Goal: Task Accomplishment & Management: Complete application form

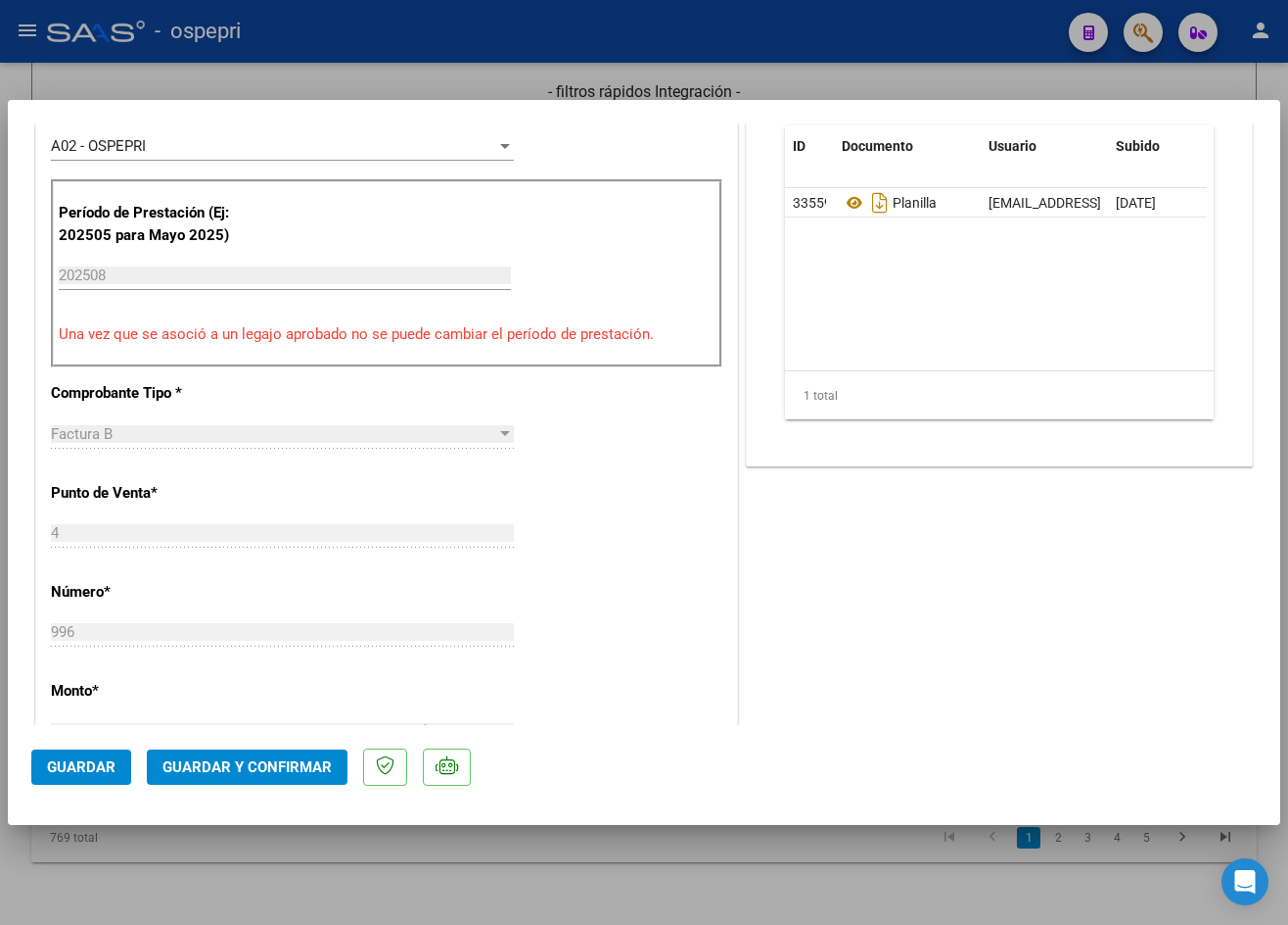
scroll to position [685, 0]
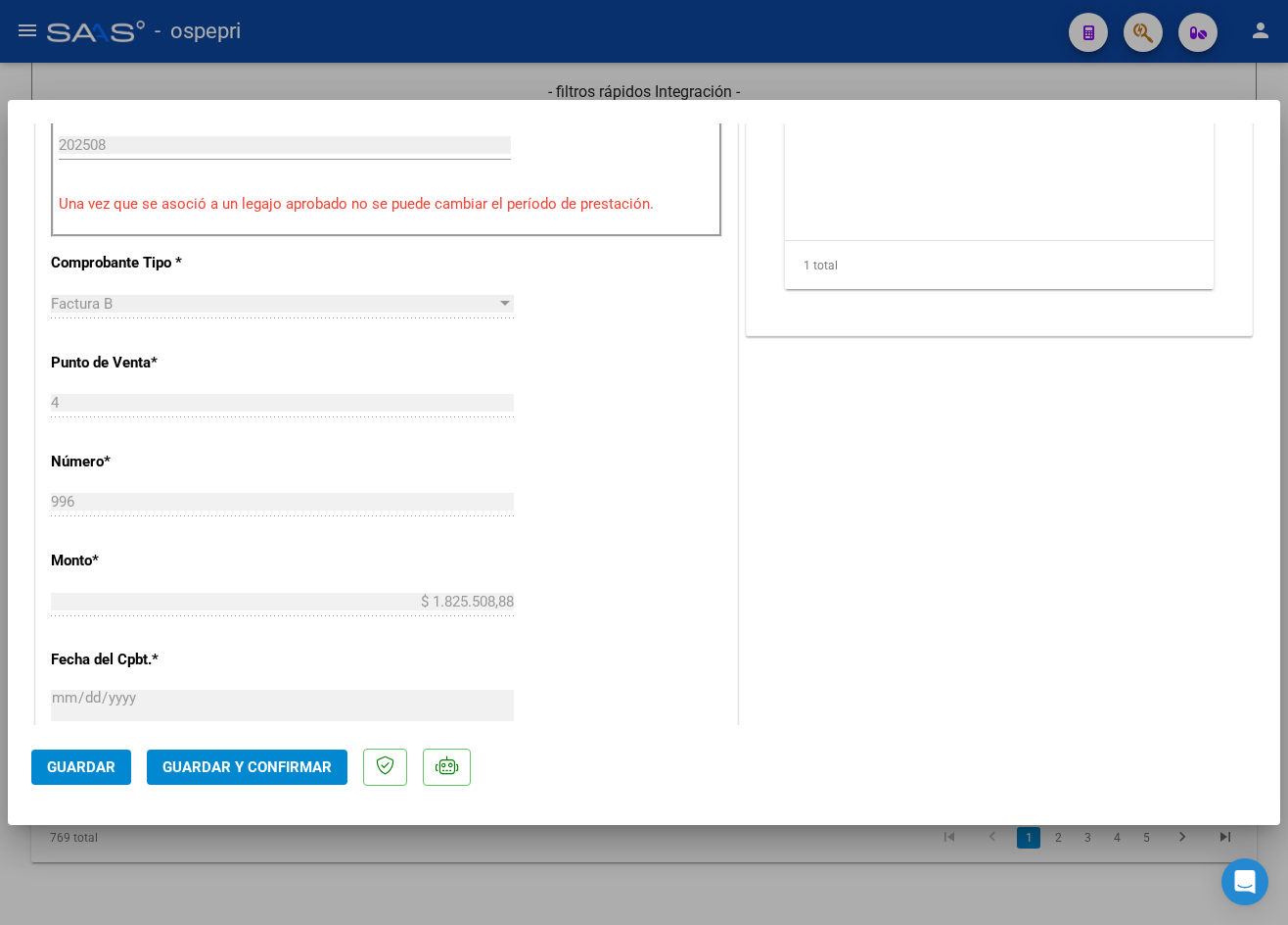
click at [563, 441] on div "CUIT * 23-33917338-9 Ingresar CUIT ANALISIS PRESTADOR [PERSON_NAME] [PERSON_NAM…" at bounding box center [386, 486] width 701 height 1676
type input "$ 0,00"
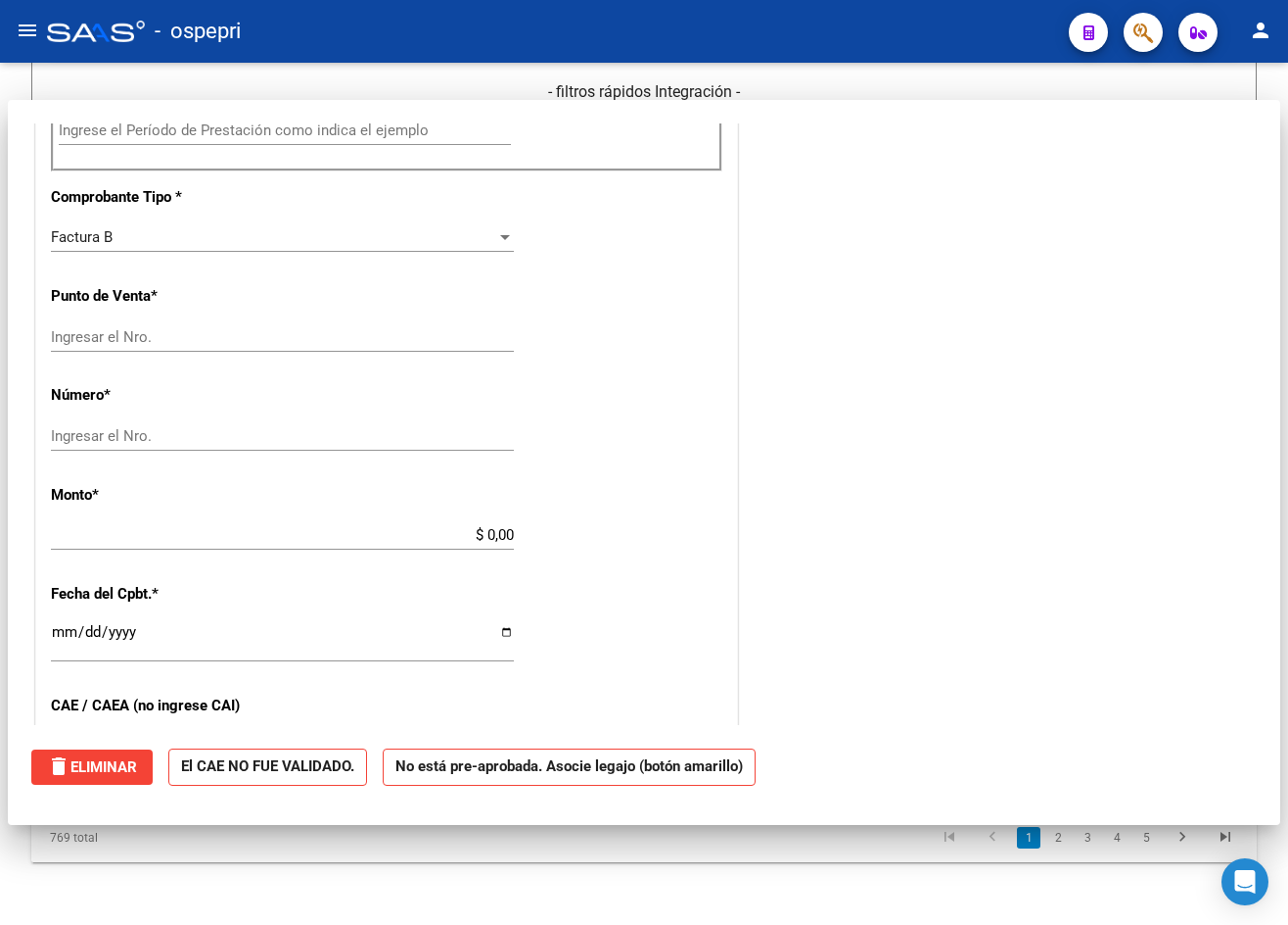
scroll to position [671, 0]
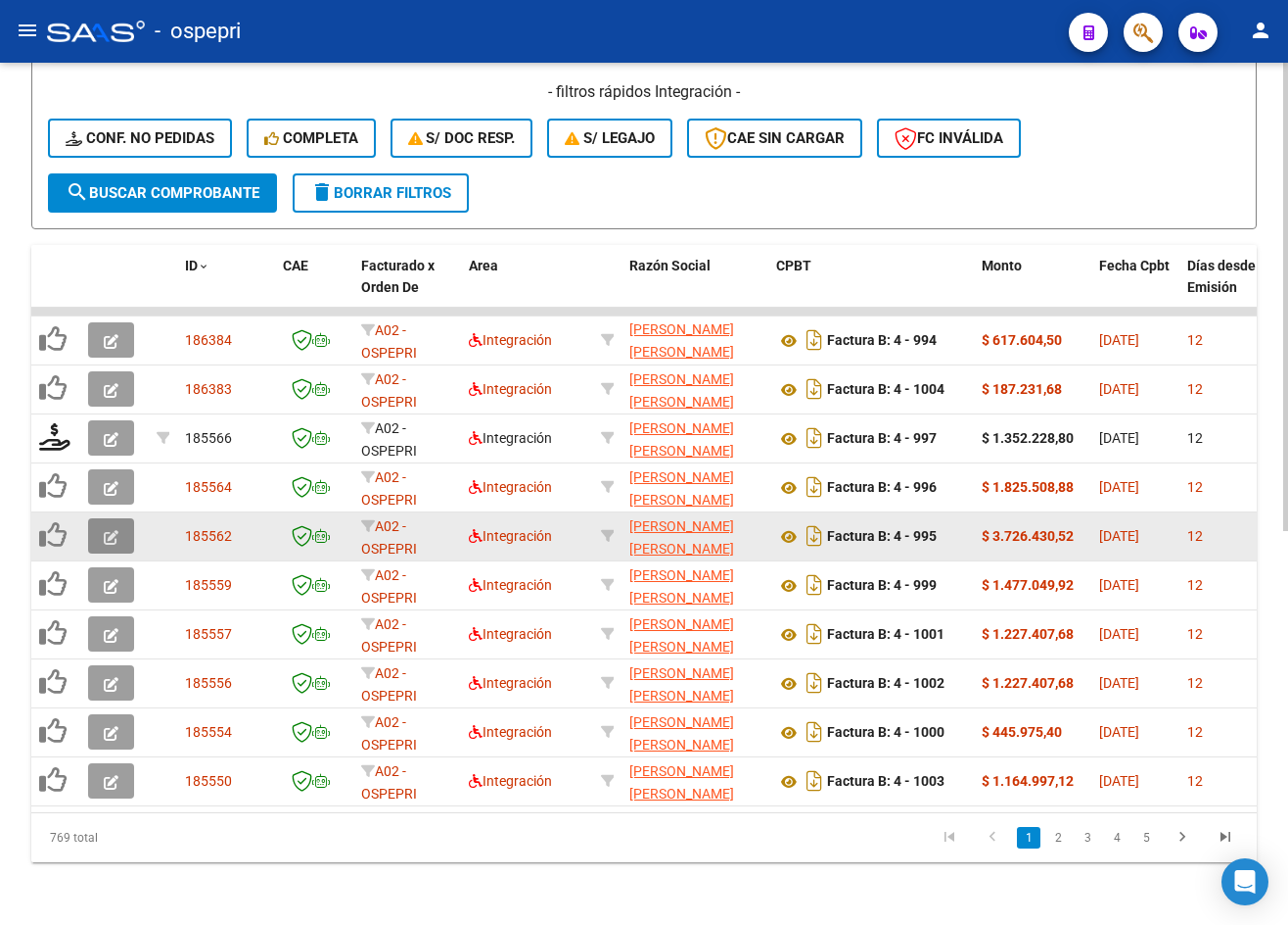
click at [114, 529] on icon "button" at bounding box center [111, 536] width 15 height 15
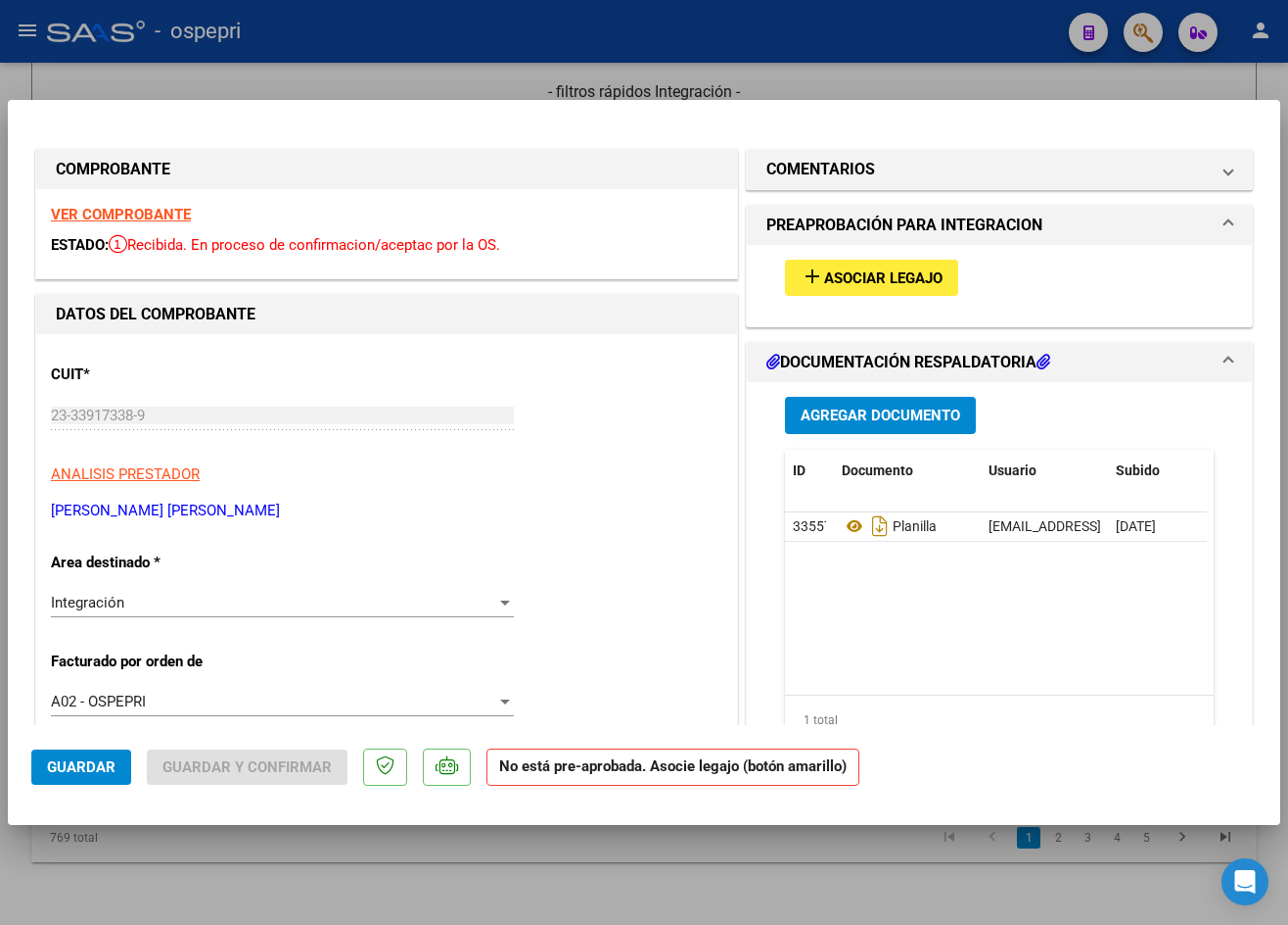
click at [173, 212] on strong "VER COMPROBANTE" at bounding box center [121, 215] width 140 height 18
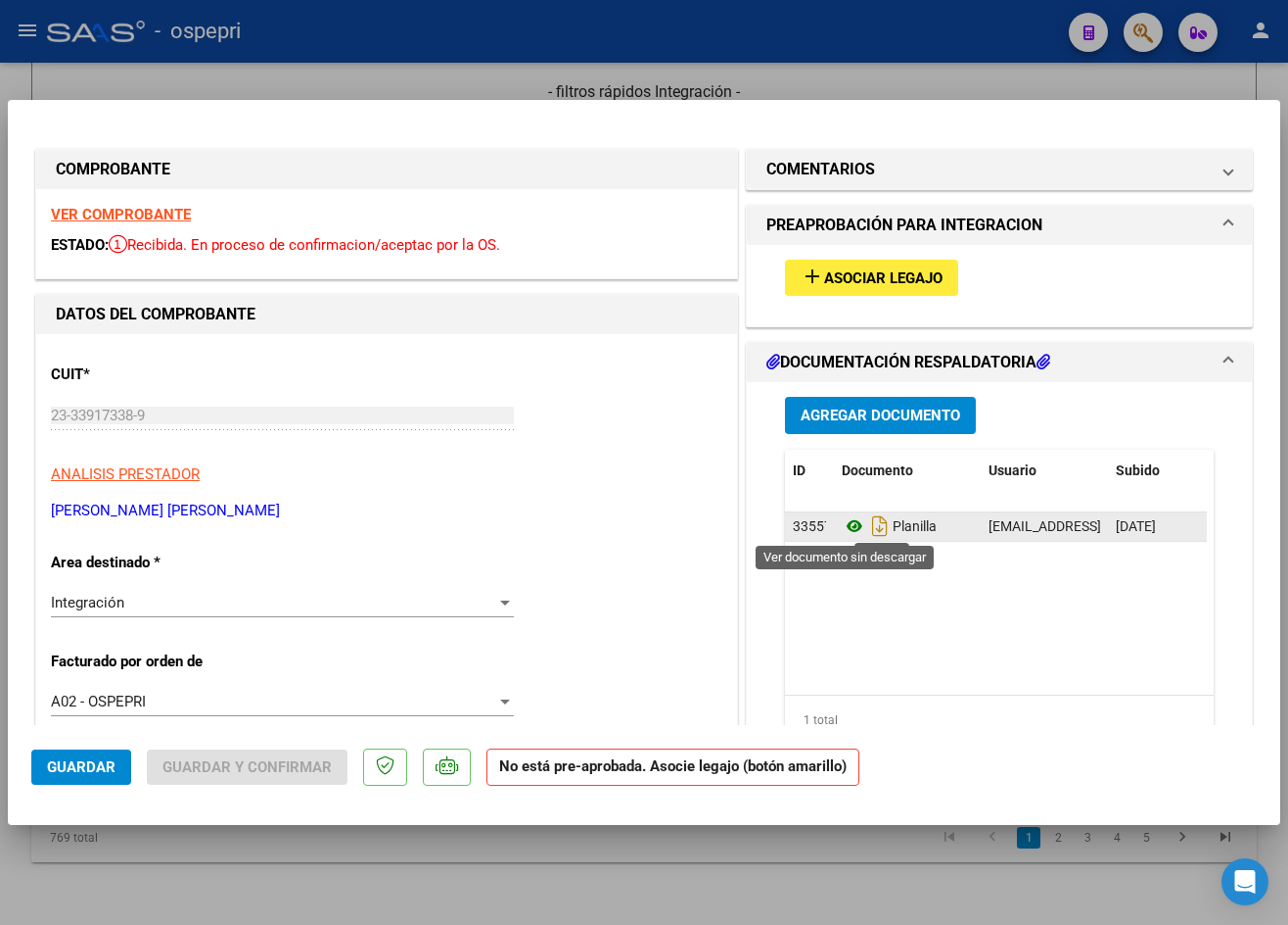
click at [850, 520] on icon at bounding box center [854, 526] width 25 height 24
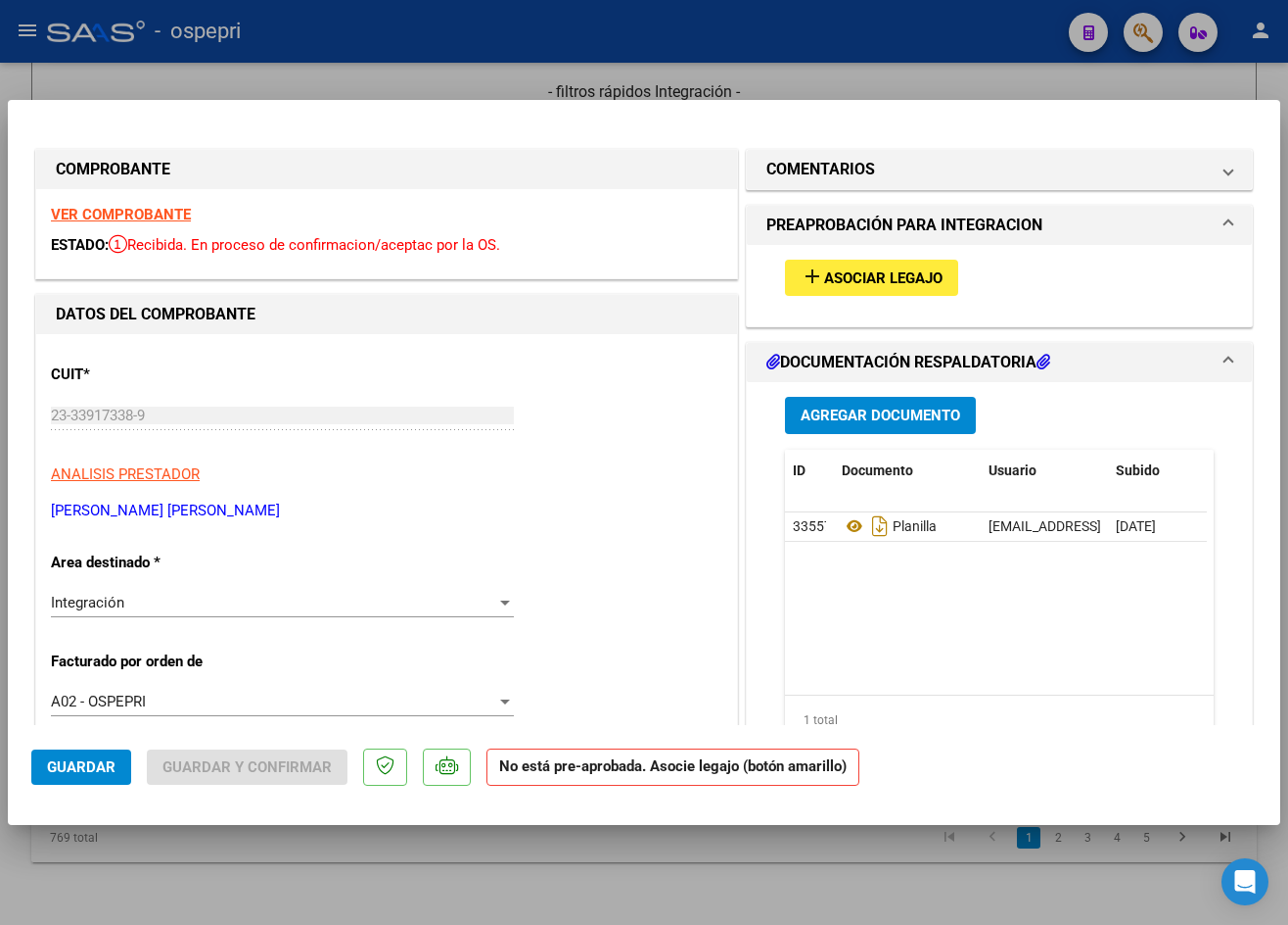
click at [255, 94] on div at bounding box center [644, 462] width 1288 height 925
type input "$ 0,00"
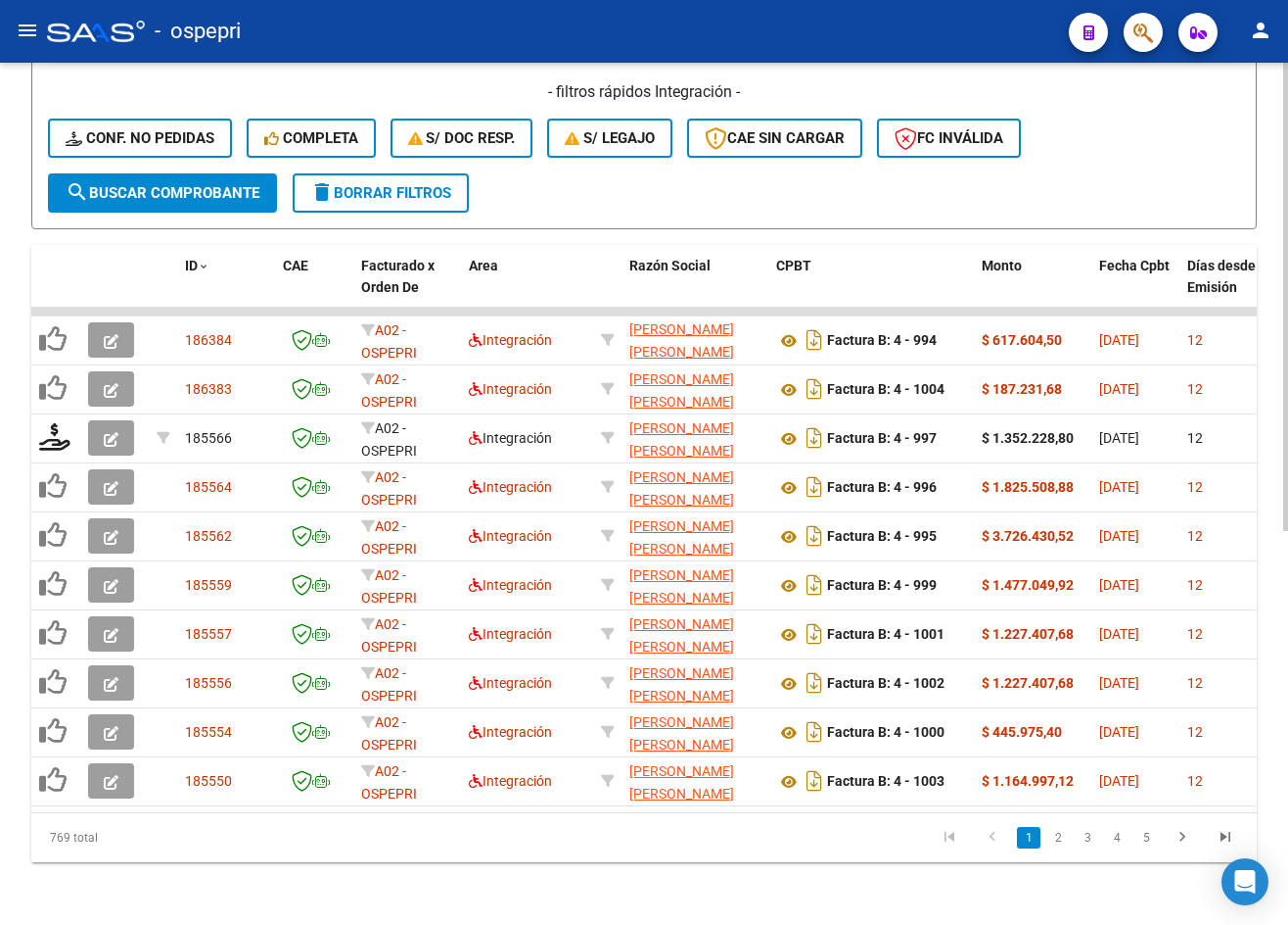
click at [16, 166] on div "Video tutorial PRESTADORES -> Listado de CPBTs Emitidos por Prestadores / Prove…" at bounding box center [644, 139] width 1288 height 1571
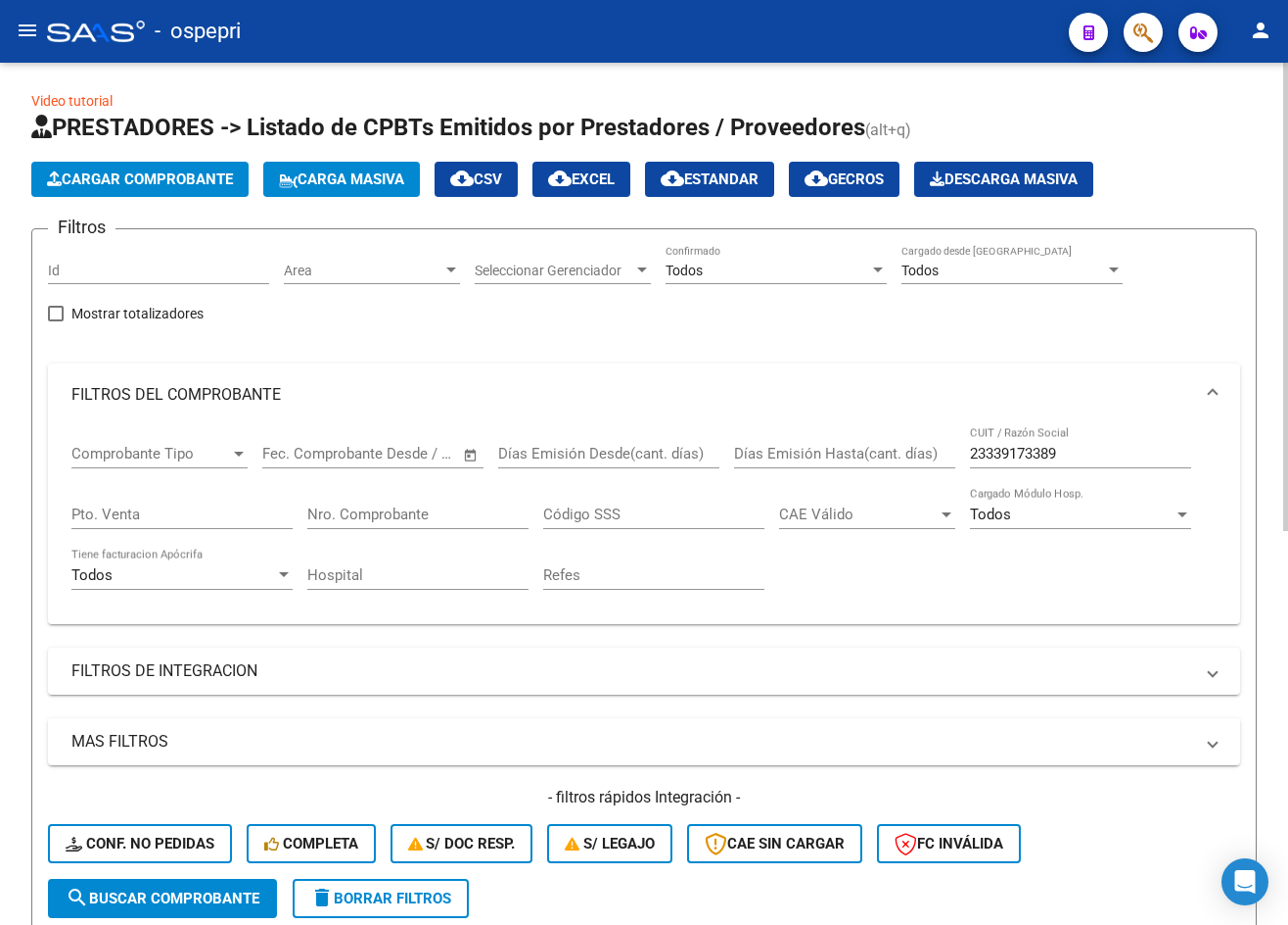
scroll to position [0, 0]
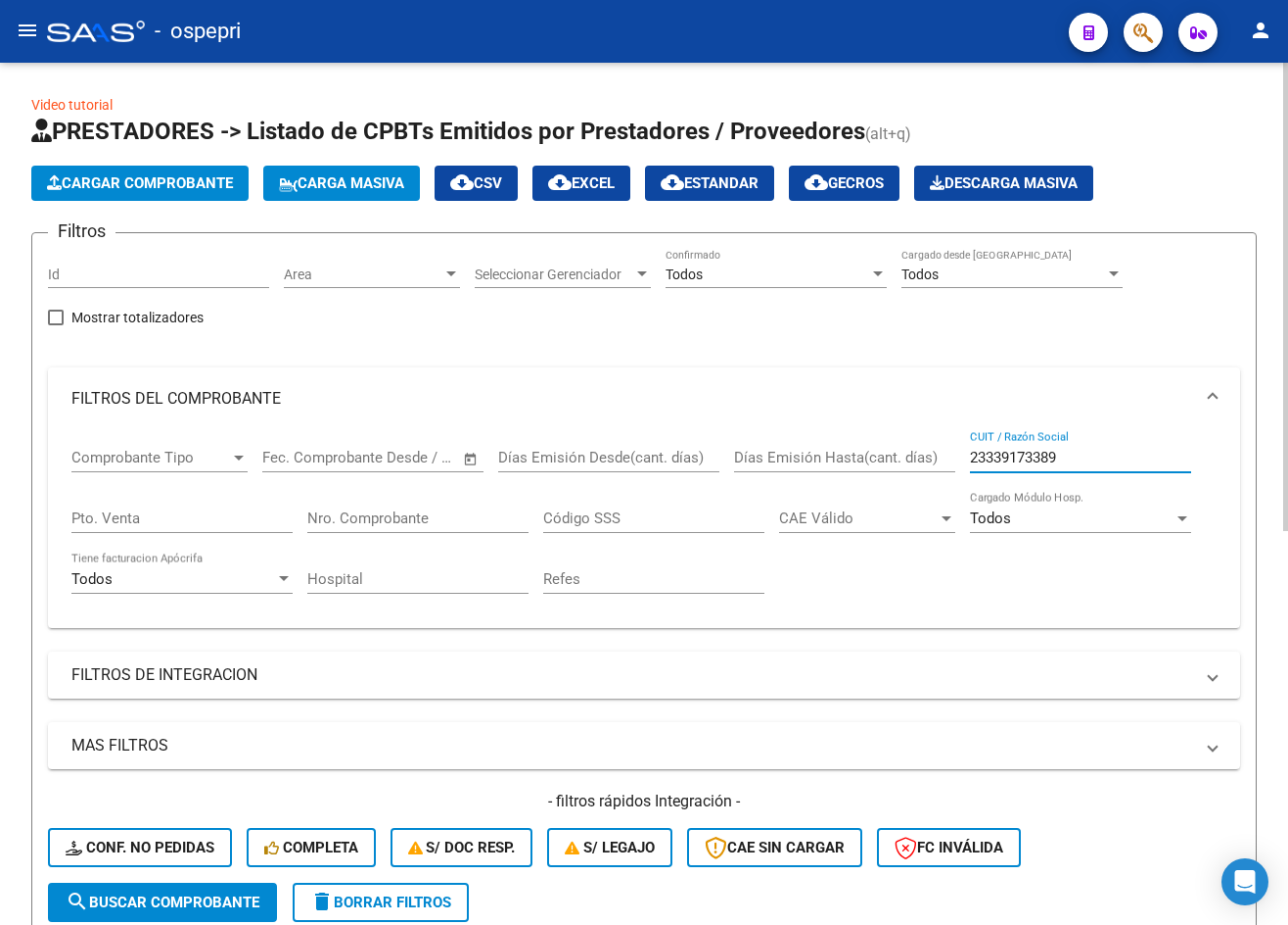
click at [1097, 459] on input "23339173389" at bounding box center [1081, 458] width 222 height 18
paste input "738493513"
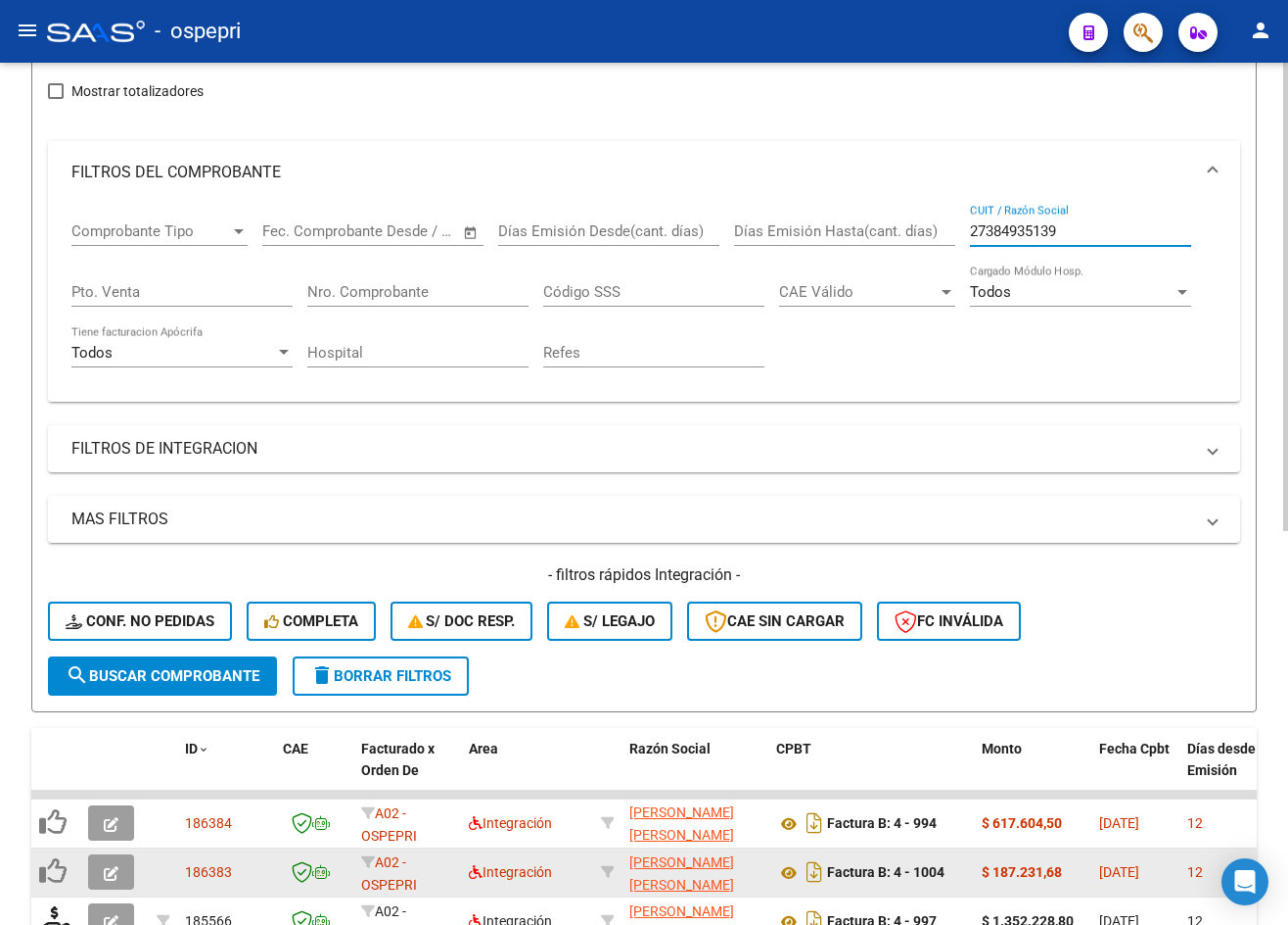
scroll to position [392, 0]
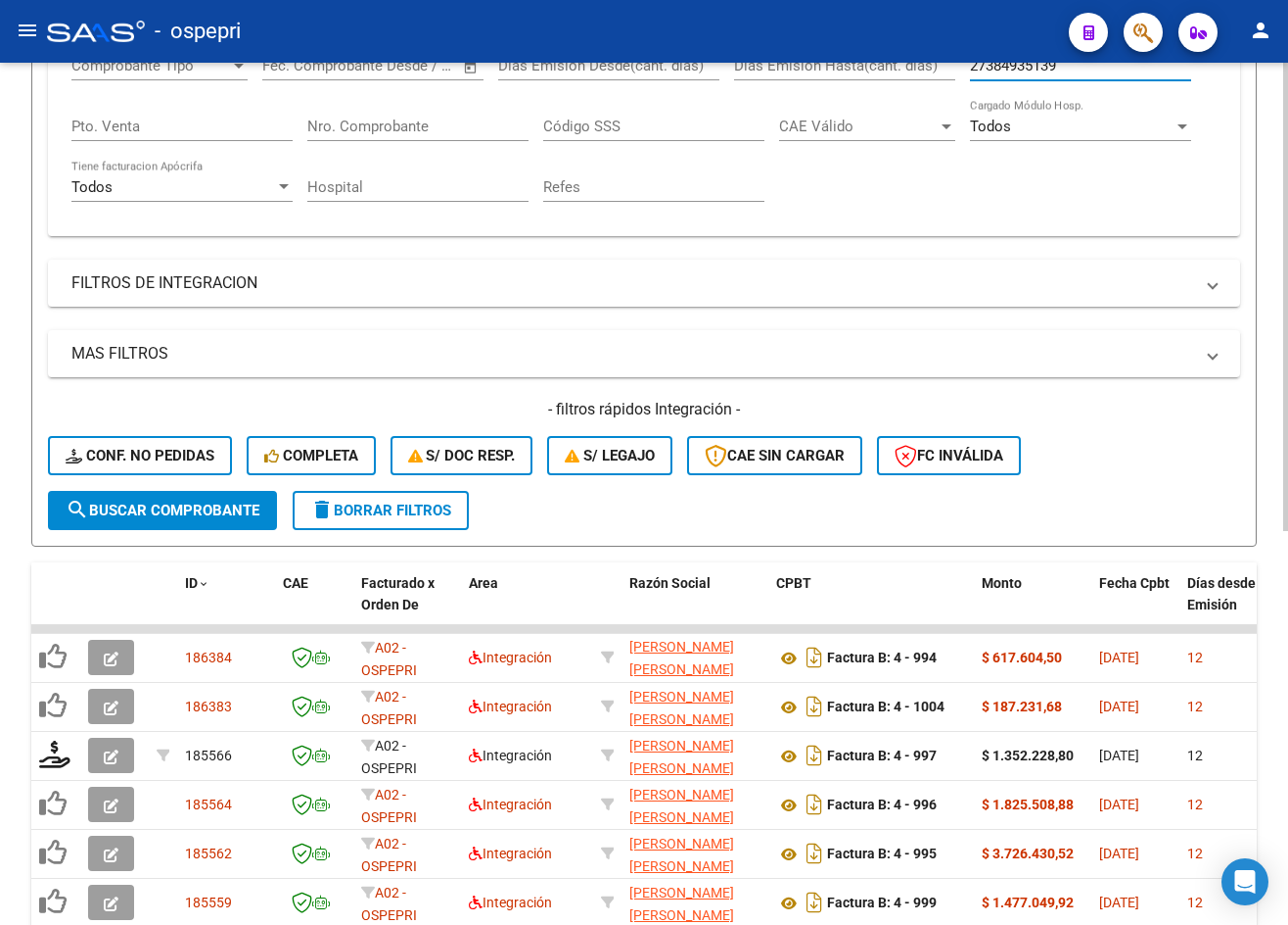
type input "27384935139"
click at [217, 511] on span "search Buscar Comprobante" at bounding box center [163, 510] width 194 height 18
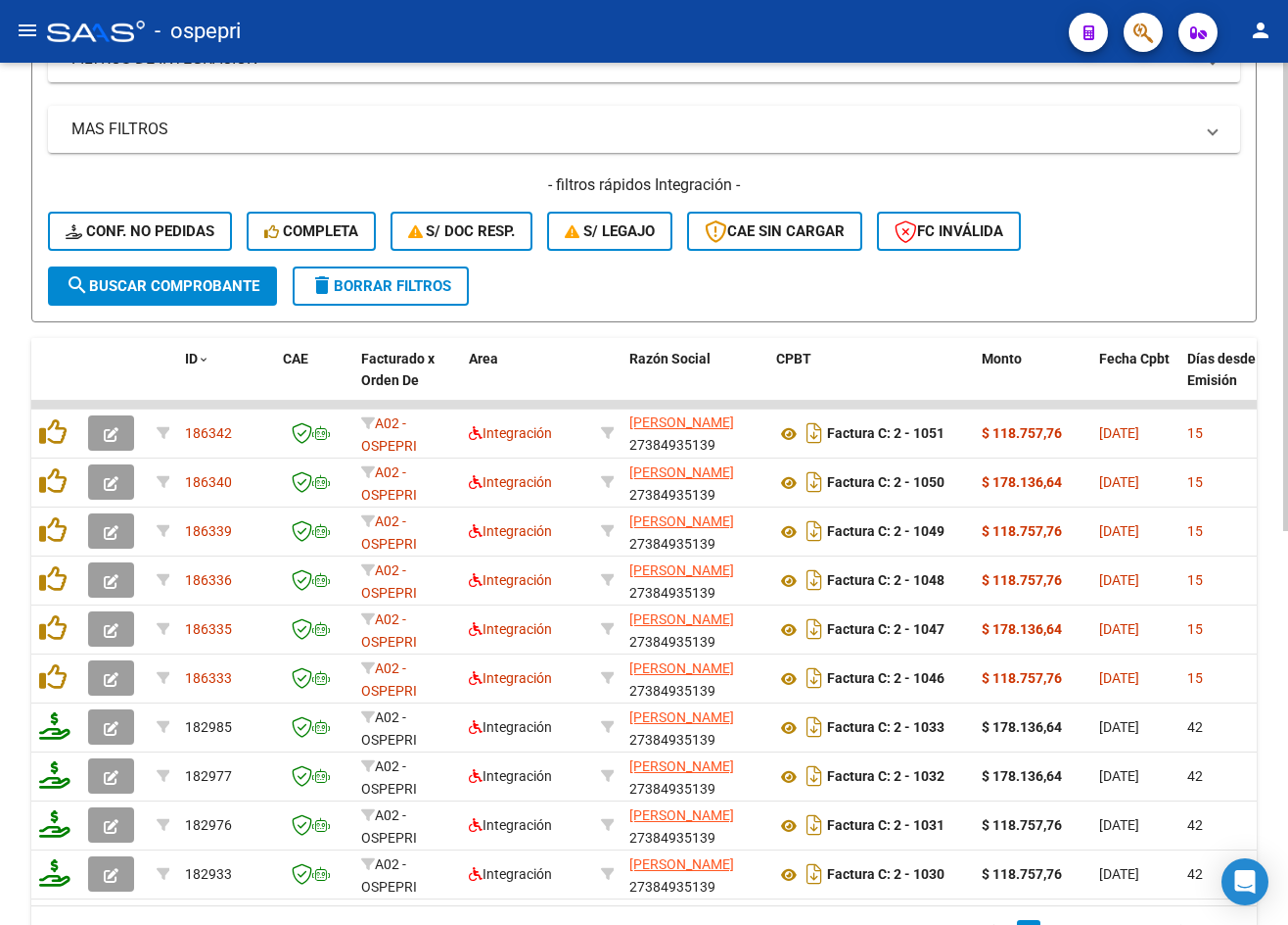
scroll to position [685, 0]
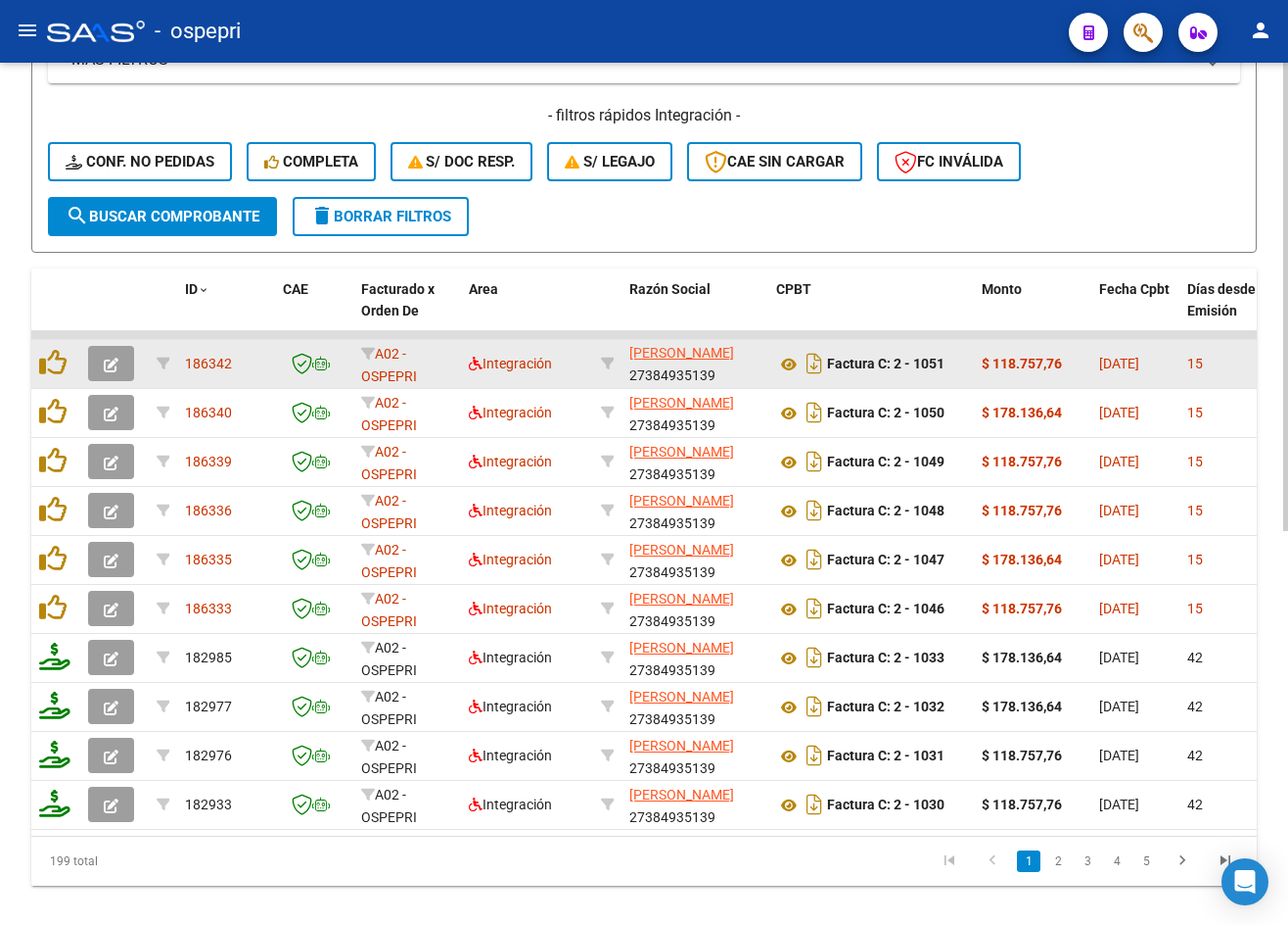
click at [115, 361] on icon "button" at bounding box center [111, 365] width 15 height 15
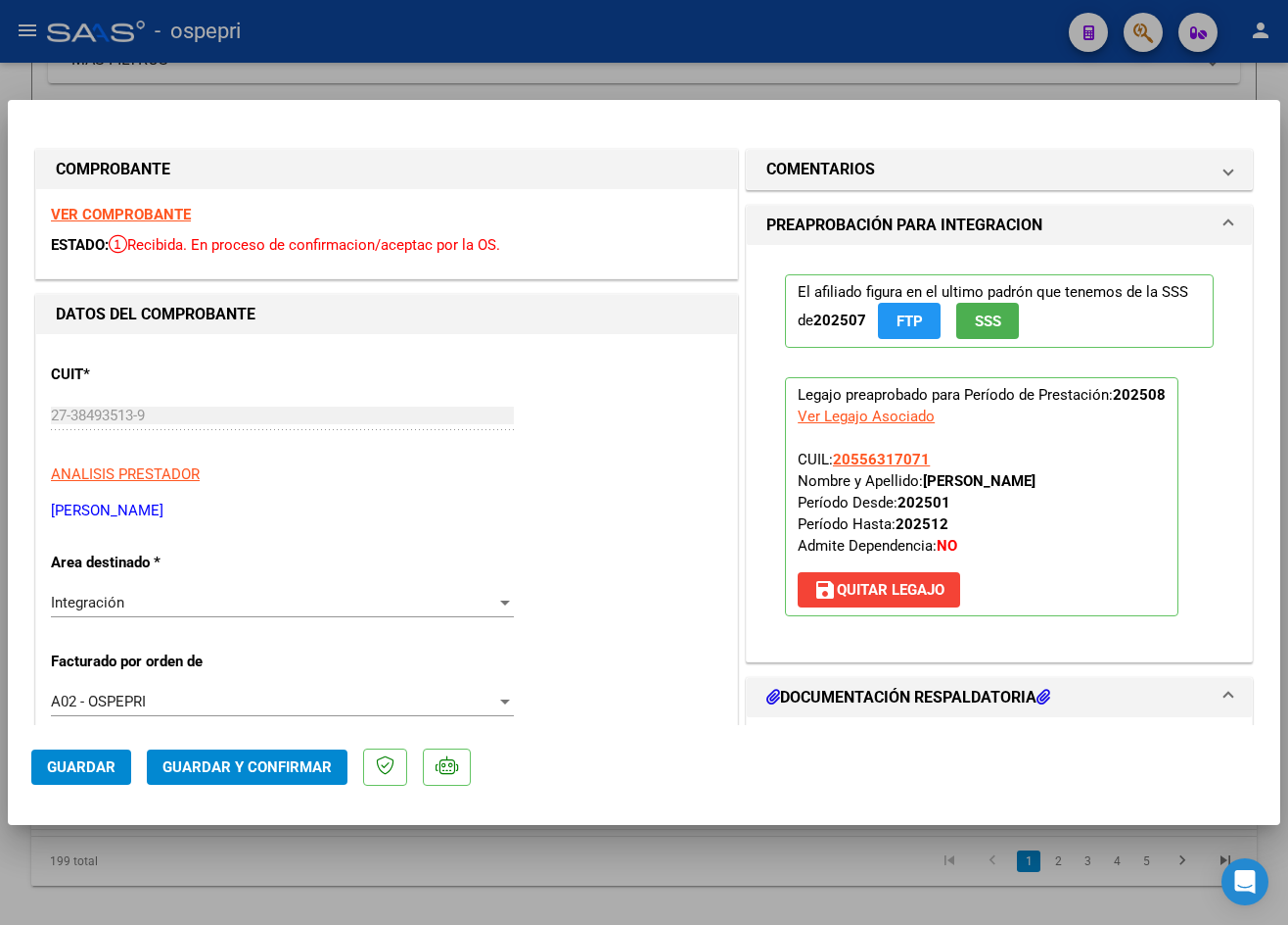
click at [176, 210] on strong "VER COMPROBANTE" at bounding box center [121, 215] width 140 height 18
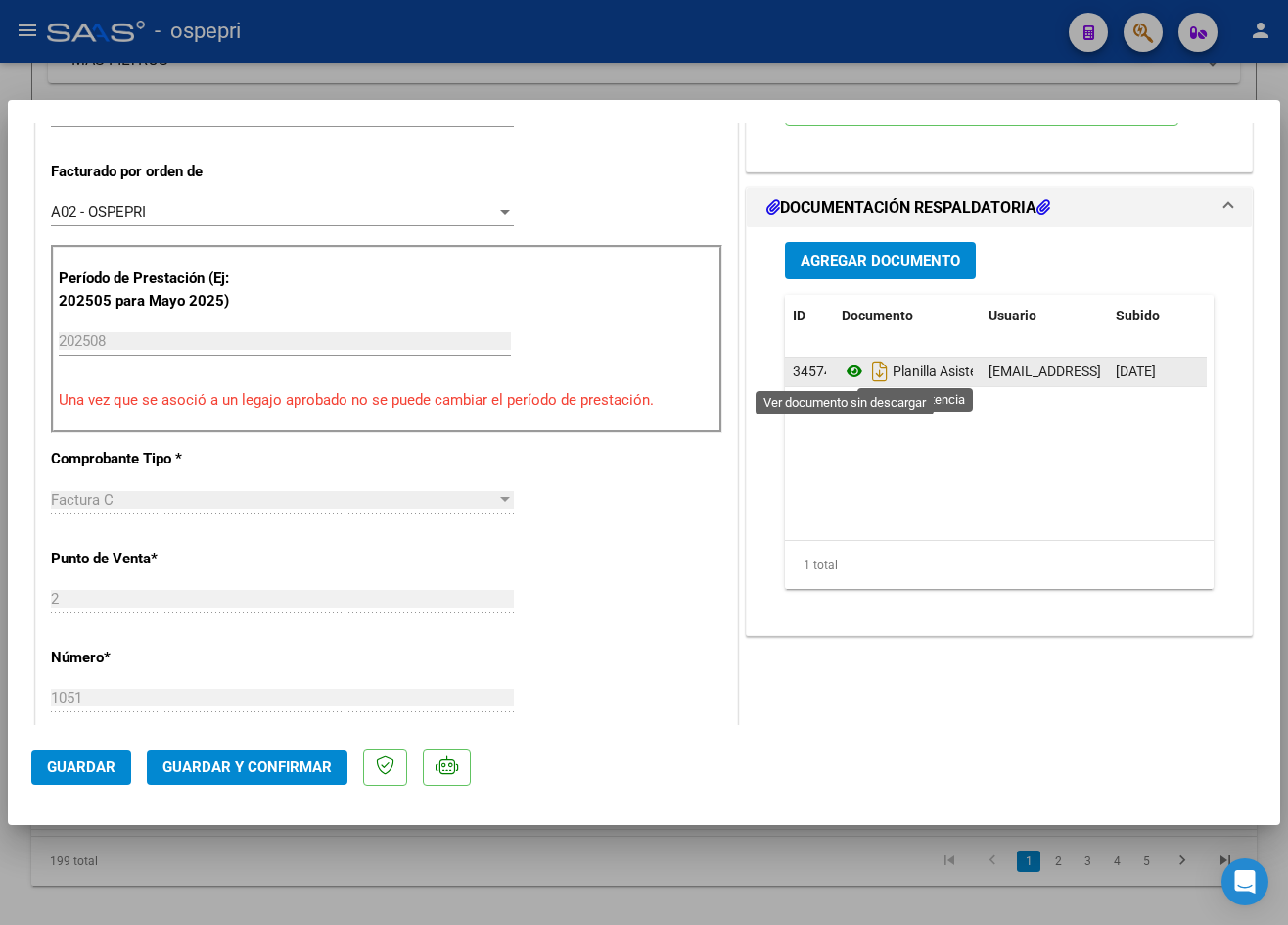
click at [846, 370] on icon at bounding box center [854, 372] width 25 height 24
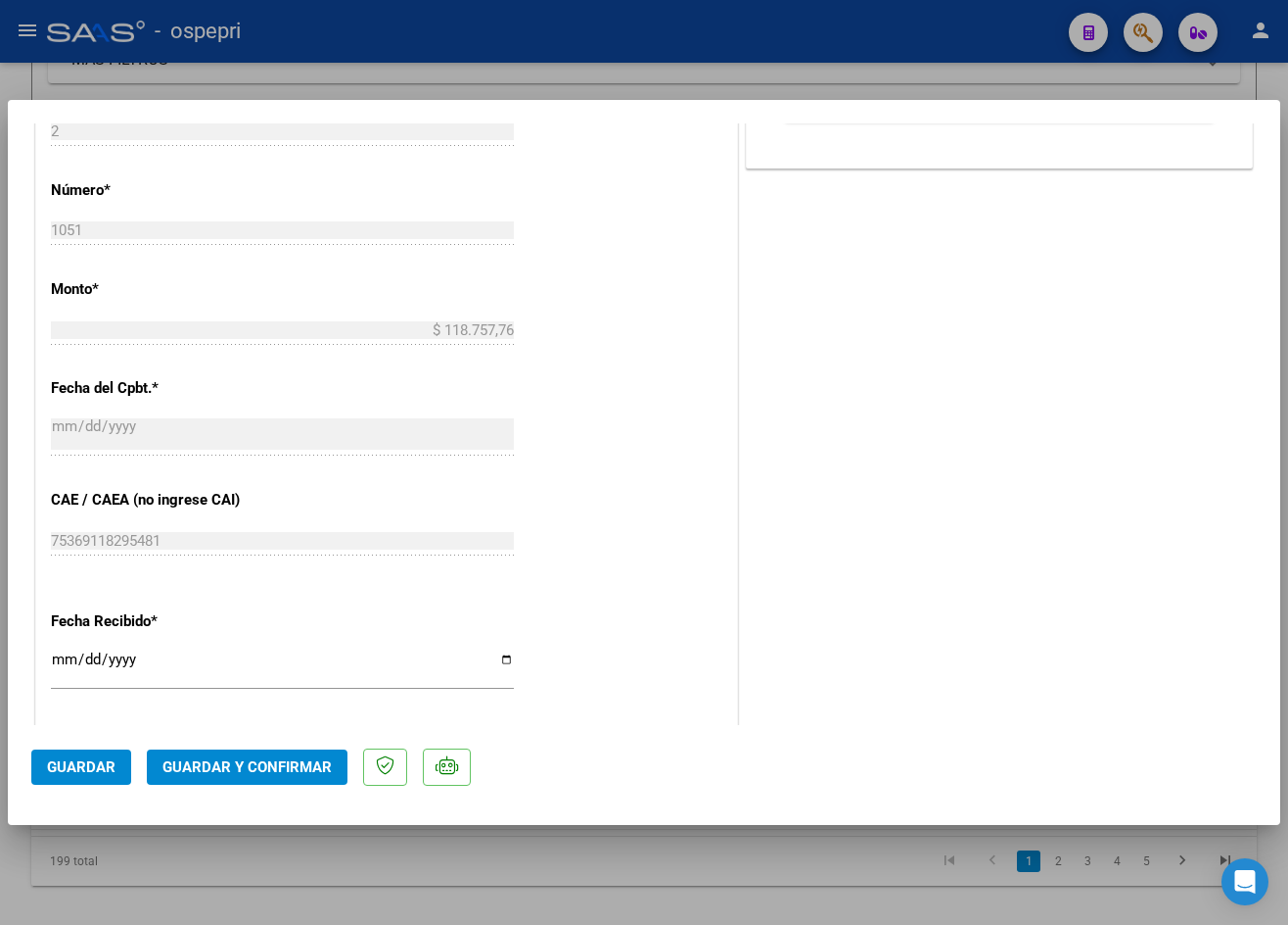
scroll to position [980, 0]
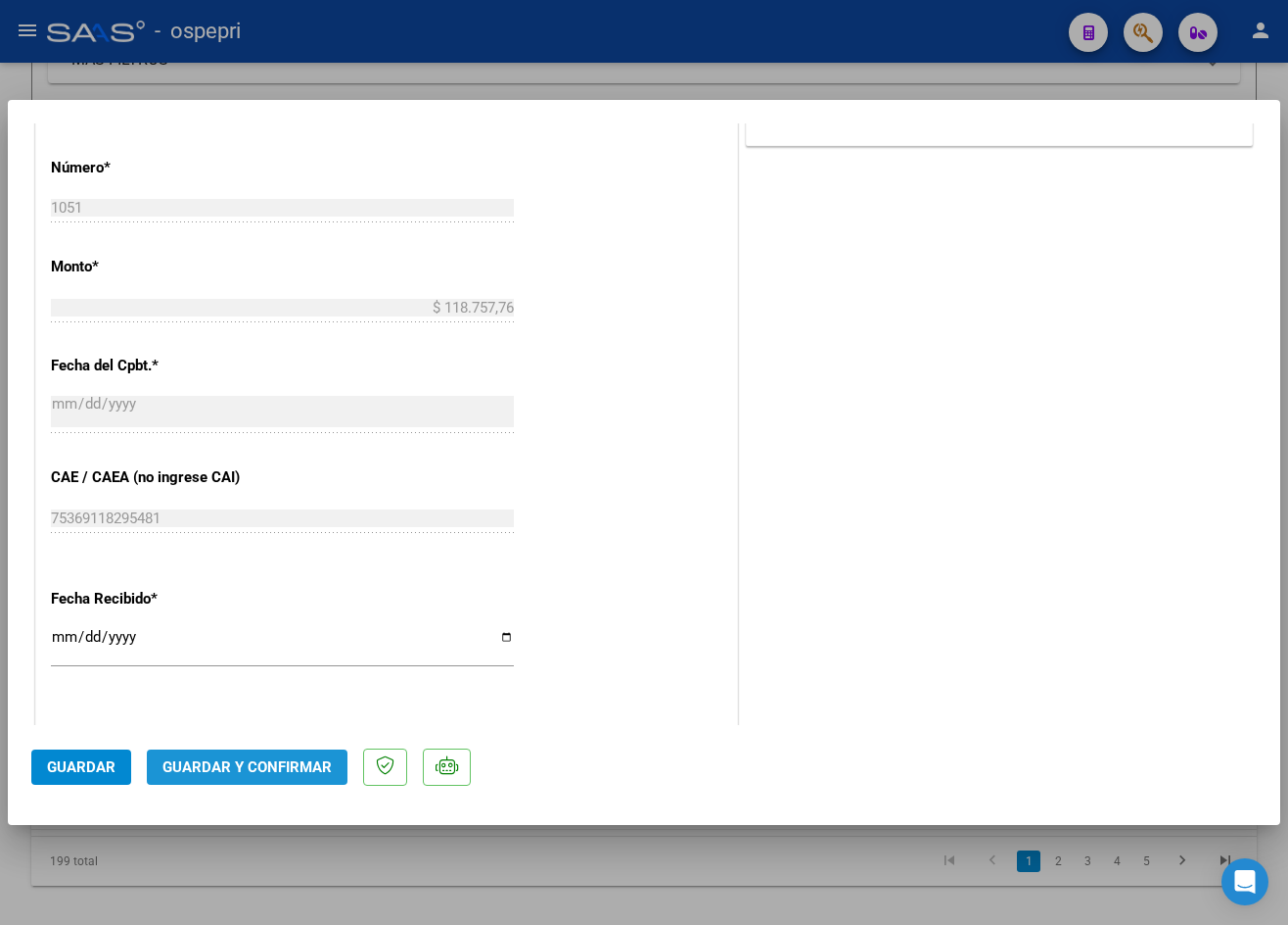
click at [270, 764] on span "Guardar y Confirmar" at bounding box center [248, 767] width 170 height 18
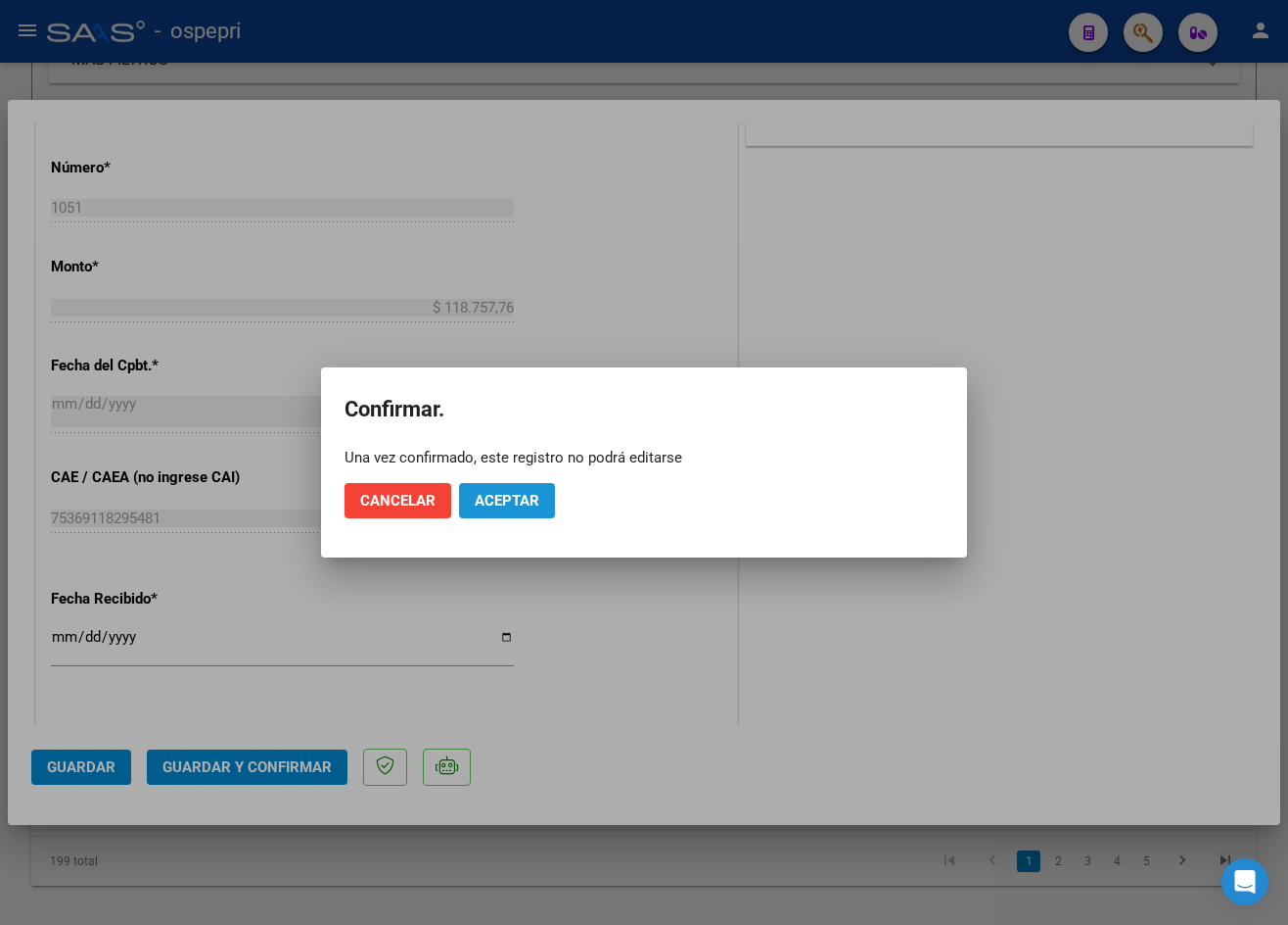
click at [508, 501] on span "Aceptar" at bounding box center [507, 500] width 65 height 18
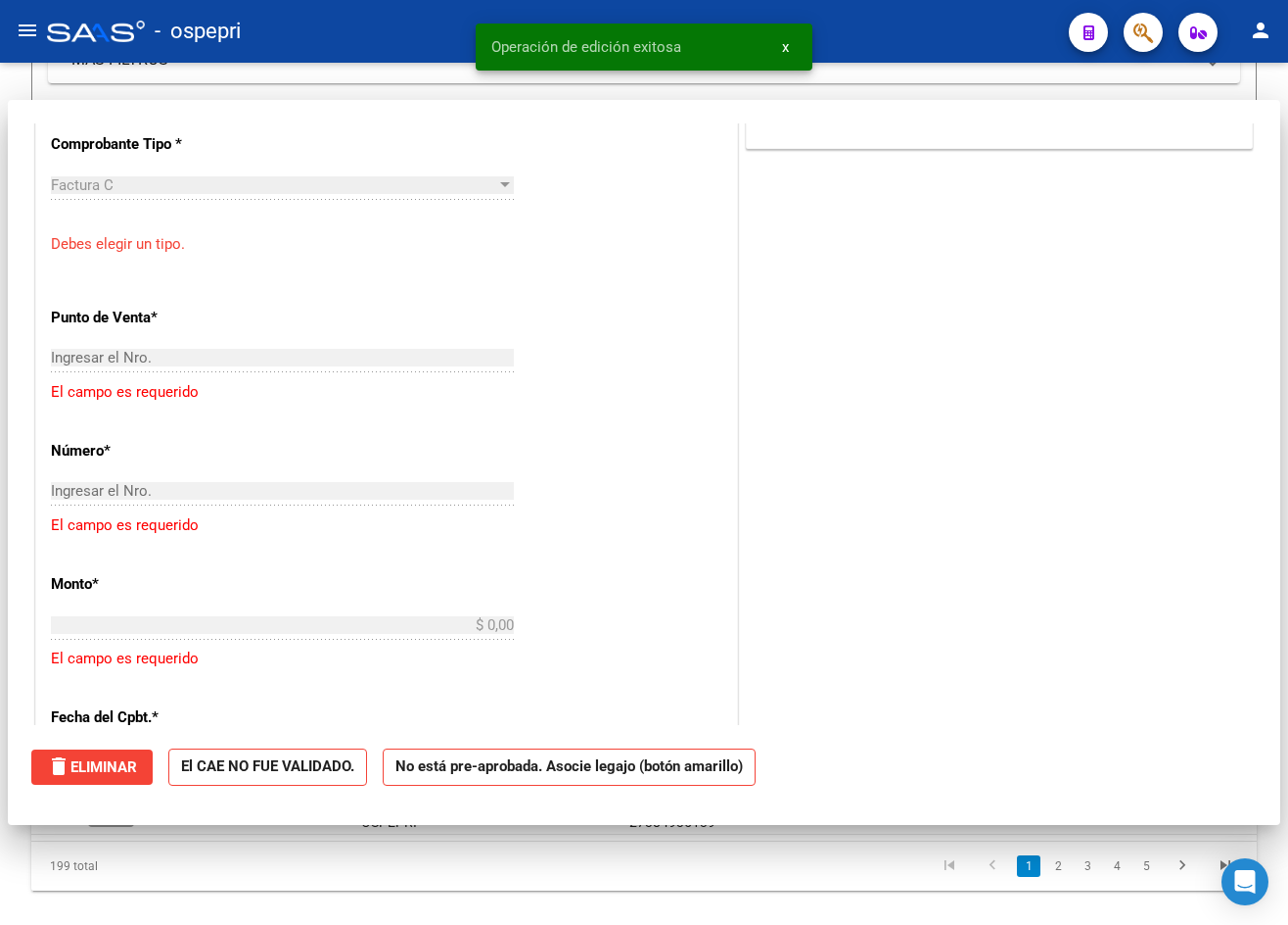
scroll to position [0, 0]
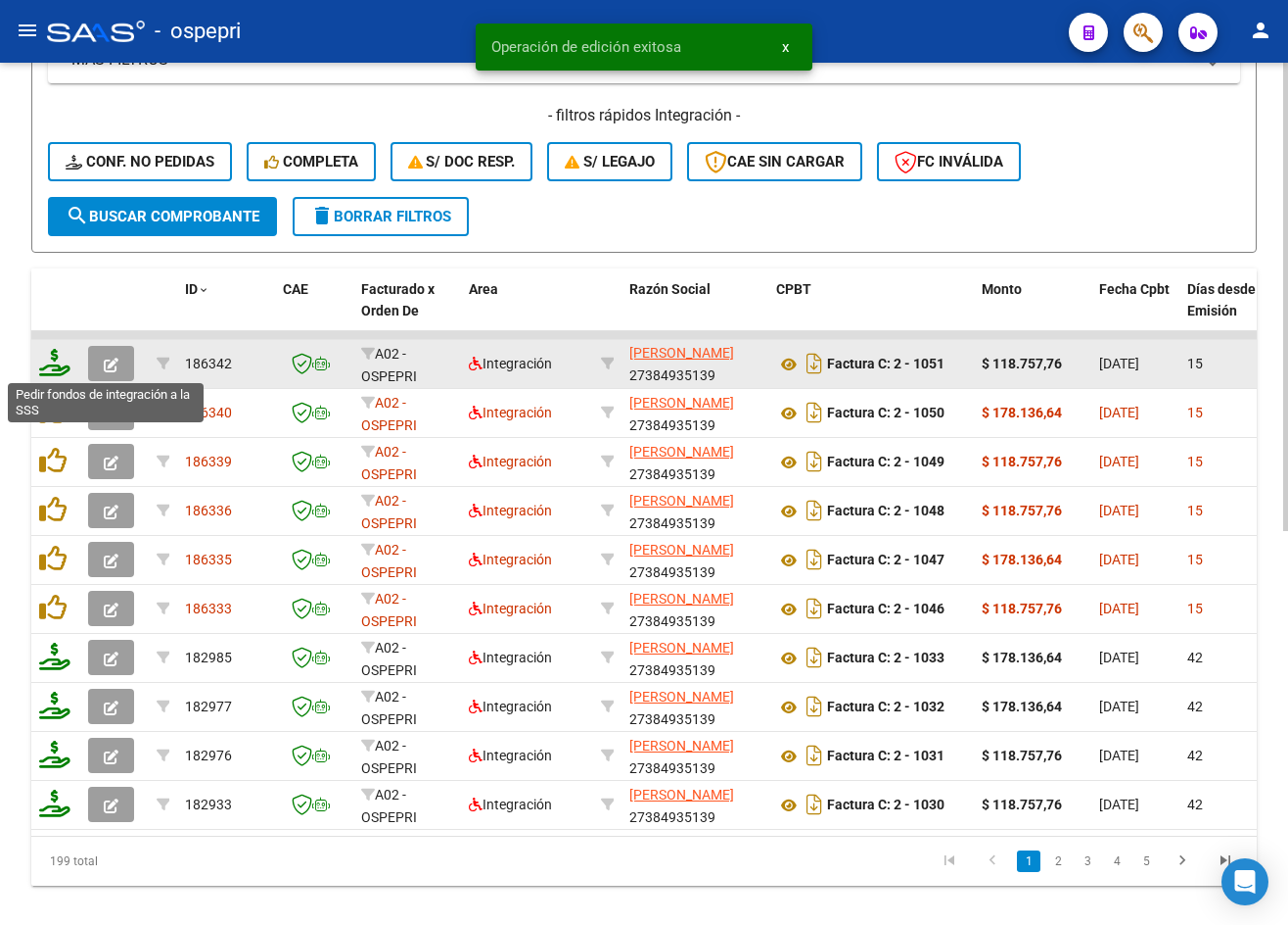
click at [62, 368] on icon at bounding box center [54, 362] width 31 height 27
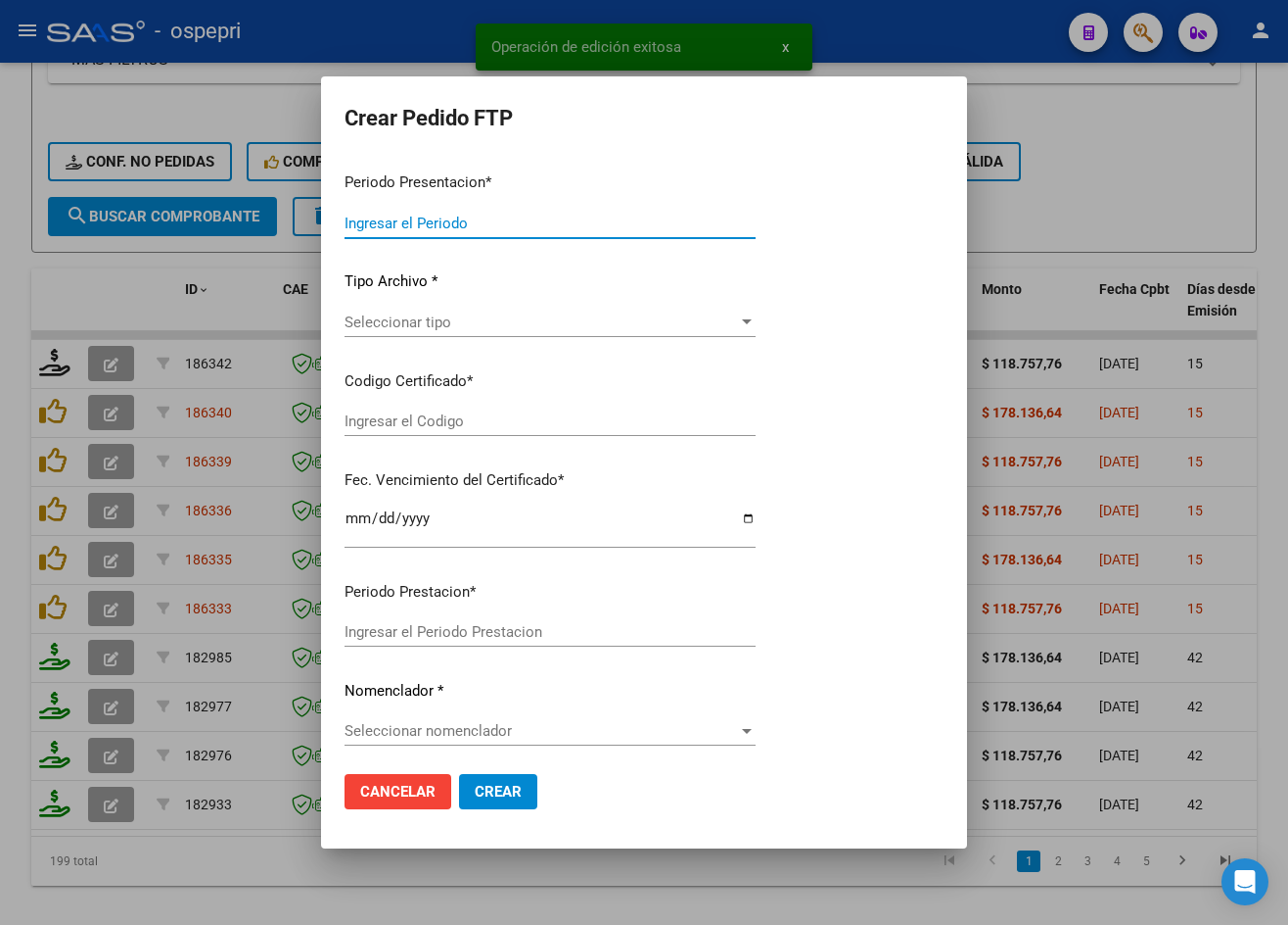
type input "202508"
type input "$ 118.757,76"
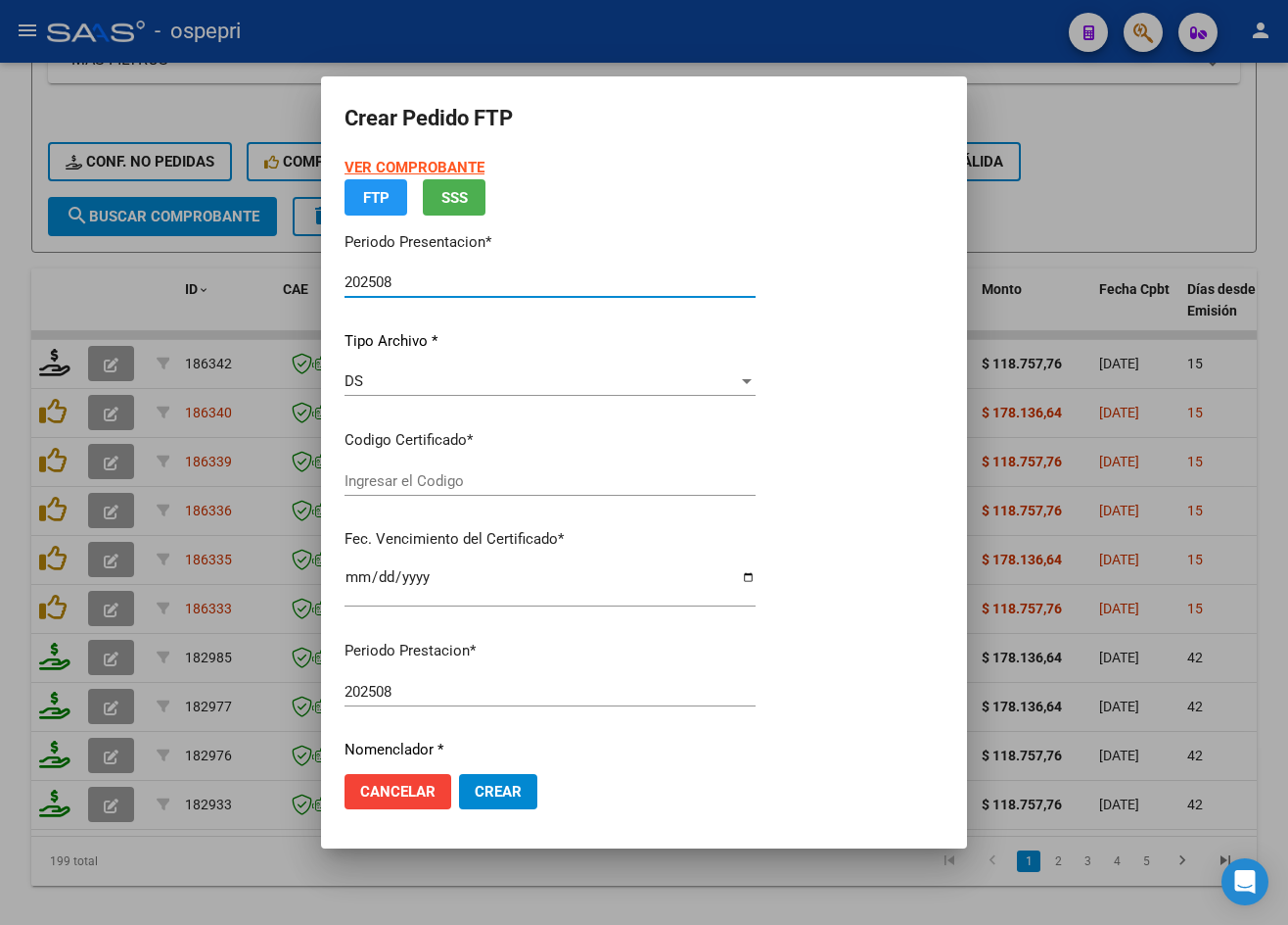
type input "20556317071"
type input "[DATE]"
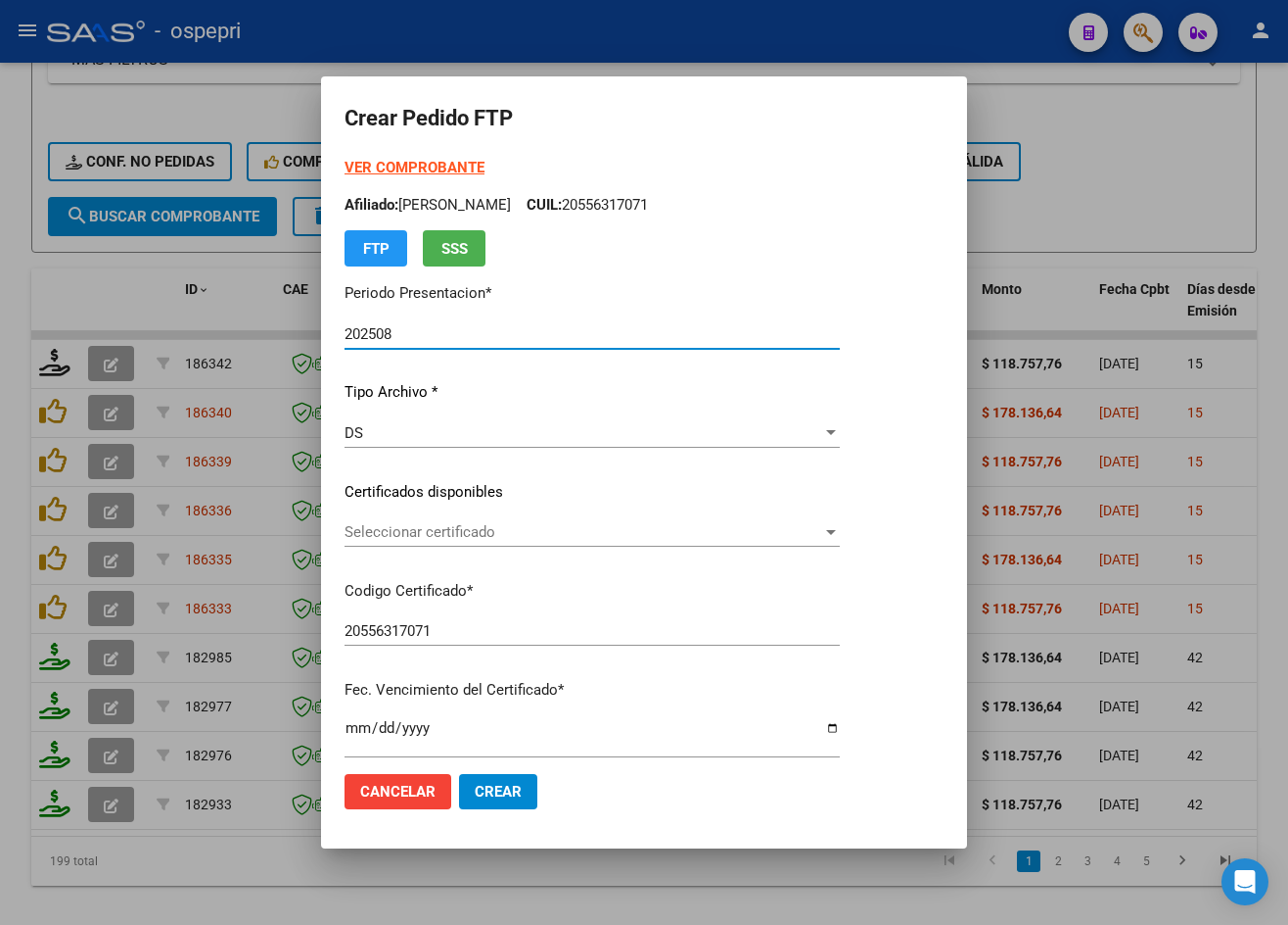
click at [423, 532] on span "Seleccionar certificado" at bounding box center [583, 532] width 478 height 18
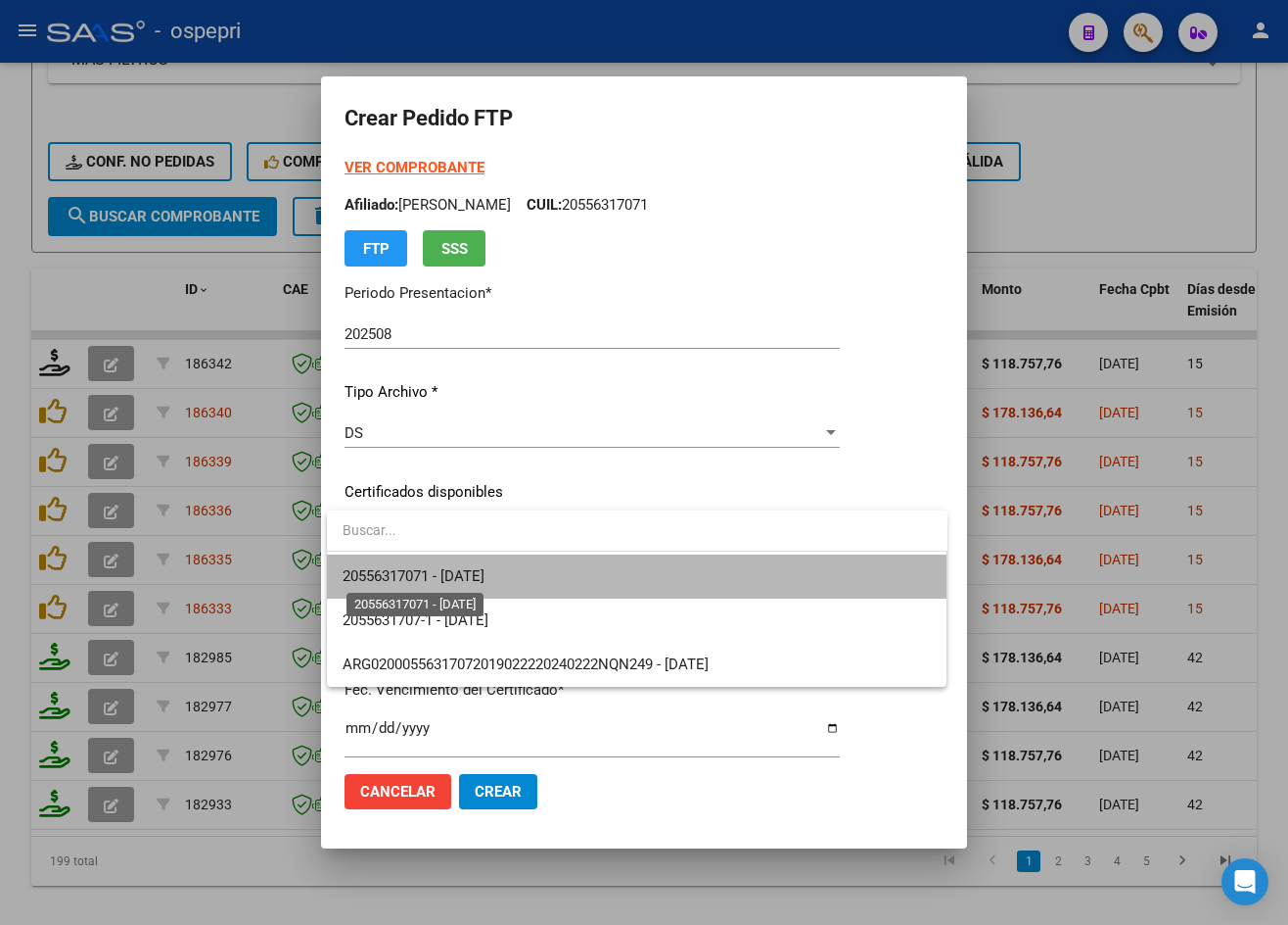
click at [455, 578] on span "20556317071 - [DATE]" at bounding box center [413, 576] width 142 height 18
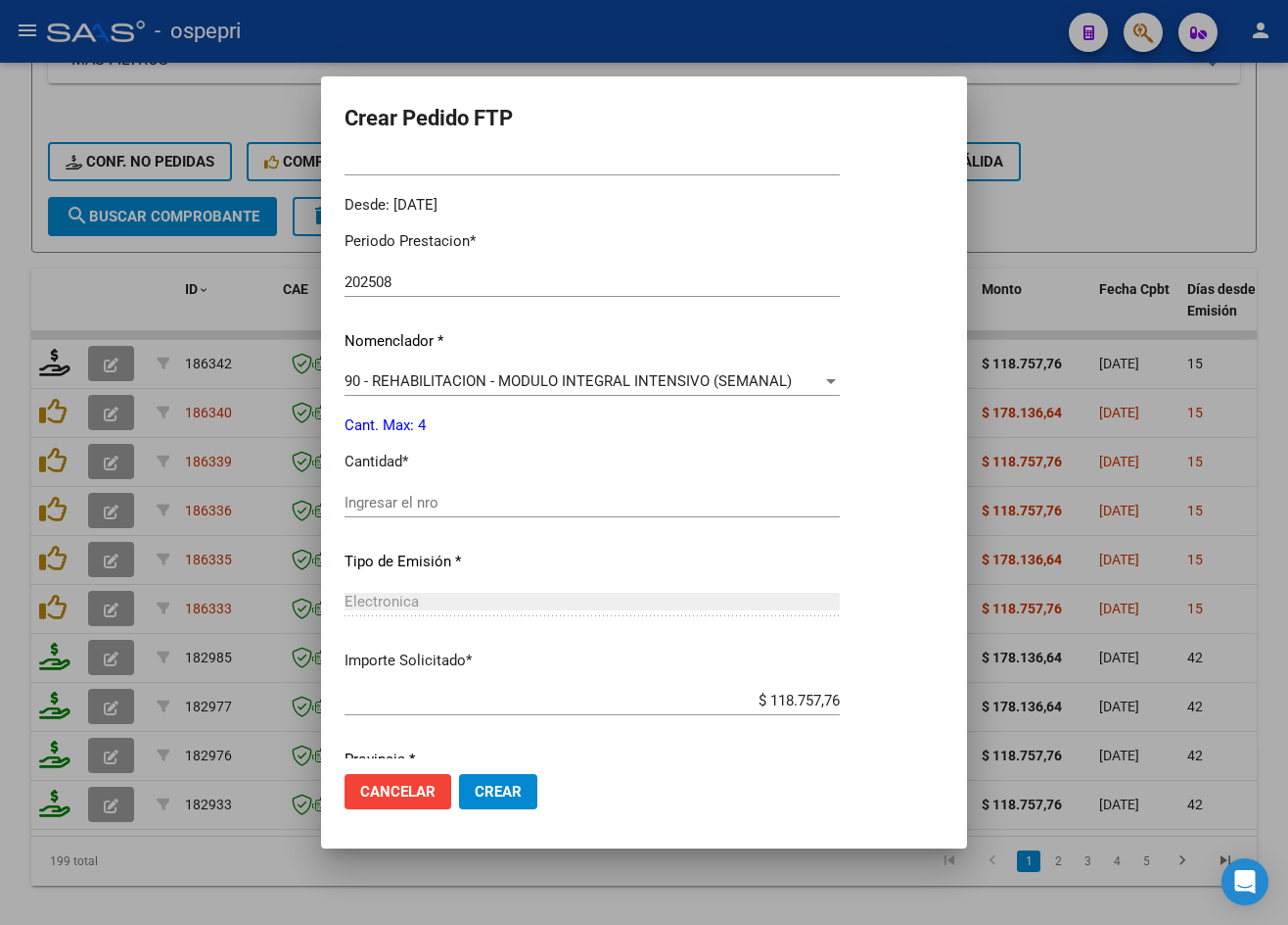
scroll to position [587, 0]
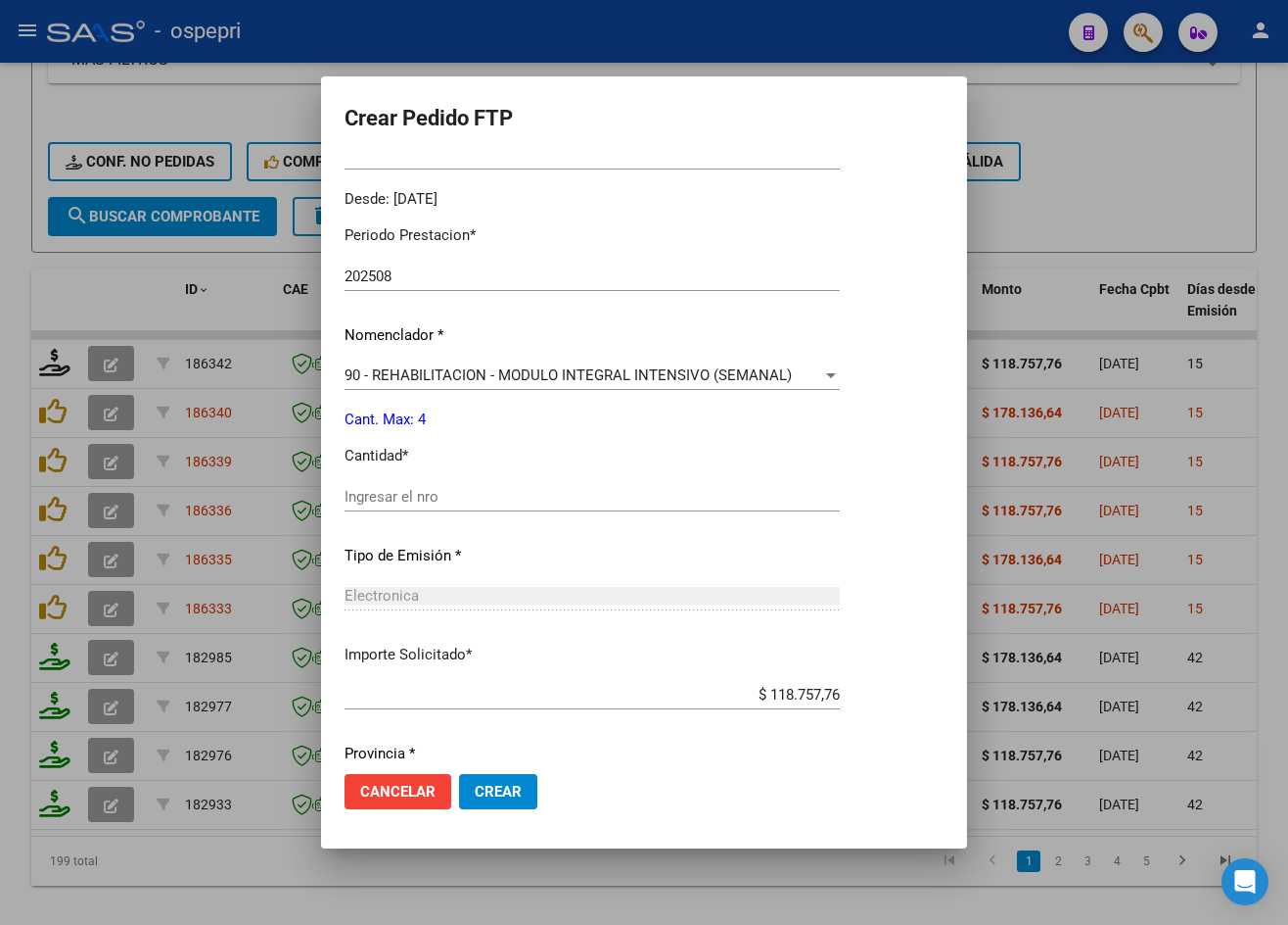
click at [450, 505] on div "Ingresar el nro" at bounding box center [592, 495] width 495 height 29
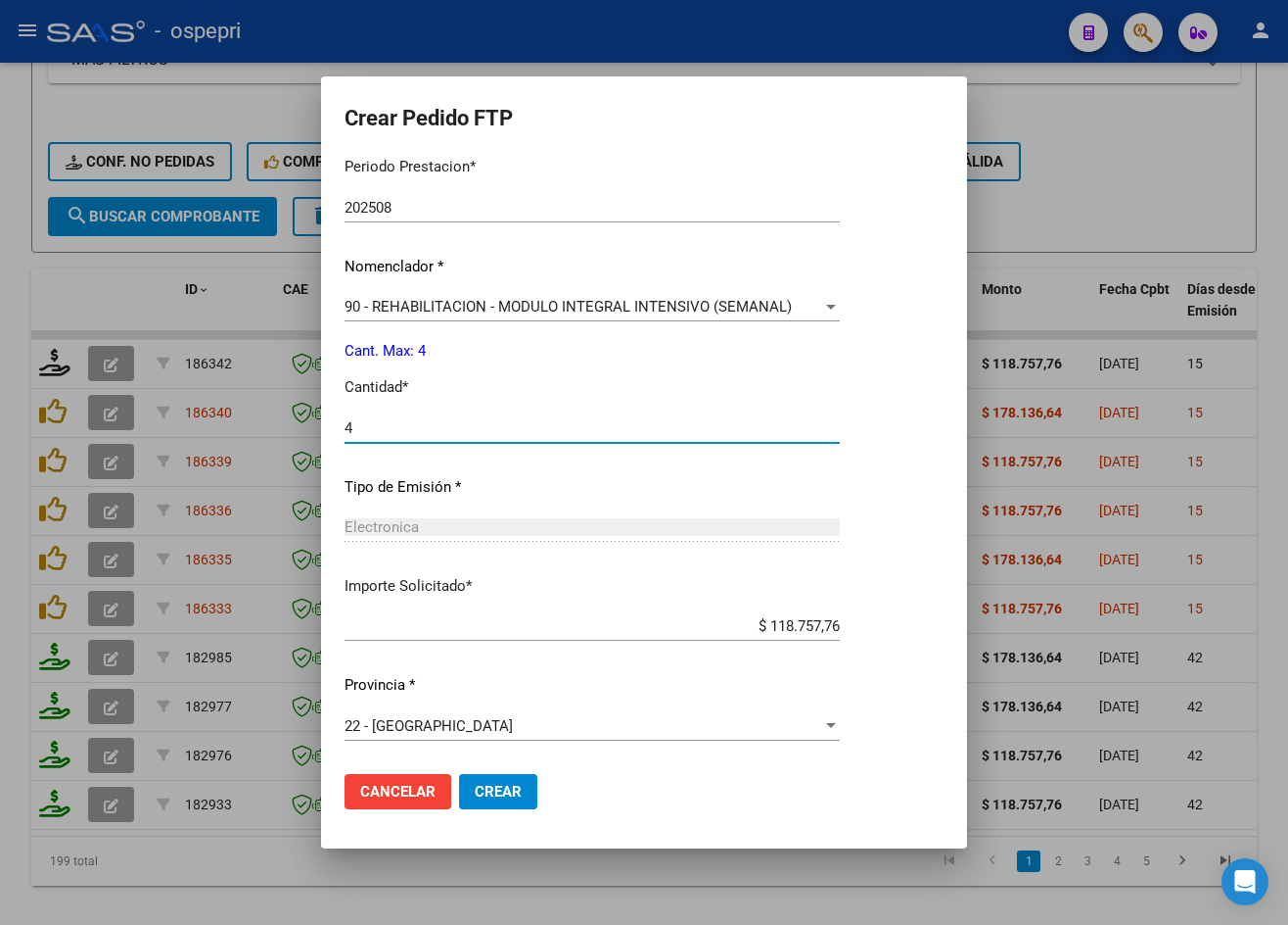
type input "4"
click at [495, 795] on span "Crear" at bounding box center [498, 791] width 47 height 18
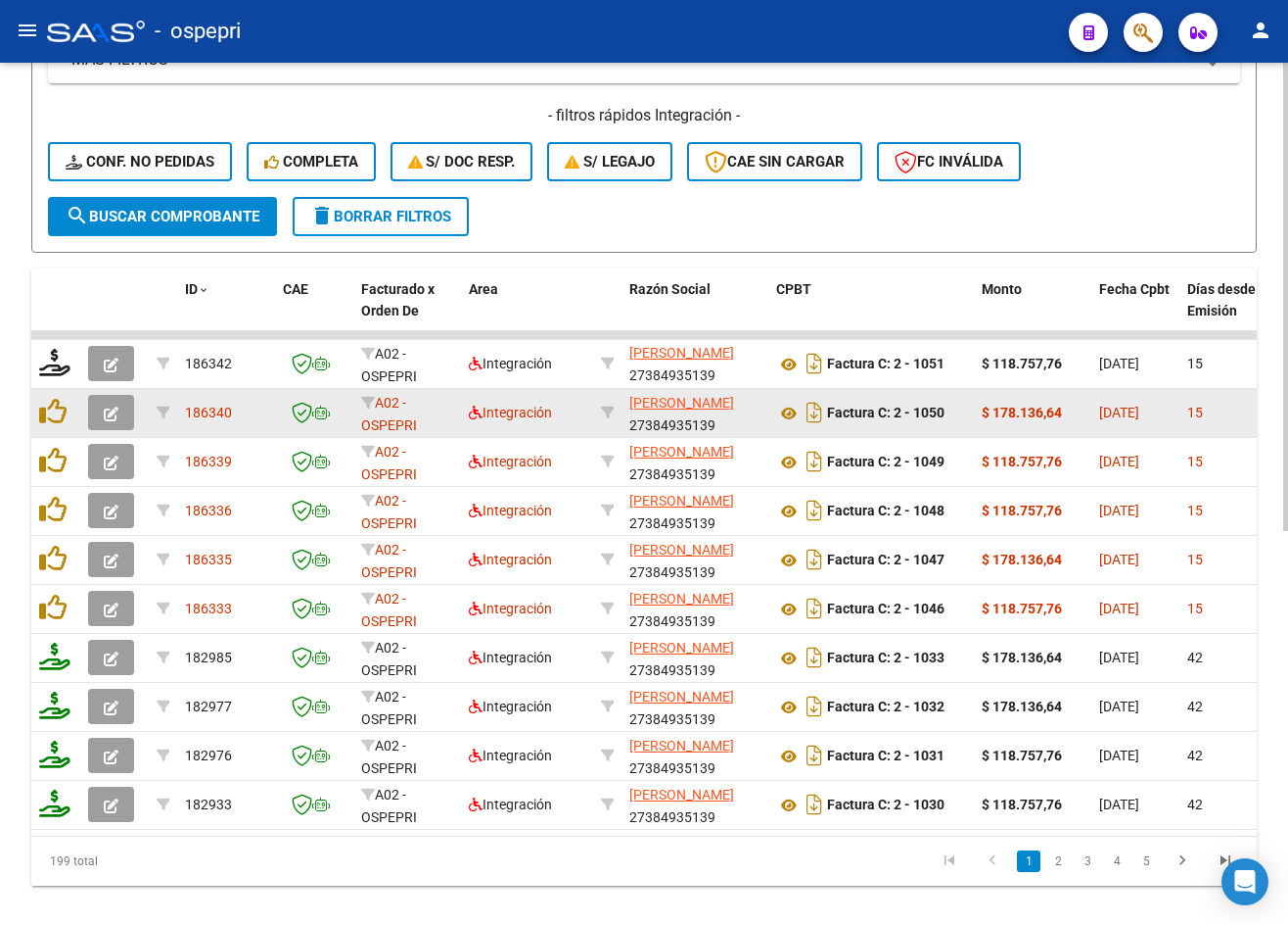
click at [112, 411] on icon "button" at bounding box center [111, 414] width 15 height 15
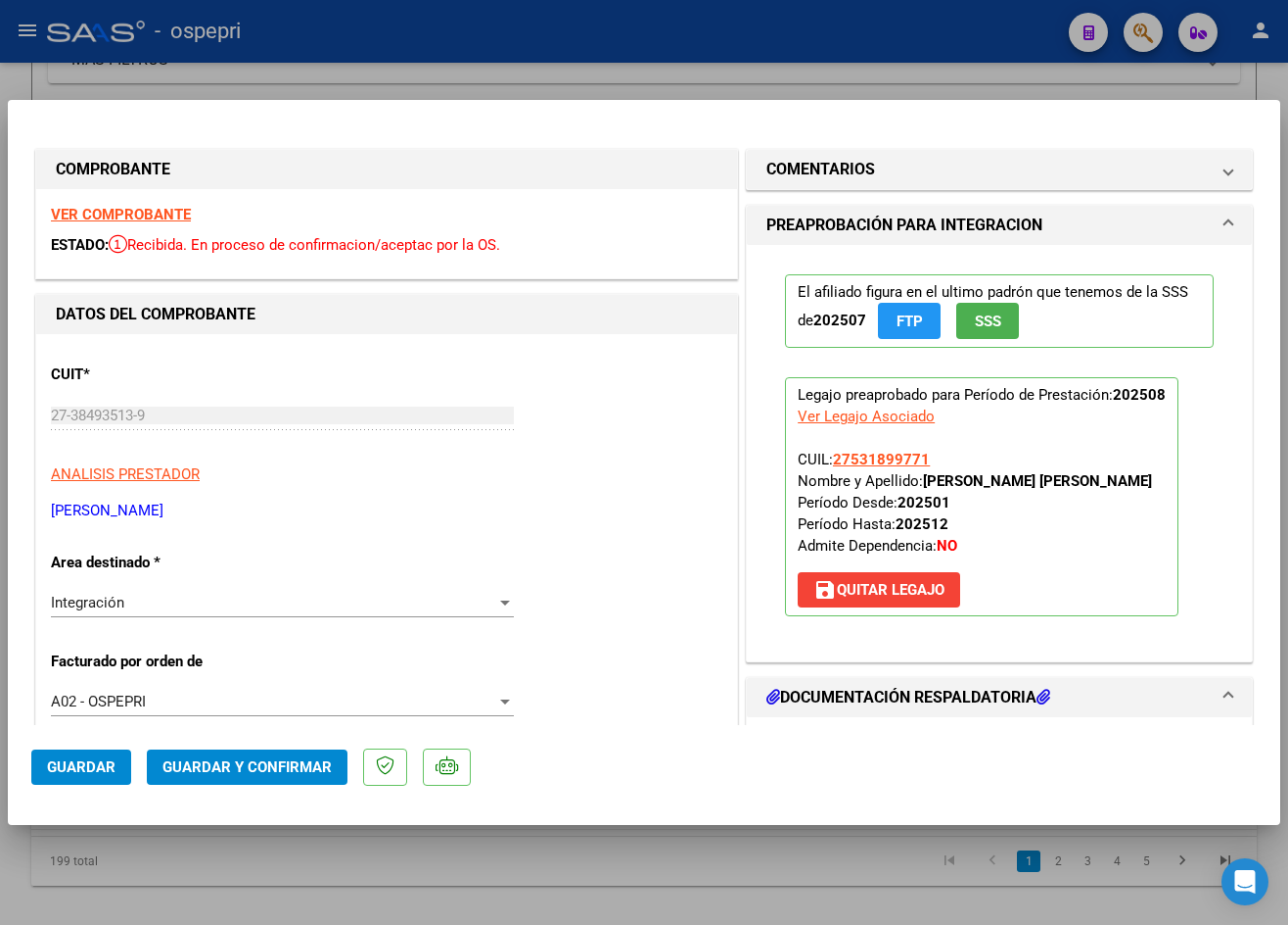
click at [105, 214] on strong "VER COMPROBANTE" at bounding box center [121, 215] width 140 height 18
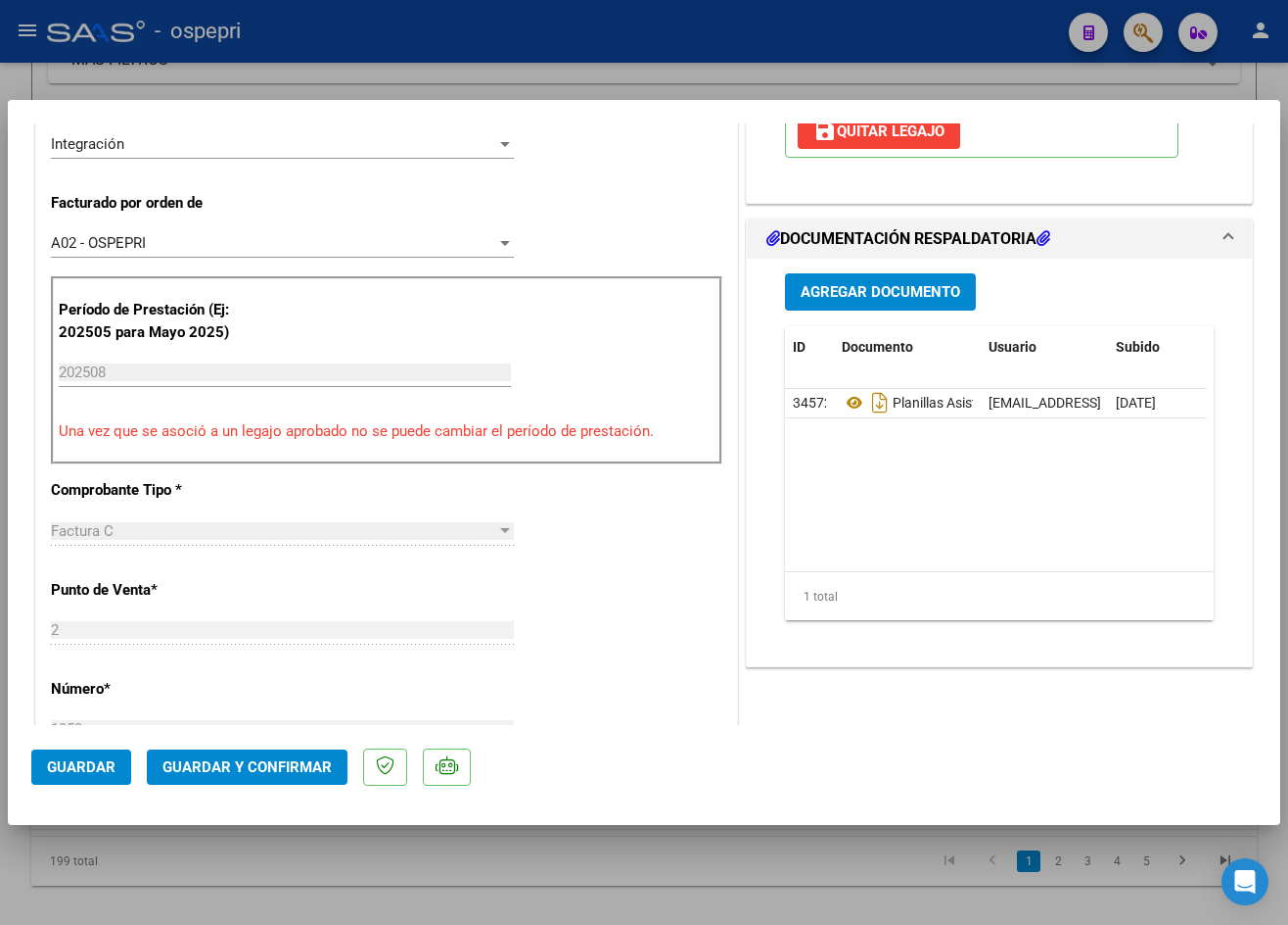
scroll to position [489, 0]
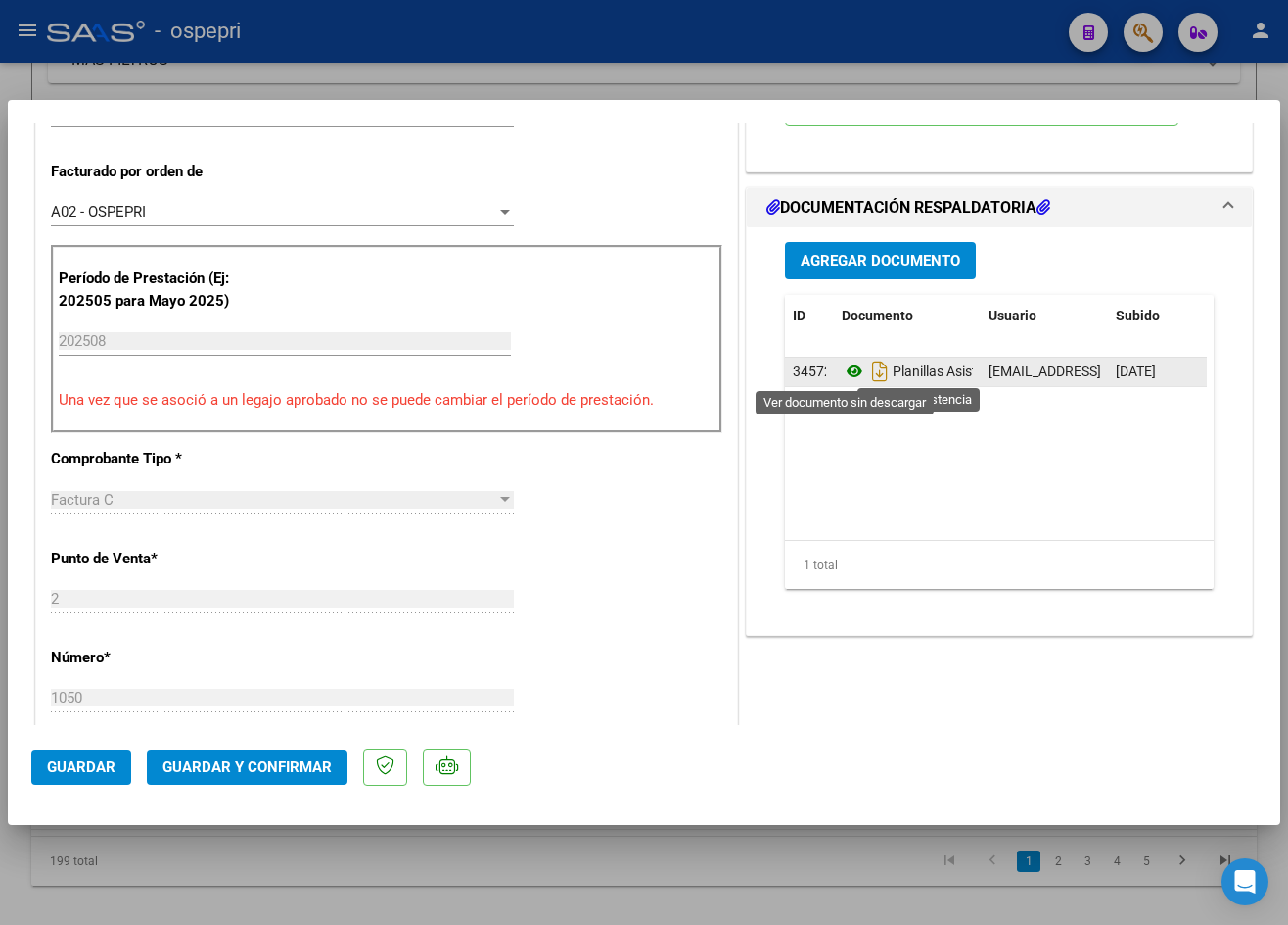
click at [847, 374] on icon at bounding box center [854, 372] width 25 height 24
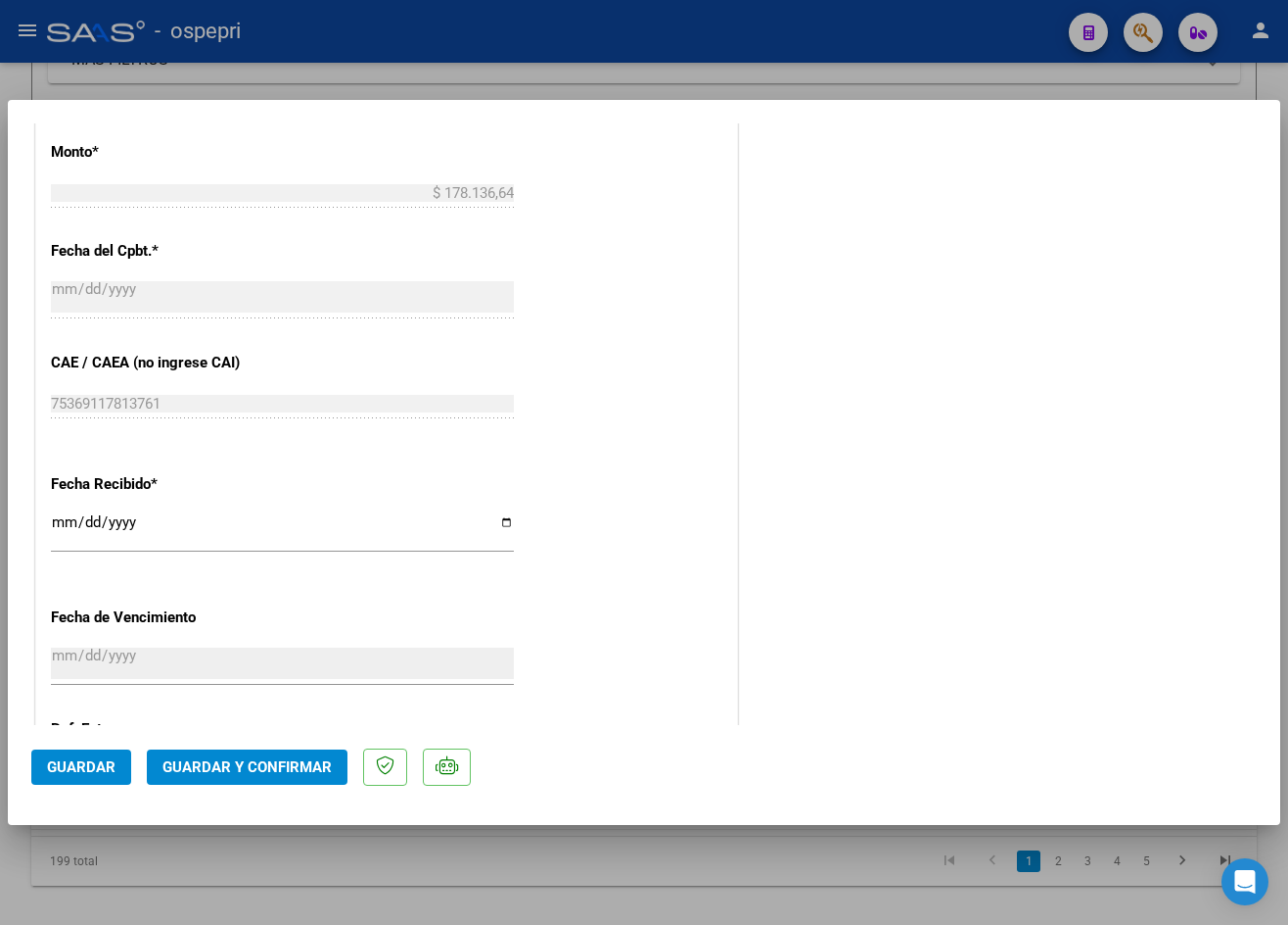
scroll to position [898, 0]
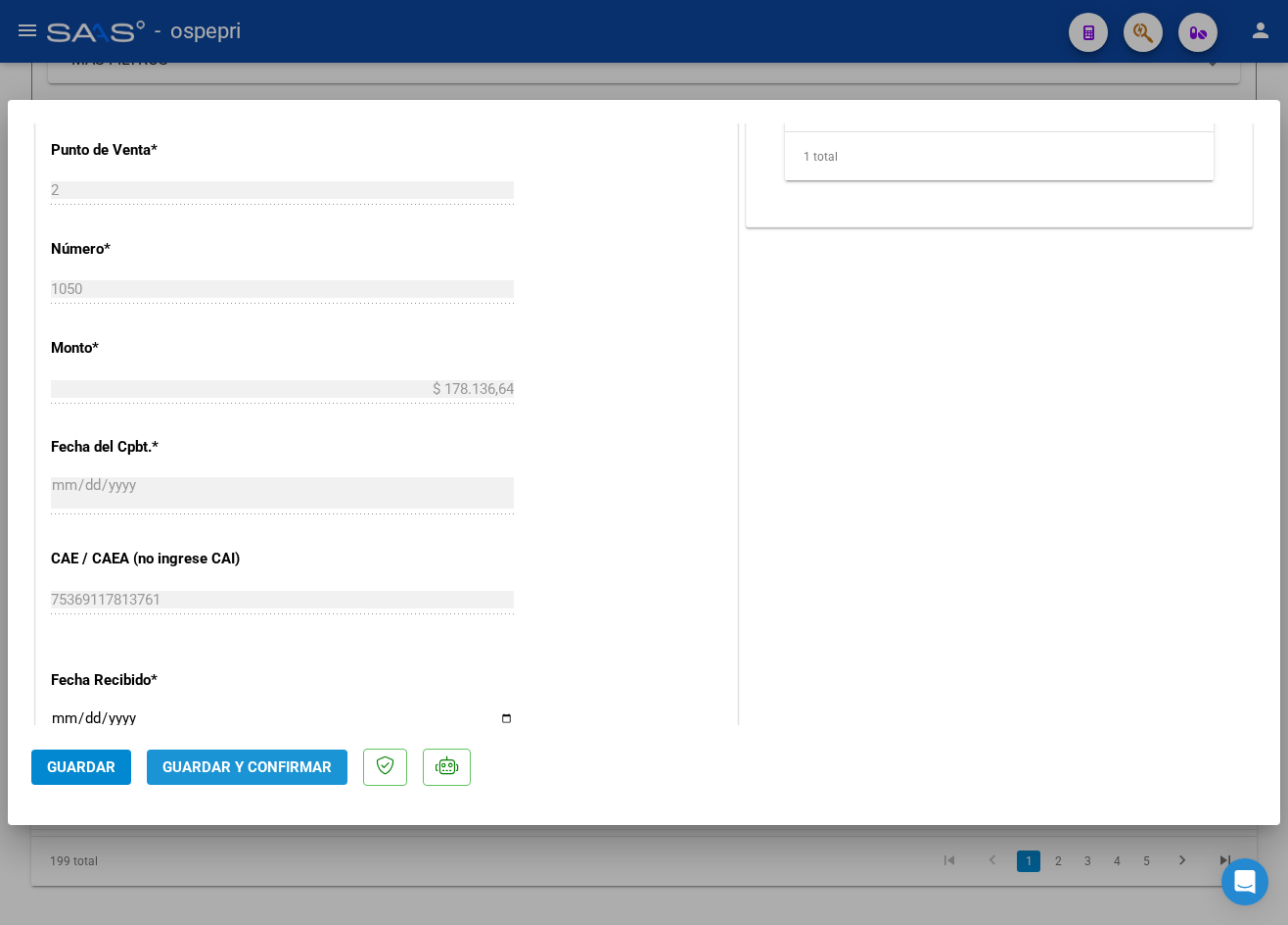
click at [243, 770] on span "Guardar y Confirmar" at bounding box center [248, 767] width 170 height 18
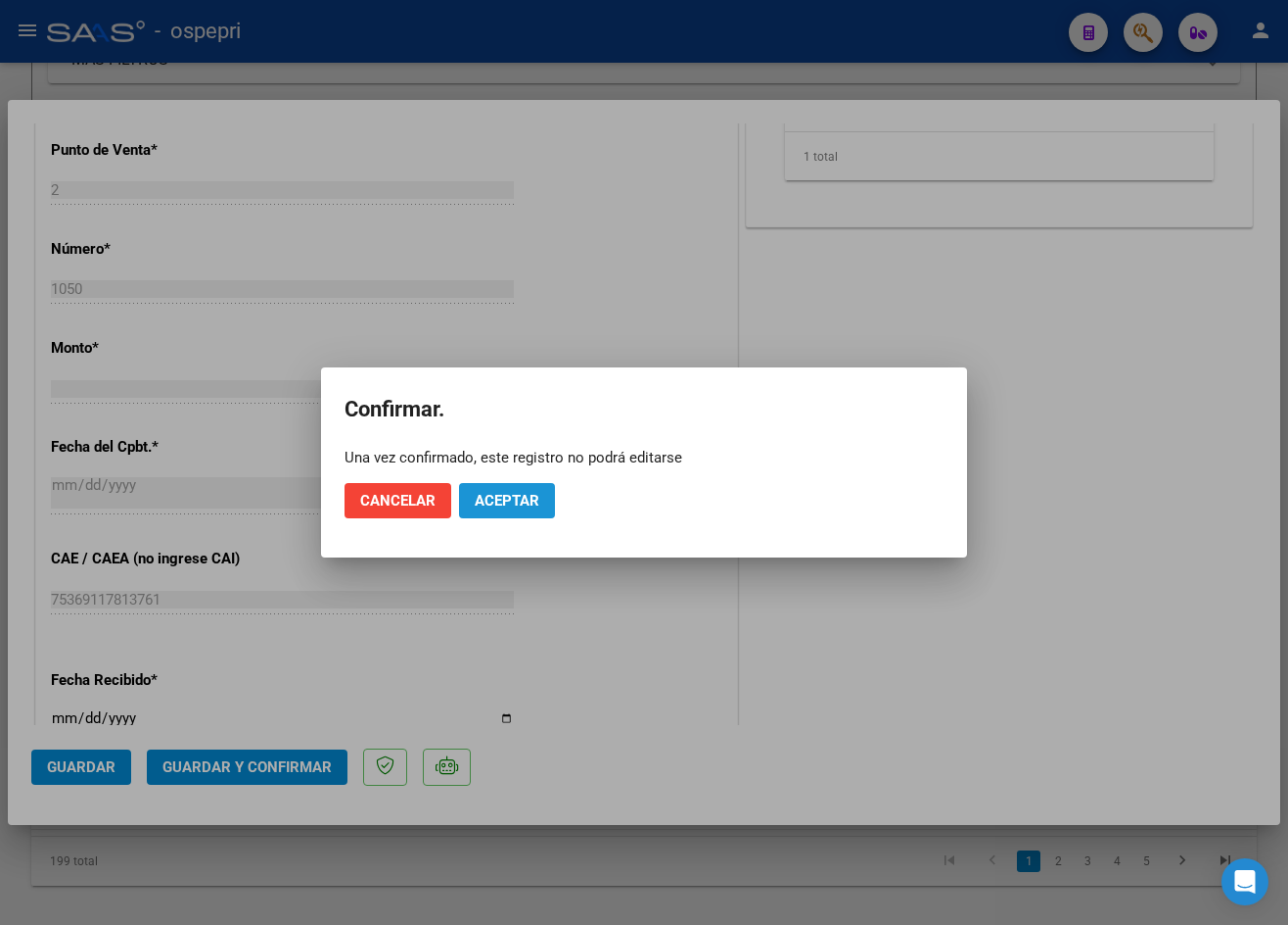
click at [518, 488] on button "Aceptar" at bounding box center [507, 499] width 96 height 35
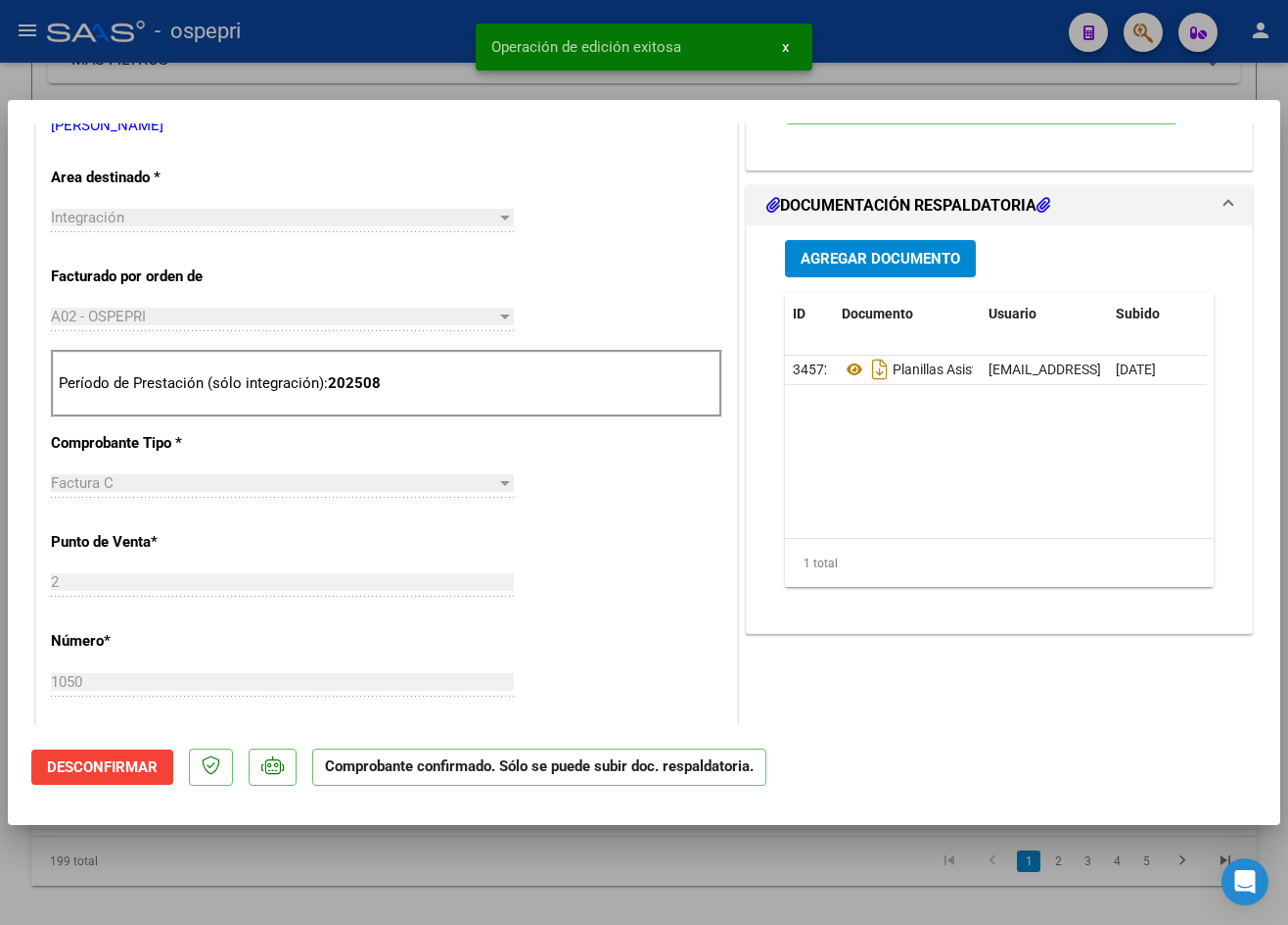
scroll to position [91, 0]
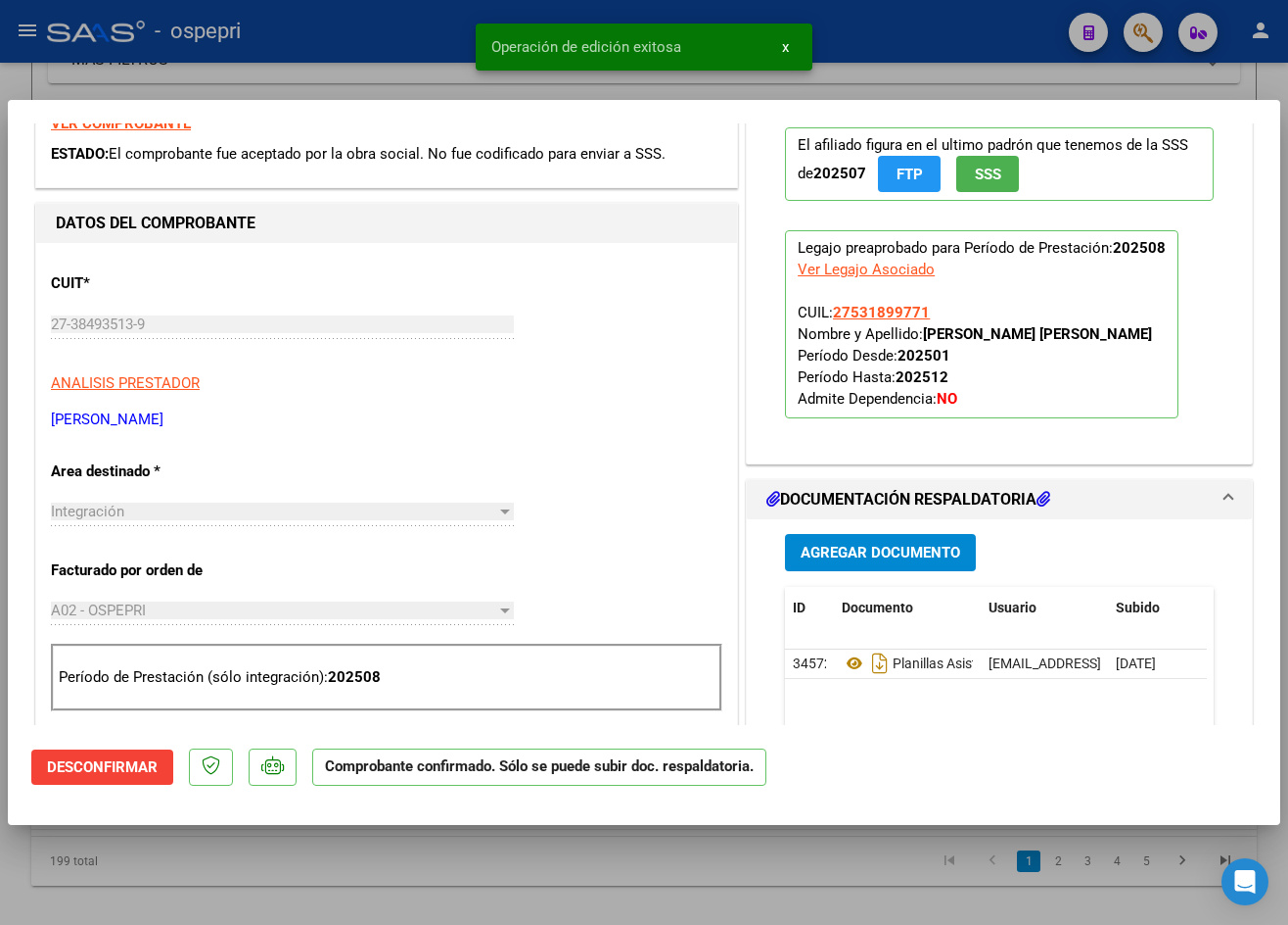
type input "$ 0,00"
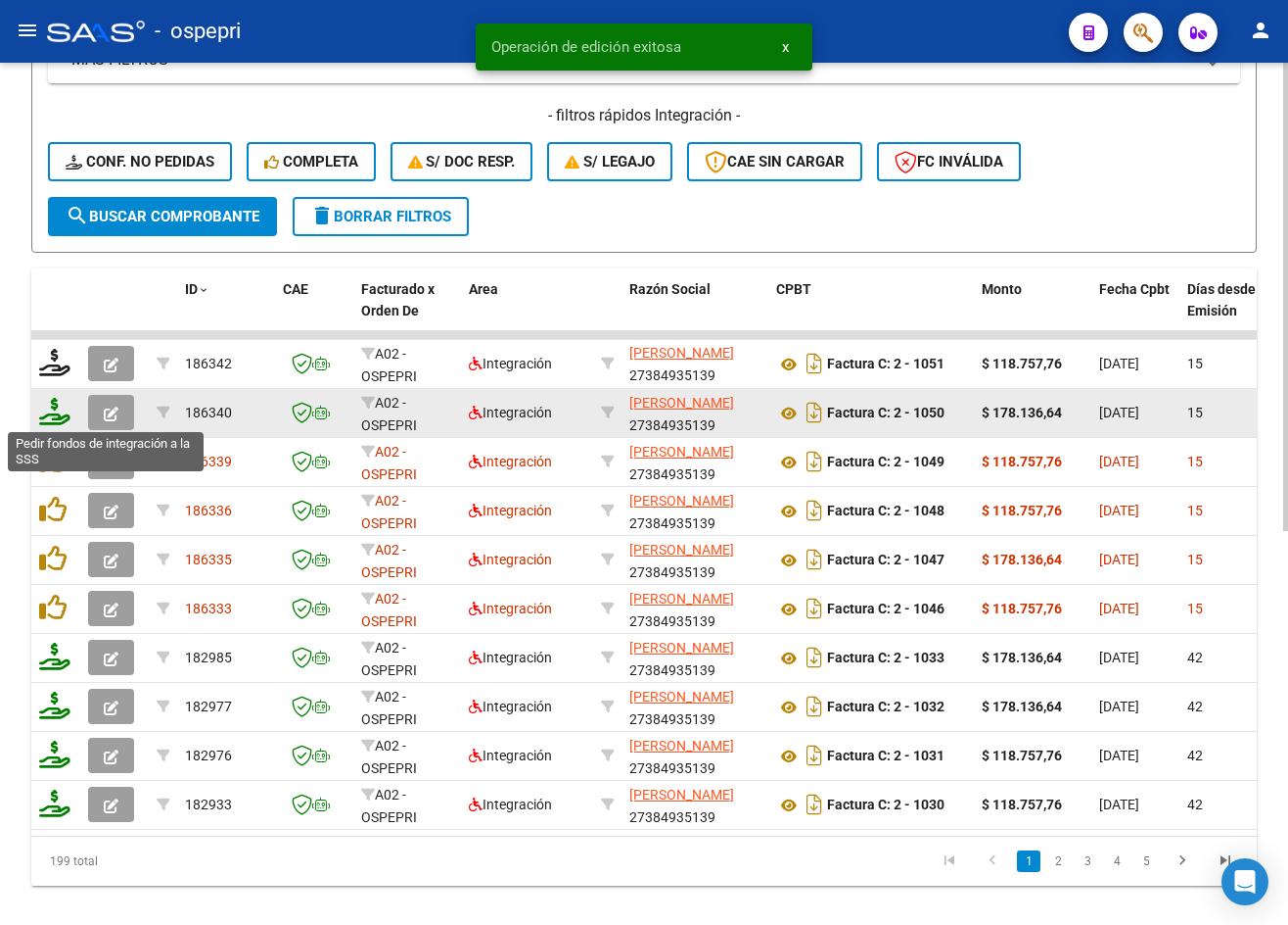
click at [54, 419] on icon at bounding box center [54, 411] width 31 height 27
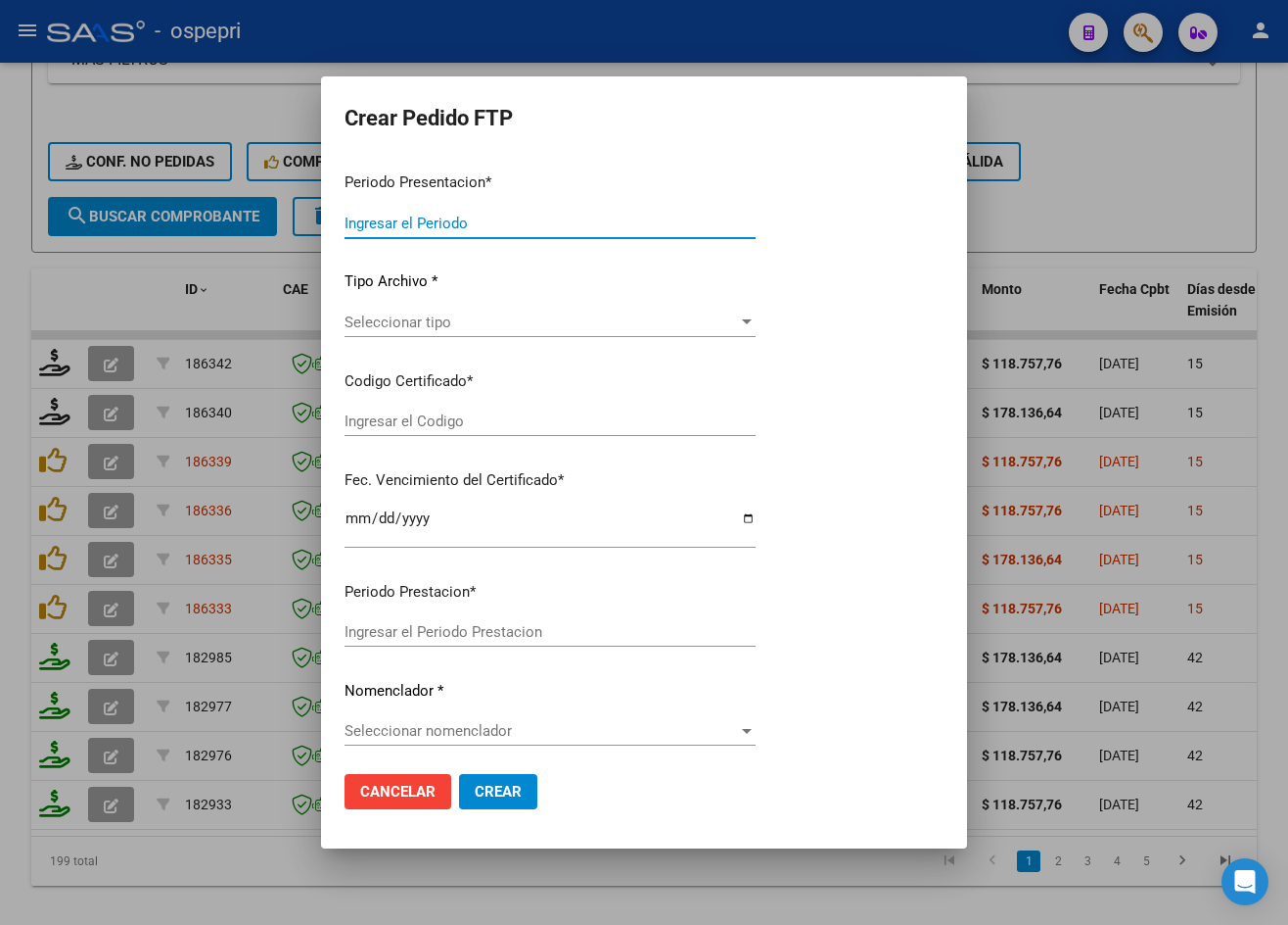
type input "202508"
type input "$ 178.136,64"
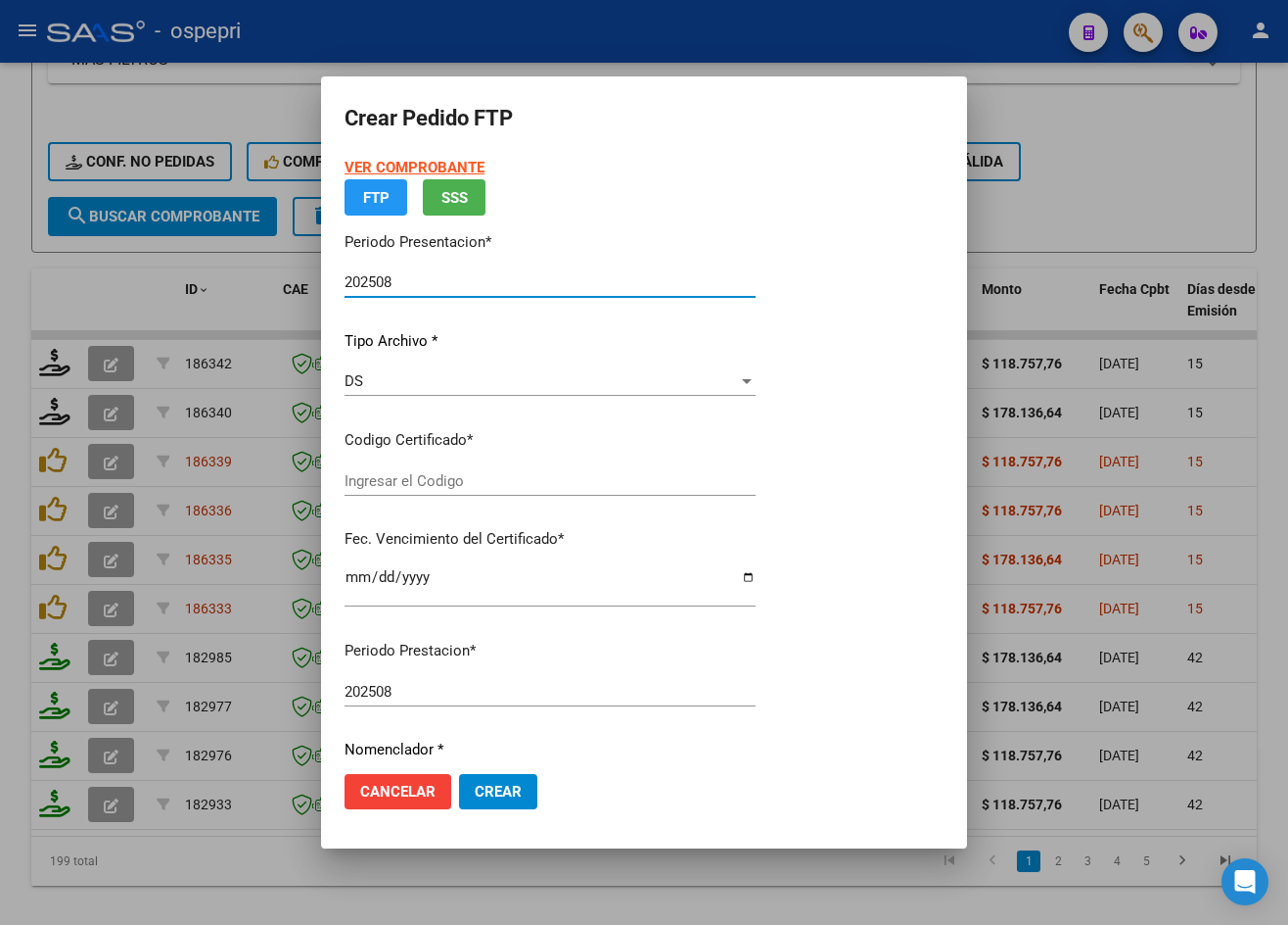
type input "27531899771"
type input "[DATE]"
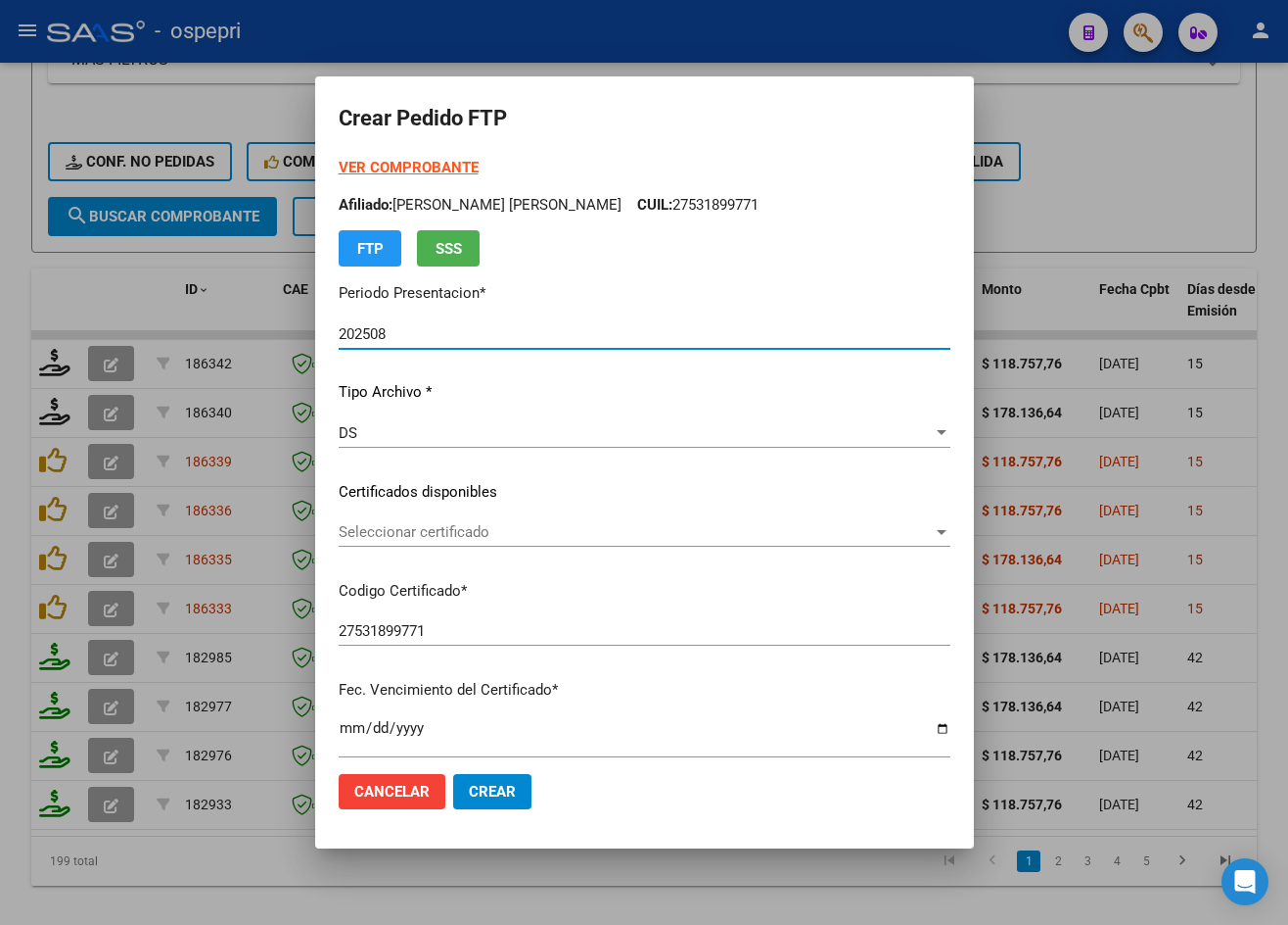
click at [442, 529] on span "Seleccionar certificado" at bounding box center [635, 532] width 594 height 18
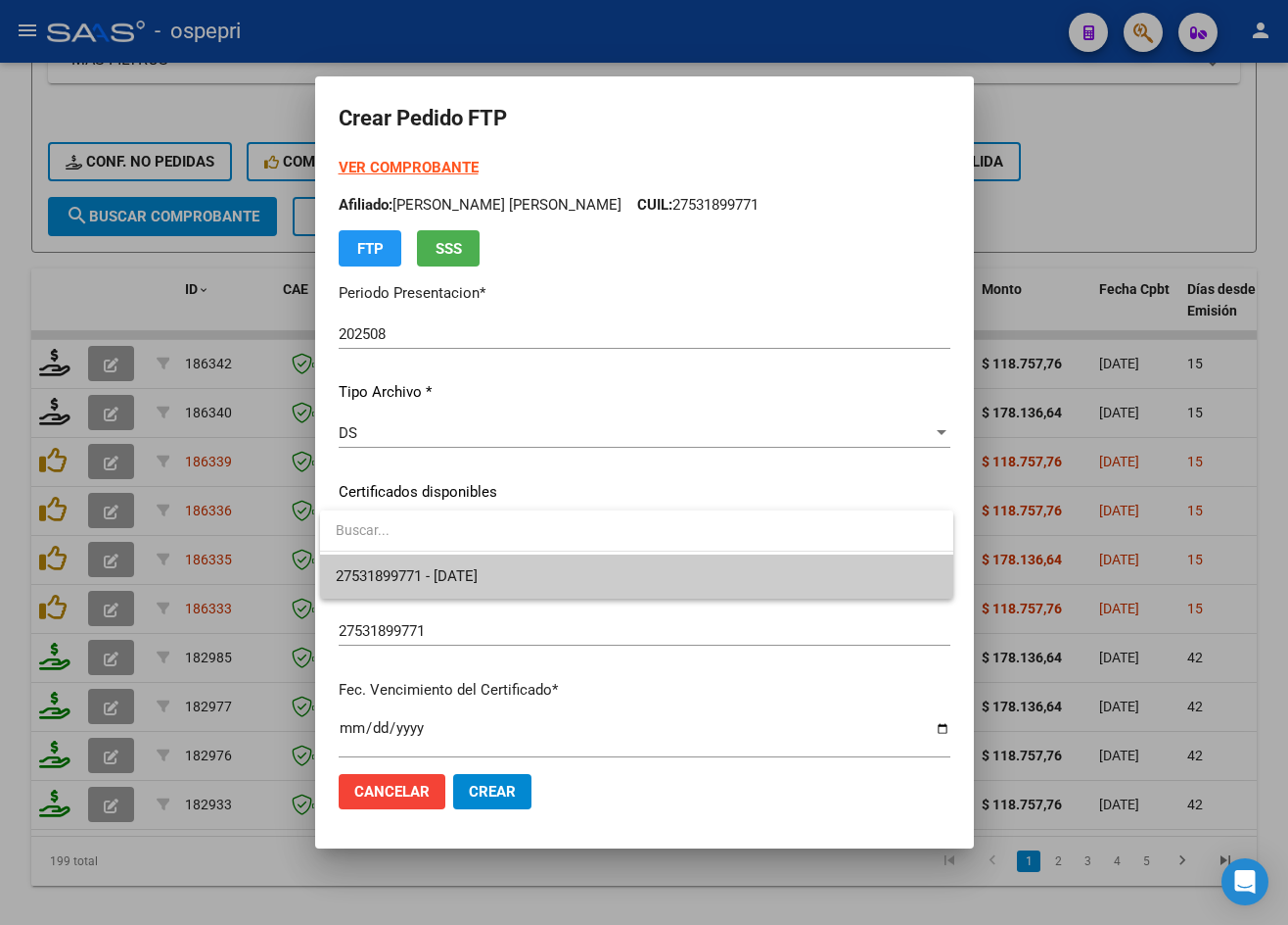
click at [478, 584] on span "27531899771 - [DATE]" at bounding box center [406, 576] width 142 height 18
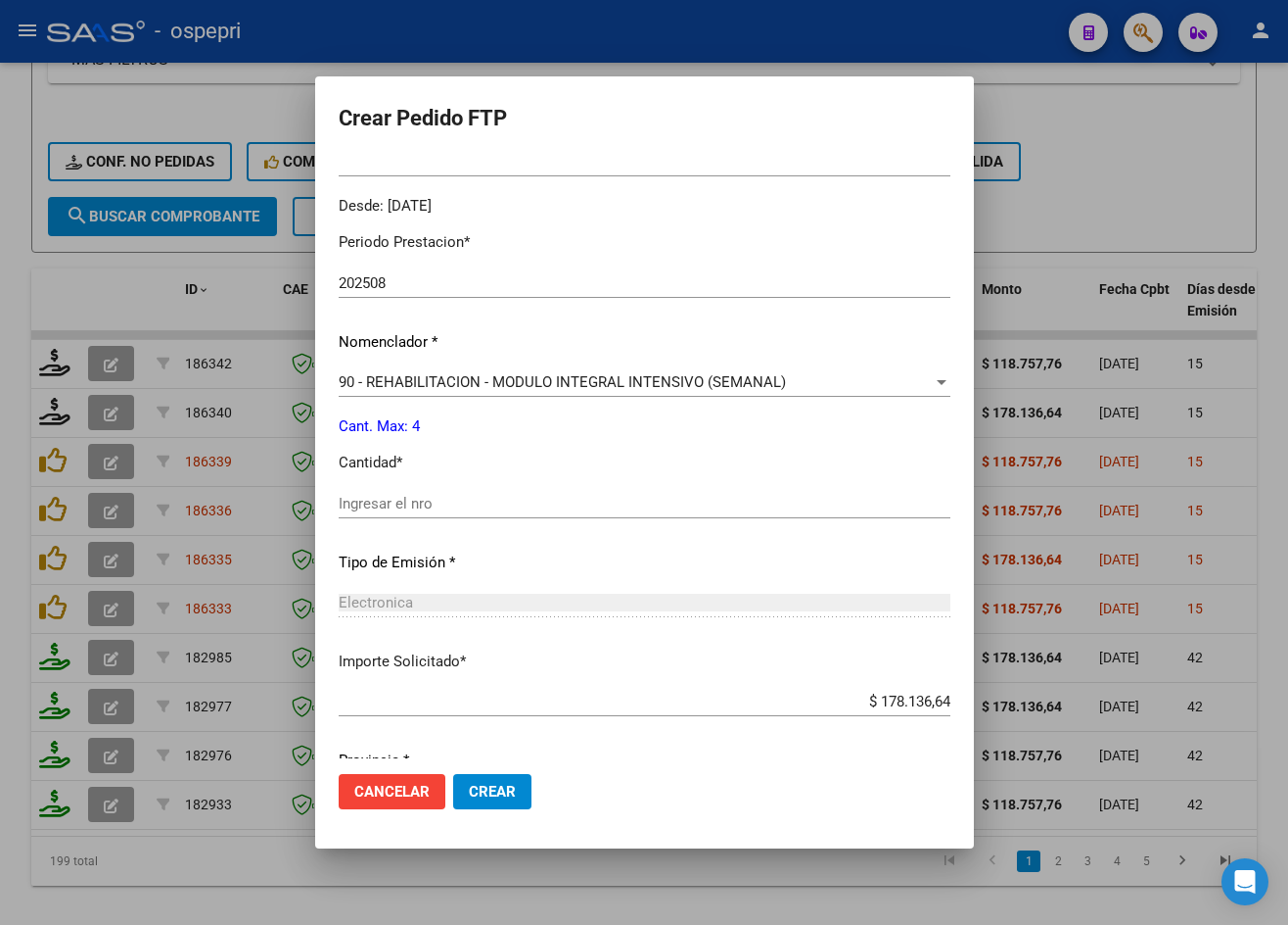
scroll to position [587, 0]
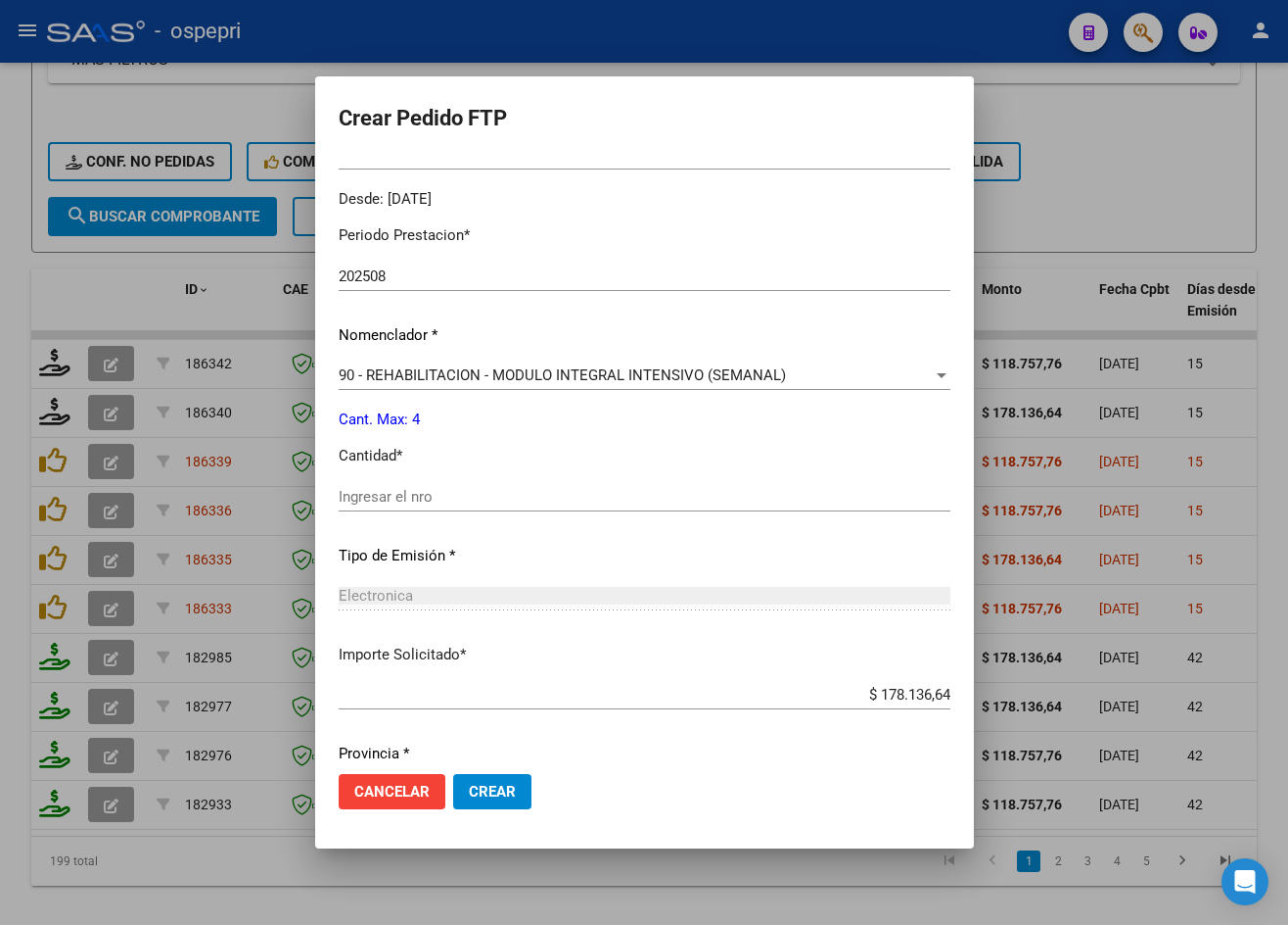
click at [417, 509] on div "Ingresar el nro" at bounding box center [644, 495] width 612 height 29
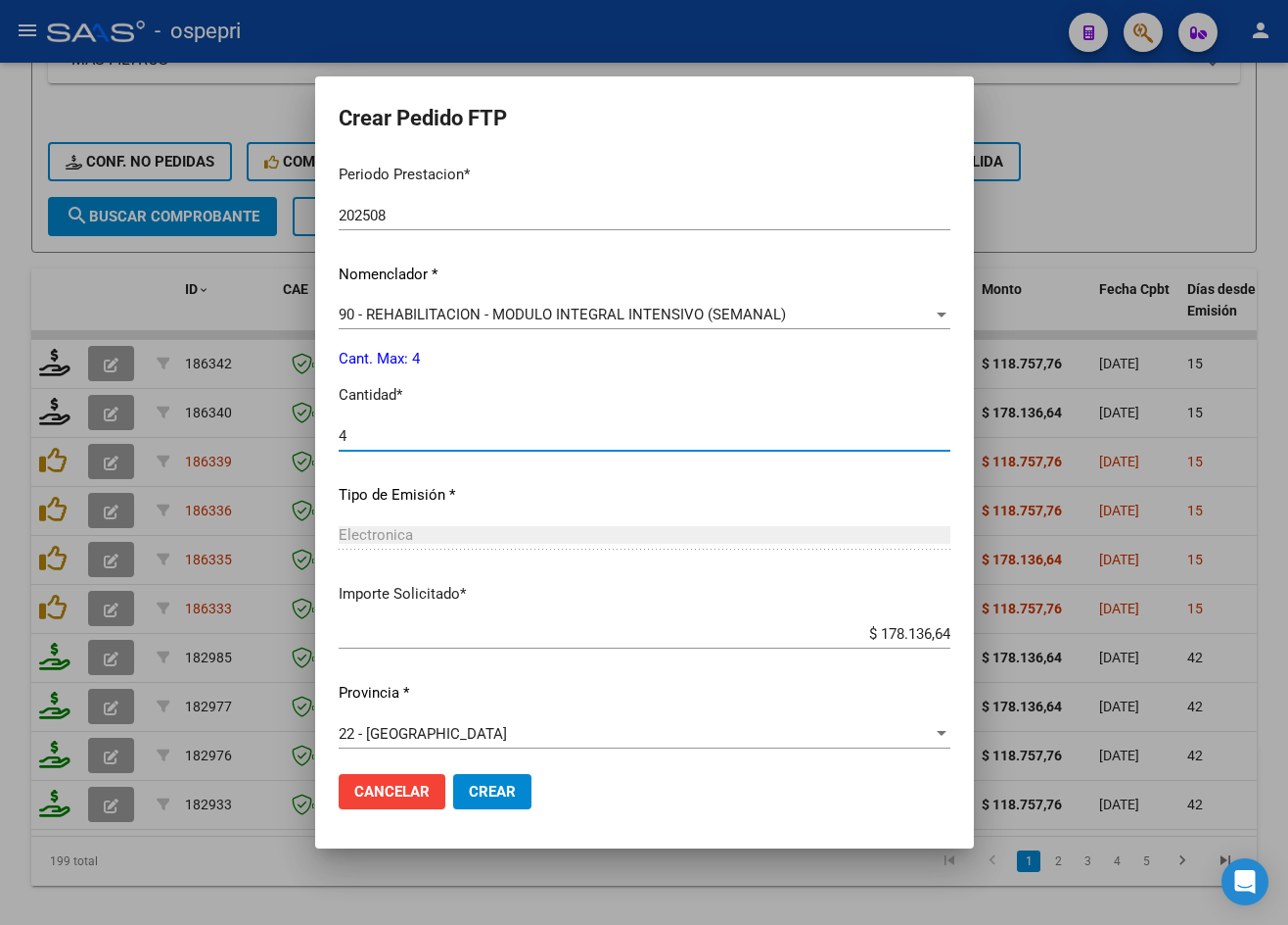
scroll to position [656, 0]
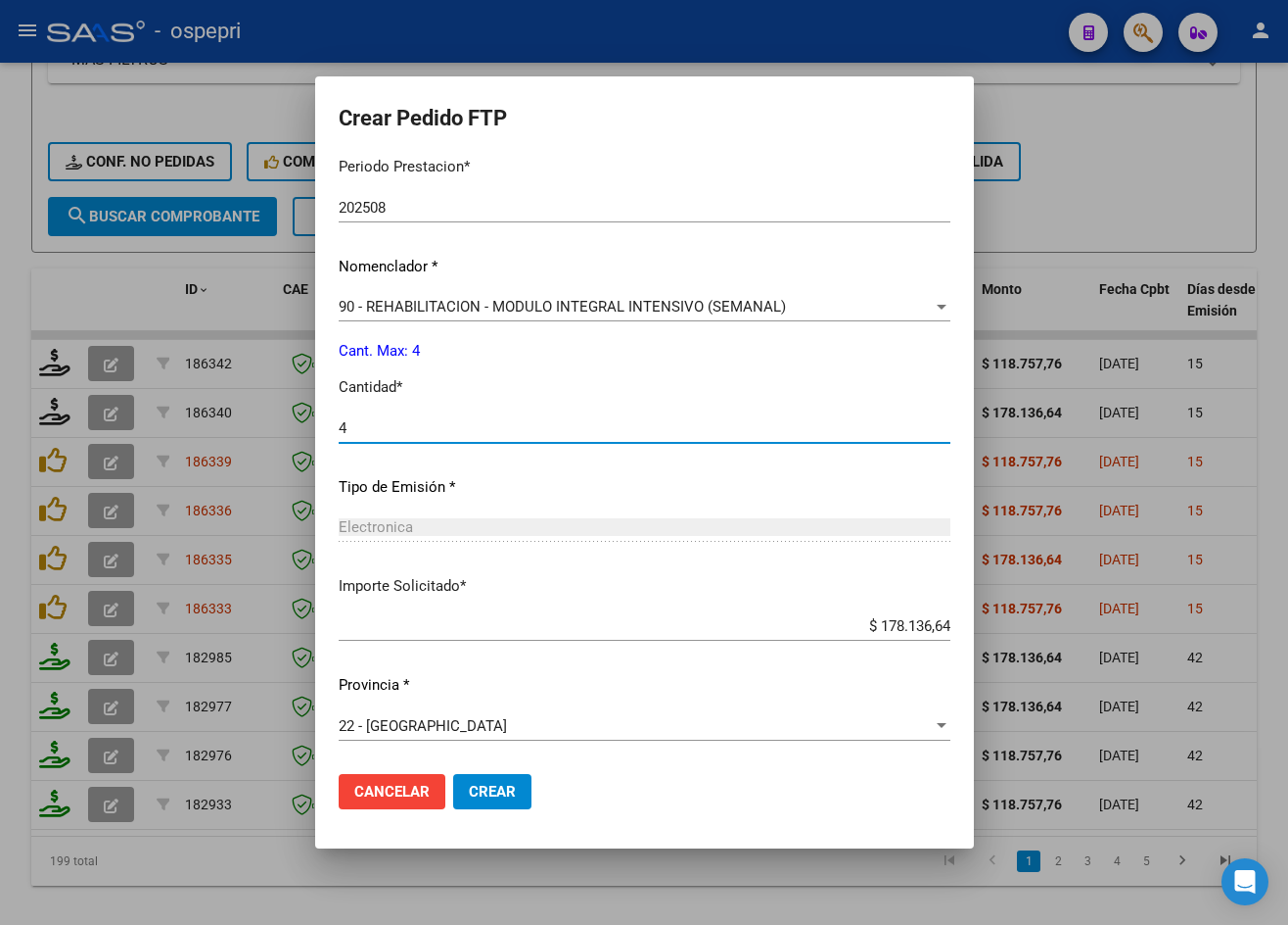
type input "4"
click at [500, 780] on button "Crear" at bounding box center [492, 791] width 78 height 35
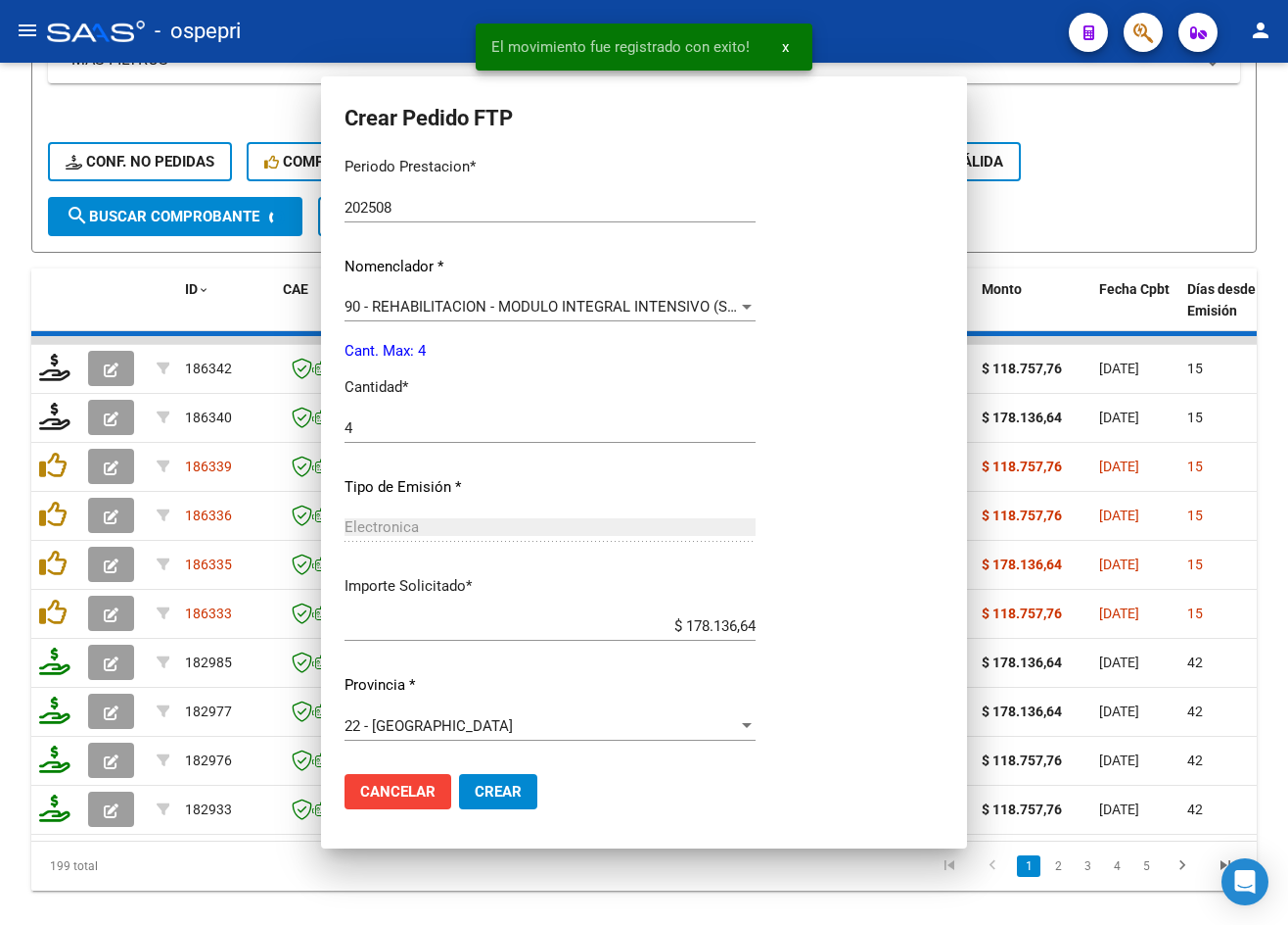
scroll to position [545, 0]
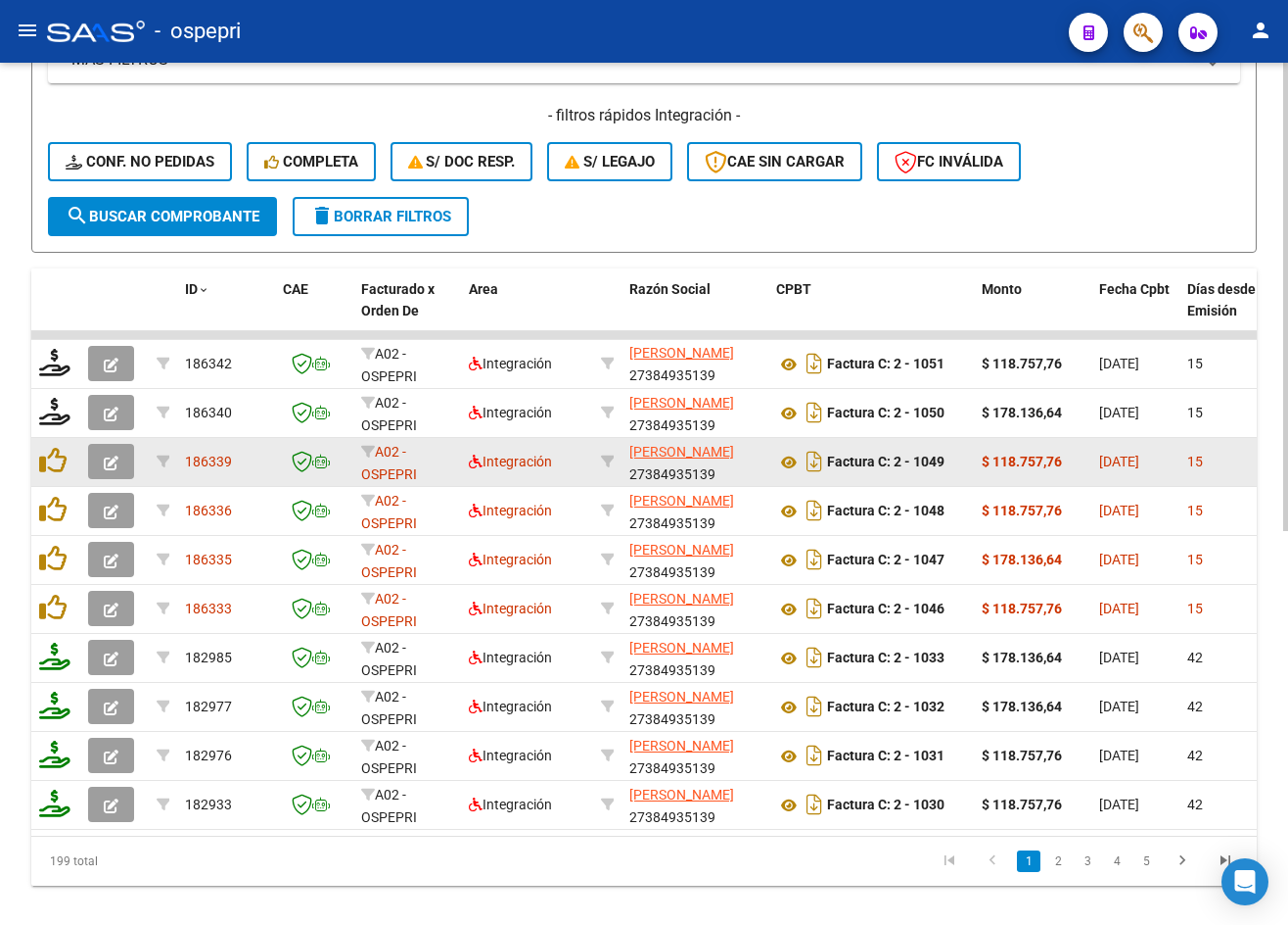
click at [102, 459] on button "button" at bounding box center [111, 461] width 46 height 35
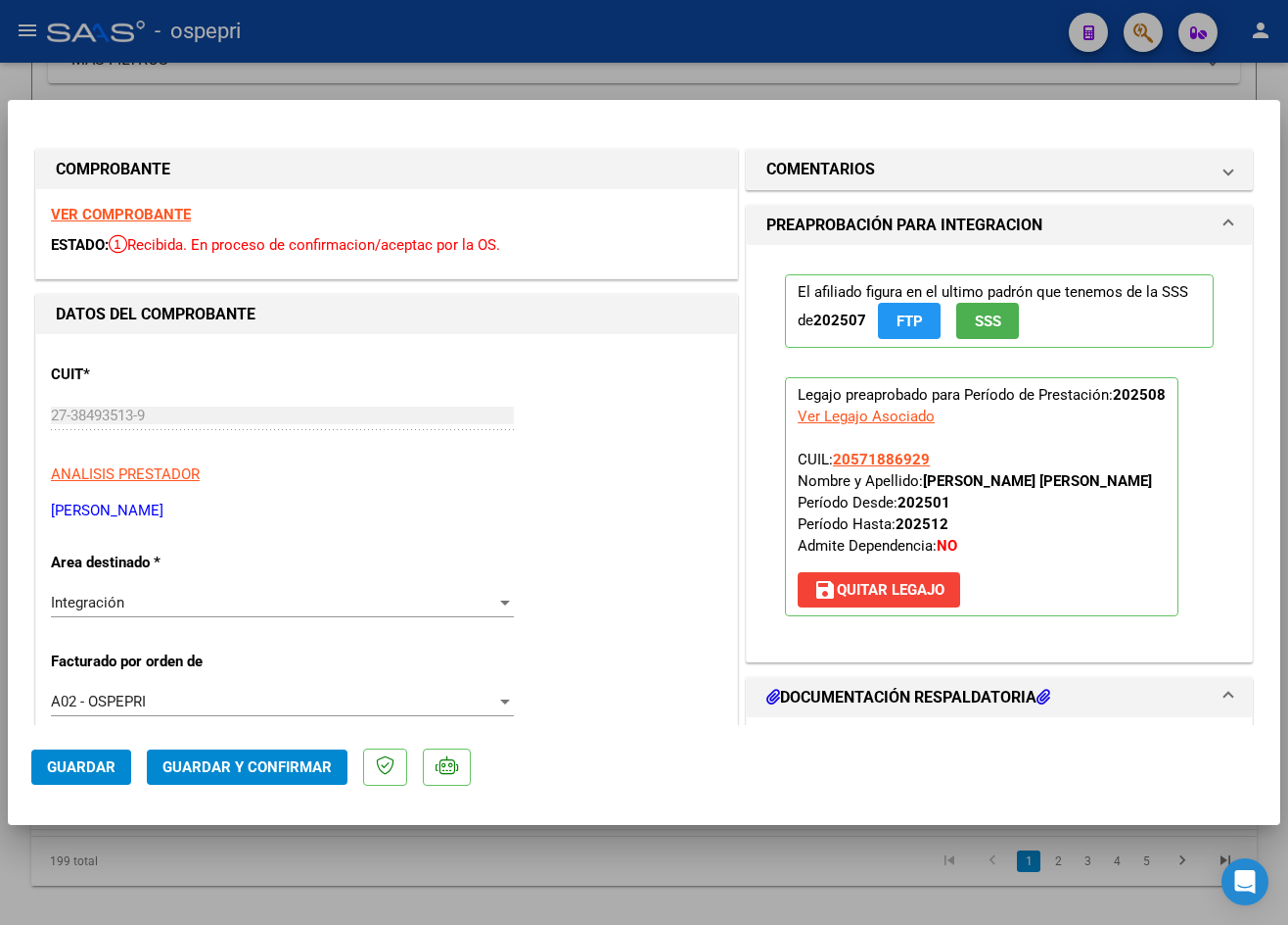
click at [160, 215] on strong "VER COMPROBANTE" at bounding box center [121, 215] width 140 height 18
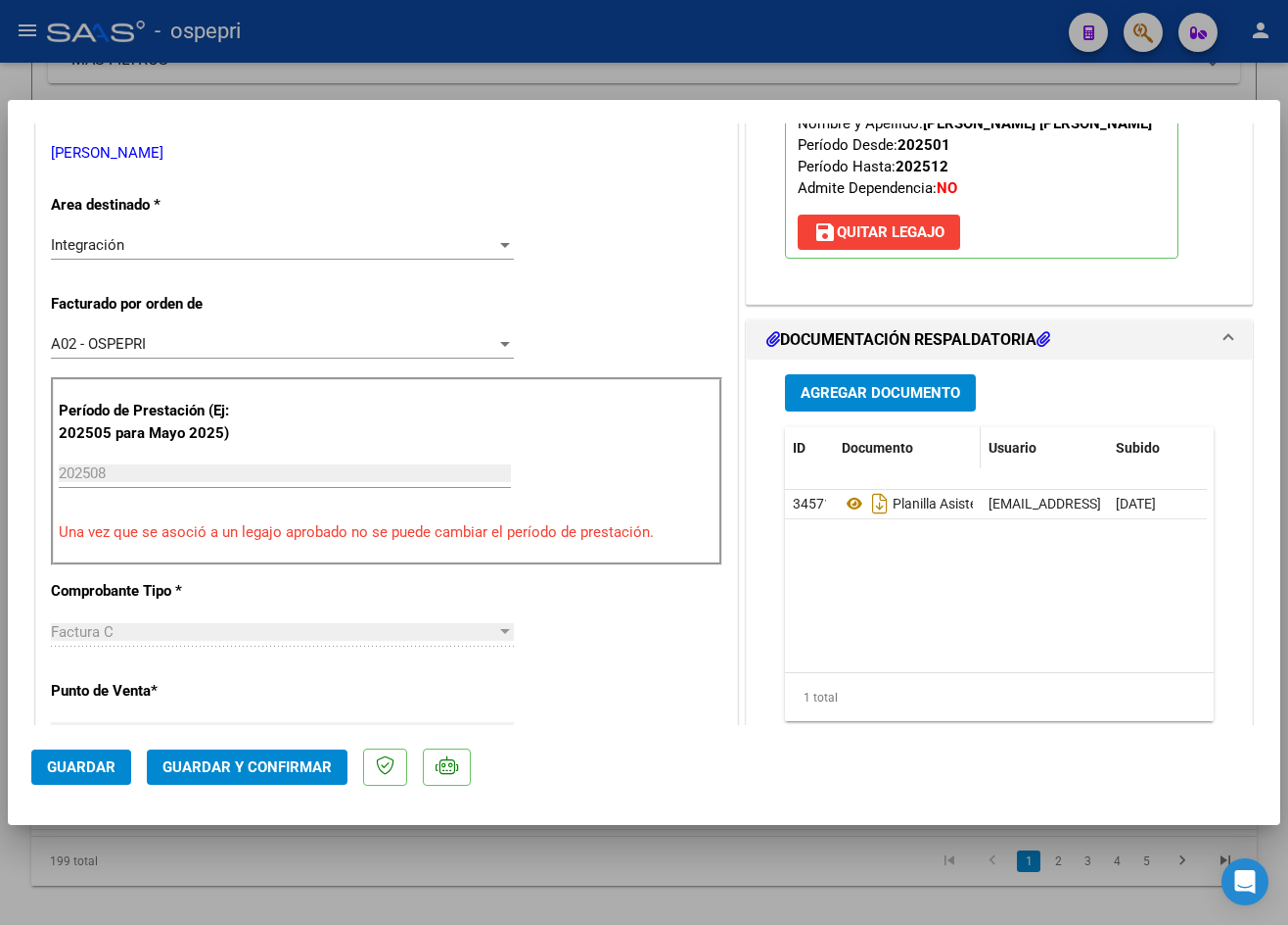
scroll to position [392, 0]
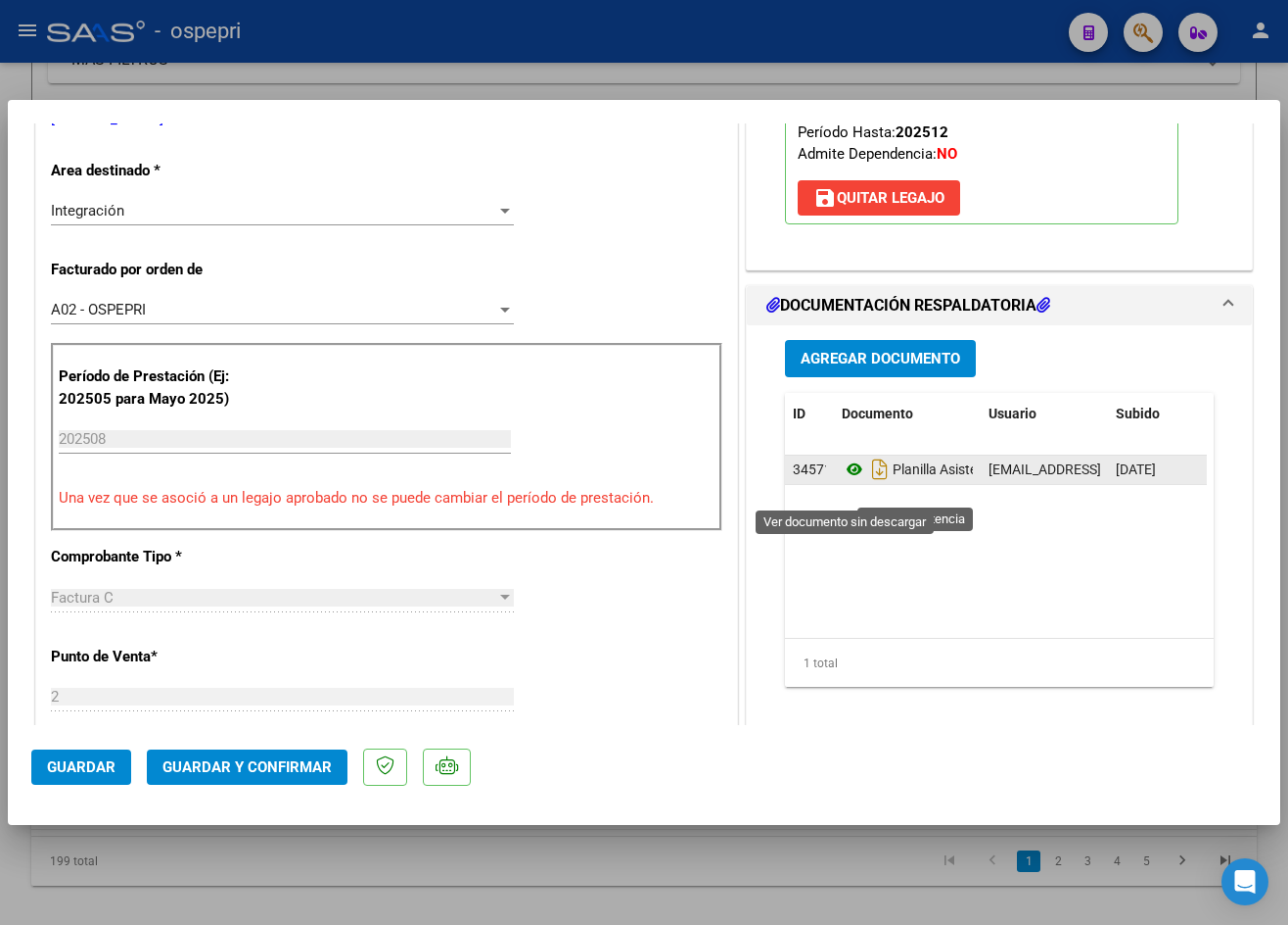
click at [846, 480] on icon at bounding box center [854, 469] width 25 height 24
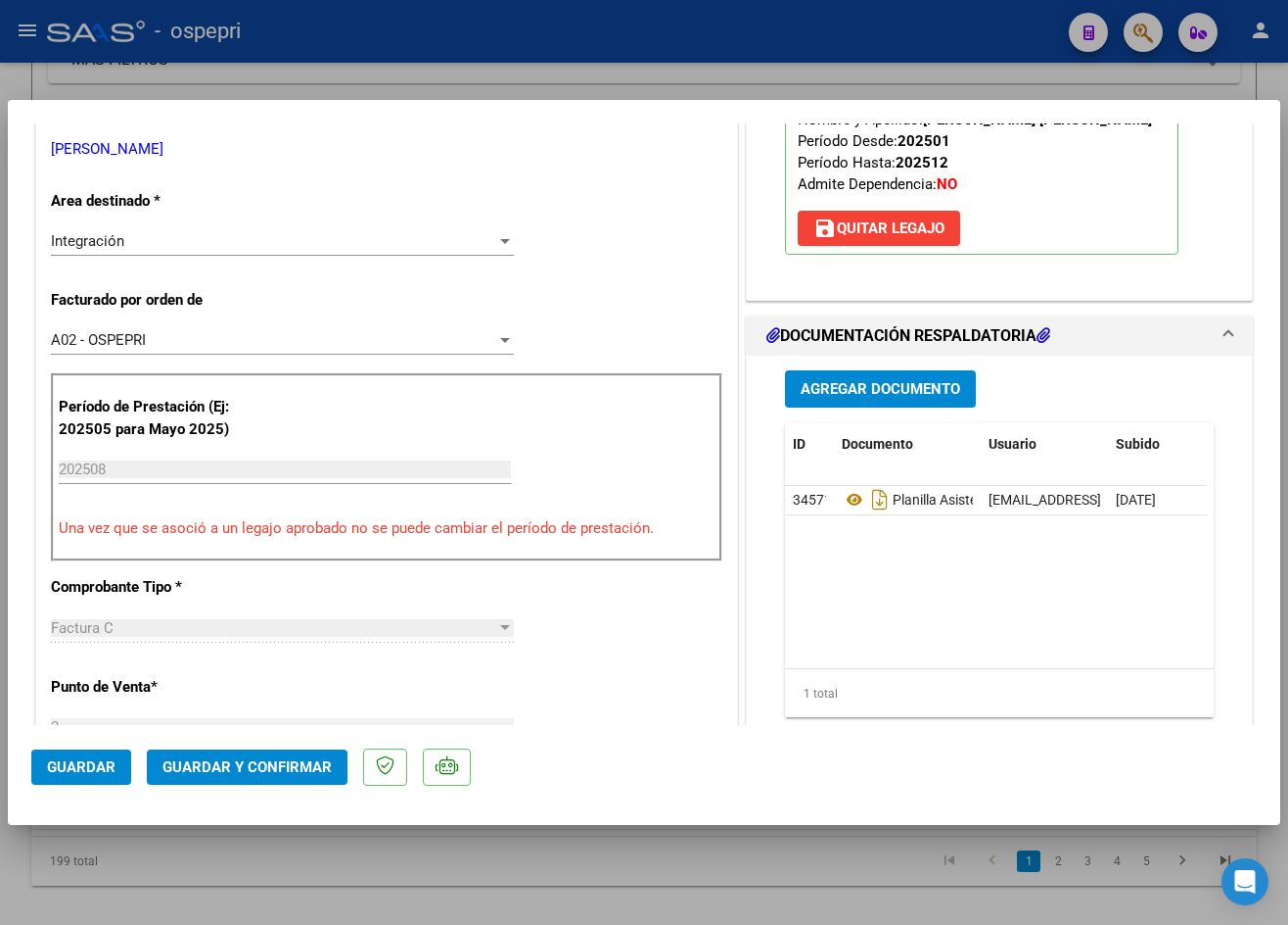
scroll to position [685, 0]
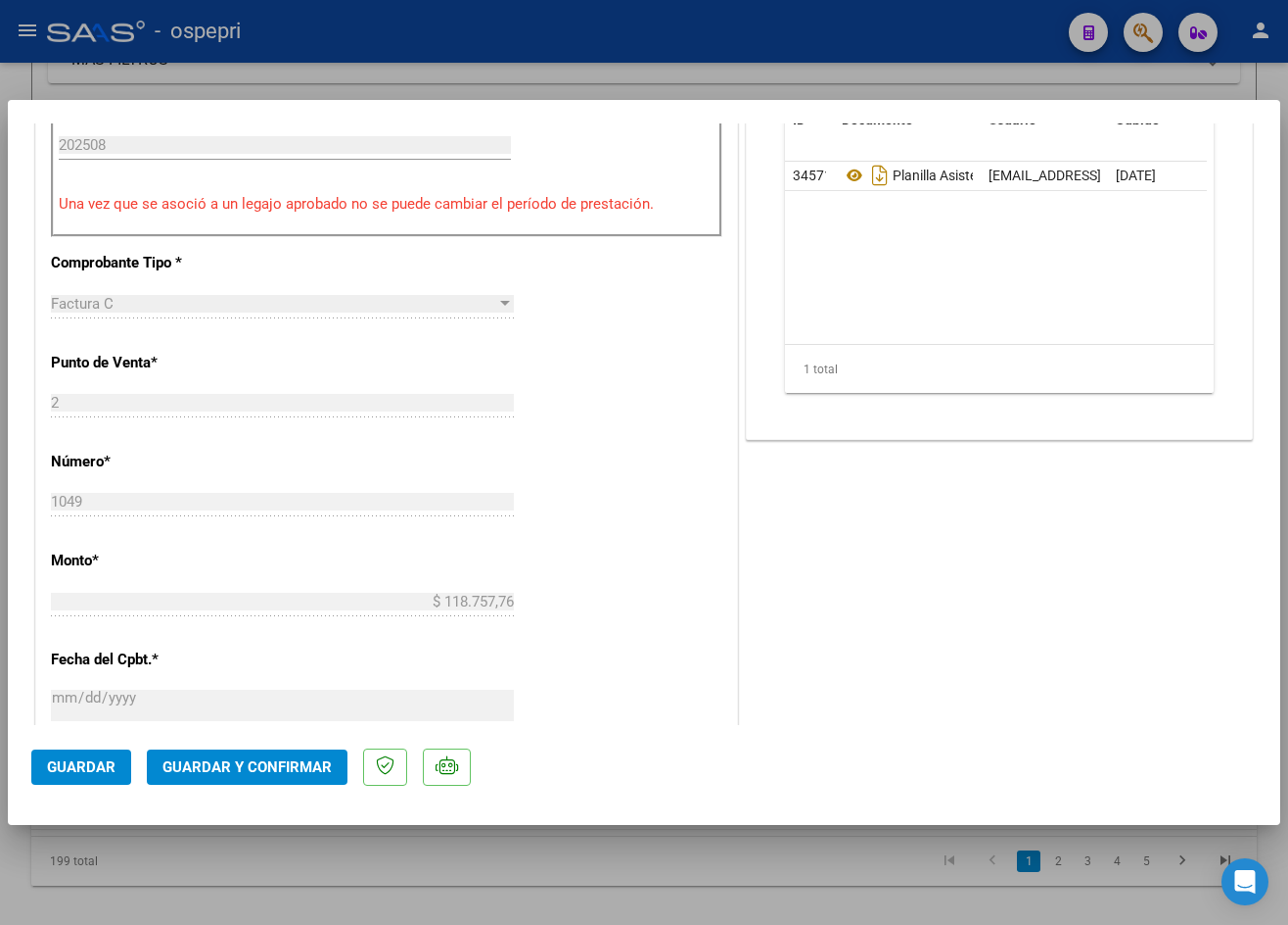
click at [275, 756] on button "Guardar y Confirmar" at bounding box center [247, 766] width 201 height 35
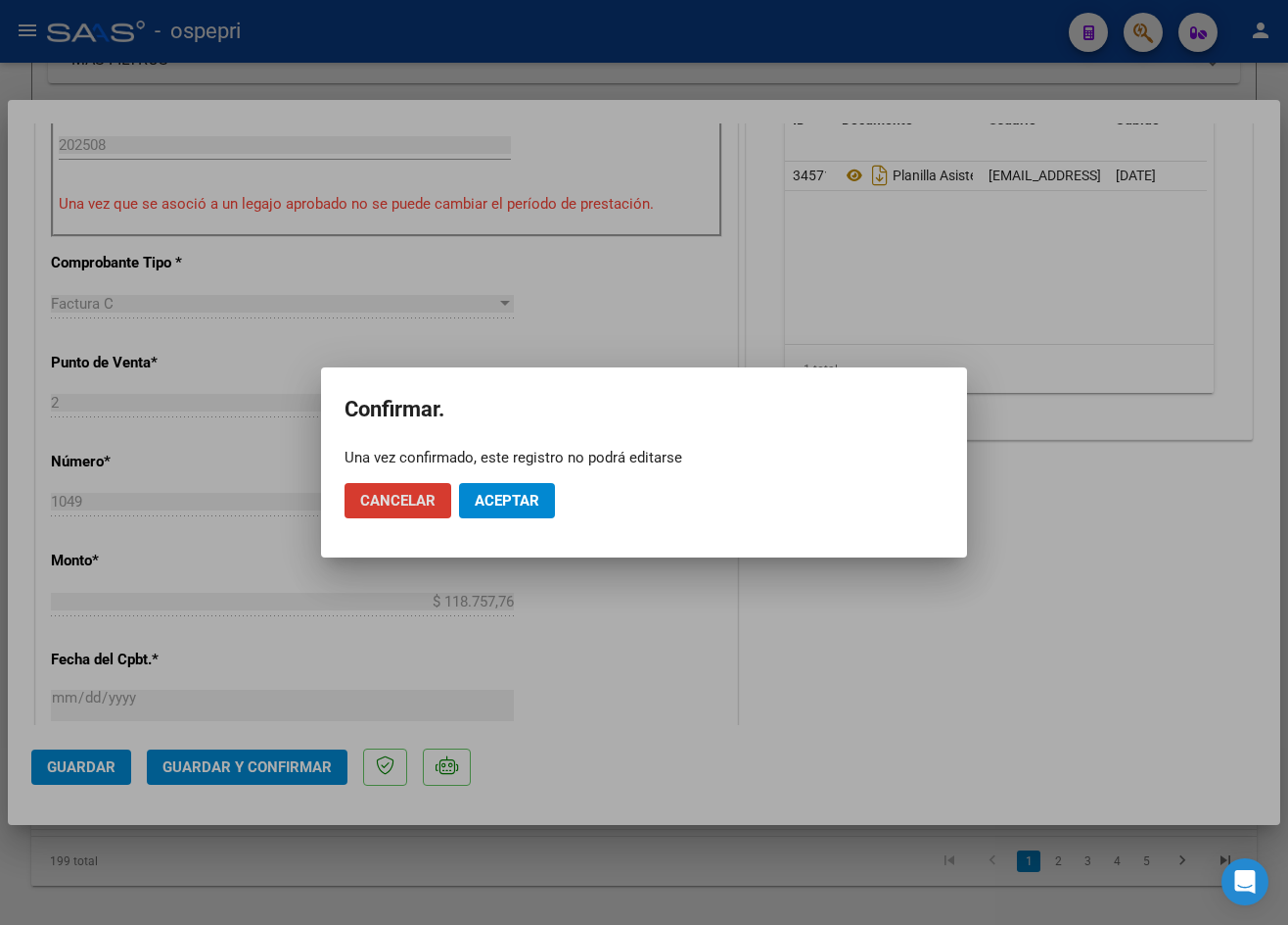
click at [509, 508] on span "Aceptar" at bounding box center [507, 500] width 65 height 18
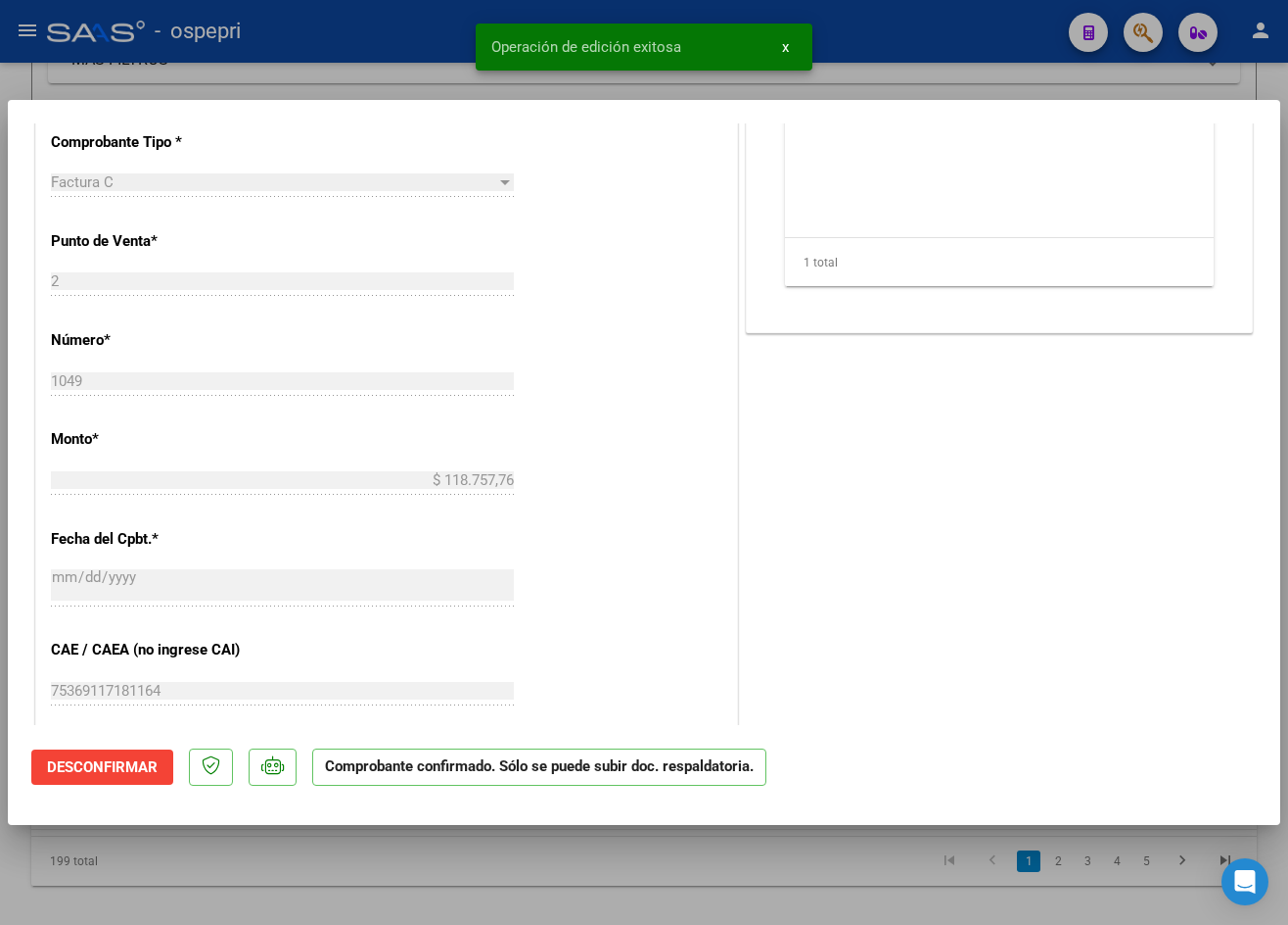
type input "$ 0,00"
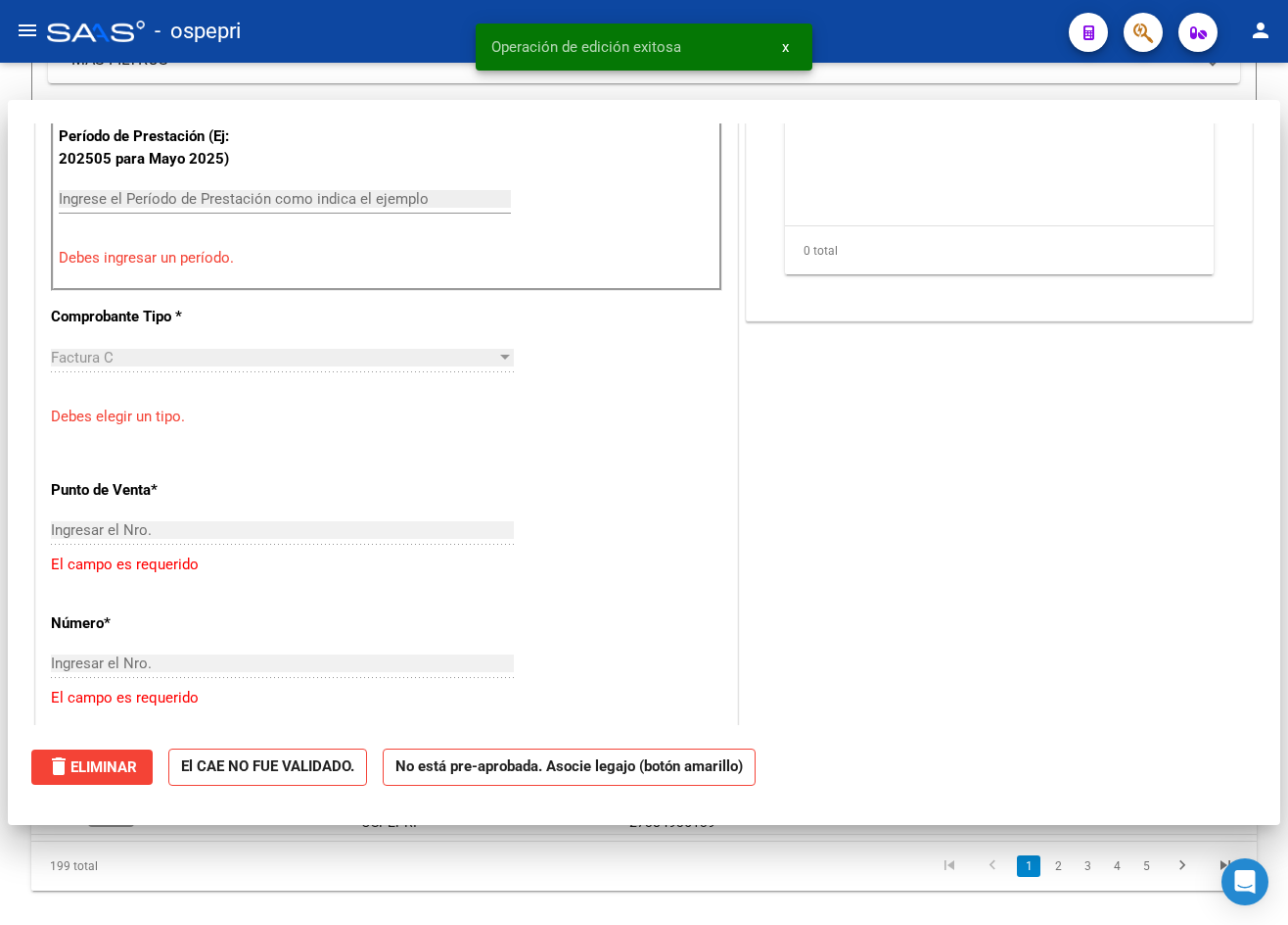
scroll to position [720, 0]
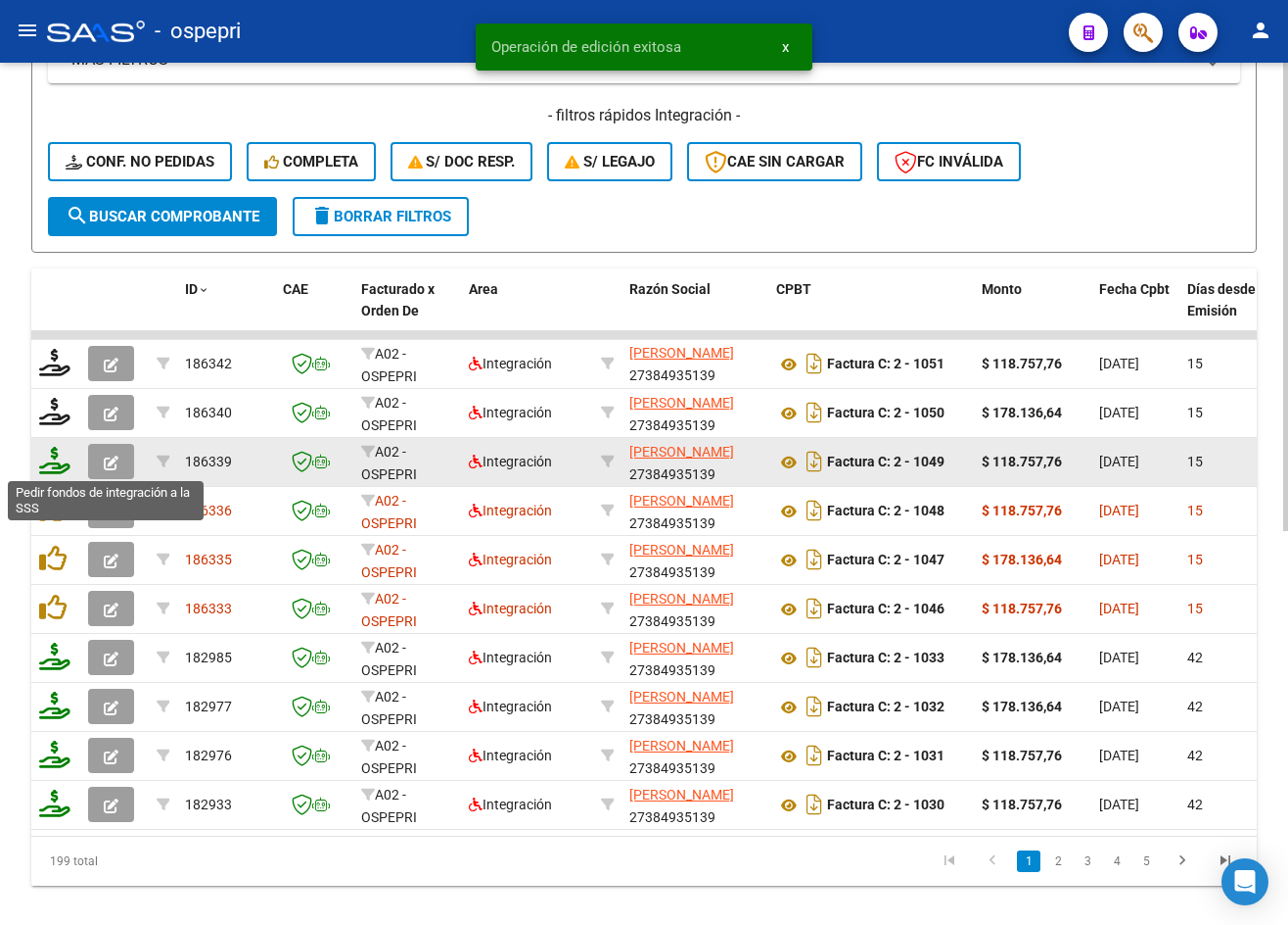
click at [44, 467] on icon at bounding box center [54, 460] width 31 height 27
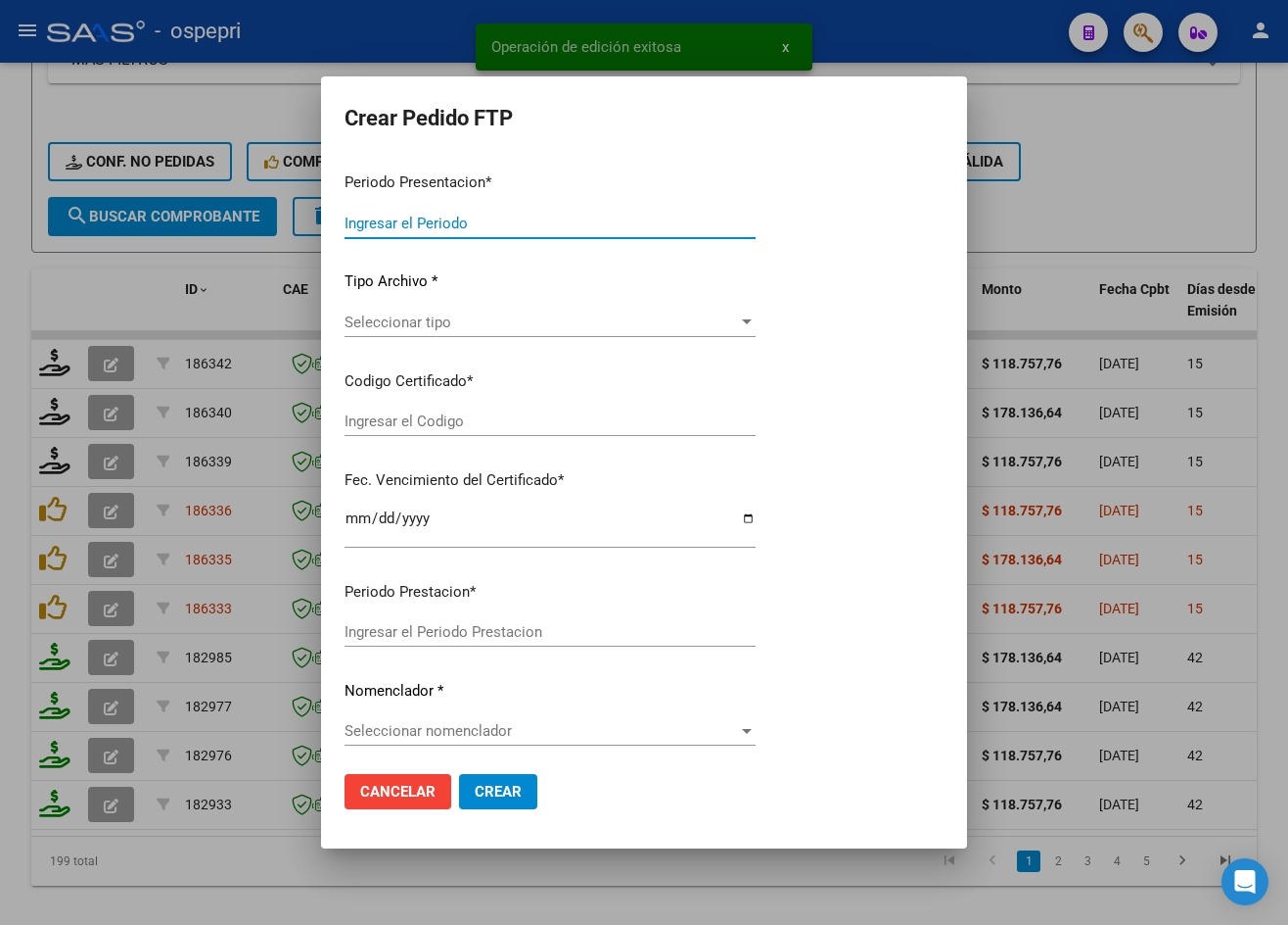
type input "202508"
type input "$ 118.757,76"
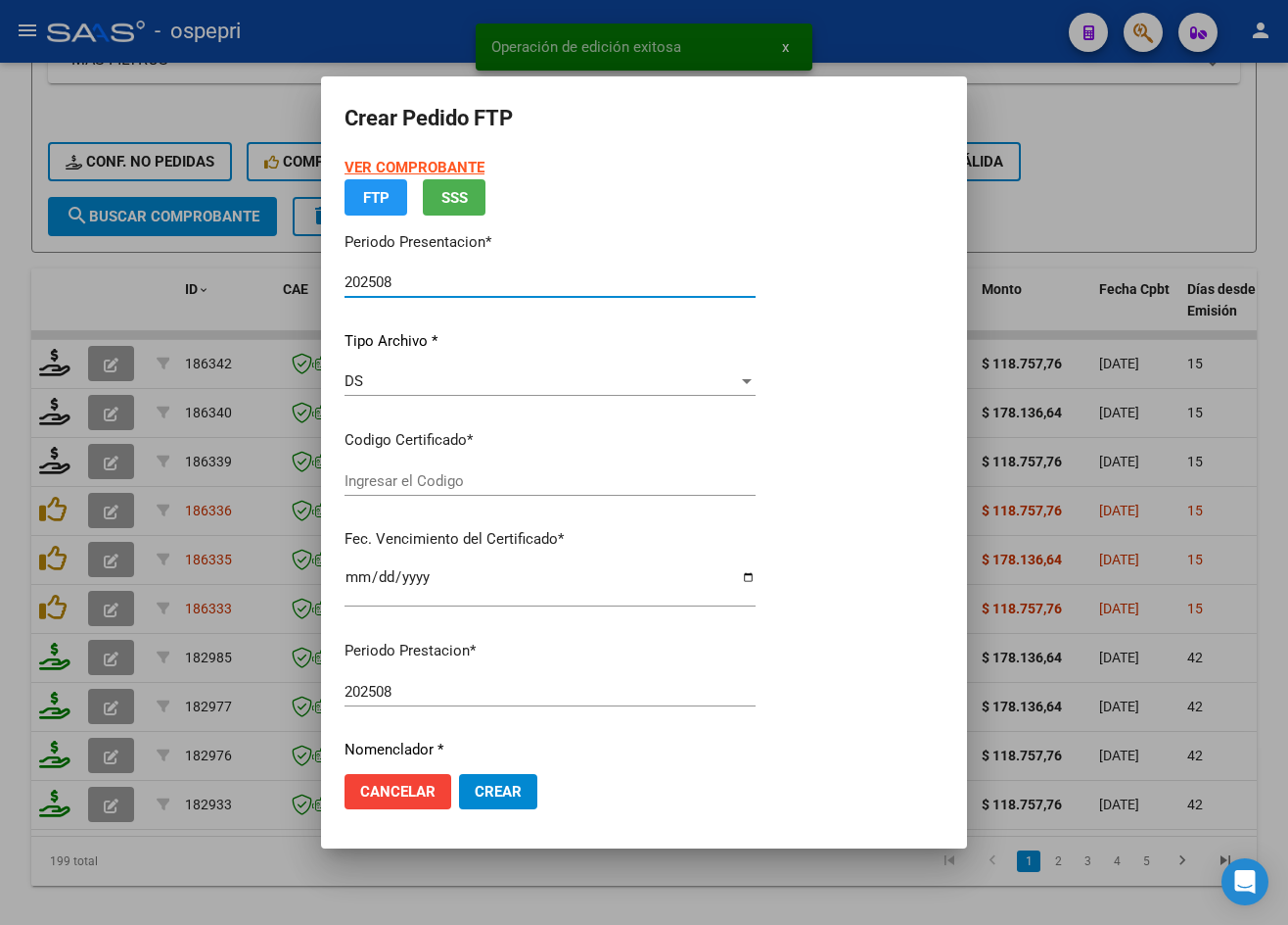
type input "2057188692-9"
type input "[DATE]"
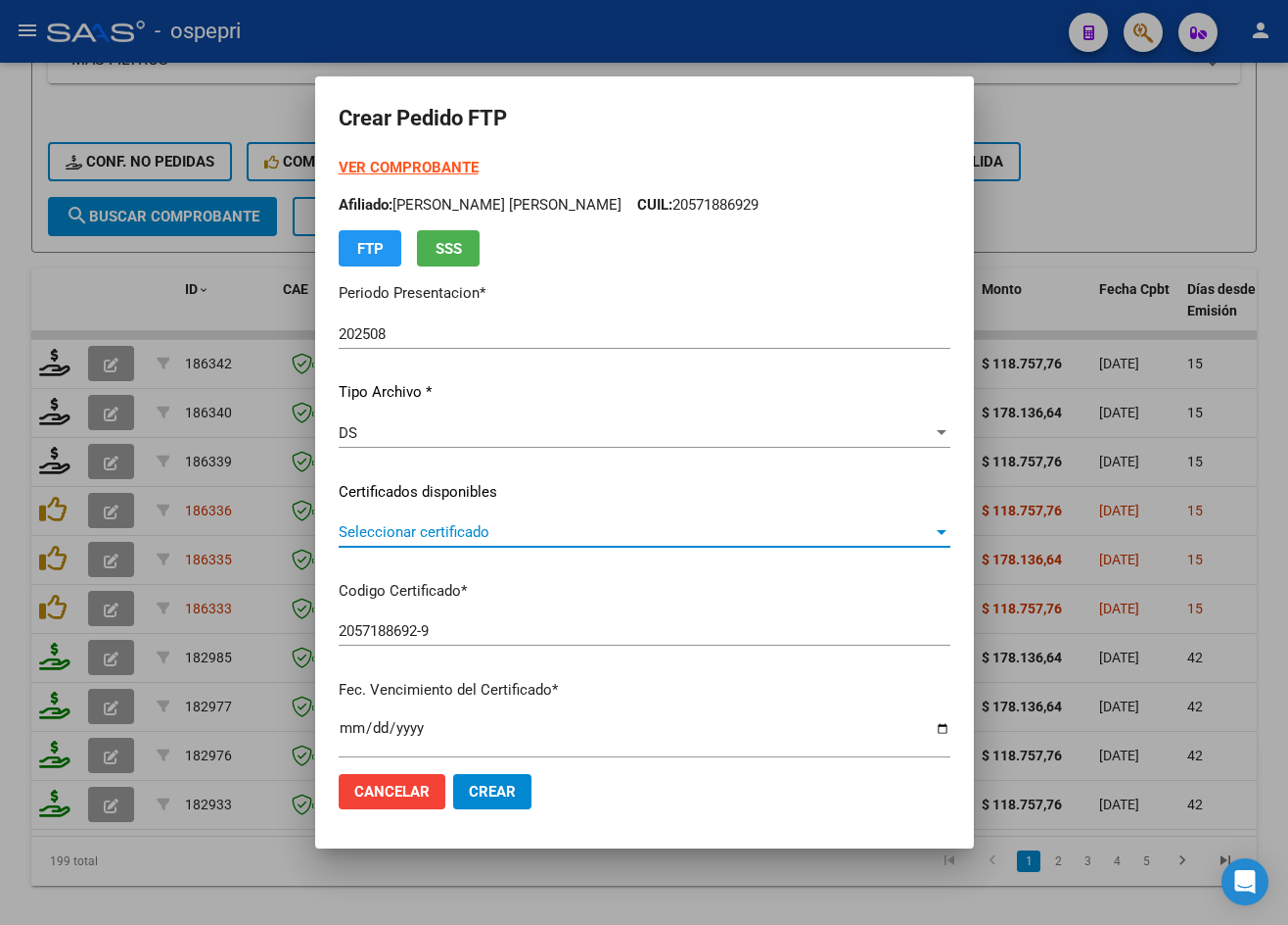
click at [418, 532] on span "Seleccionar certificado" at bounding box center [635, 532] width 594 height 18
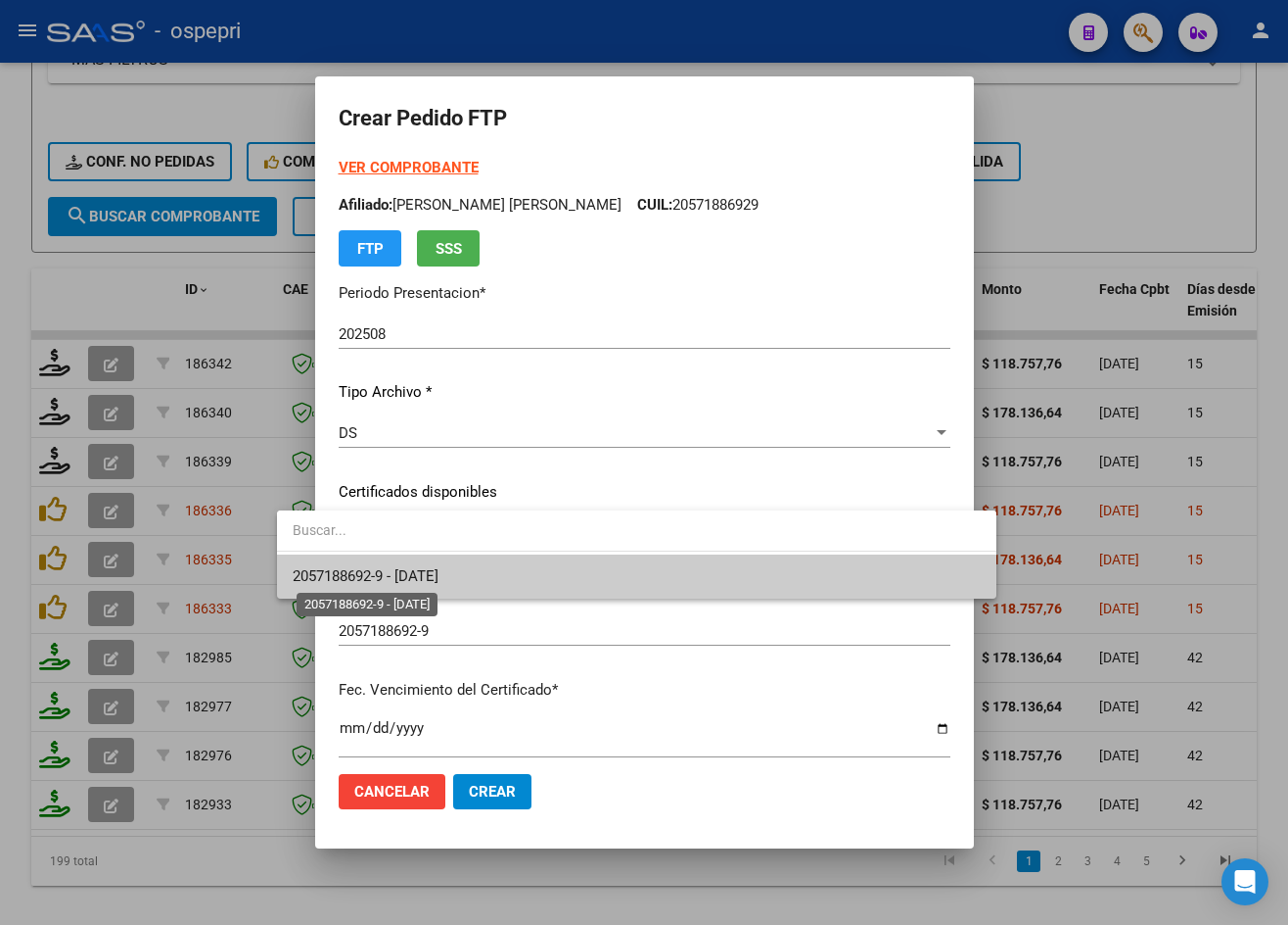
click at [417, 581] on span "2057188692-9 - [DATE]" at bounding box center [365, 576] width 146 height 18
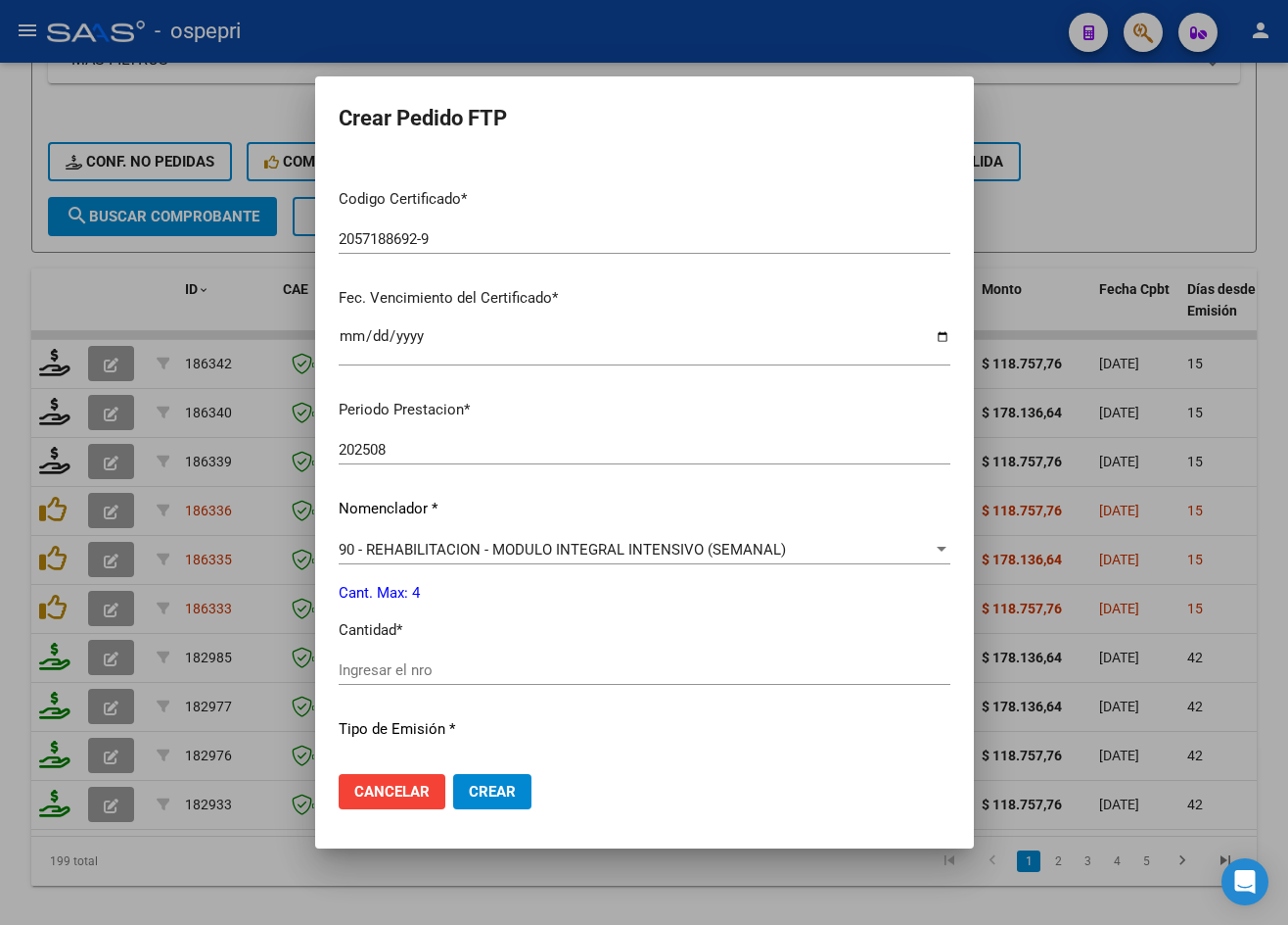
scroll to position [634, 0]
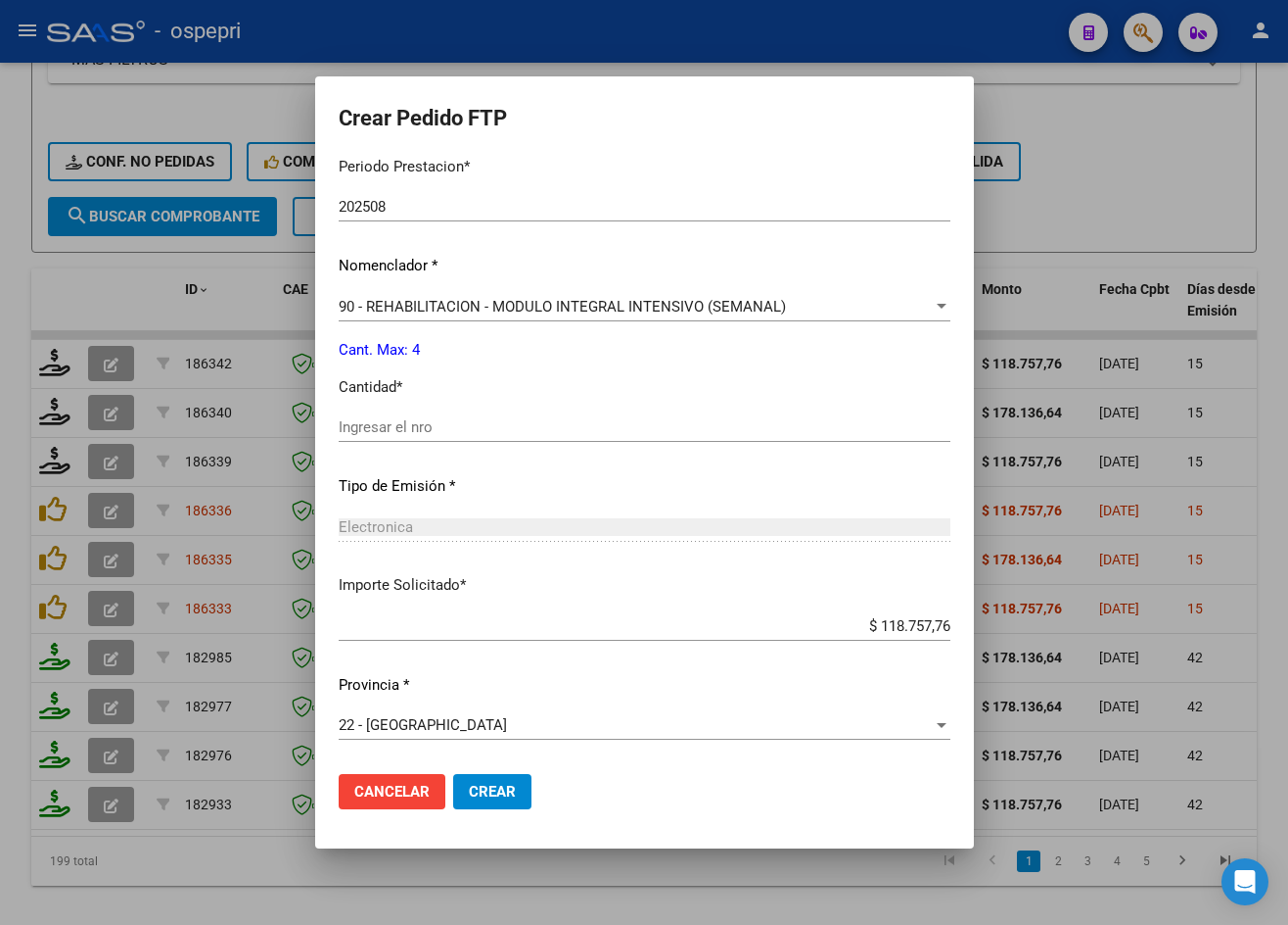
click at [383, 431] on input "Ingresar el nro" at bounding box center [644, 428] width 612 height 18
type input "4"
click at [453, 800] on button "Crear" at bounding box center [492, 791] width 78 height 35
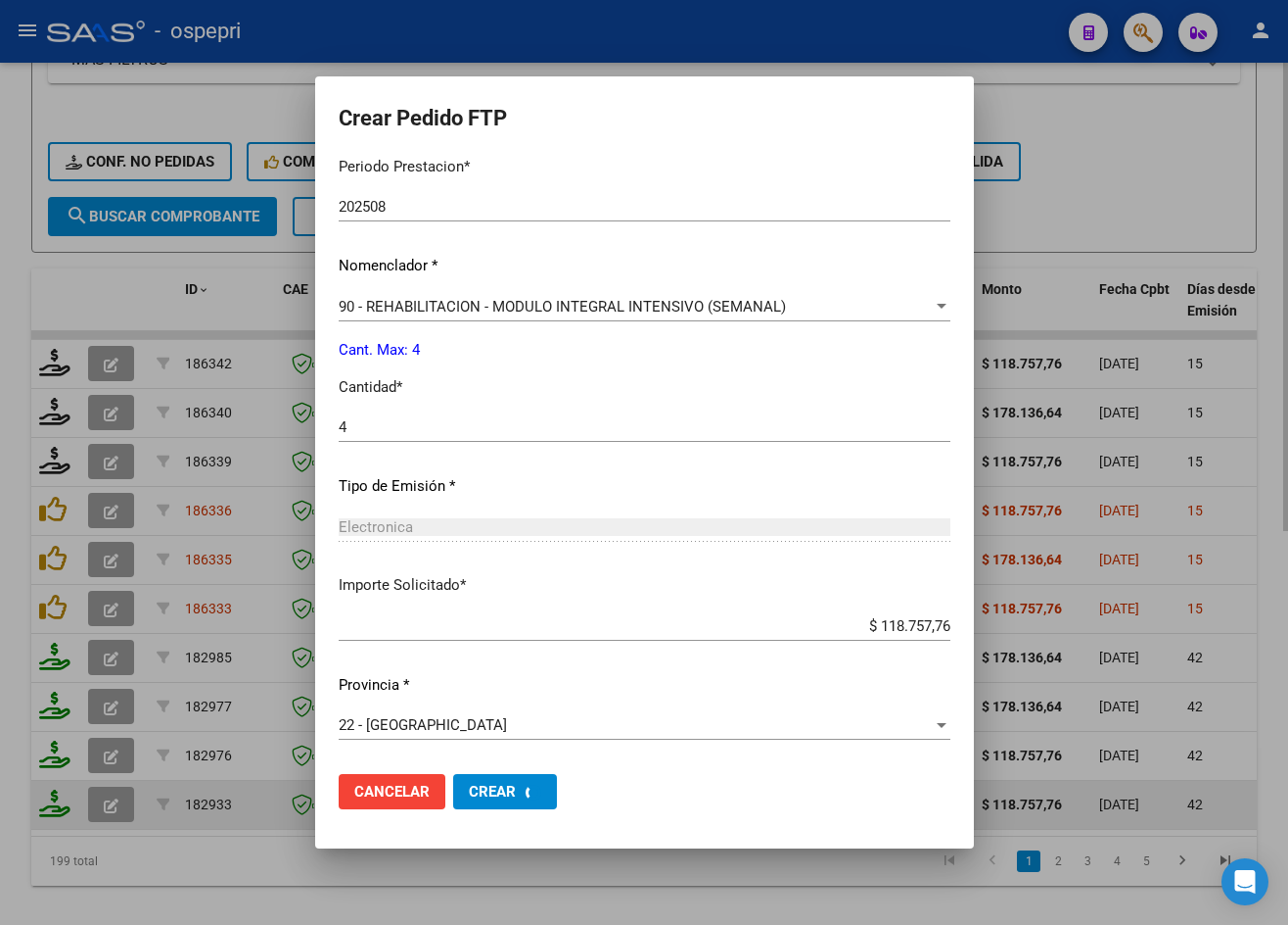
scroll to position [0, 0]
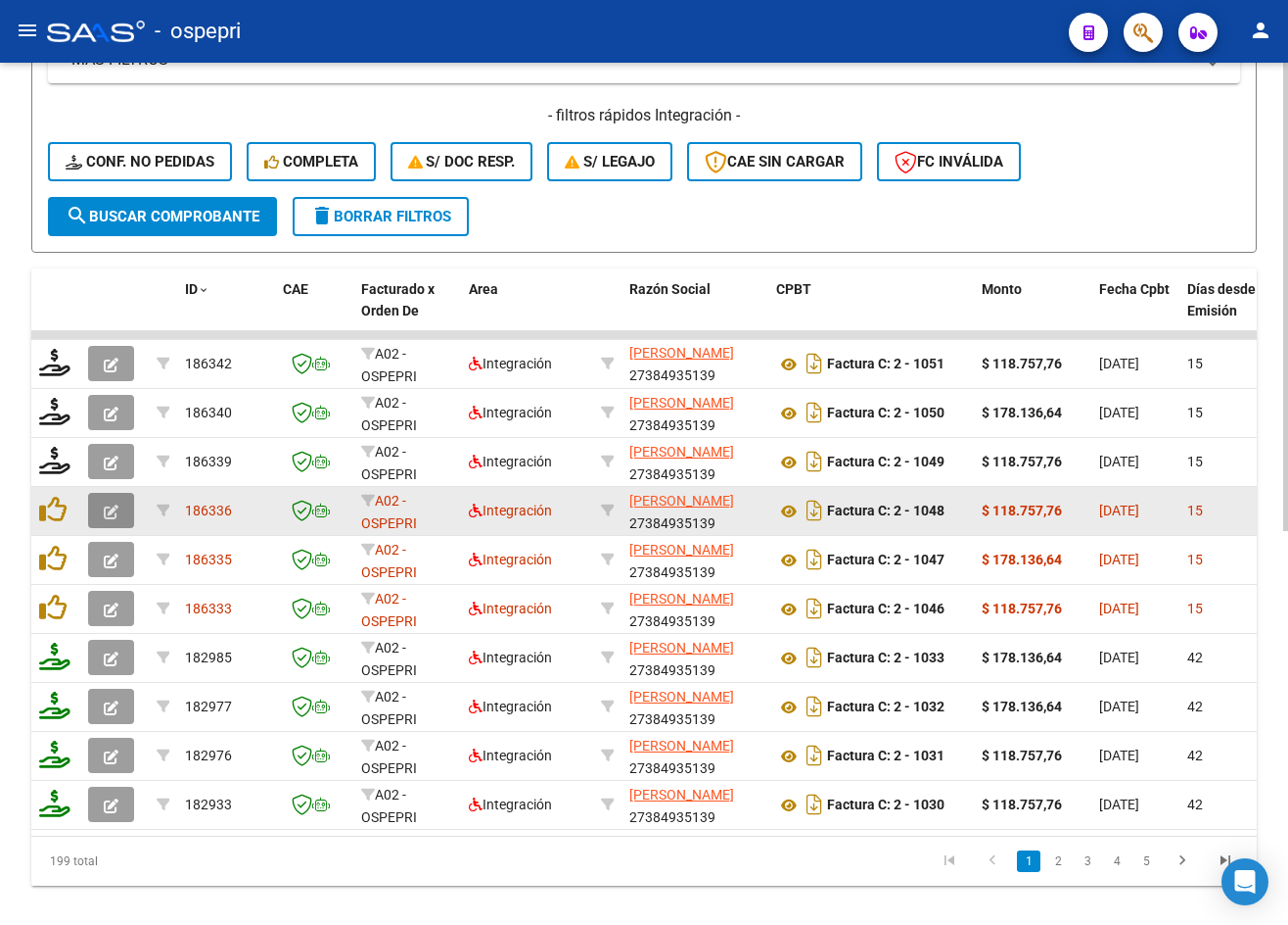
click at [119, 511] on button "button" at bounding box center [111, 509] width 46 height 35
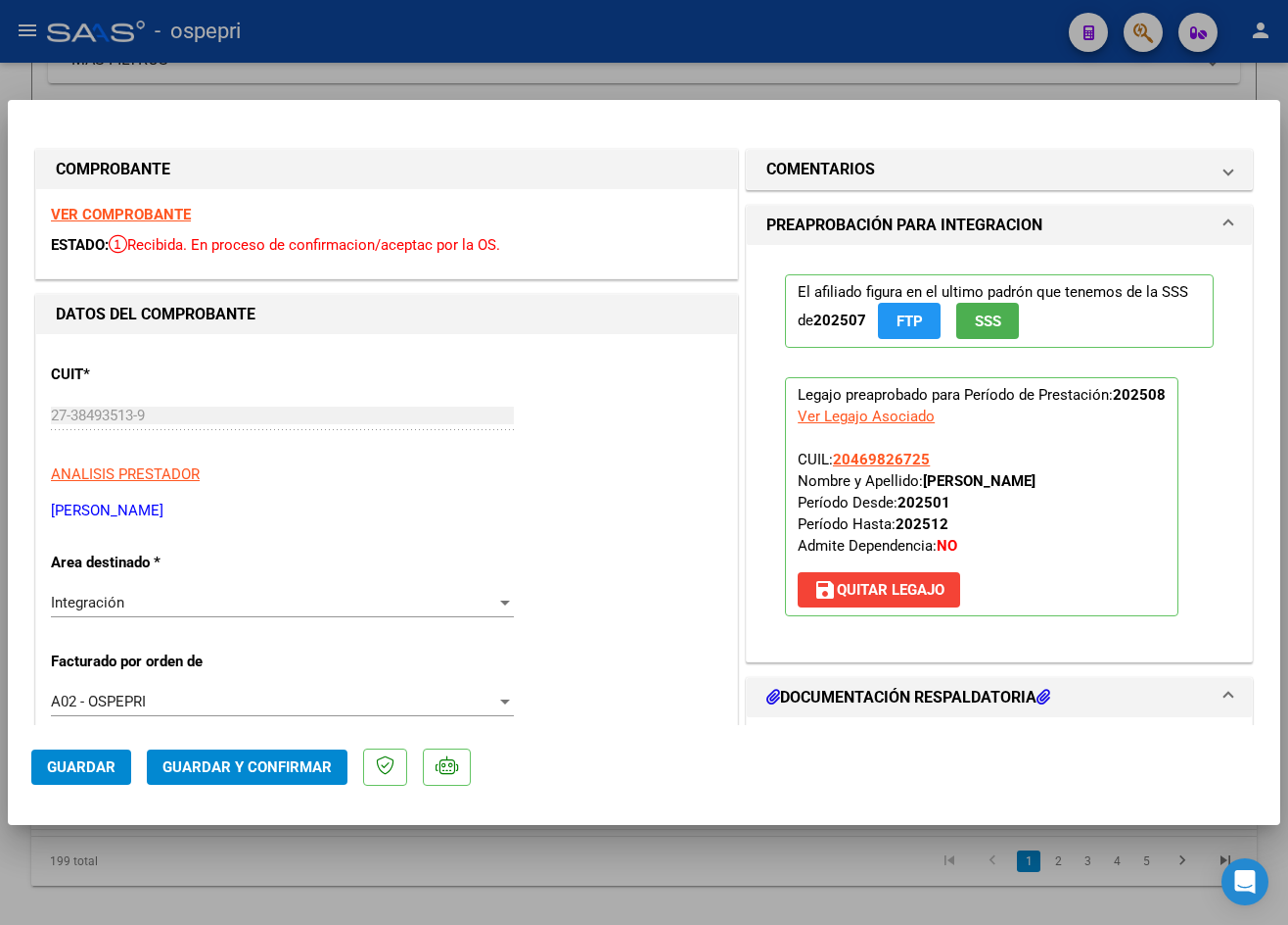
click at [147, 213] on strong "VER COMPROBANTE" at bounding box center [121, 215] width 140 height 18
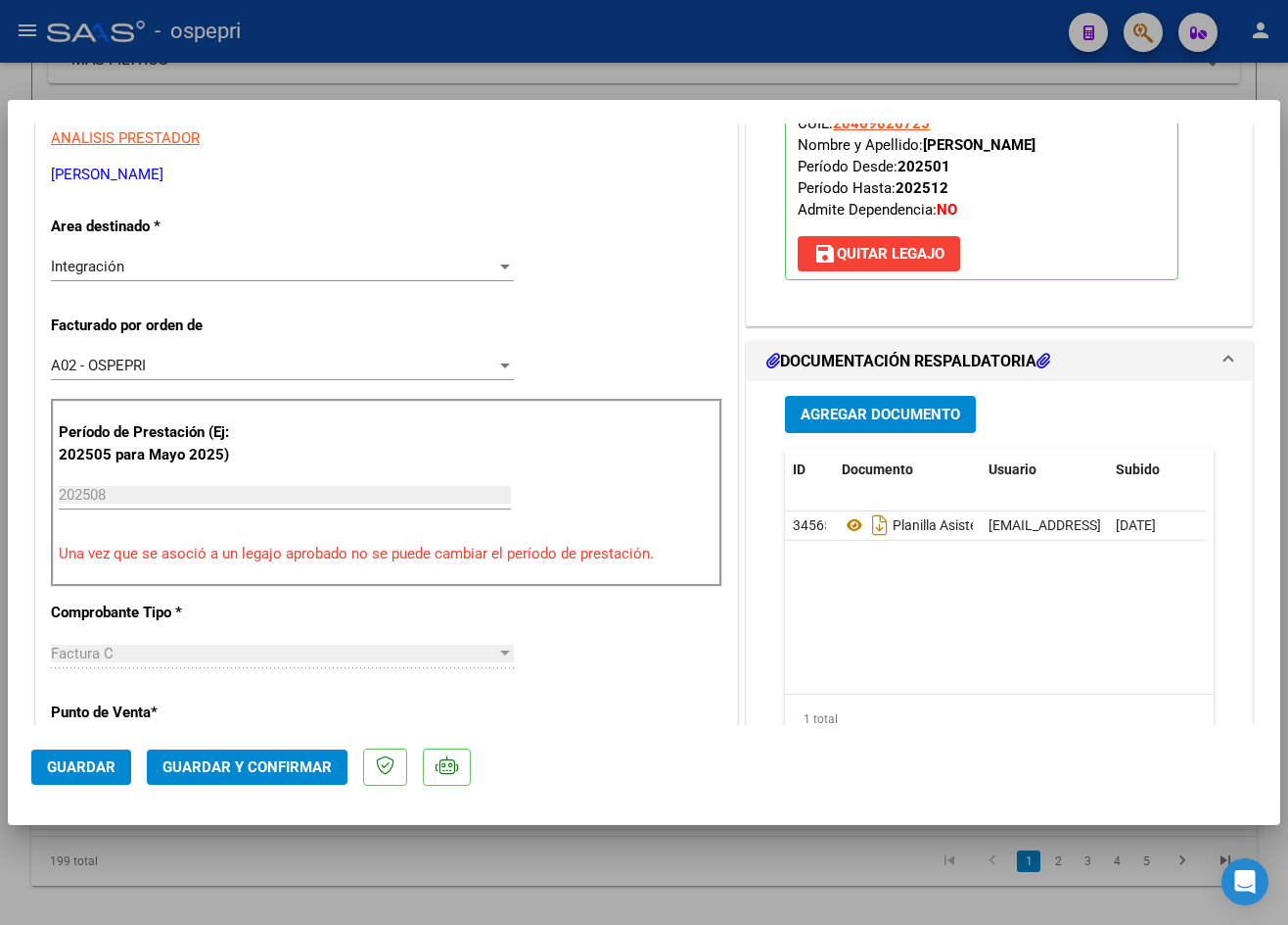
scroll to position [489, 0]
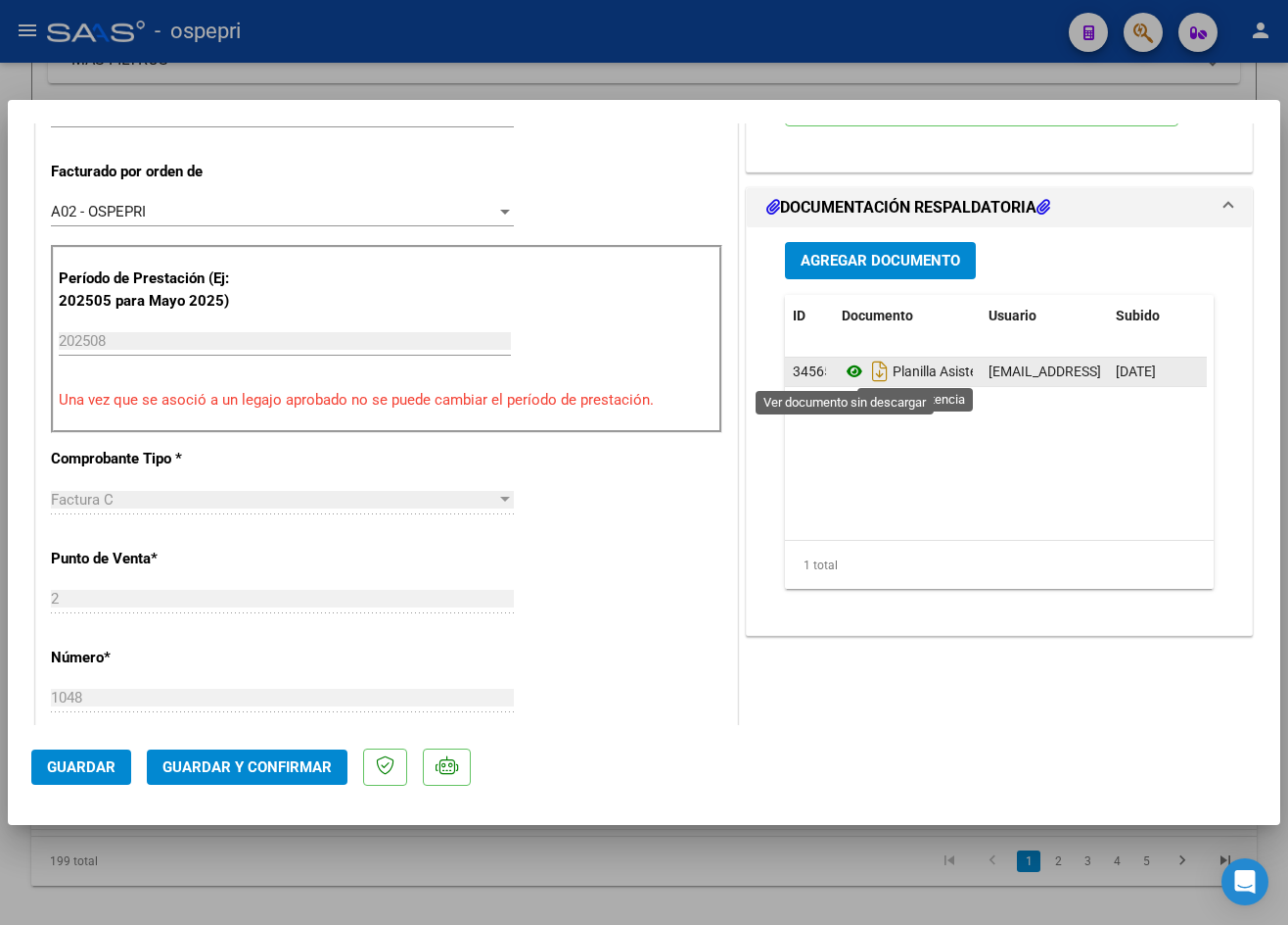
click at [848, 368] on icon at bounding box center [854, 372] width 25 height 24
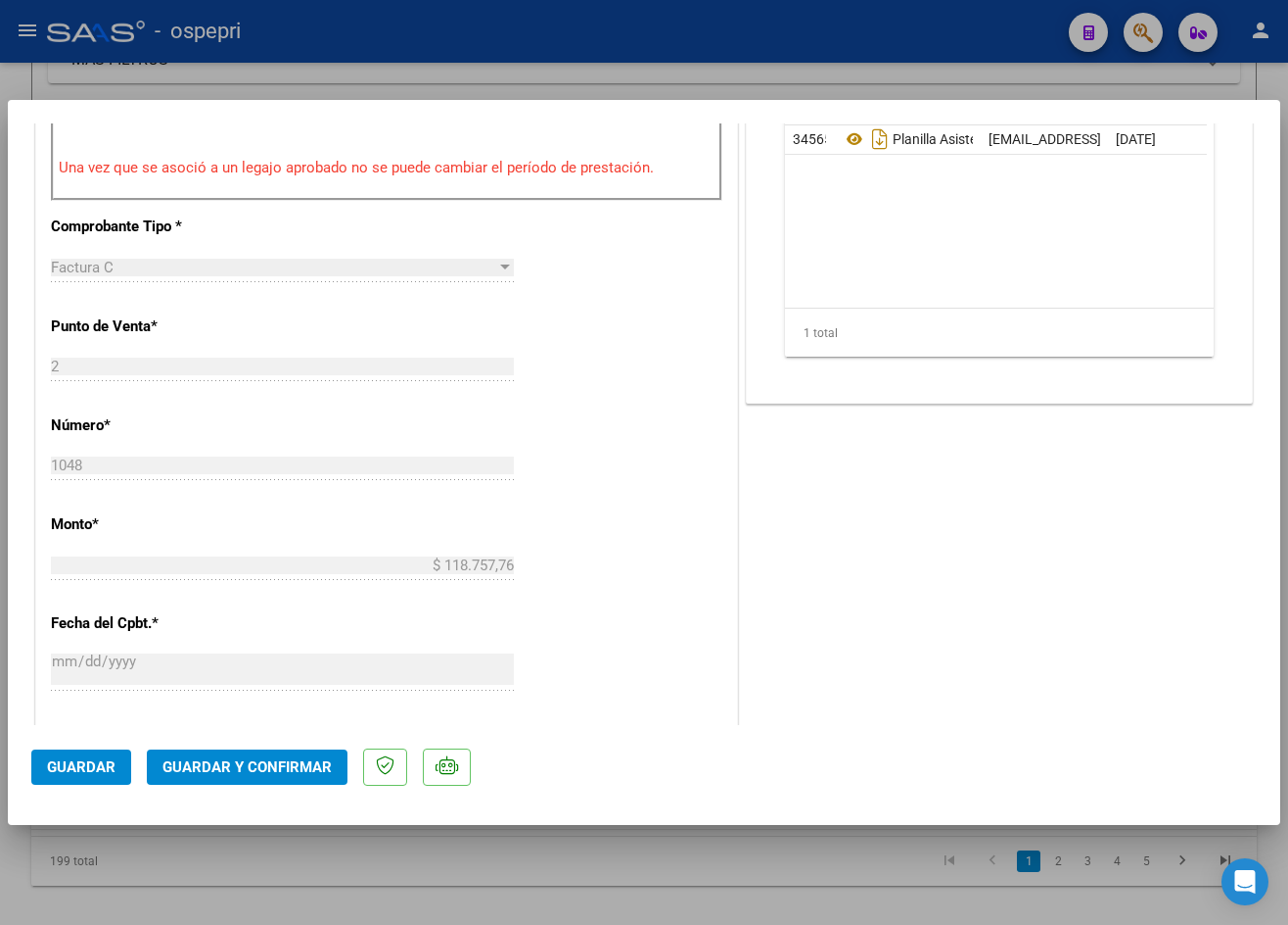
scroll to position [783, 0]
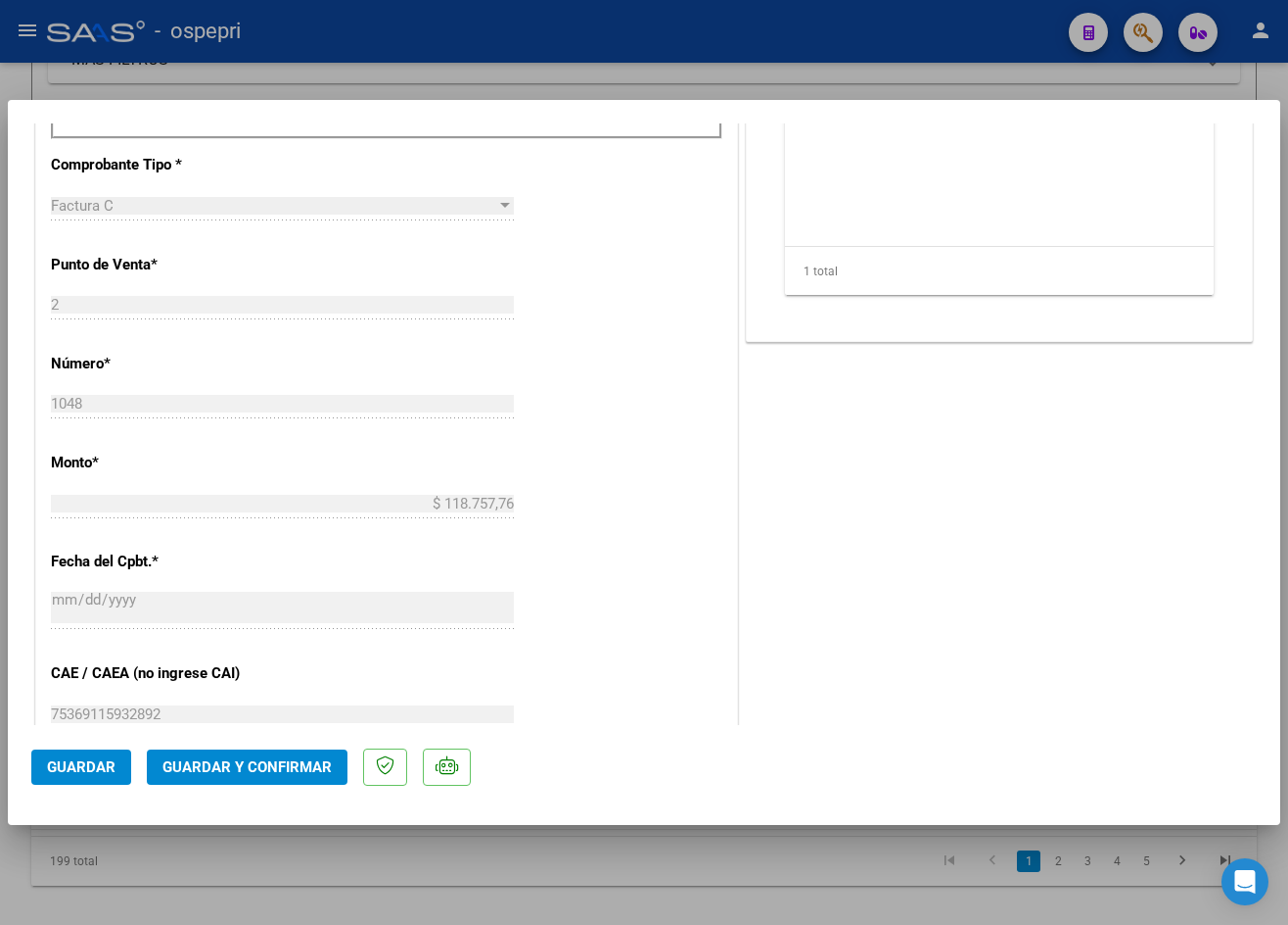
click at [279, 770] on span "Guardar y Confirmar" at bounding box center [248, 767] width 170 height 18
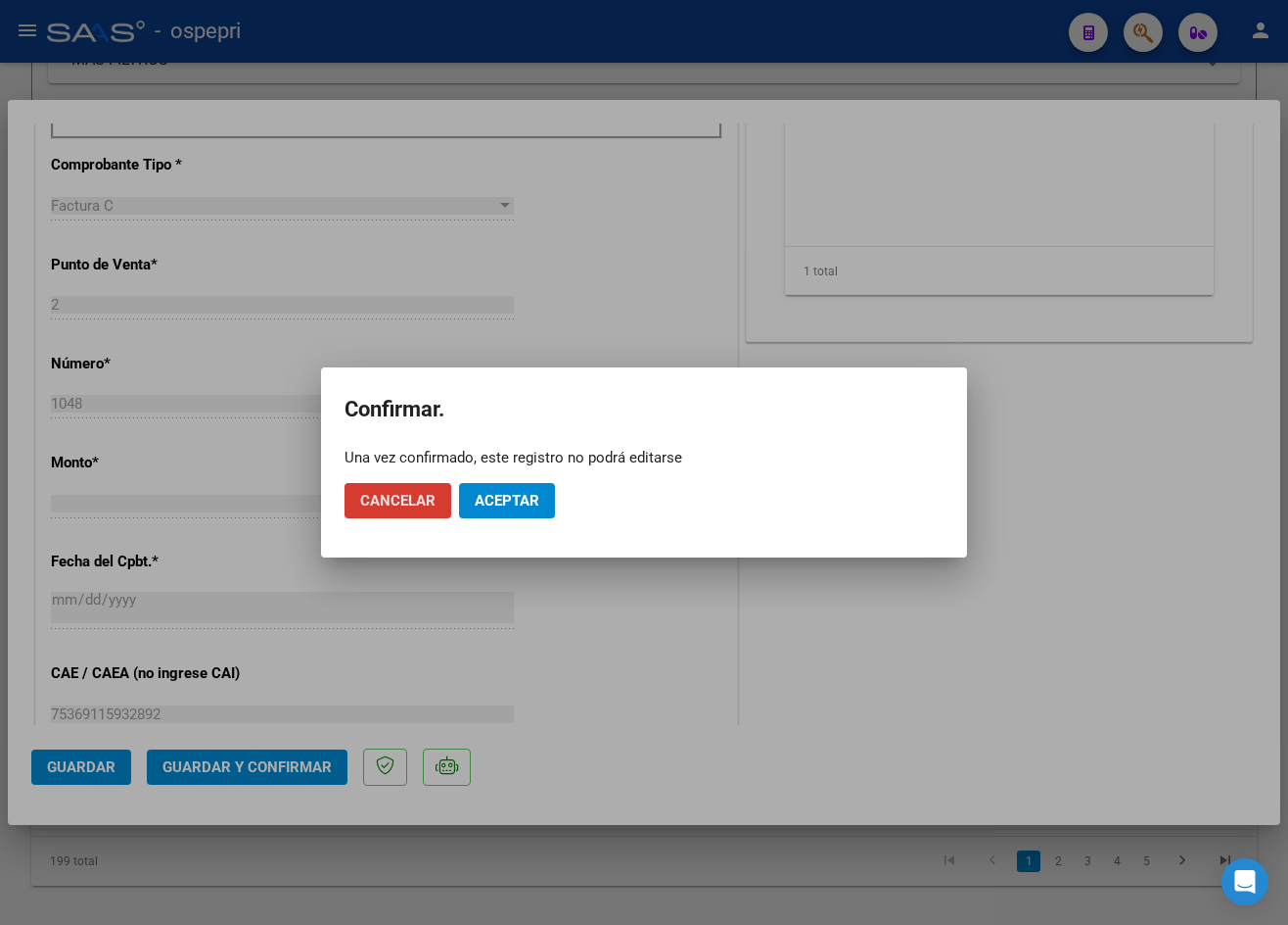
click at [522, 495] on span "Aceptar" at bounding box center [507, 500] width 65 height 18
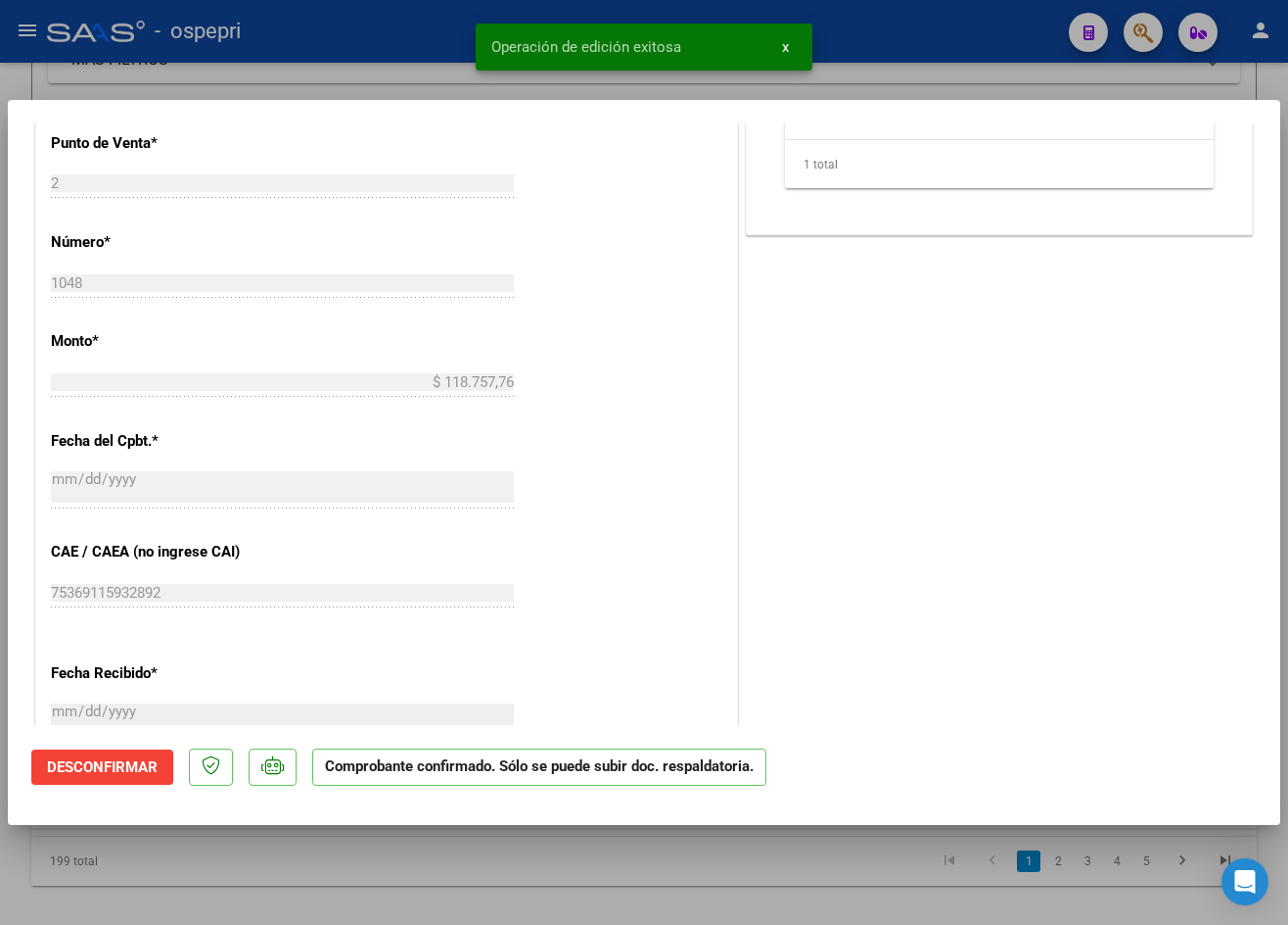
type input "$ 0,00"
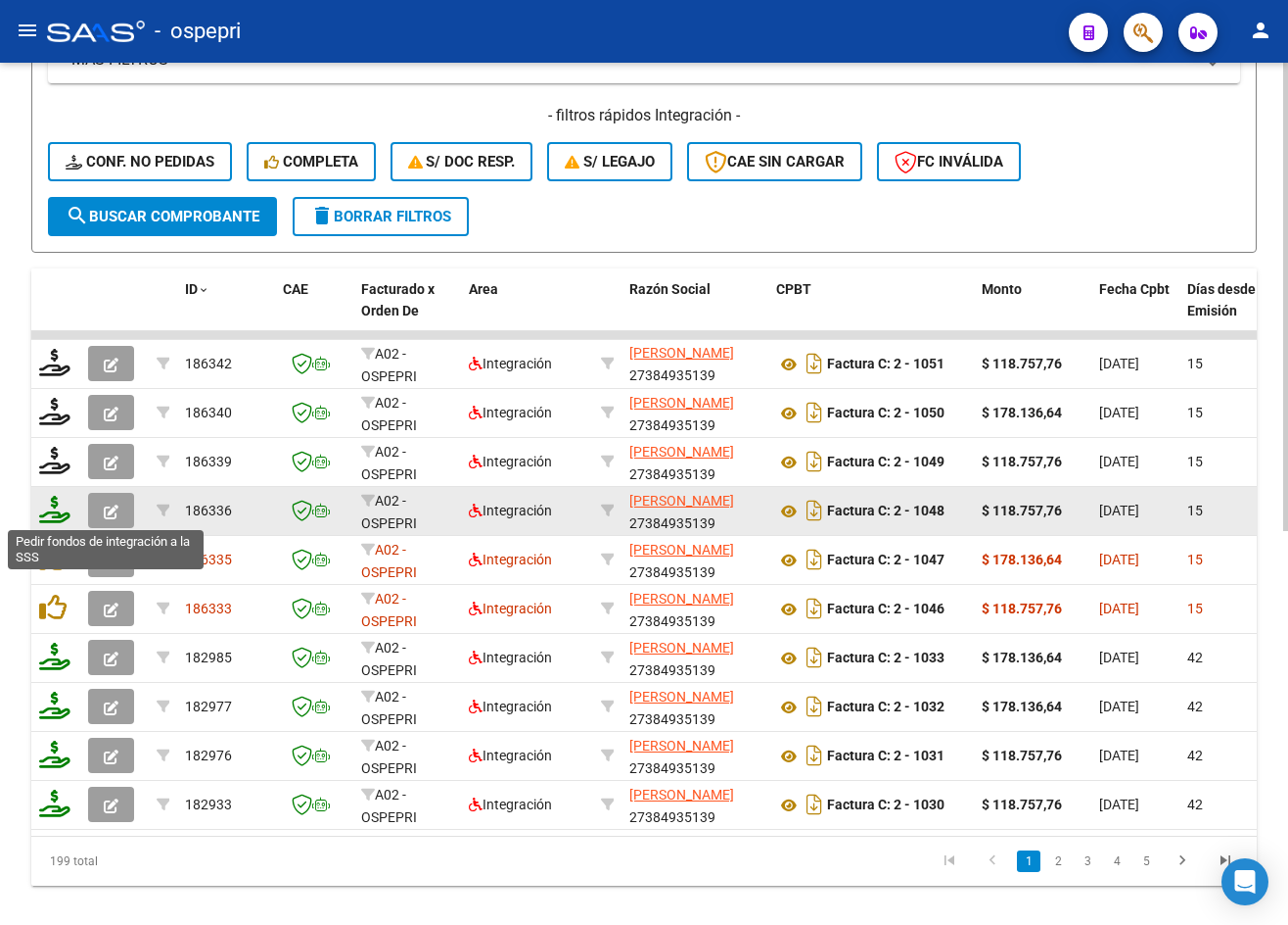
click at [53, 513] on icon at bounding box center [54, 508] width 31 height 27
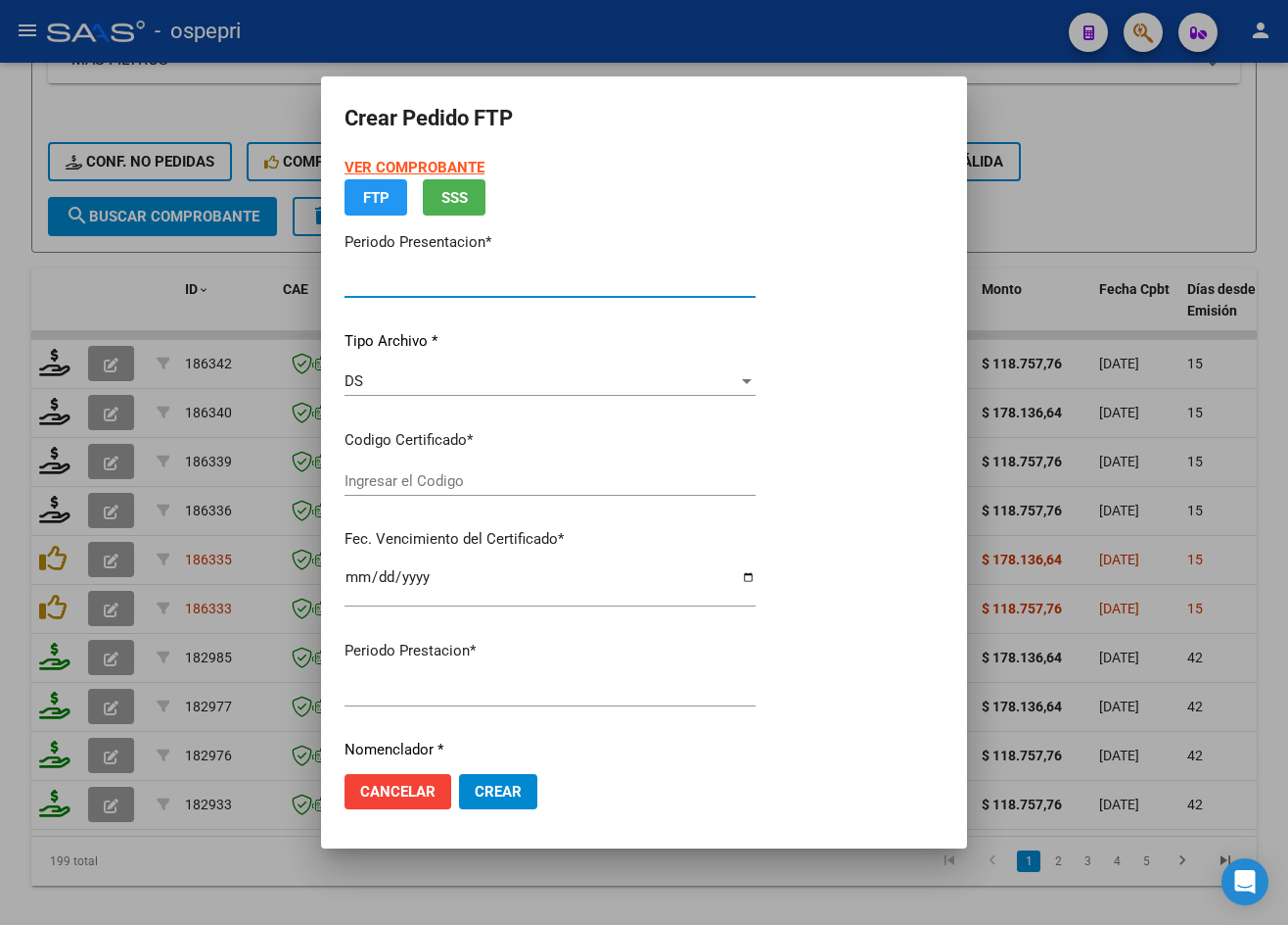
type input "202508"
type input "$ 118.757,76"
type input "ARG02000469826722015030620200306RIO145"
type input "[DATE]"
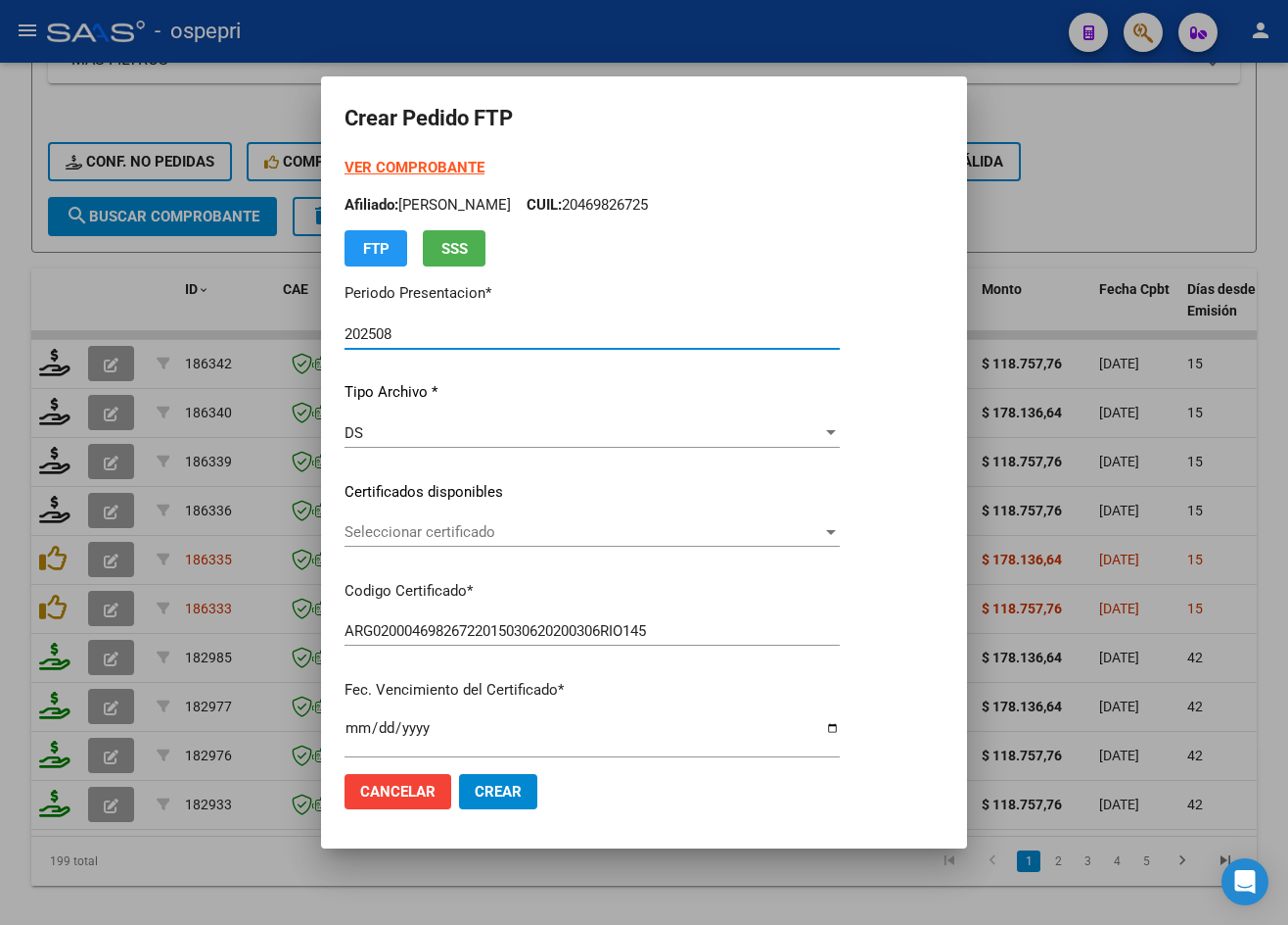
click at [463, 529] on span "Seleccionar certificado" at bounding box center [583, 532] width 478 height 18
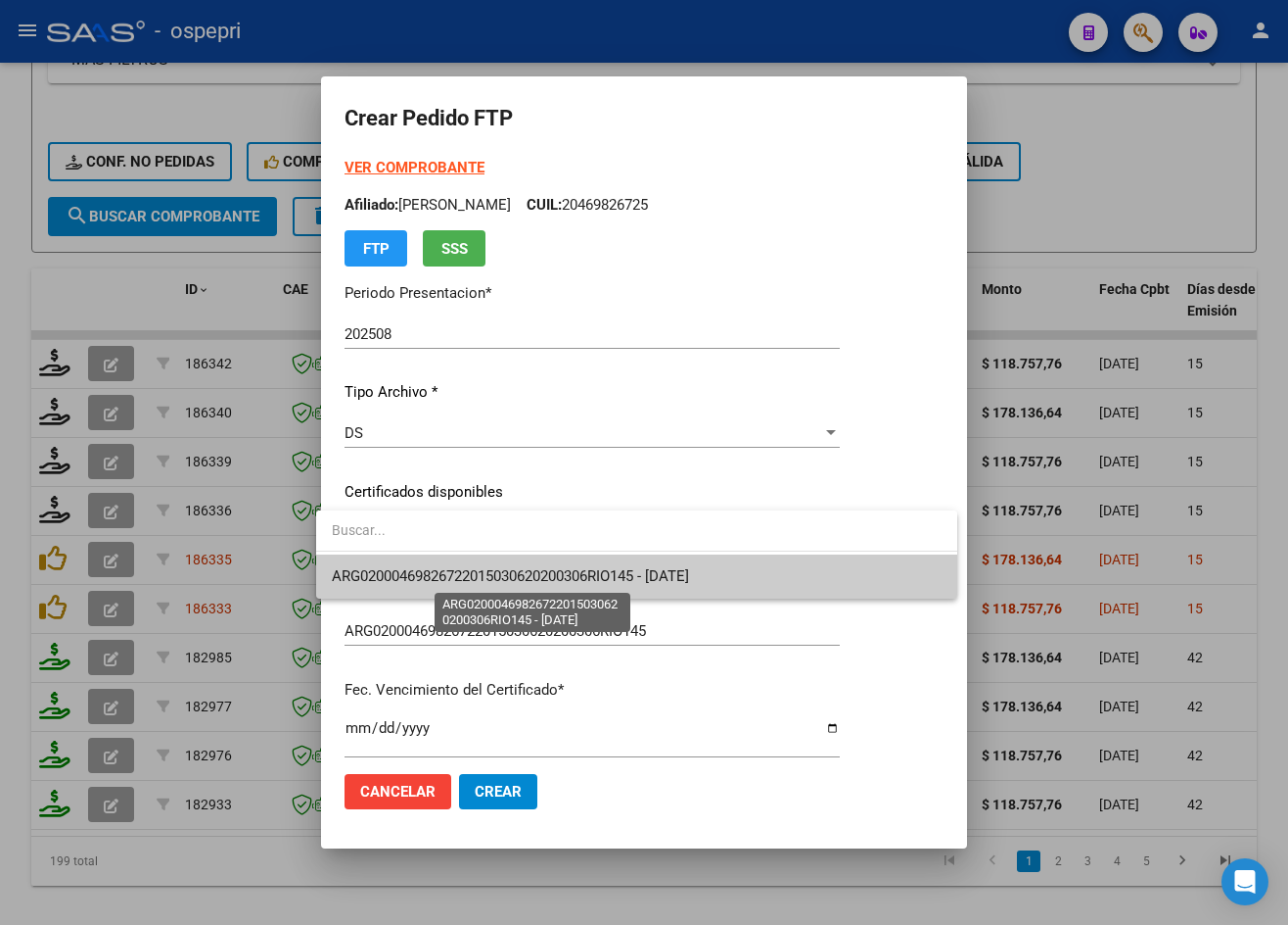
click at [488, 571] on span "ARG02000469826722015030620200306RIO145 - [DATE]" at bounding box center [510, 576] width 357 height 18
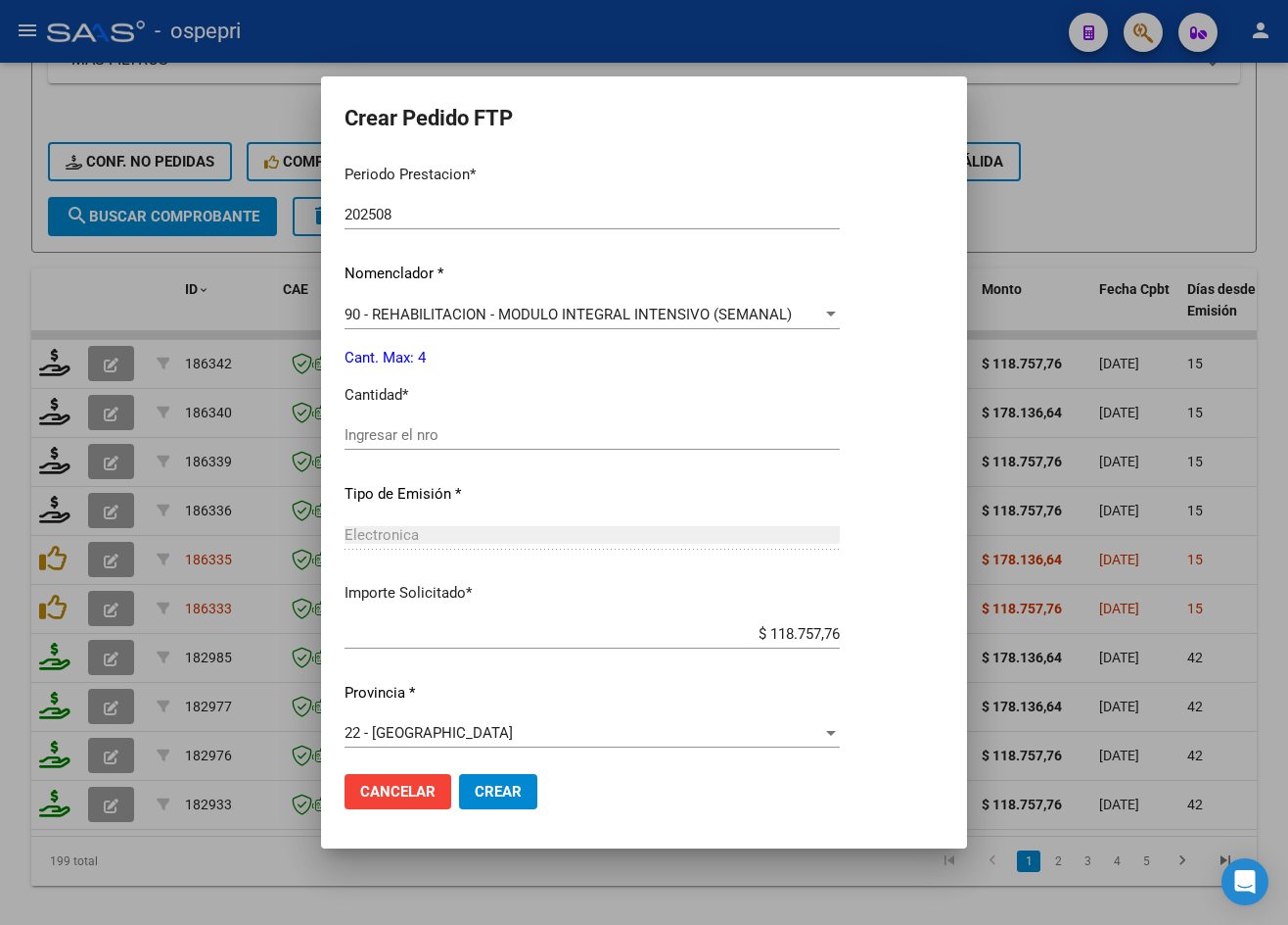
scroll to position [634, 0]
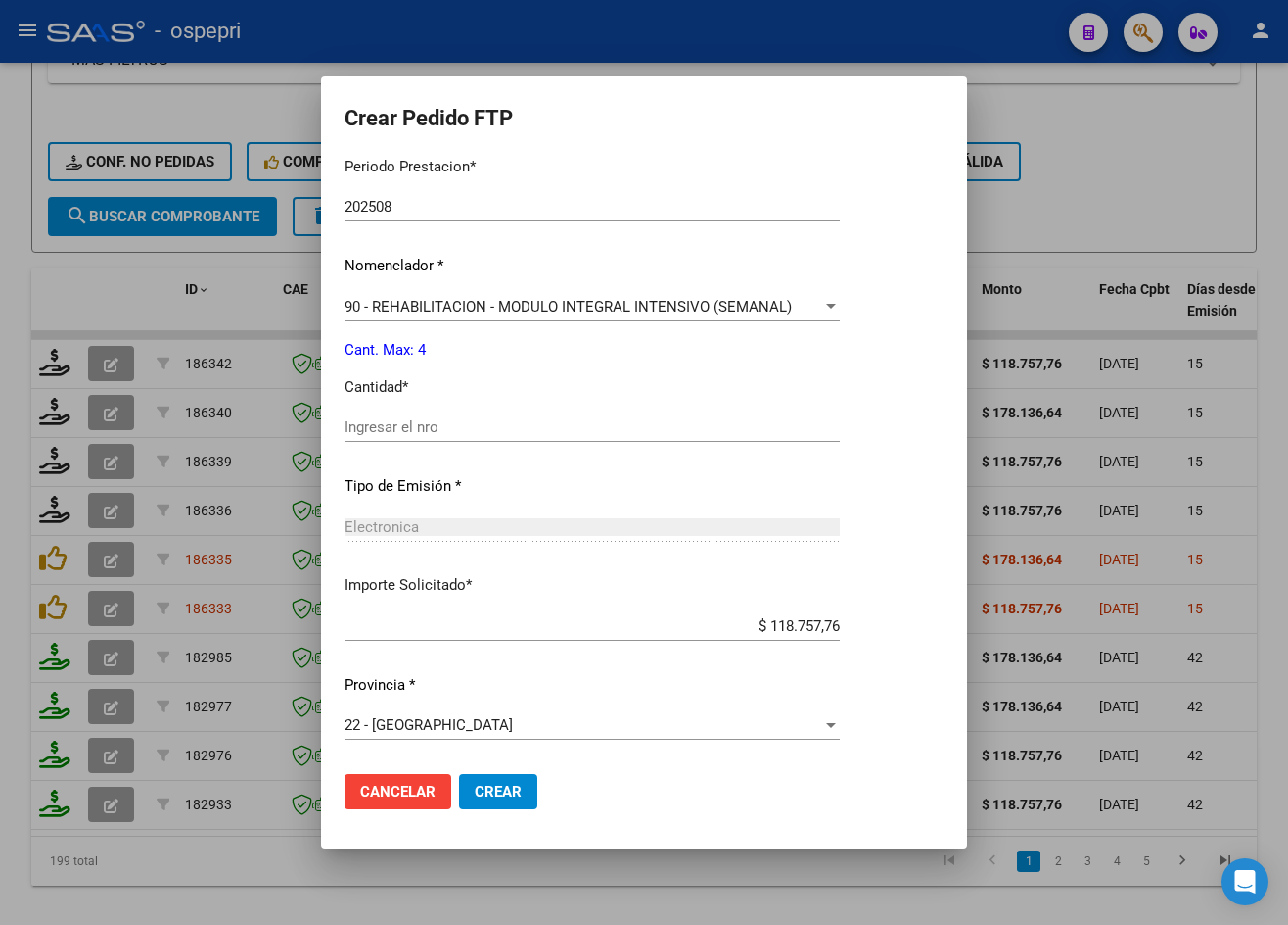
click at [421, 429] on input "Ingresar el nro" at bounding box center [592, 428] width 495 height 18
type input "4"
click at [500, 793] on span "Crear" at bounding box center [498, 791] width 47 height 18
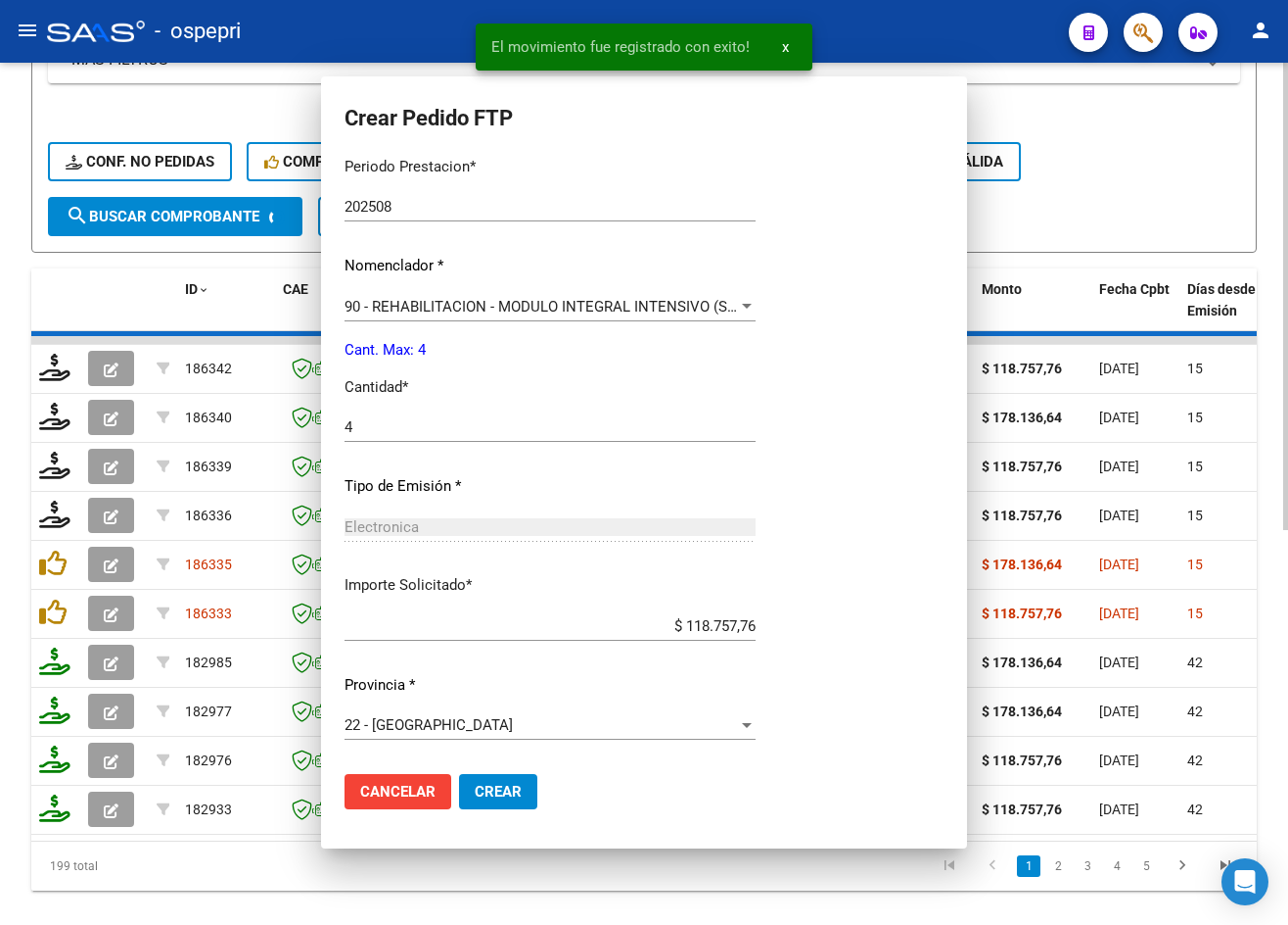
scroll to position [0, 0]
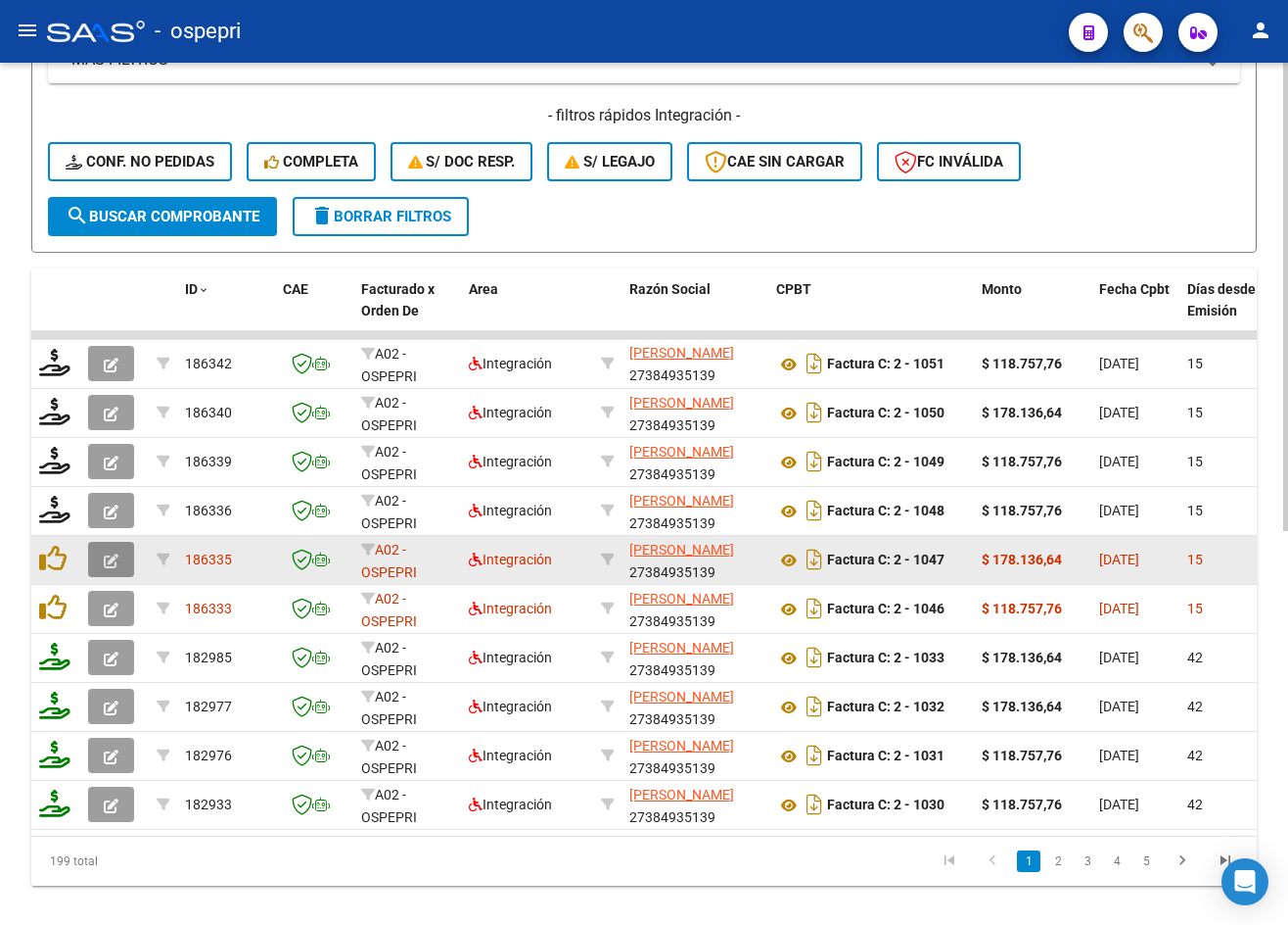
click at [109, 561] on icon "button" at bounding box center [111, 560] width 15 height 15
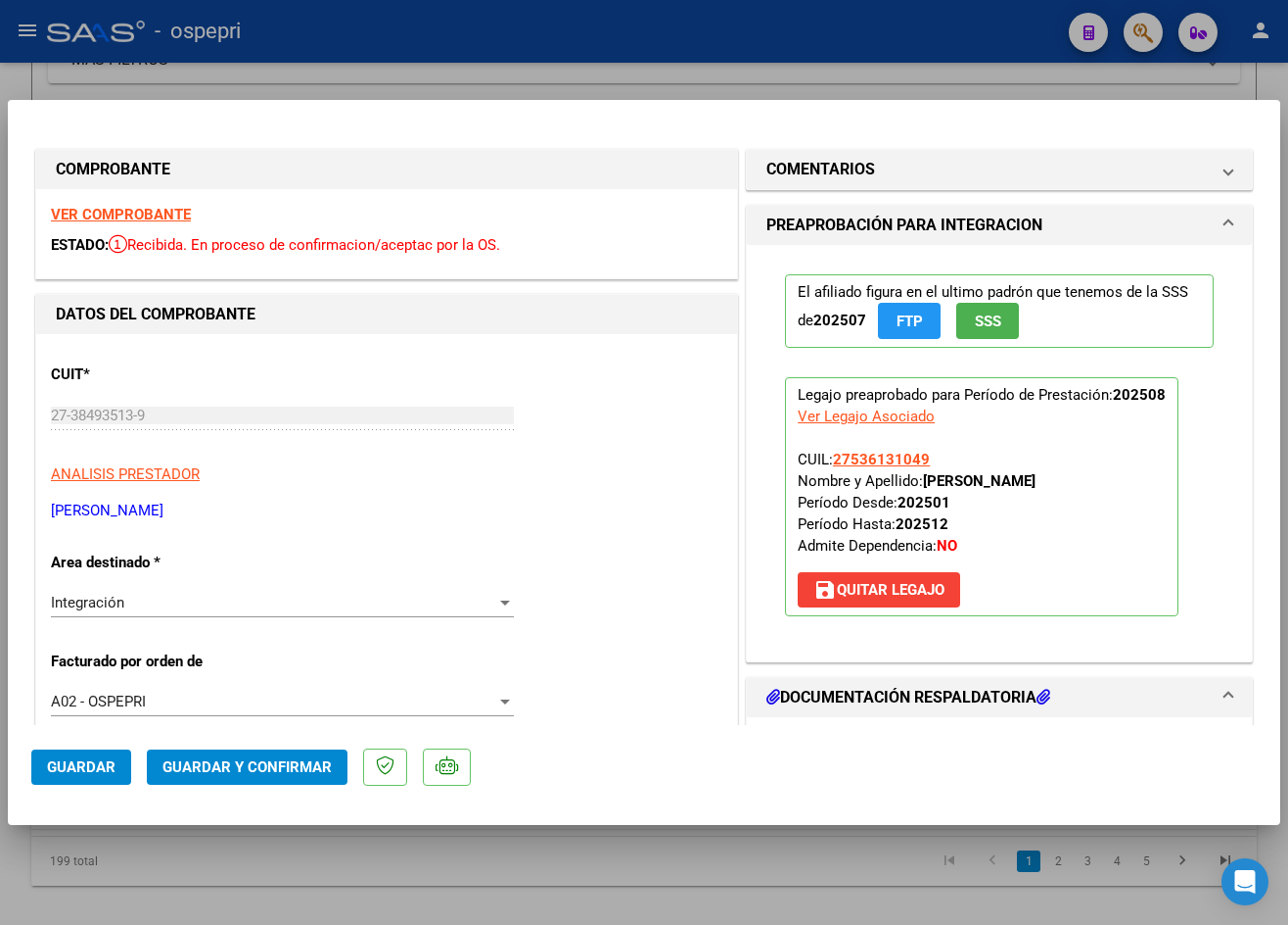
click at [135, 212] on strong "VER COMPROBANTE" at bounding box center [121, 215] width 140 height 18
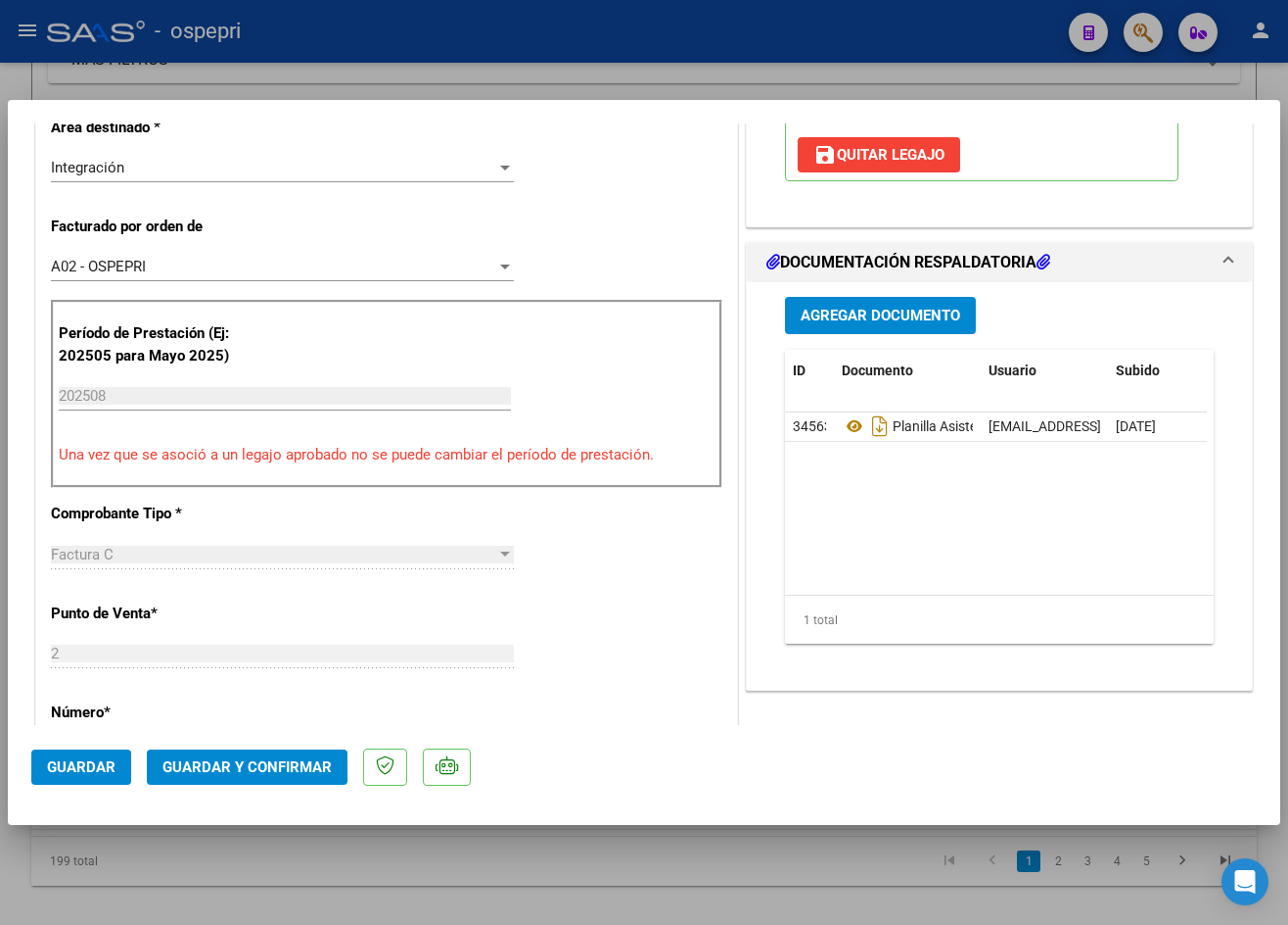
scroll to position [489, 0]
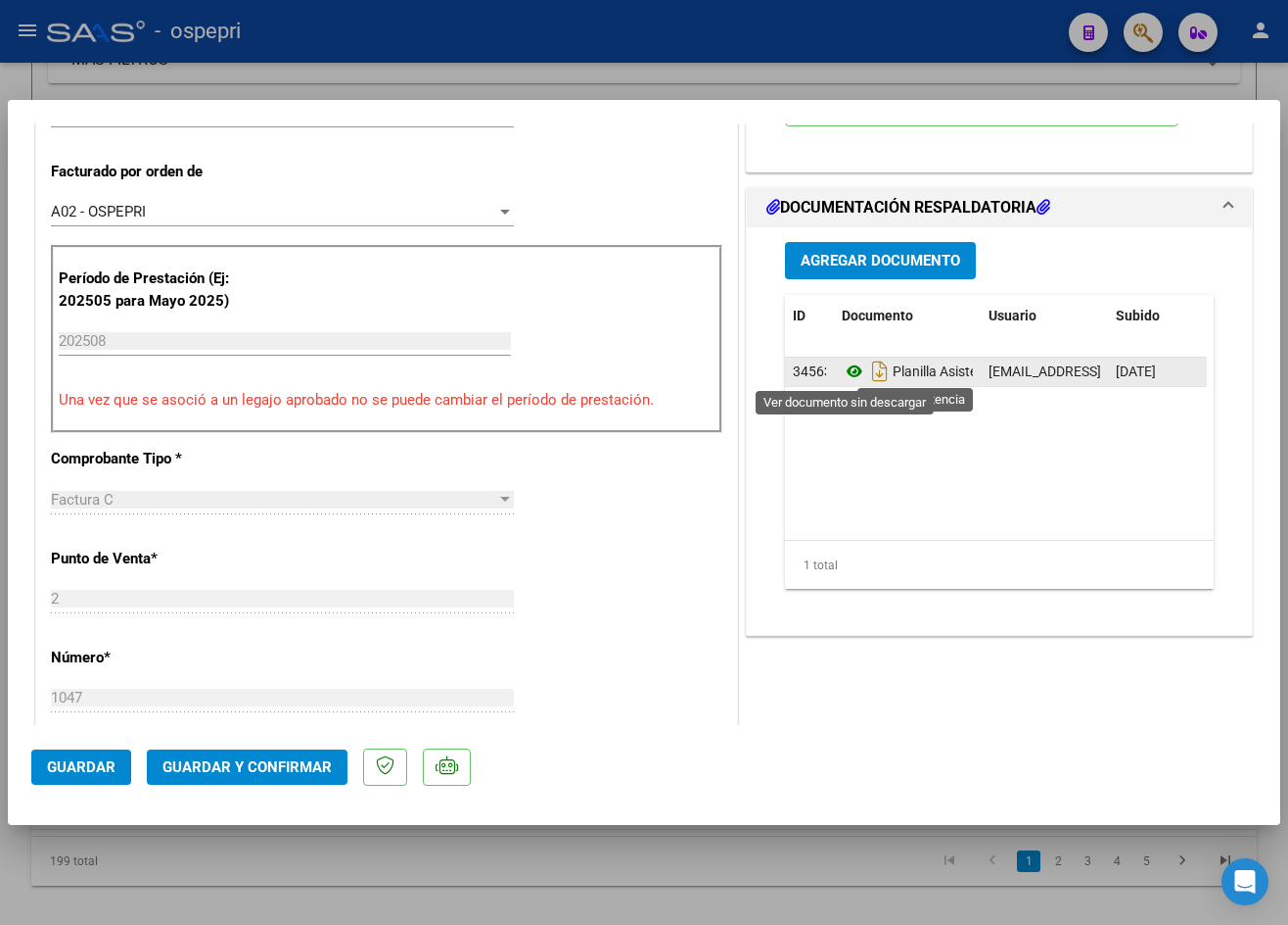
click at [842, 371] on icon at bounding box center [854, 372] width 25 height 24
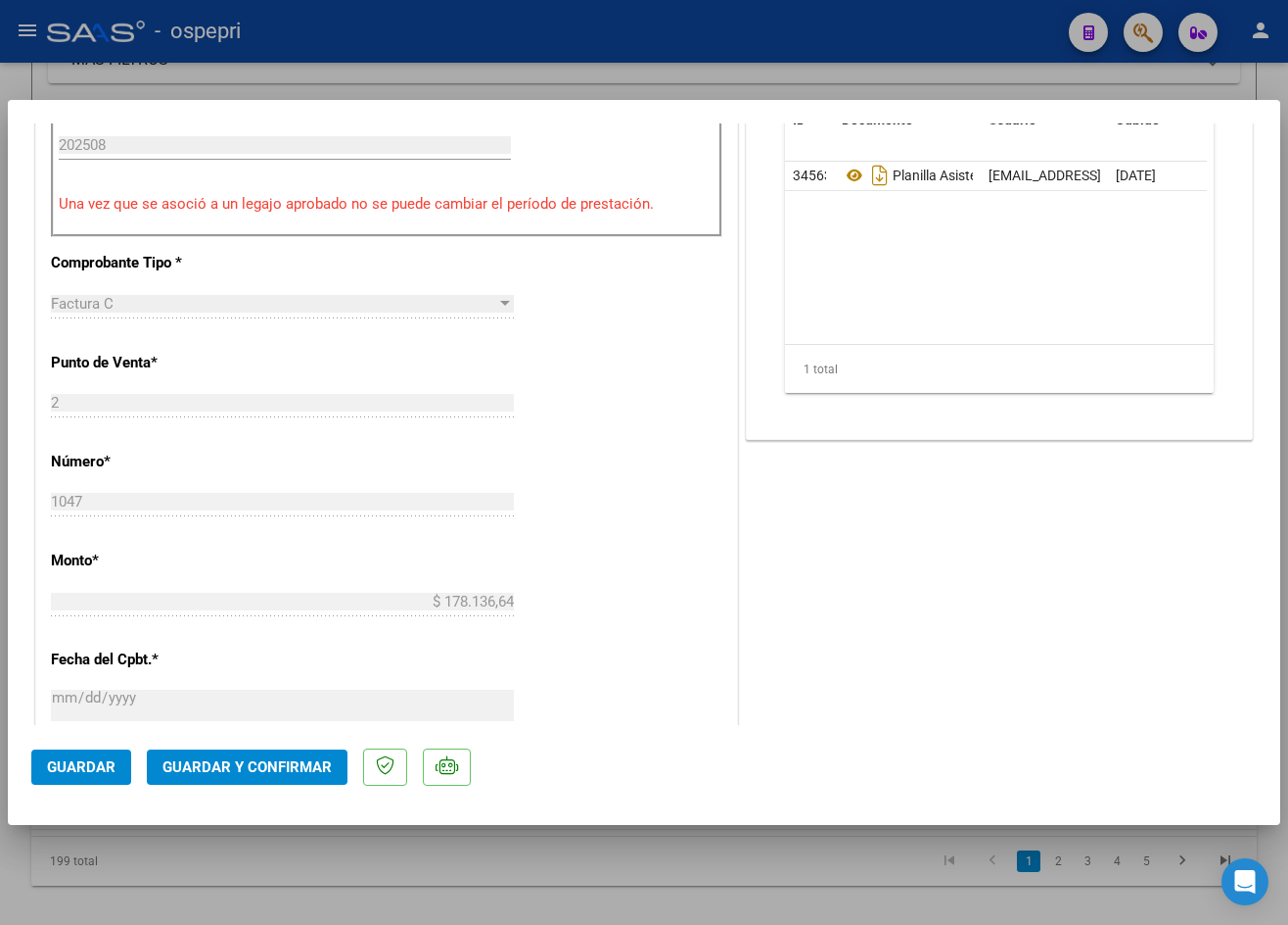
scroll to position [783, 0]
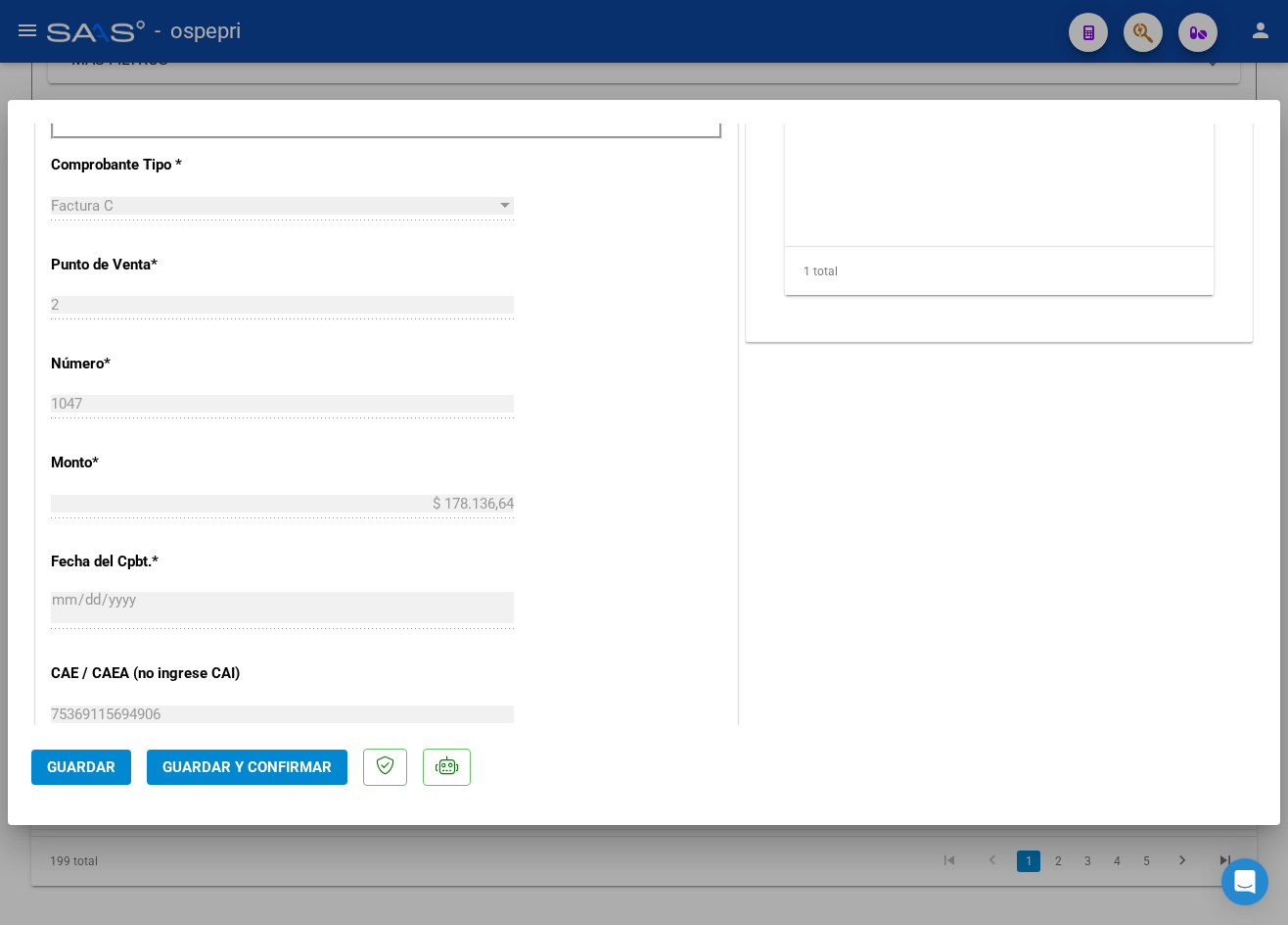
click at [253, 767] on span "Guardar y Confirmar" at bounding box center [248, 767] width 170 height 18
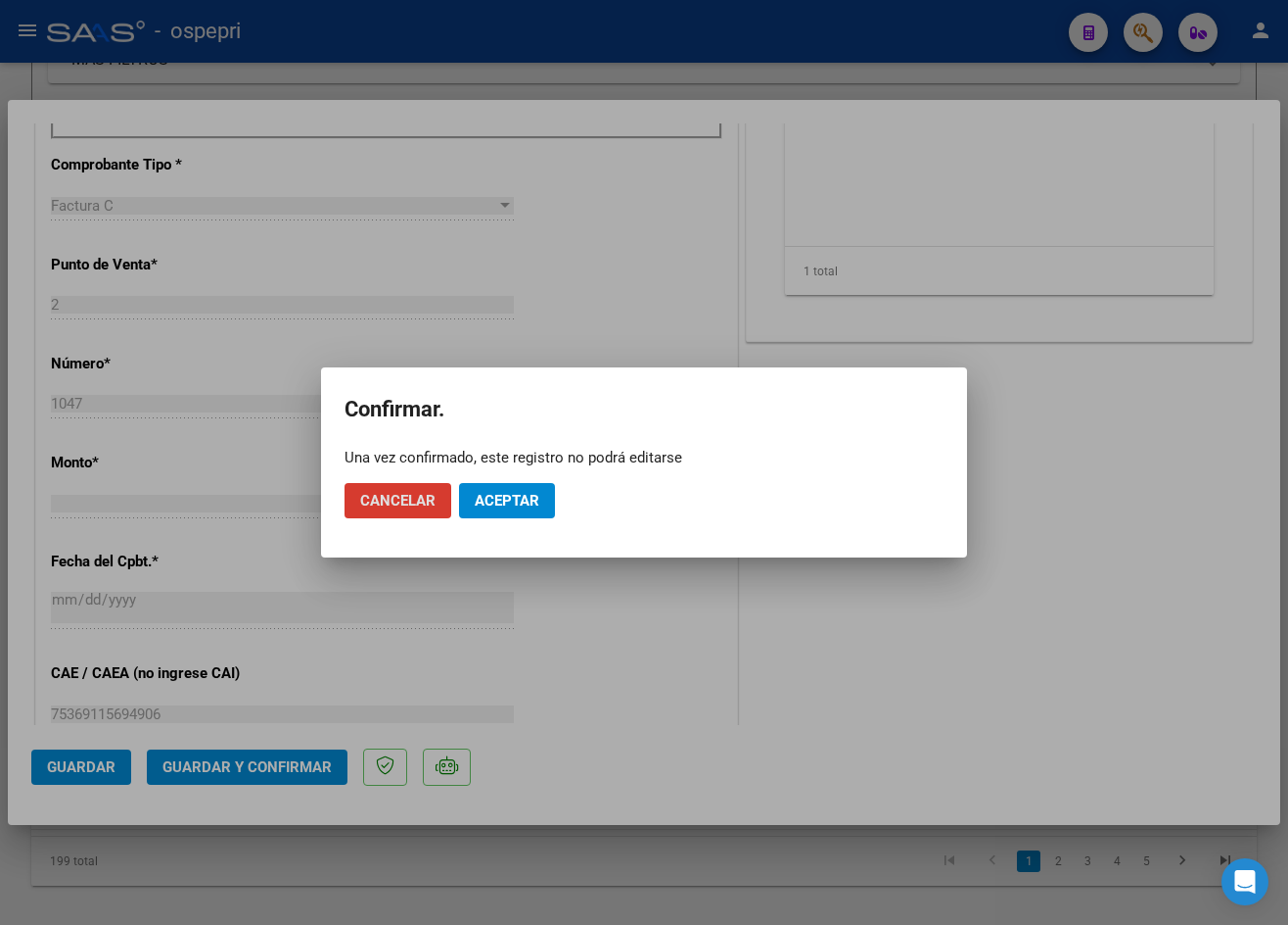
click at [490, 497] on span "Aceptar" at bounding box center [507, 500] width 65 height 18
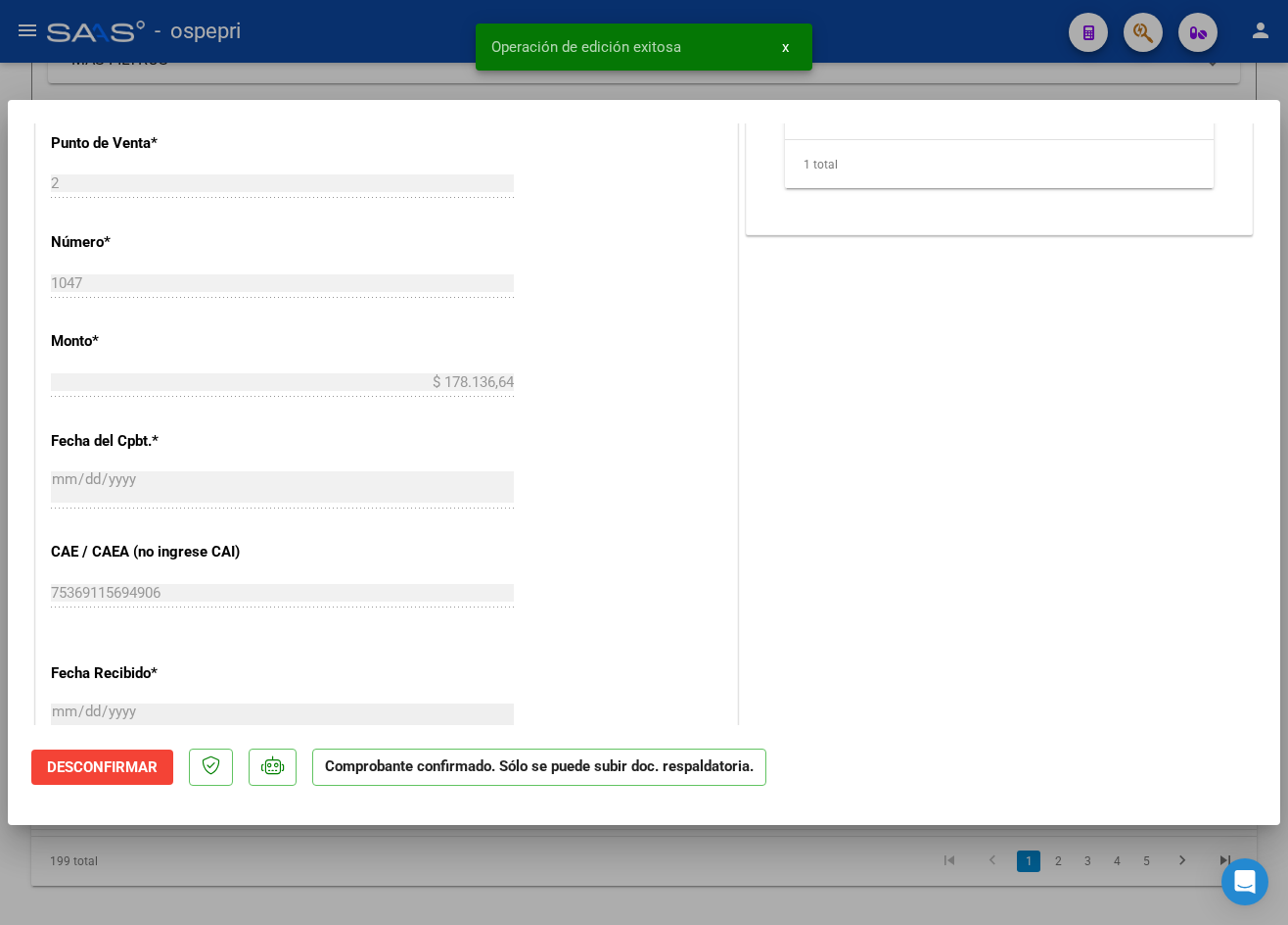
type input "$ 0,00"
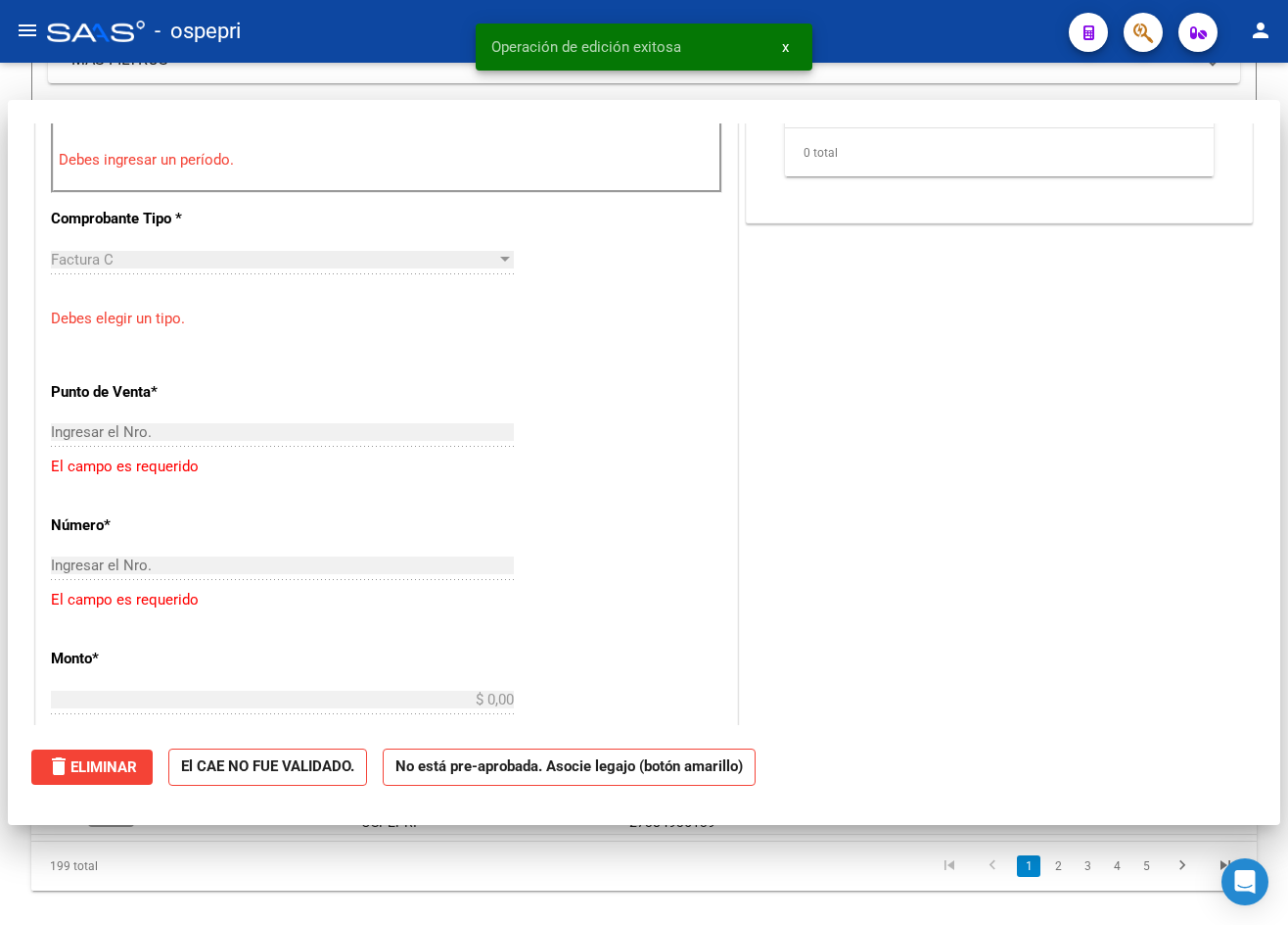
scroll to position [818, 0]
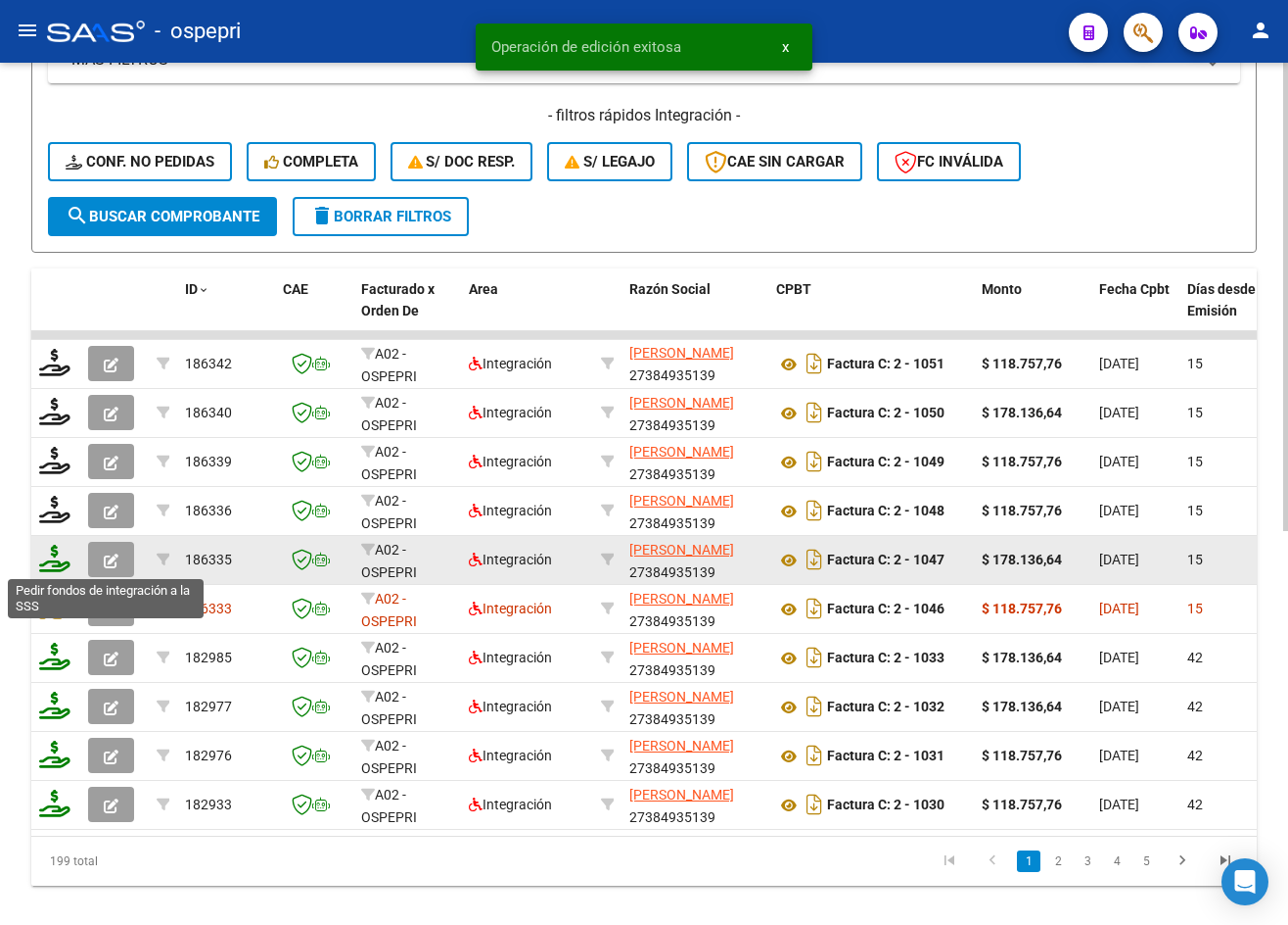
click at [55, 563] on icon at bounding box center [54, 557] width 31 height 27
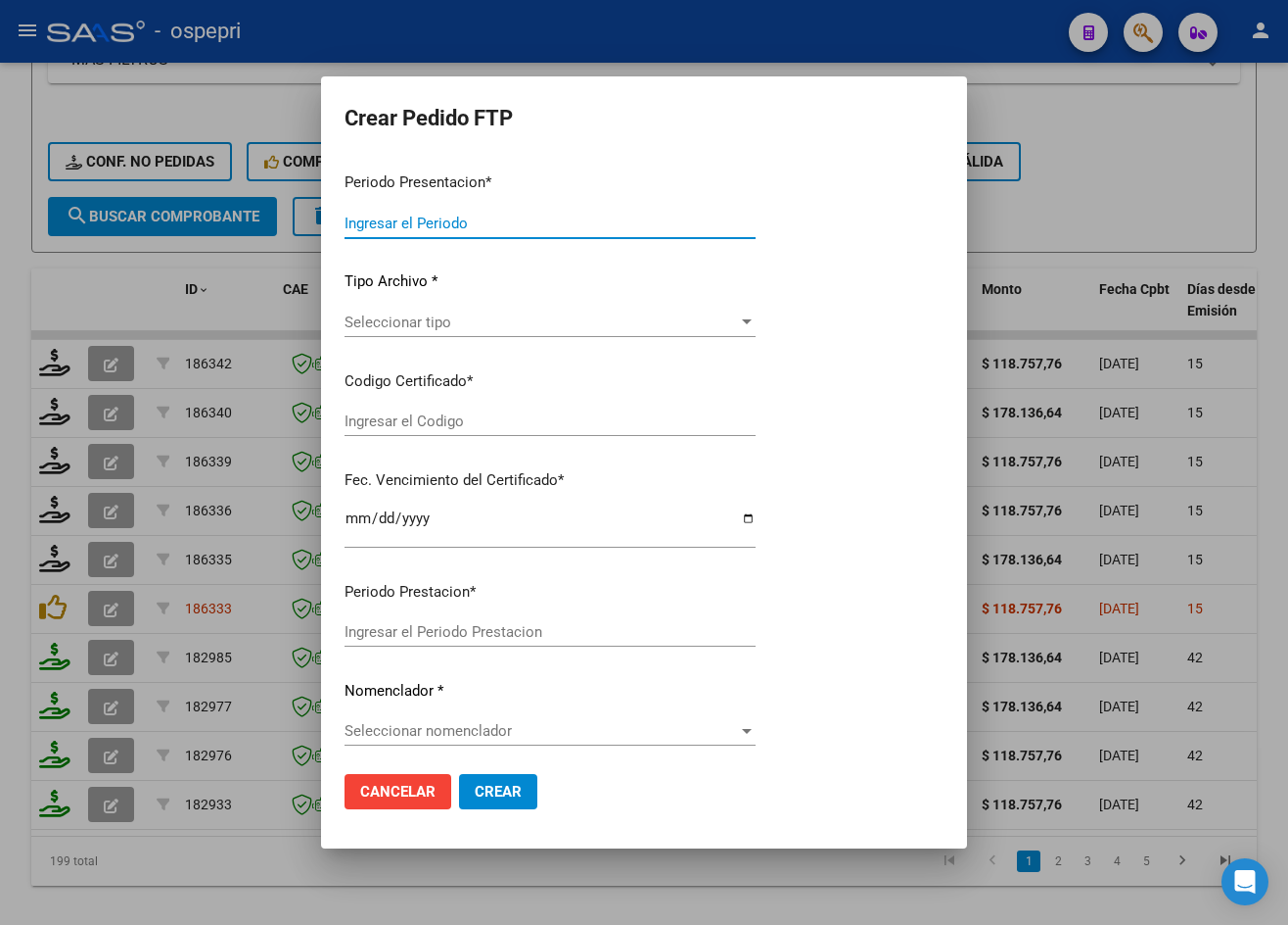
type input "202508"
type input "$ 178.136,64"
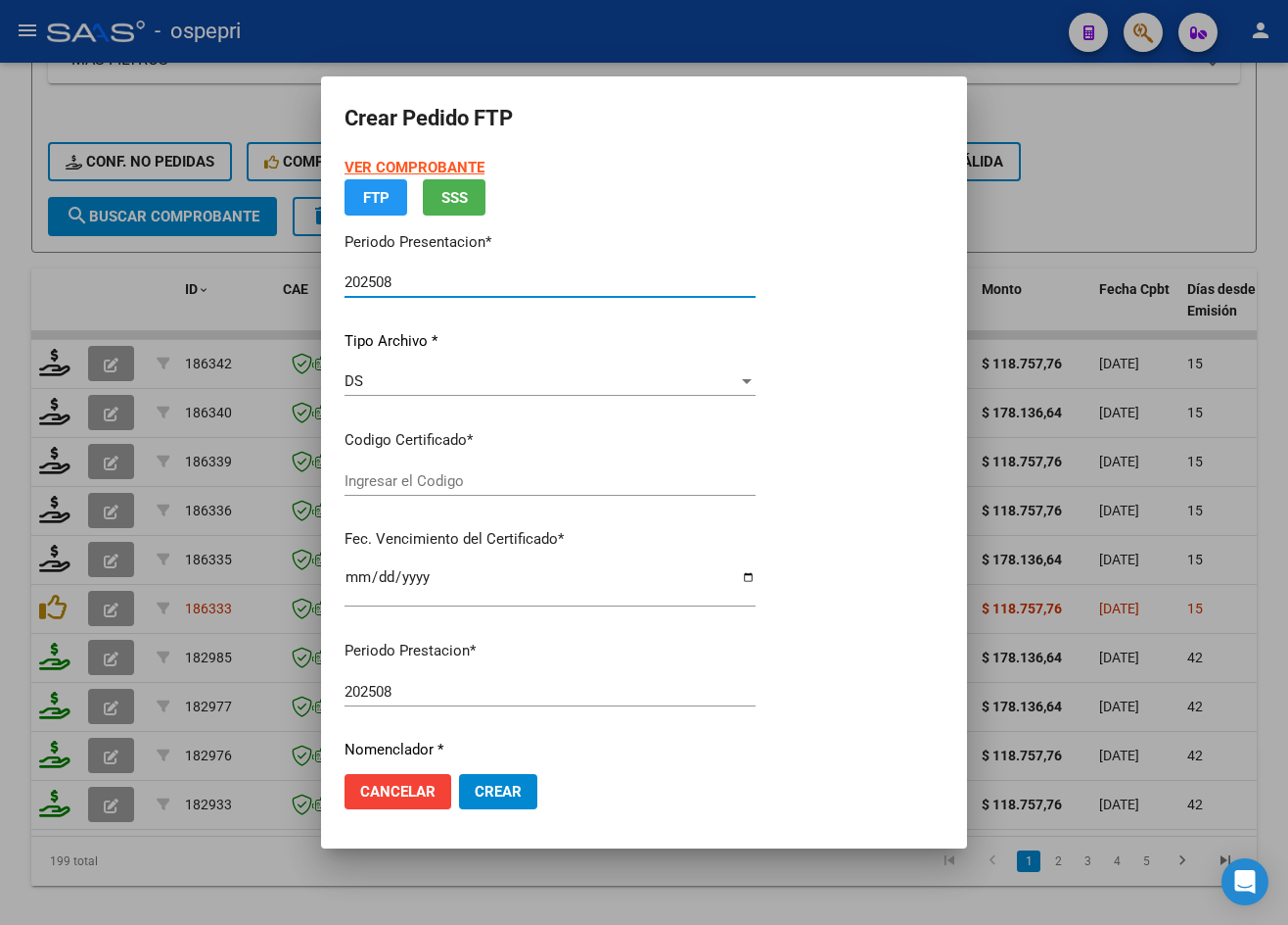
type input "2753613104-9"
type input "[DATE]"
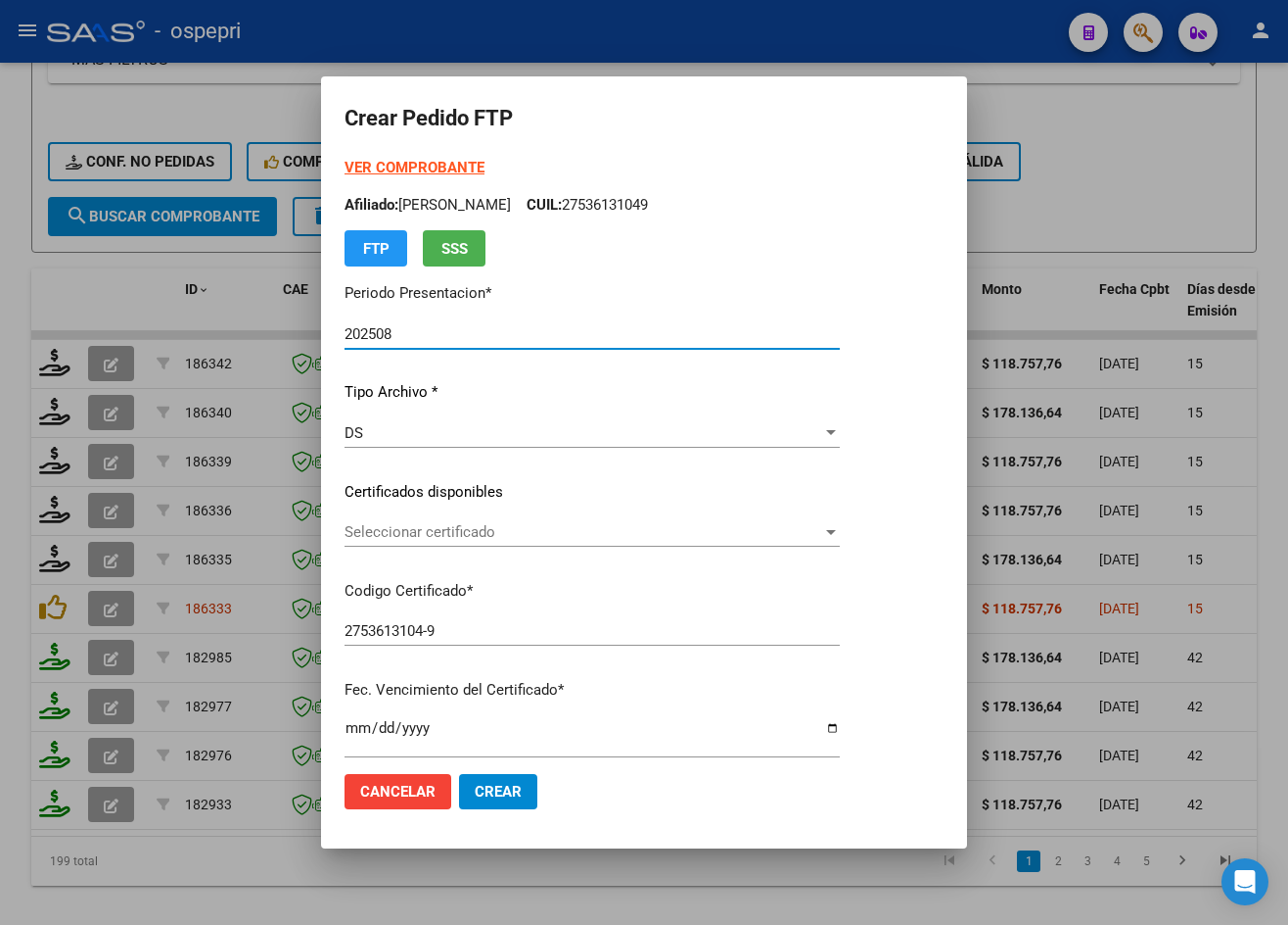
click at [460, 537] on span "Seleccionar certificado" at bounding box center [583, 532] width 478 height 18
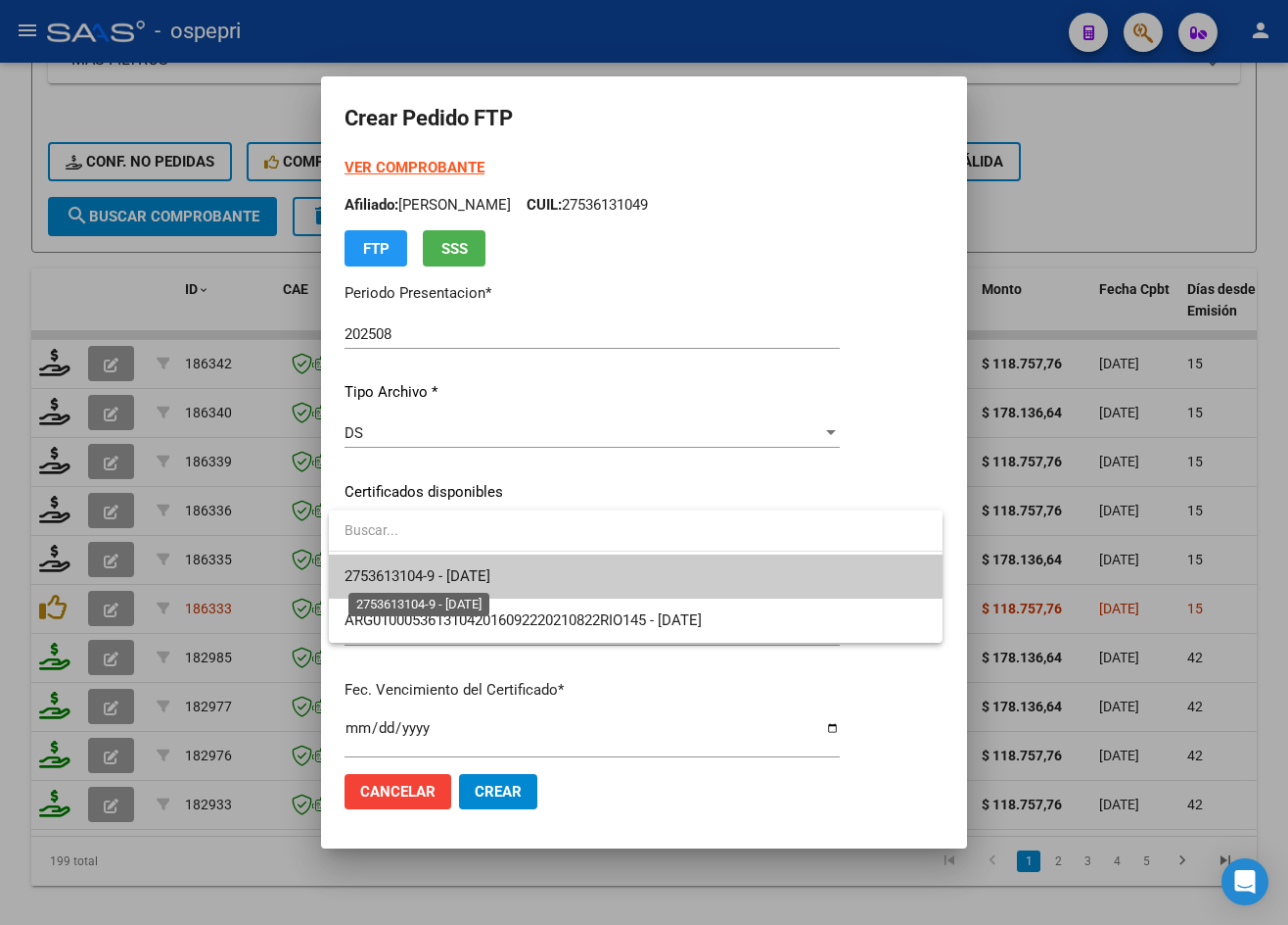
click at [471, 582] on span "2753613104-9 - [DATE]" at bounding box center [417, 576] width 146 height 18
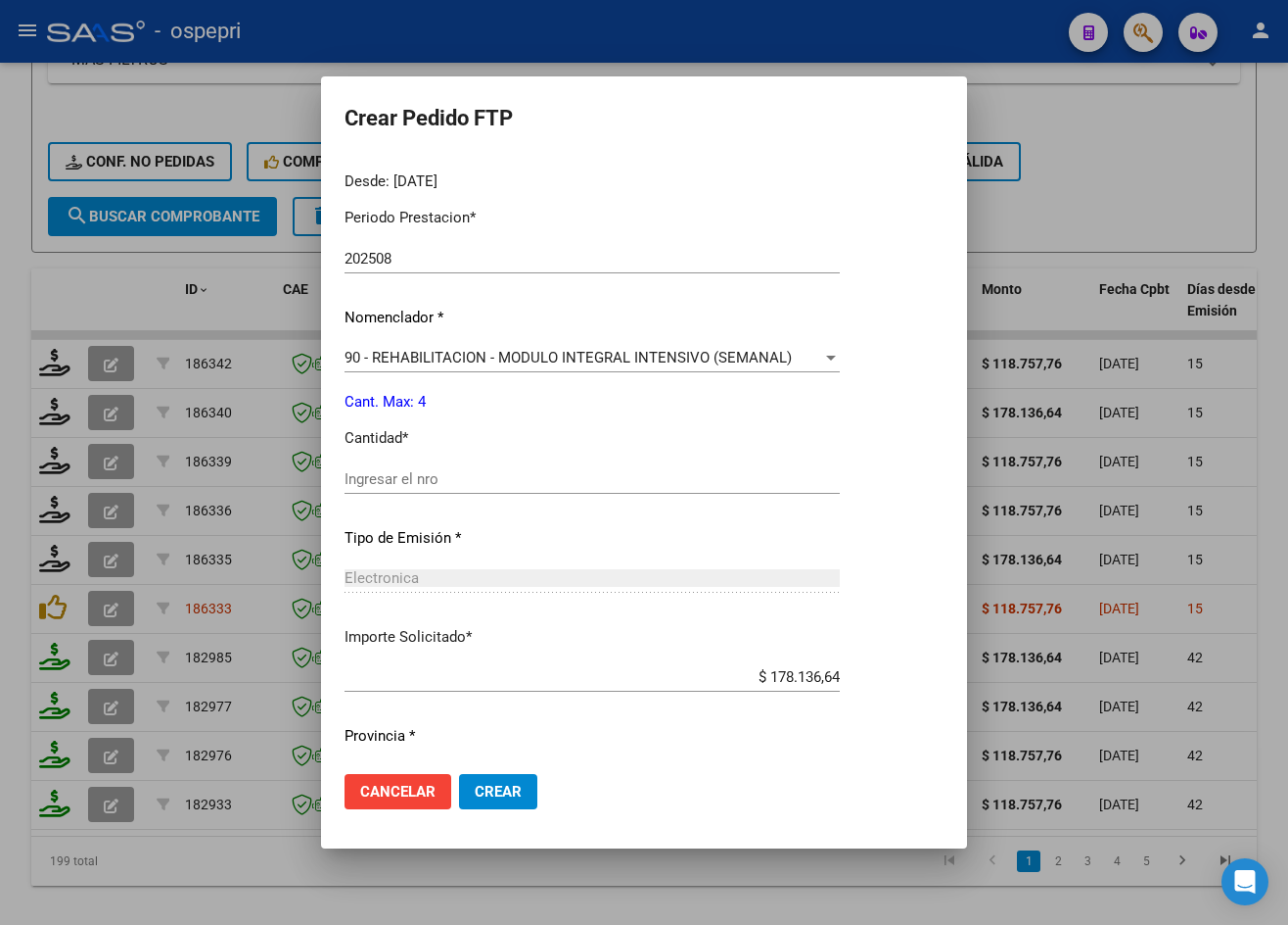
scroll to position [656, 0]
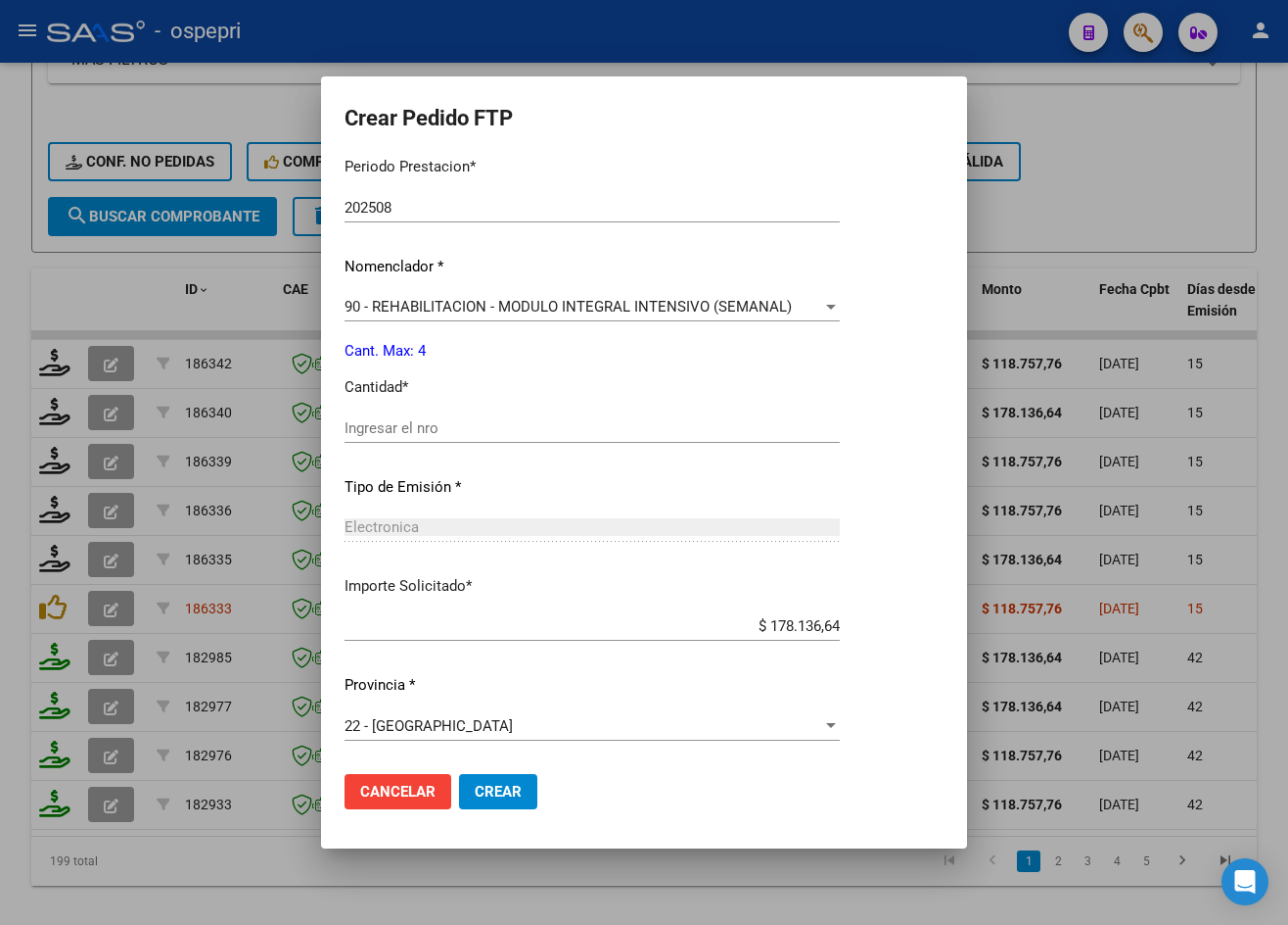
click at [457, 439] on div "Ingresar el nro" at bounding box center [592, 428] width 495 height 29
type input "4"
click at [514, 789] on span "Crear" at bounding box center [498, 791] width 47 height 18
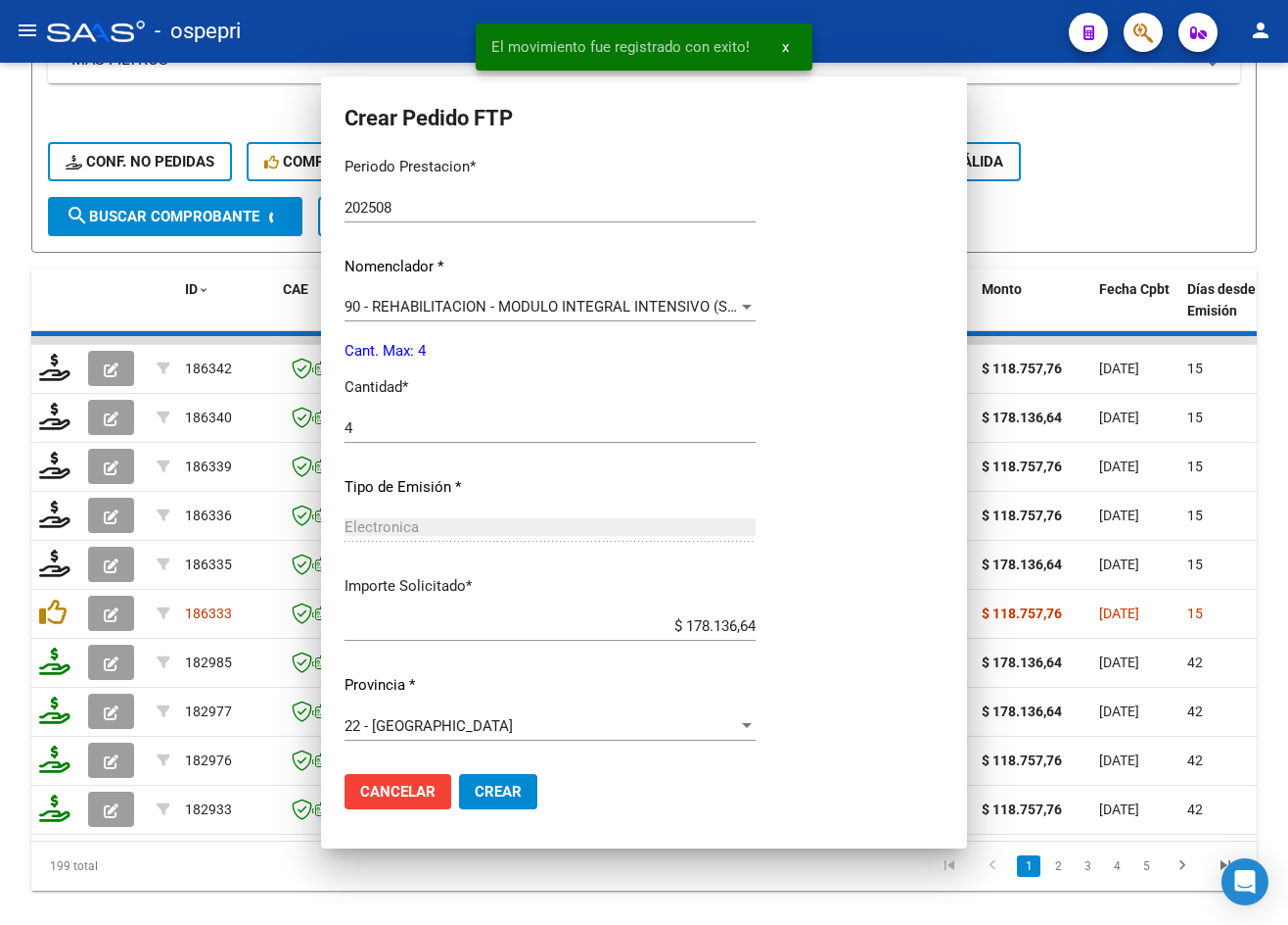
scroll to position [545, 0]
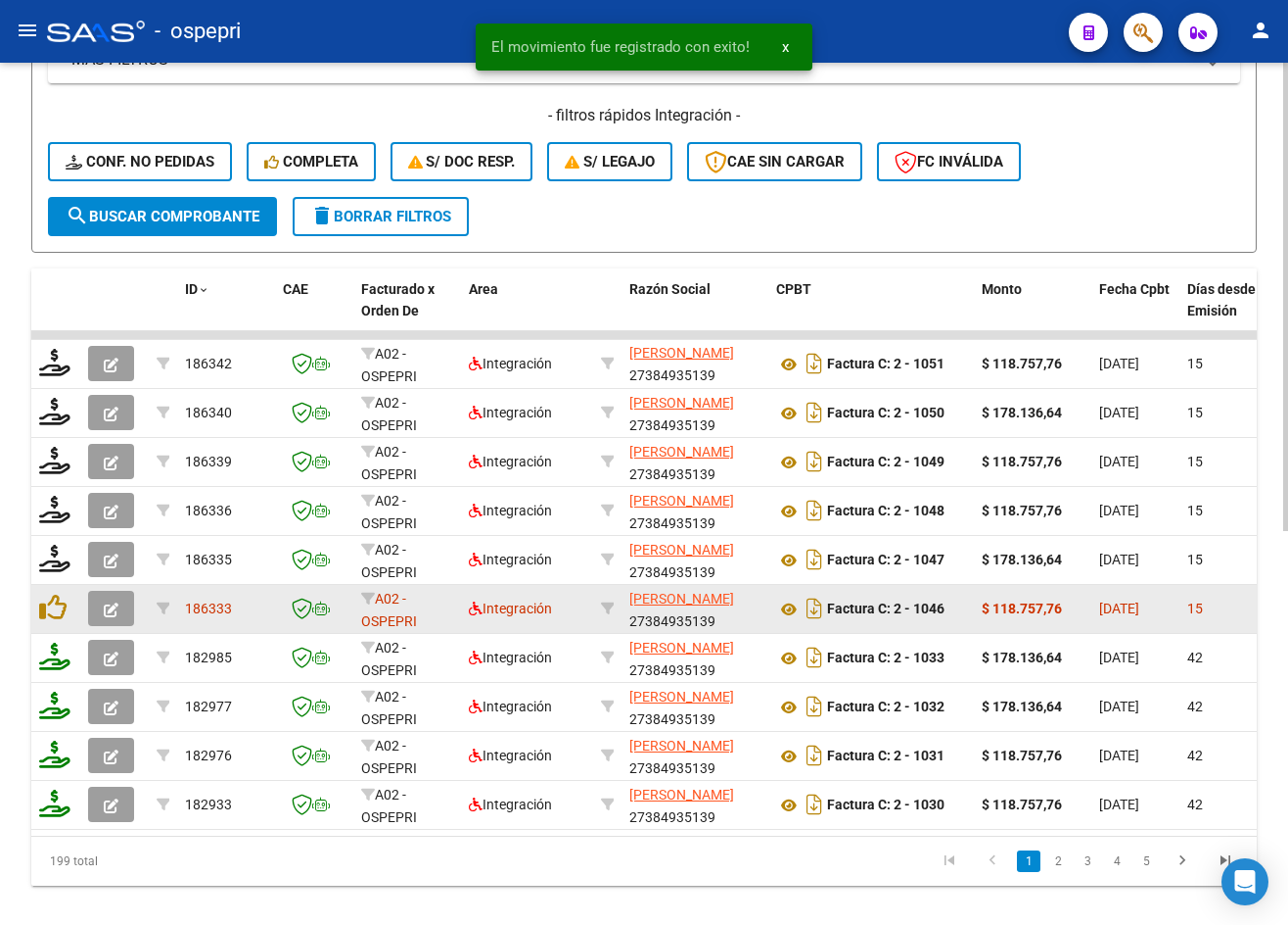
click at [117, 603] on icon "button" at bounding box center [111, 609] width 15 height 15
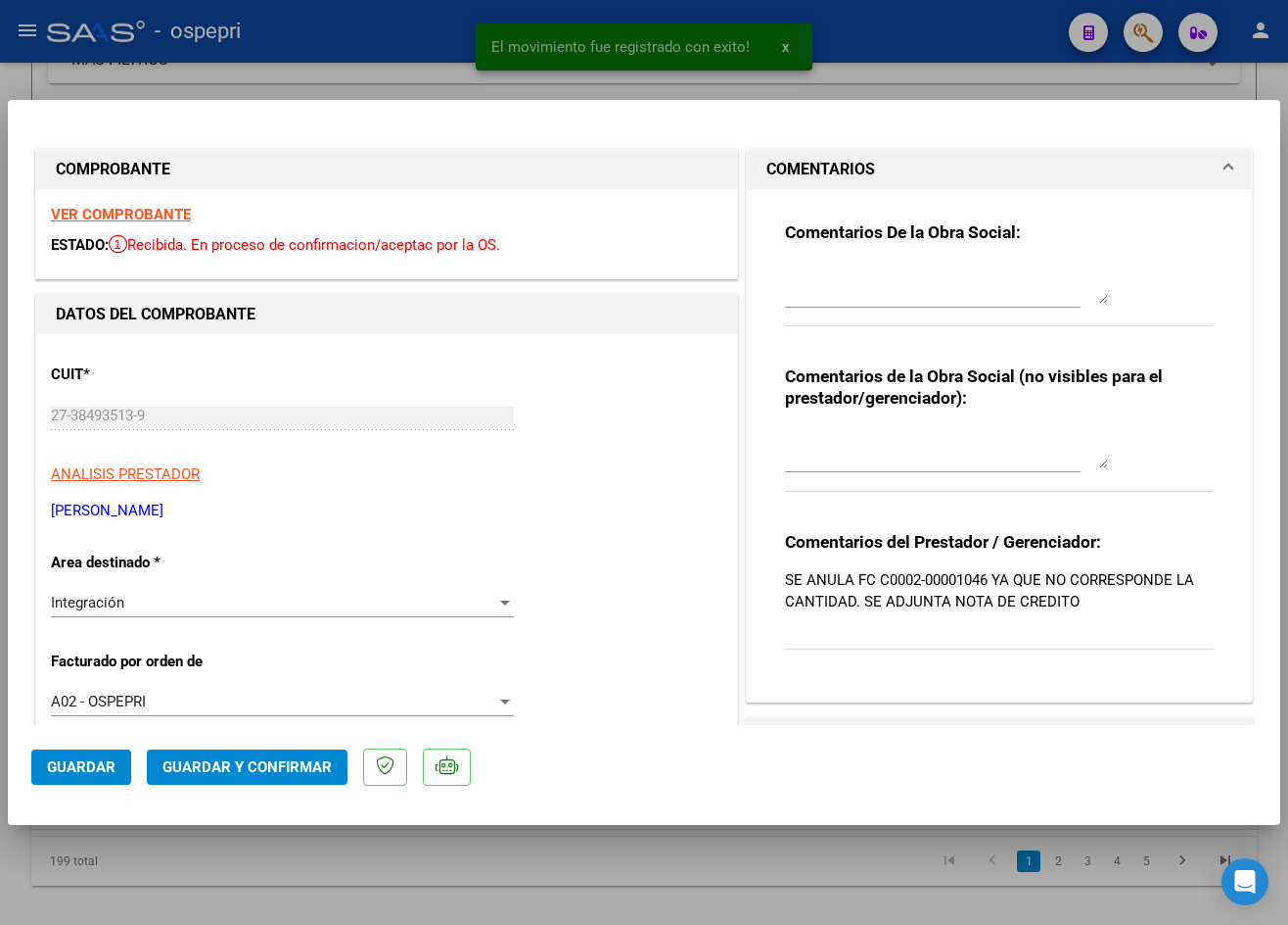
click at [139, 206] on strong "VER COMPROBANTE" at bounding box center [121, 215] width 140 height 18
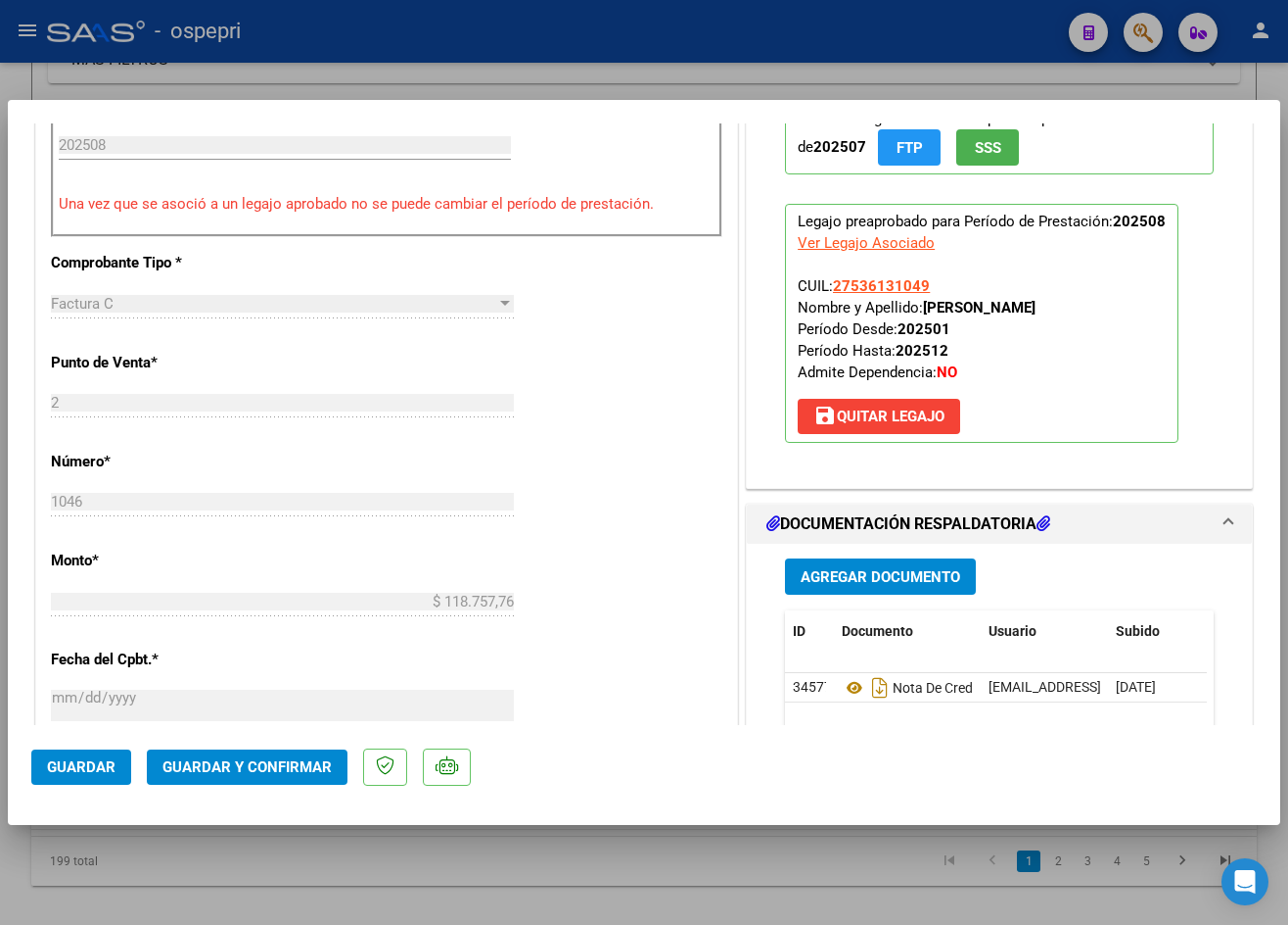
scroll to position [882, 0]
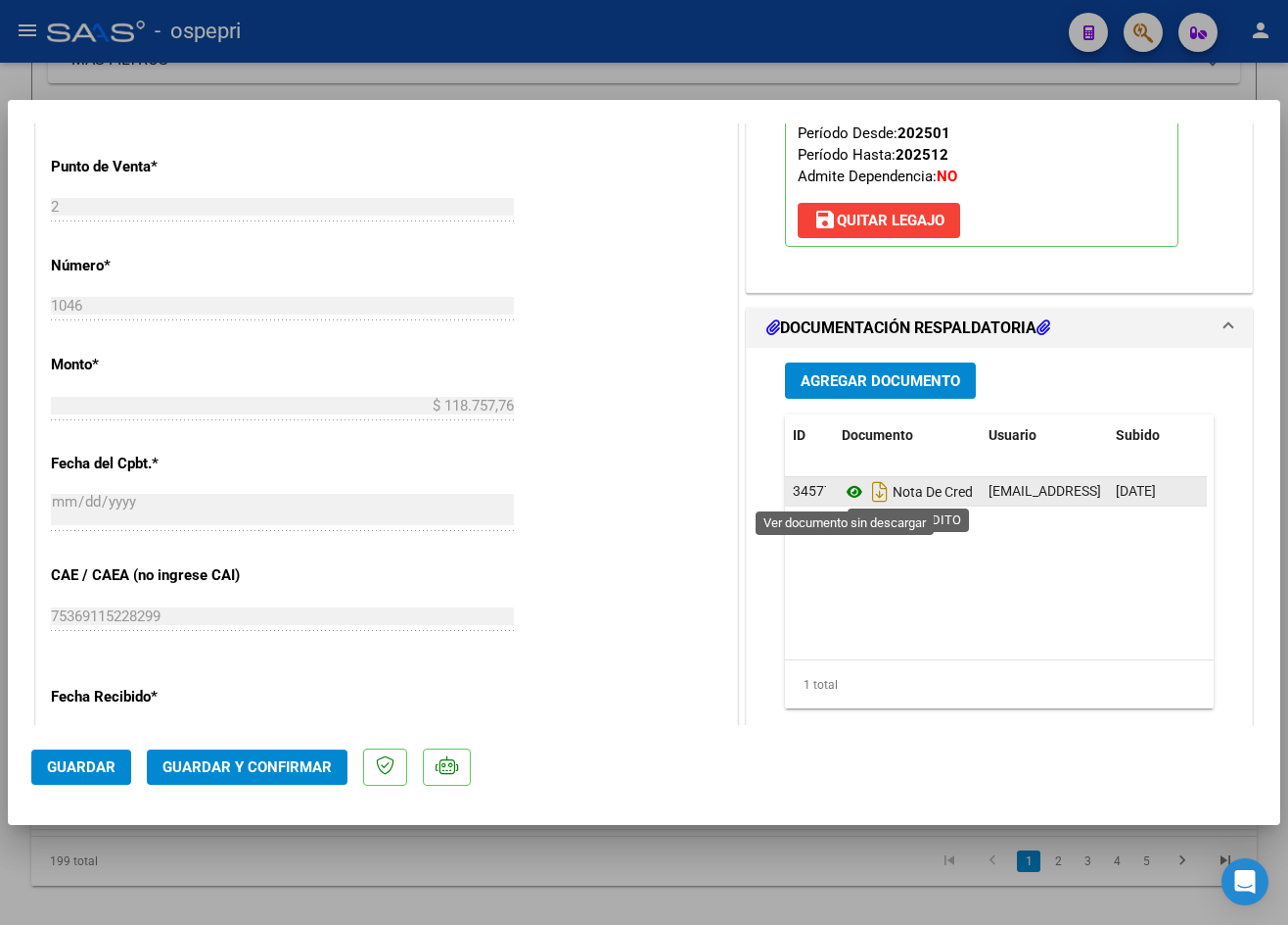
click at [852, 487] on icon at bounding box center [854, 491] width 25 height 24
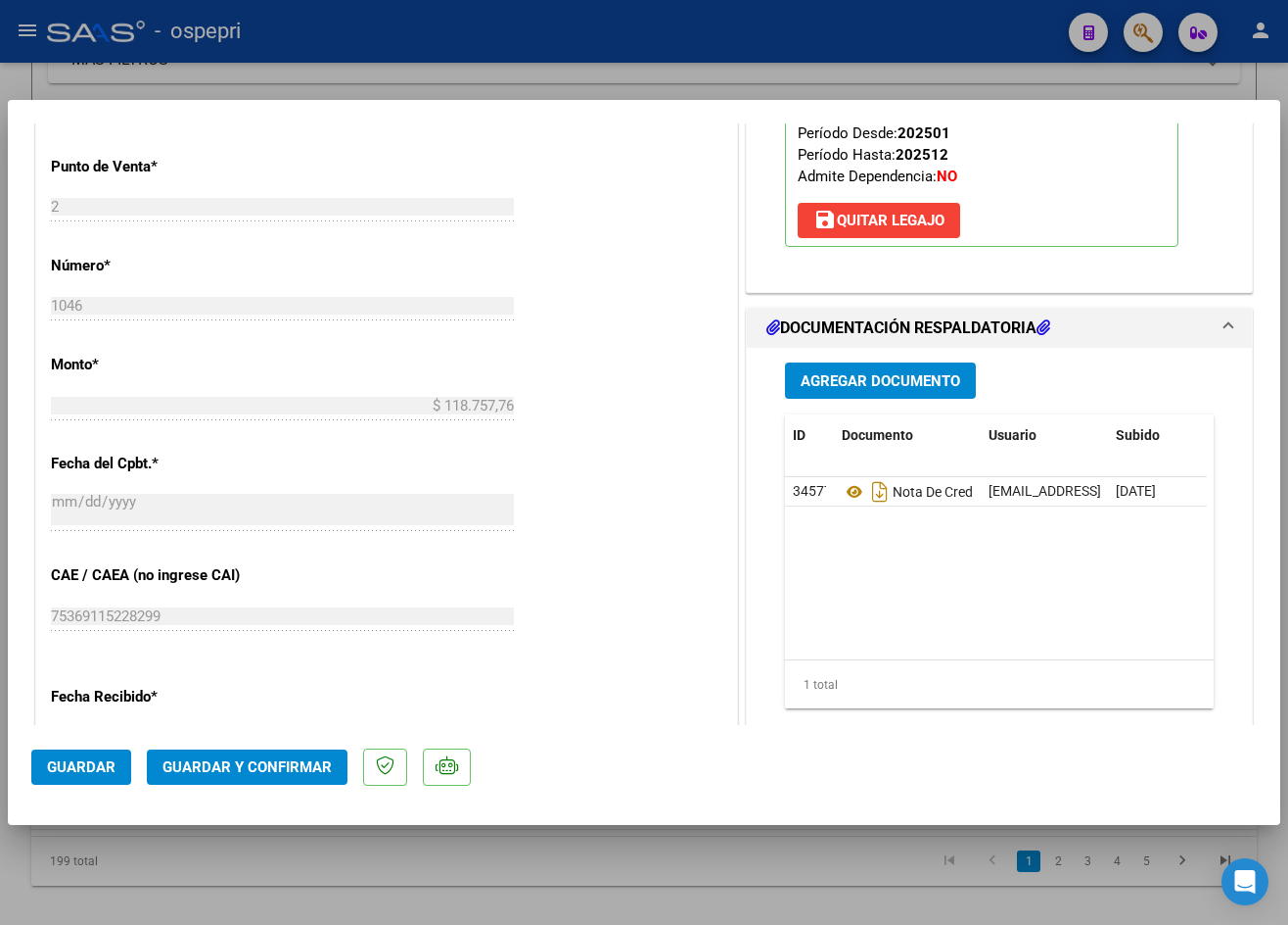
scroll to position [0, 0]
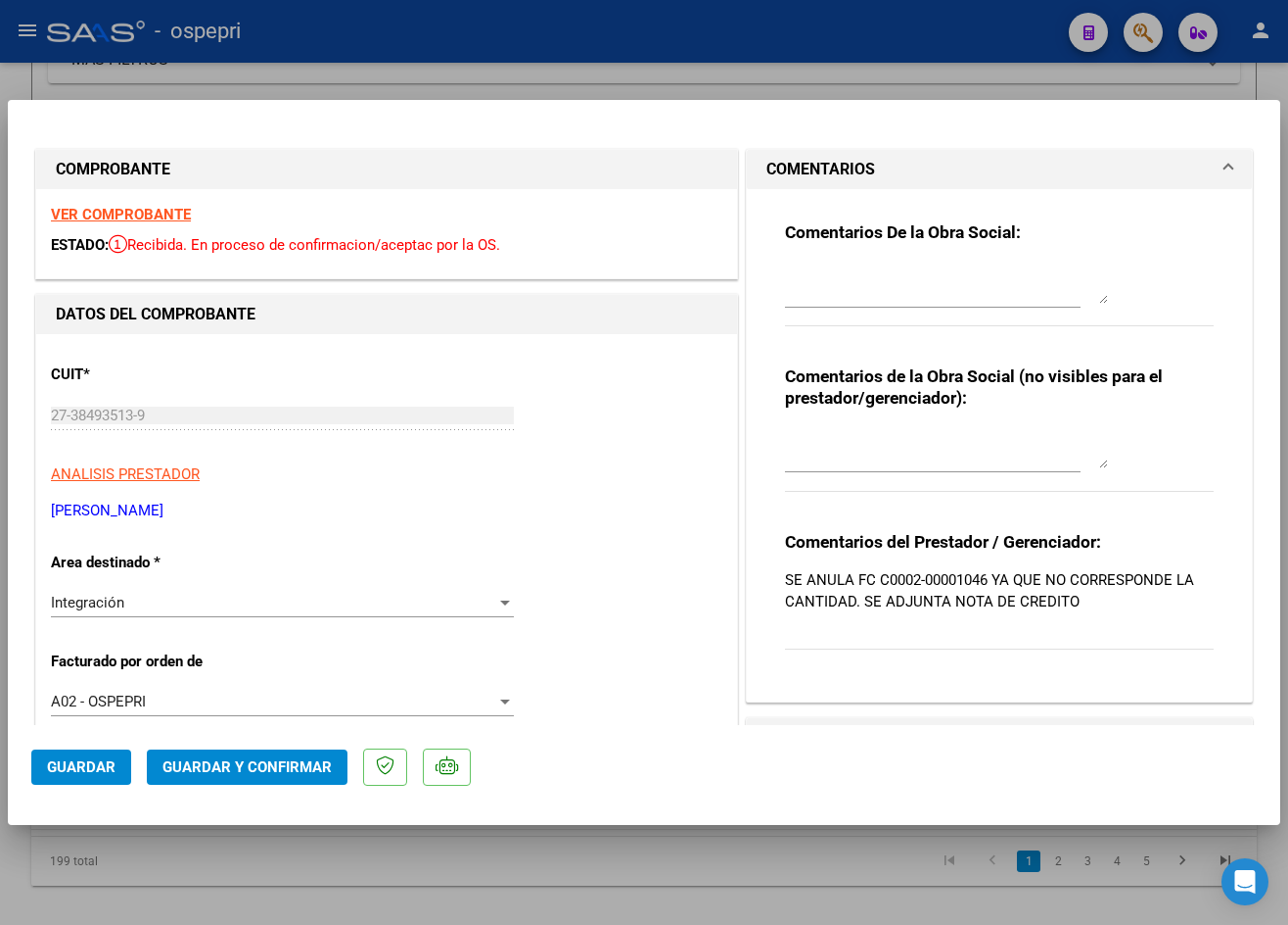
type input "$ 0,00"
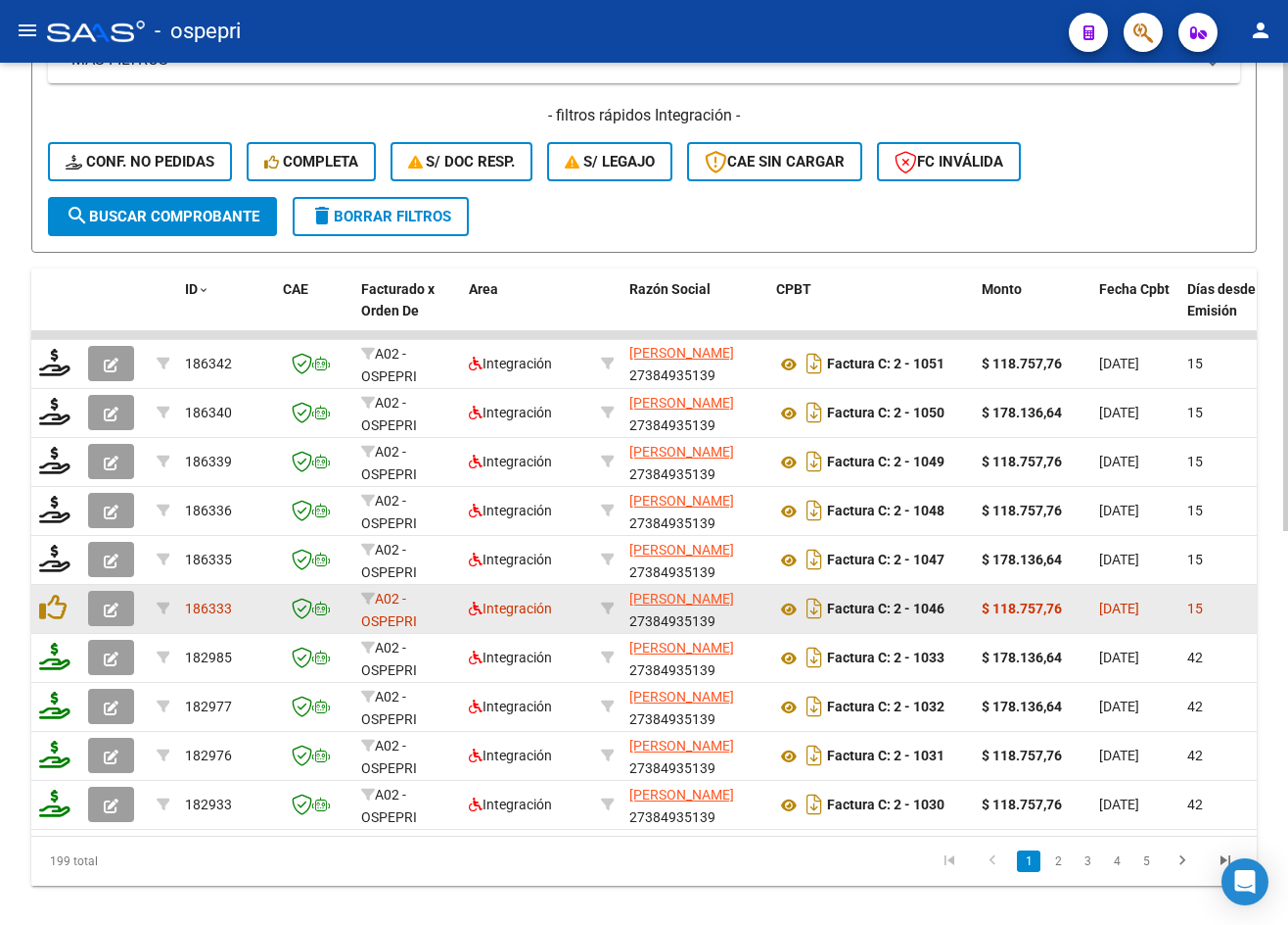
click at [115, 610] on icon "button" at bounding box center [111, 609] width 15 height 15
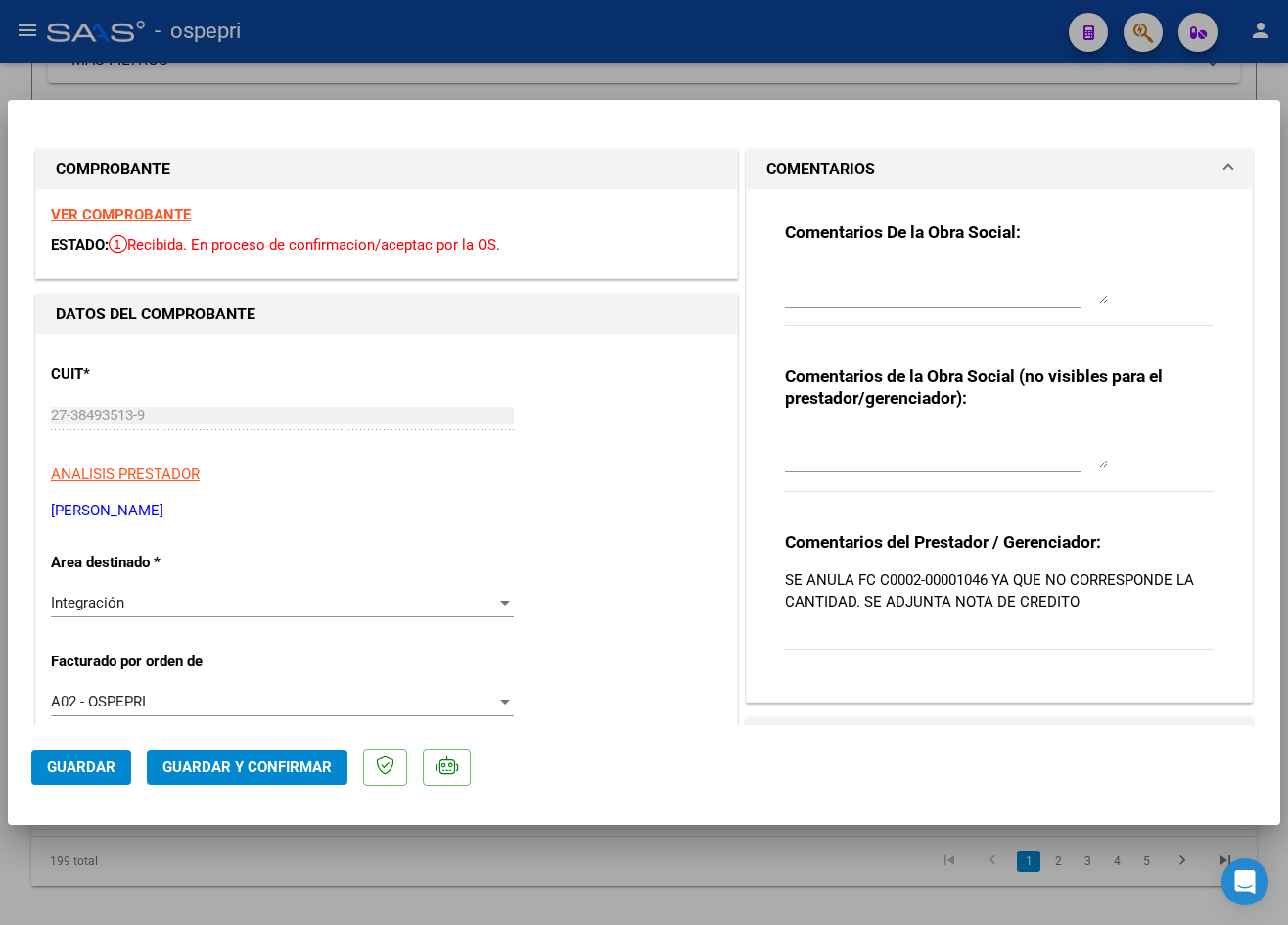
click at [223, 612] on div "Integración Seleccionar Area" at bounding box center [283, 601] width 463 height 29
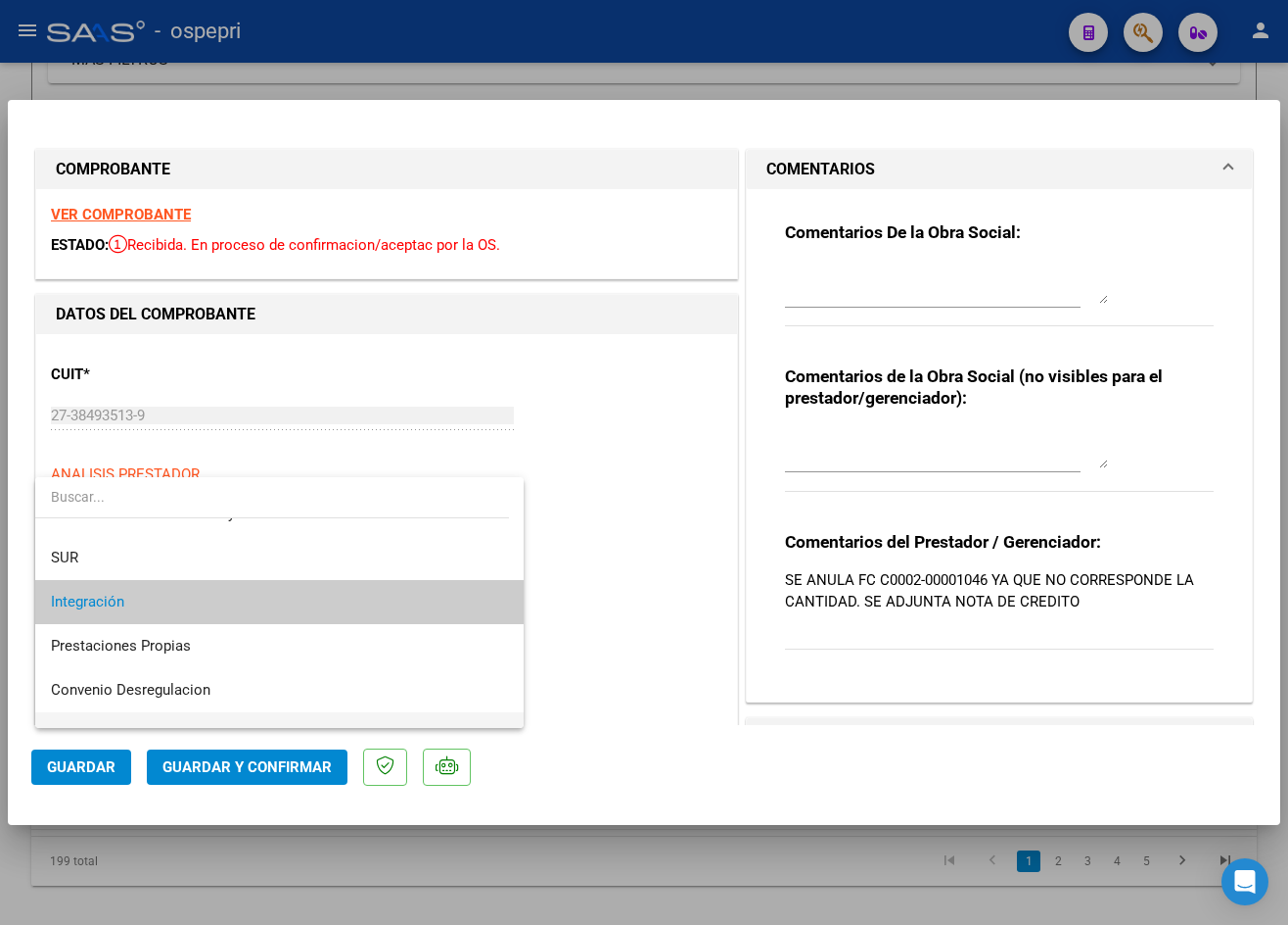
scroll to position [190, 0]
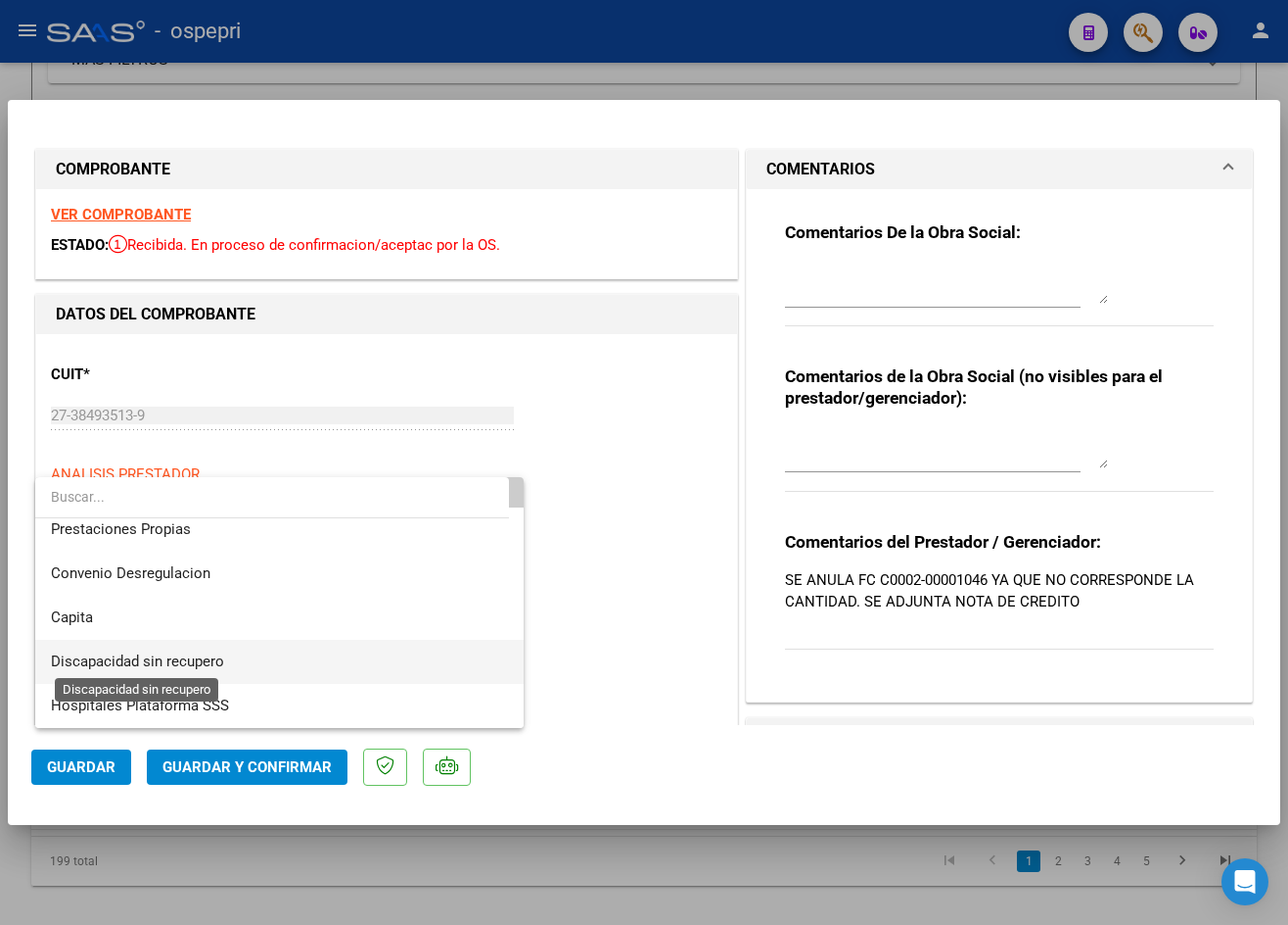
click at [216, 656] on span "Discapacidad sin recupero" at bounding box center [138, 661] width 174 height 18
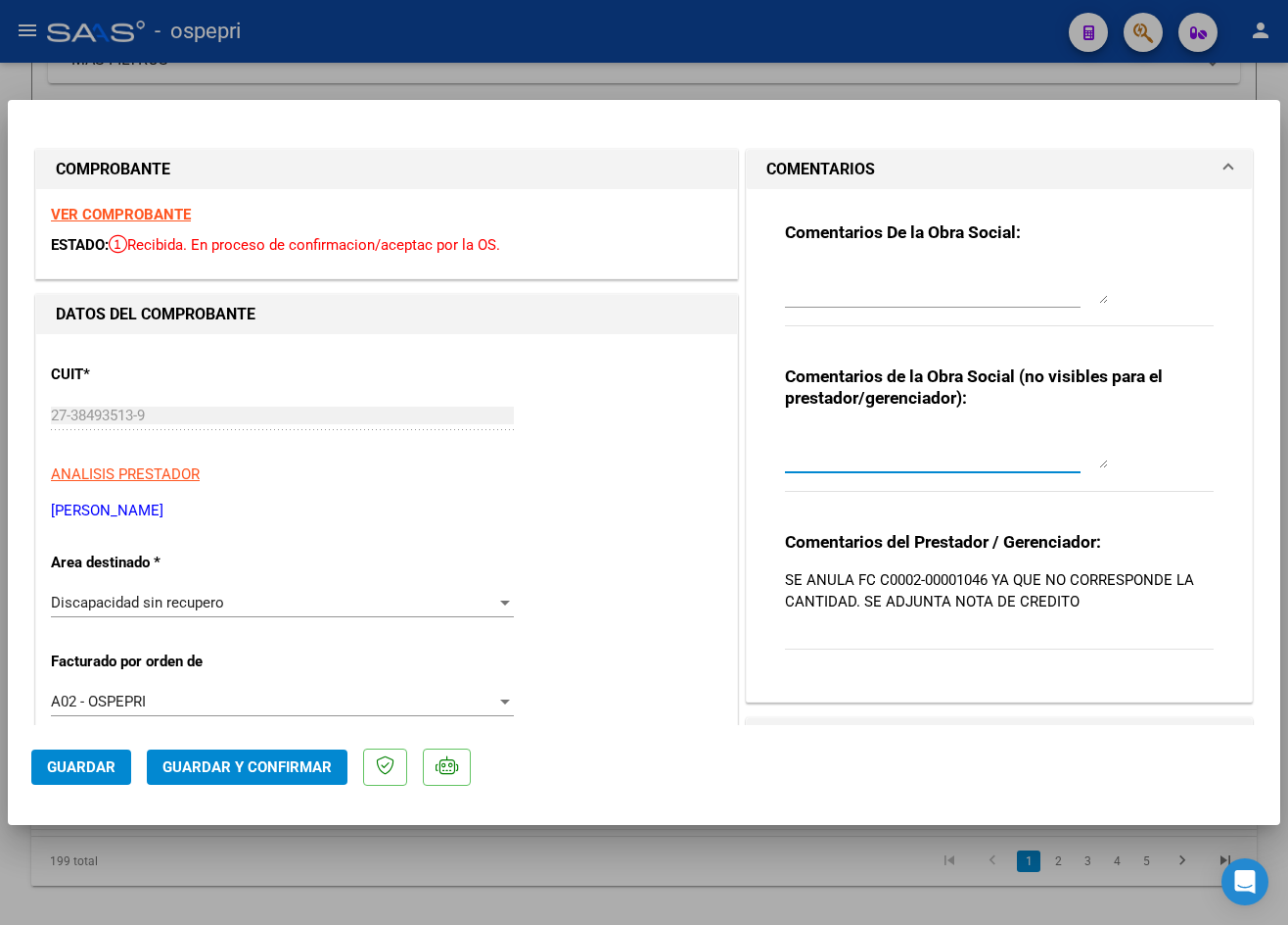
click at [881, 462] on textarea at bounding box center [947, 448] width 323 height 39
type textarea "p"
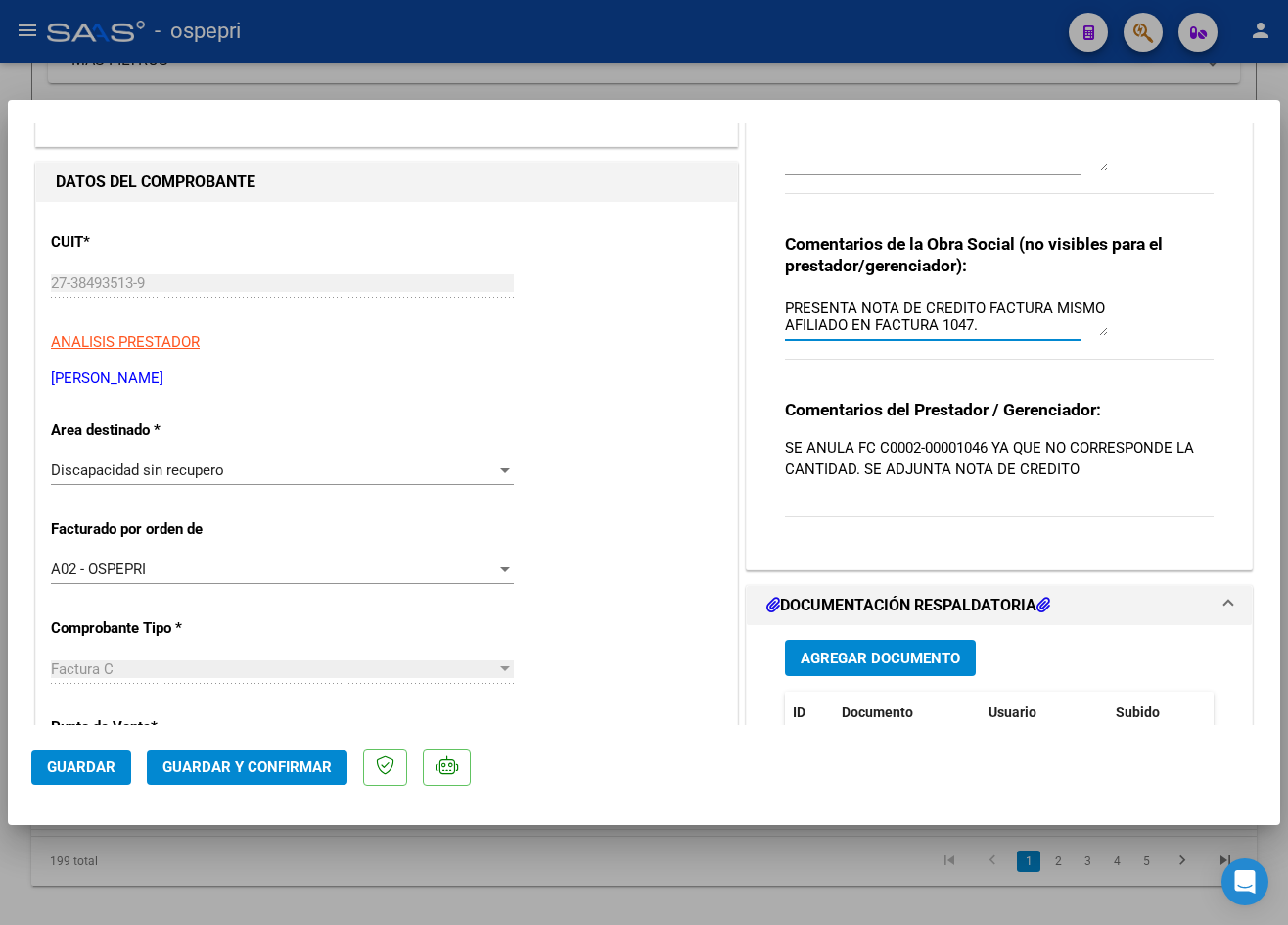
scroll to position [294, 0]
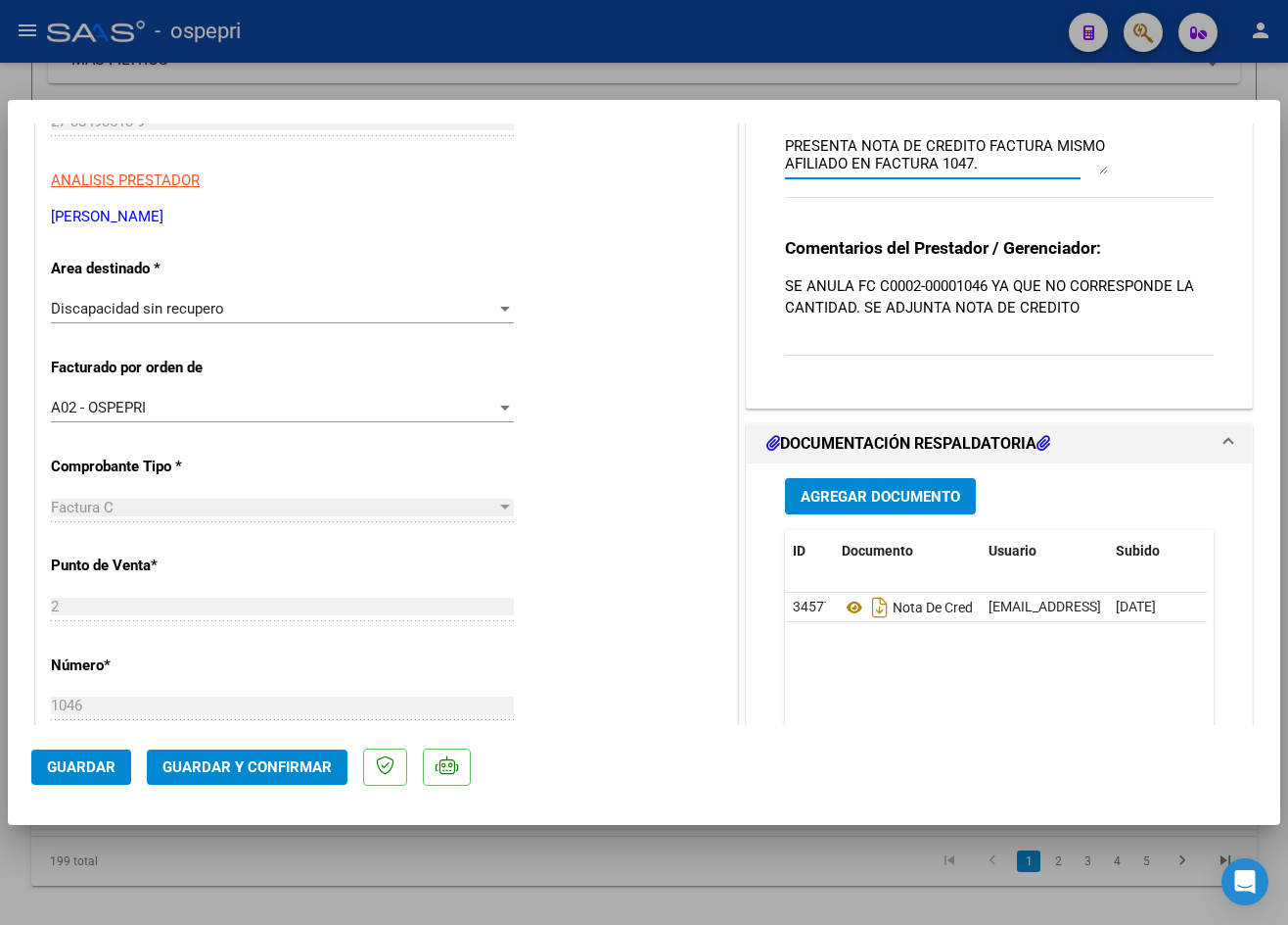
type textarea "PRESENTA NOTA DE CREDITO FACTURA MISMO AFILIADO EN FACTURA 1047."
click at [93, 771] on span "Guardar" at bounding box center [81, 767] width 69 height 18
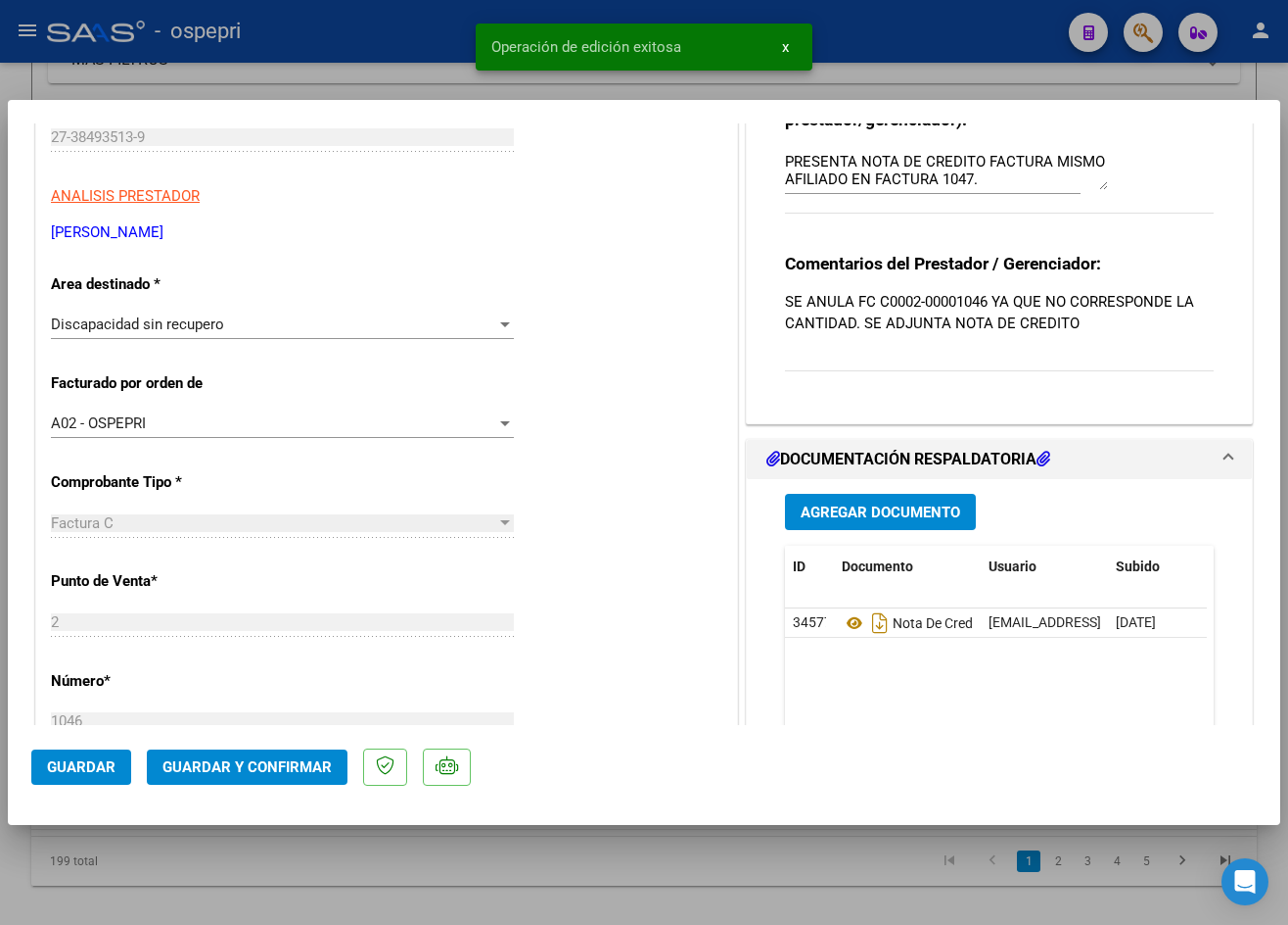
scroll to position [196, 0]
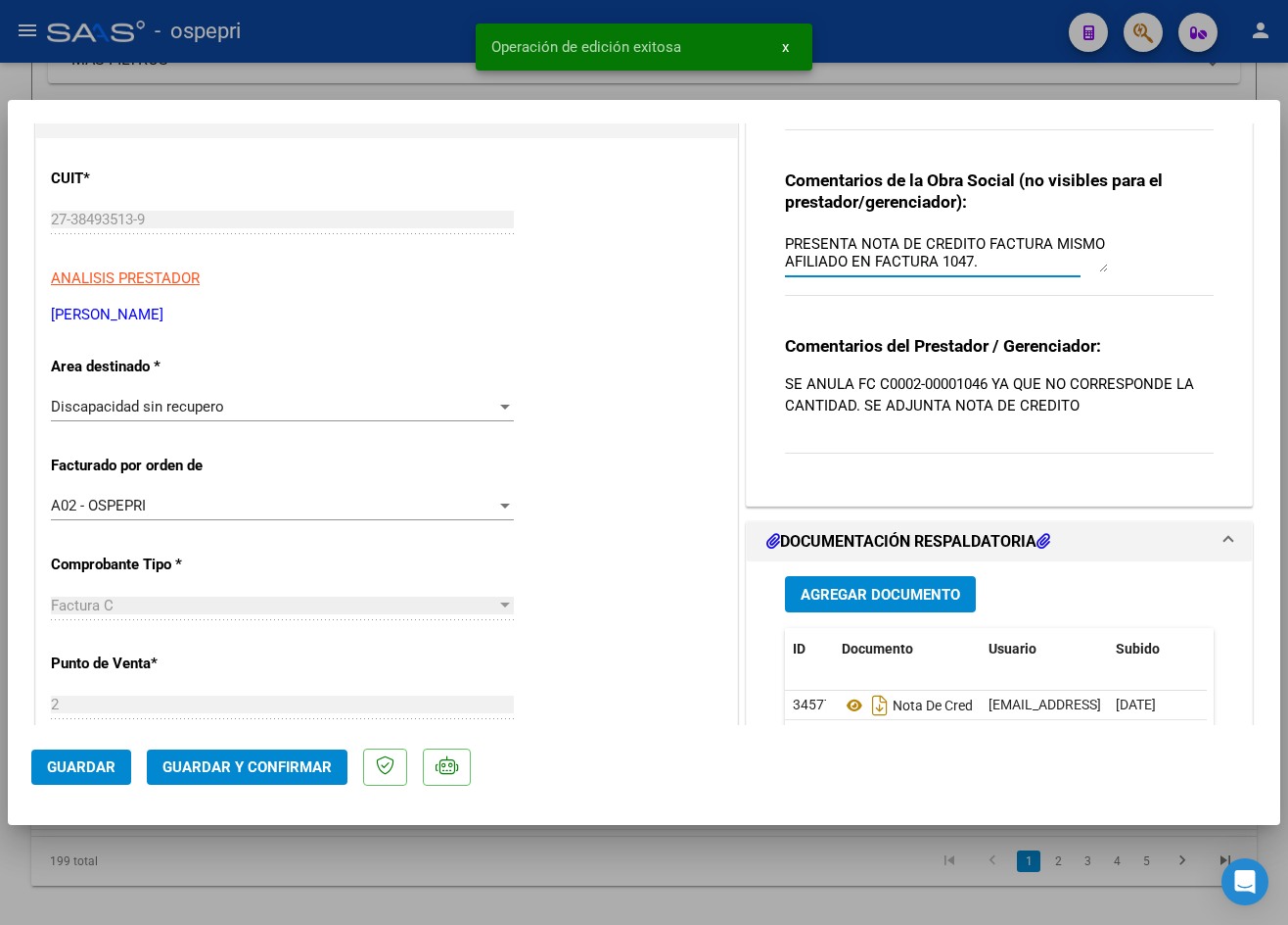
drag, startPoint x: 779, startPoint y: 245, endPoint x: 996, endPoint y: 270, distance: 218.4
click at [996, 270] on textarea "PRESENTA NOTA DE CREDITO FACTURA MISMO AFILIADO EN FACTURA 1047." at bounding box center [947, 252] width 323 height 39
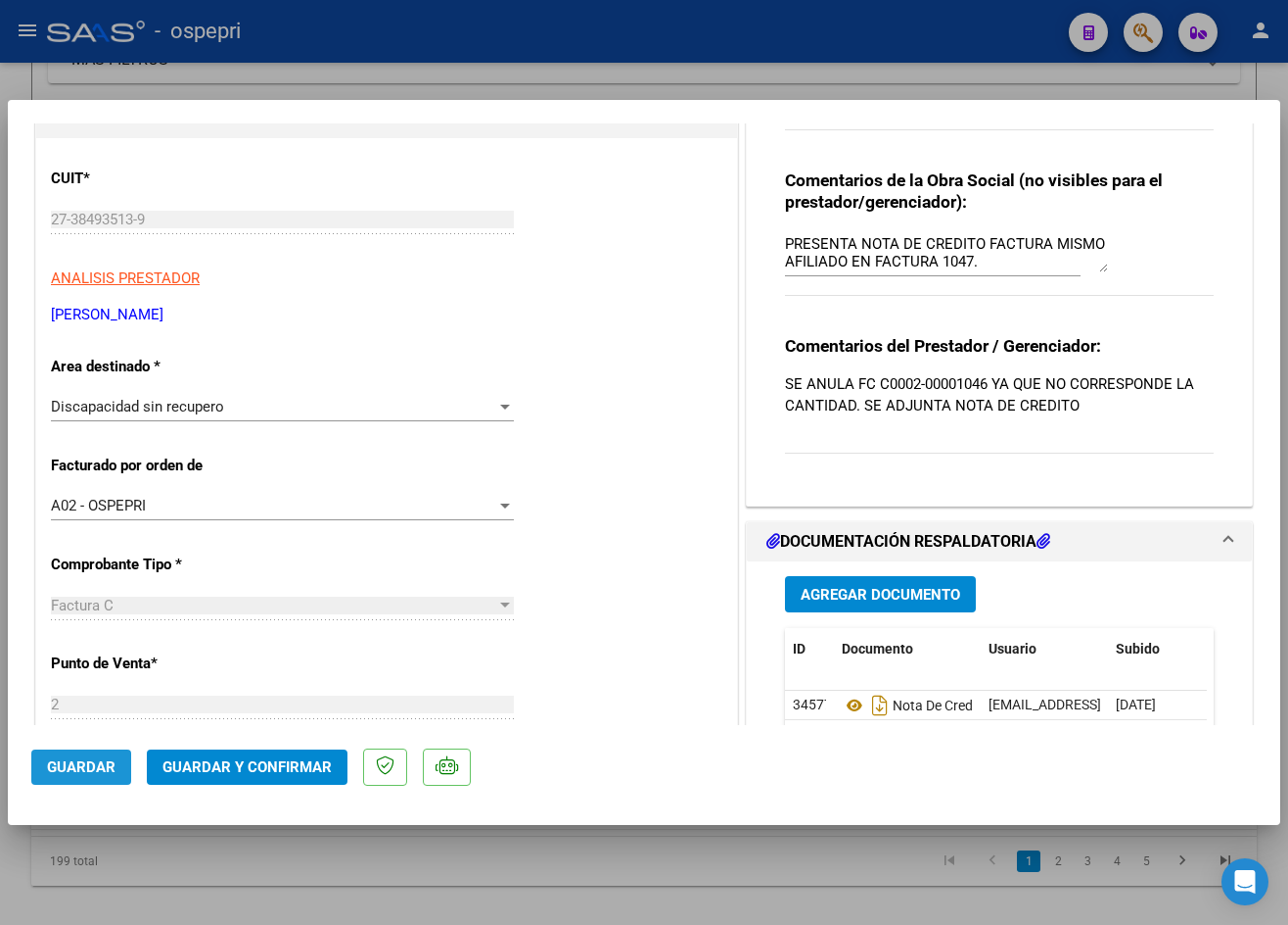
click at [91, 769] on span "Guardar" at bounding box center [81, 767] width 69 height 18
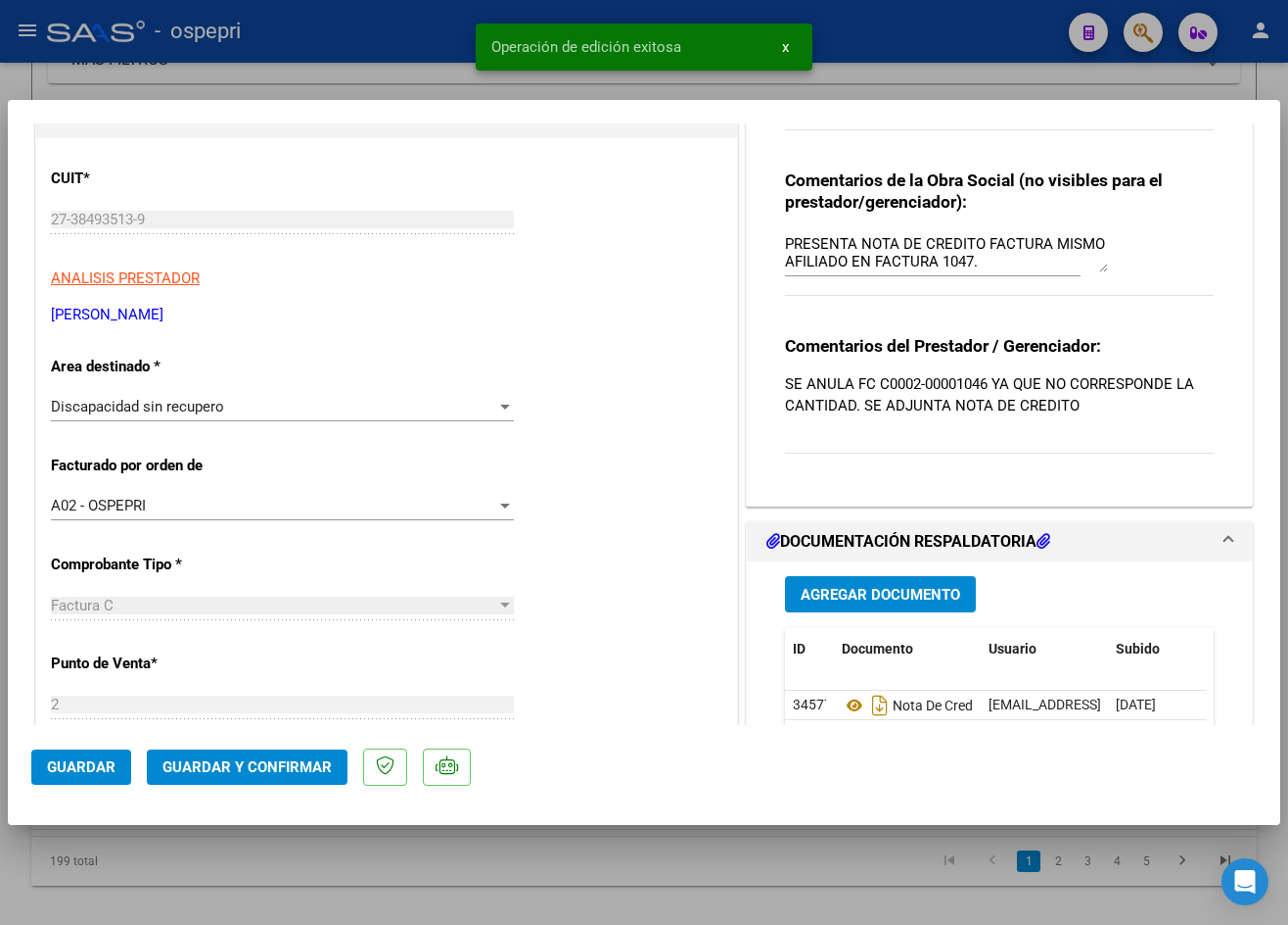
type input "$ 0,00"
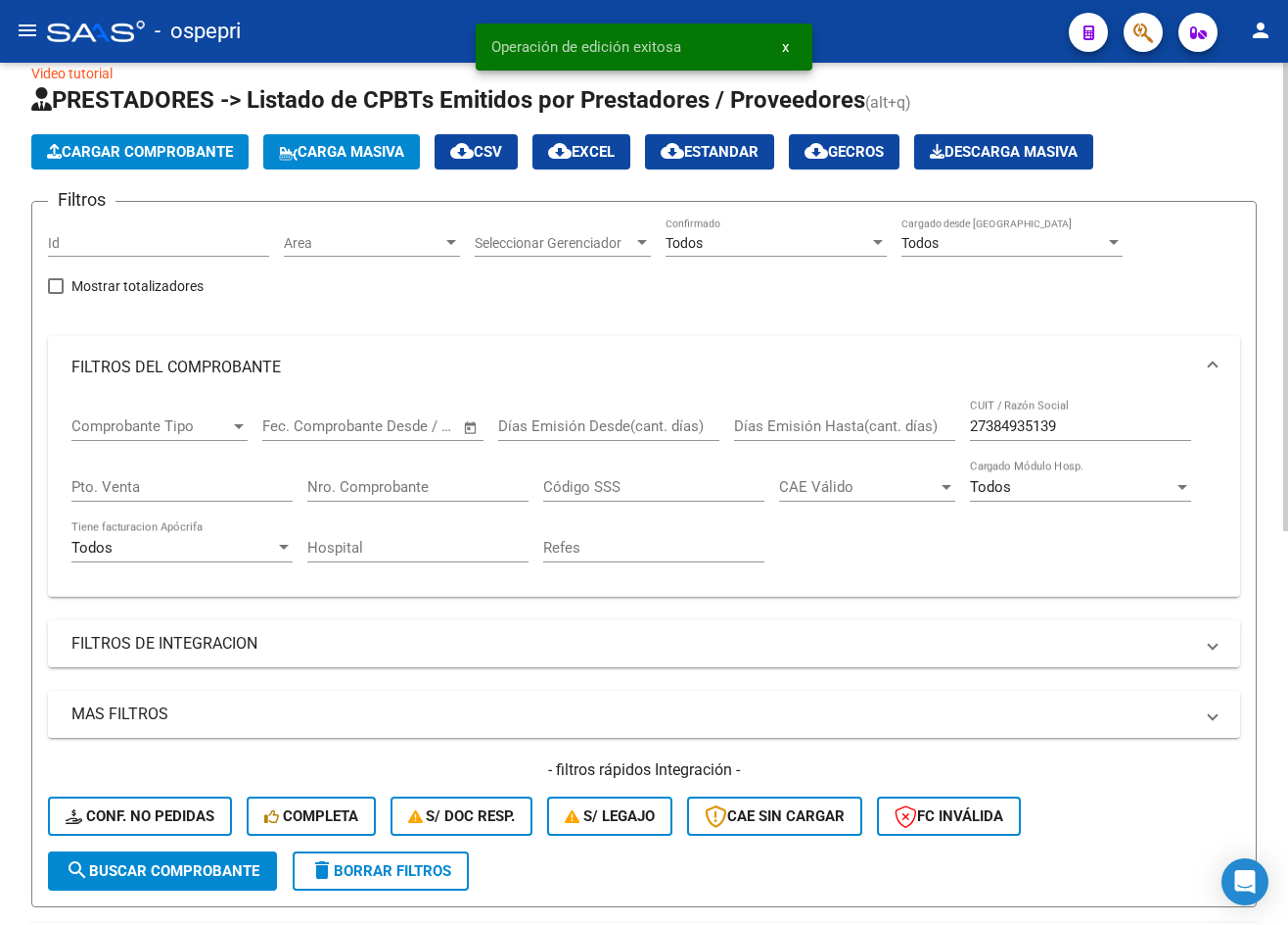
scroll to position [0, 0]
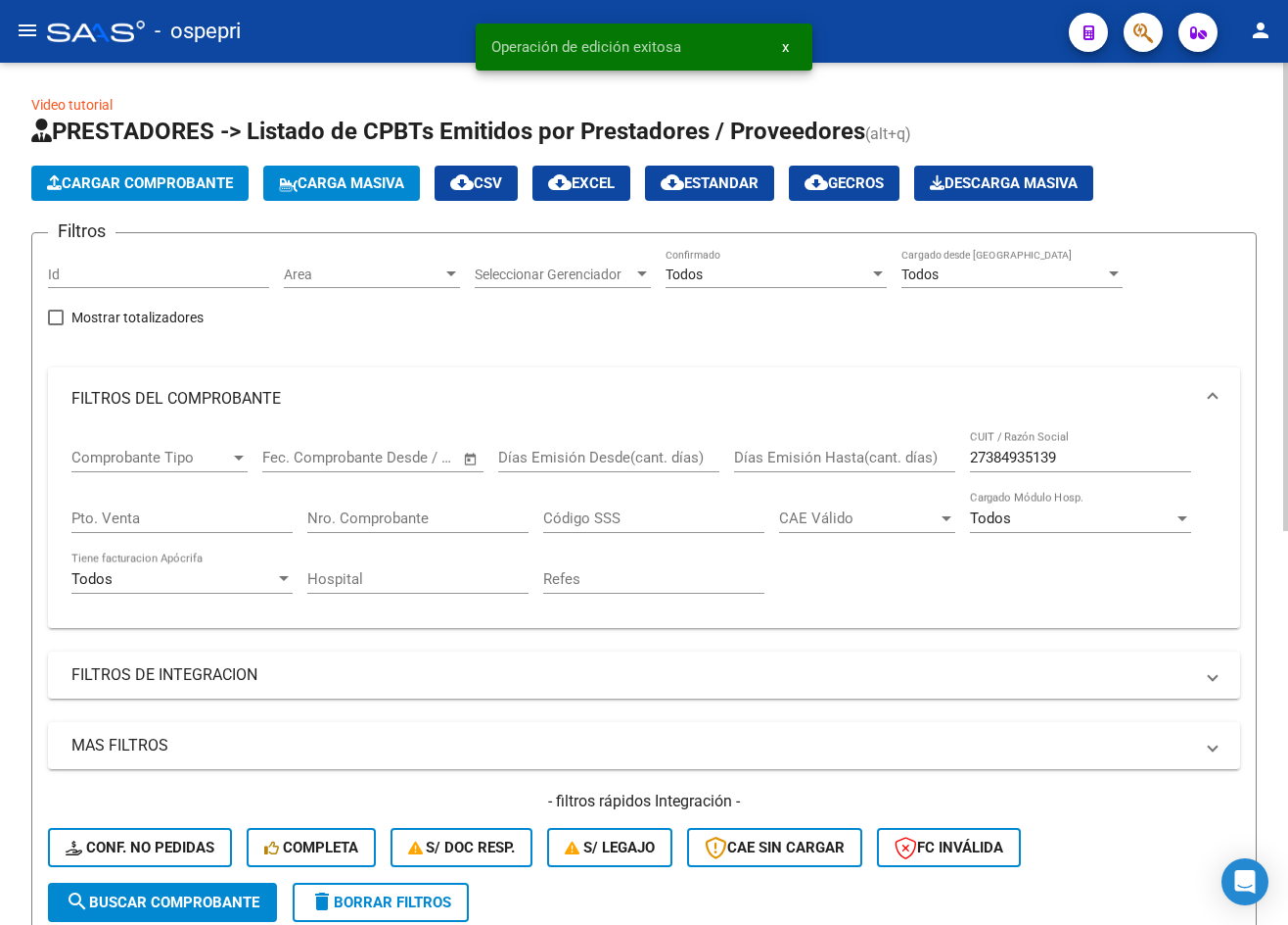
click at [1089, 461] on input "27384935139" at bounding box center [1081, 458] width 222 height 18
click at [1089, 460] on input "27384935139" at bounding box center [1081, 458] width 222 height 18
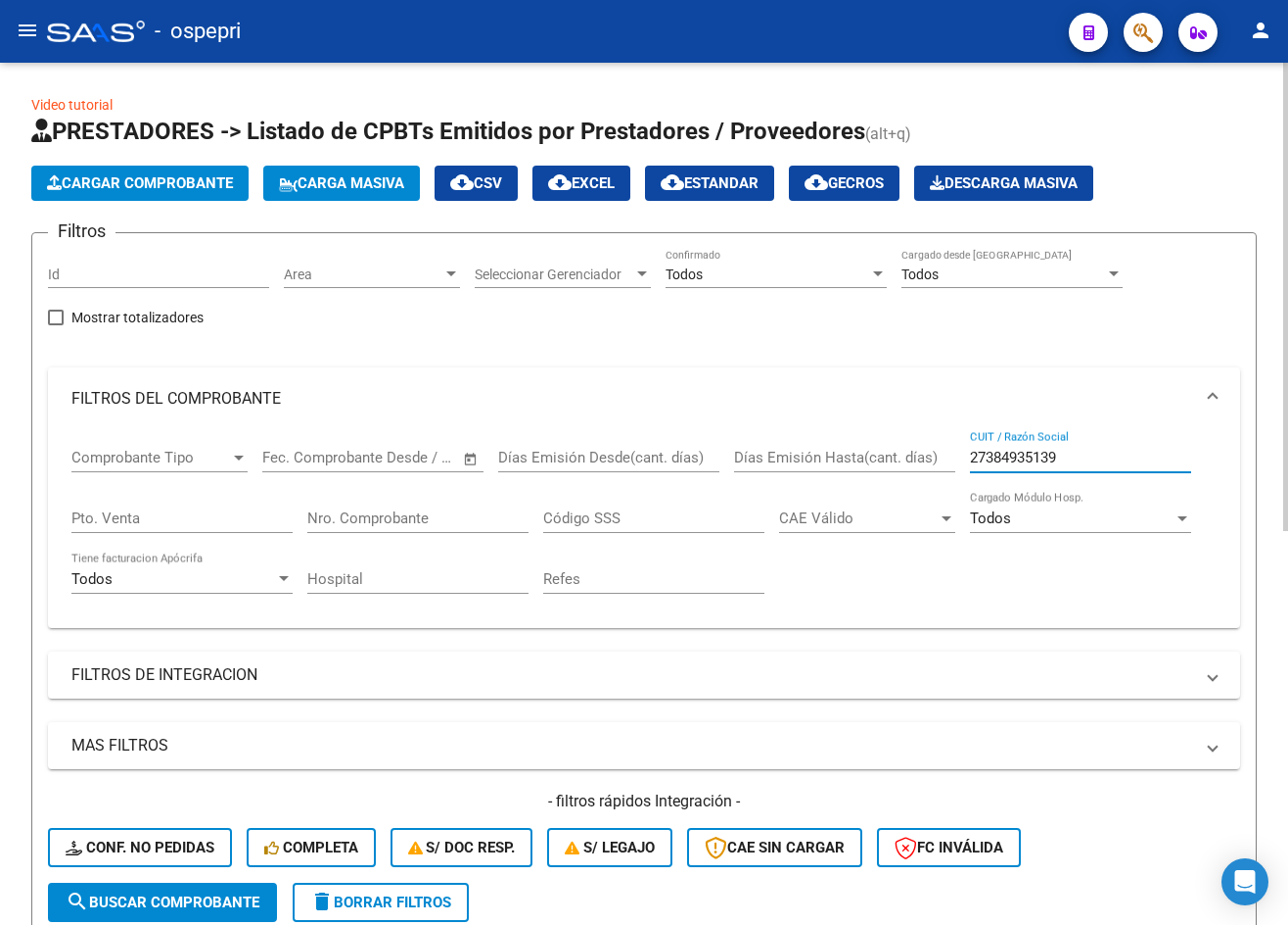
paste input "215662433"
click at [1110, 463] on input "27215662433" at bounding box center [1081, 458] width 222 height 18
click at [1078, 458] on input "27215662433" at bounding box center [1081, 458] width 222 height 18
click at [1078, 457] on input "27215662433" at bounding box center [1081, 458] width 222 height 18
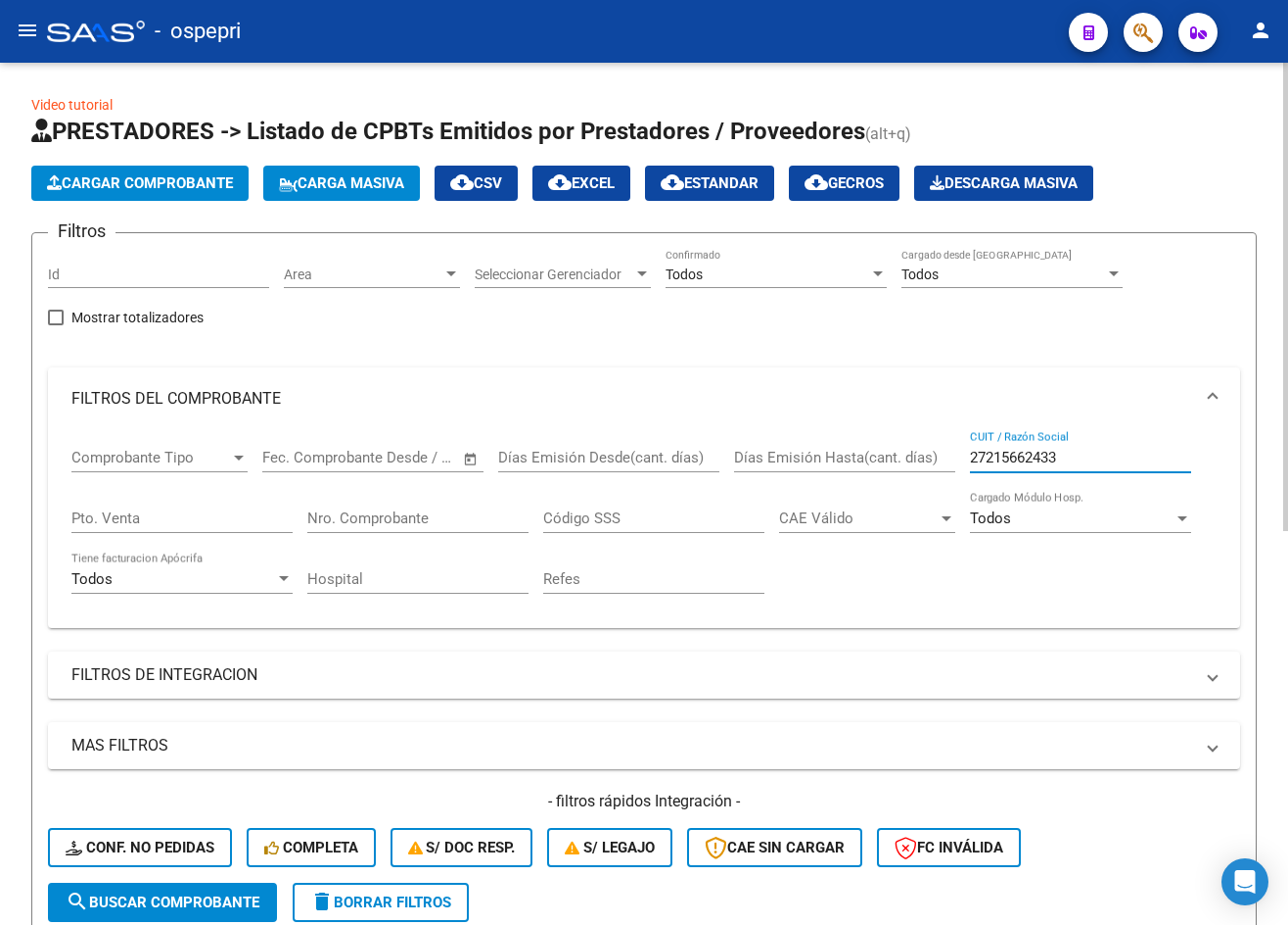
paste input "339526392"
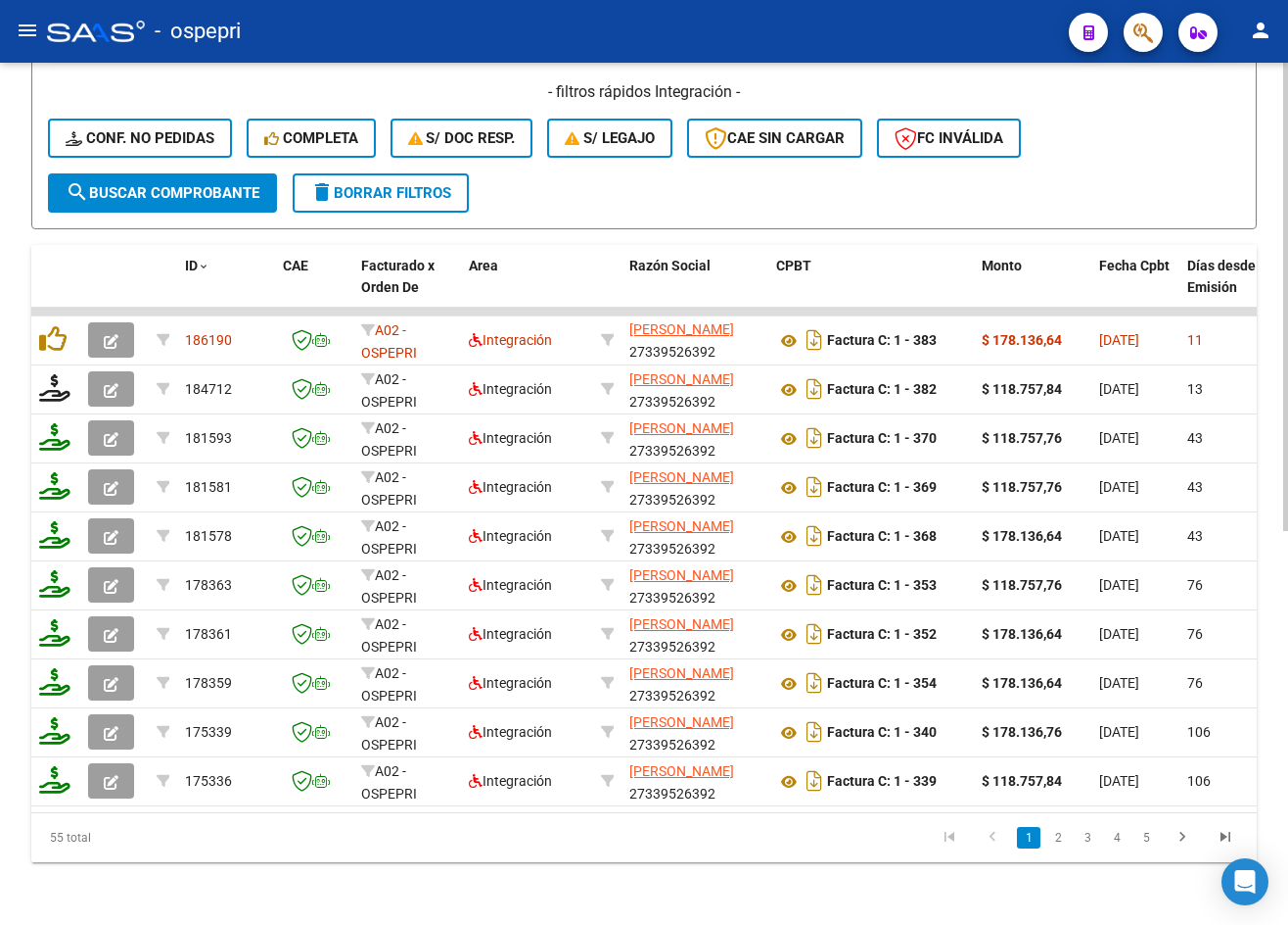
scroll to position [725, 0]
type input "27339526392"
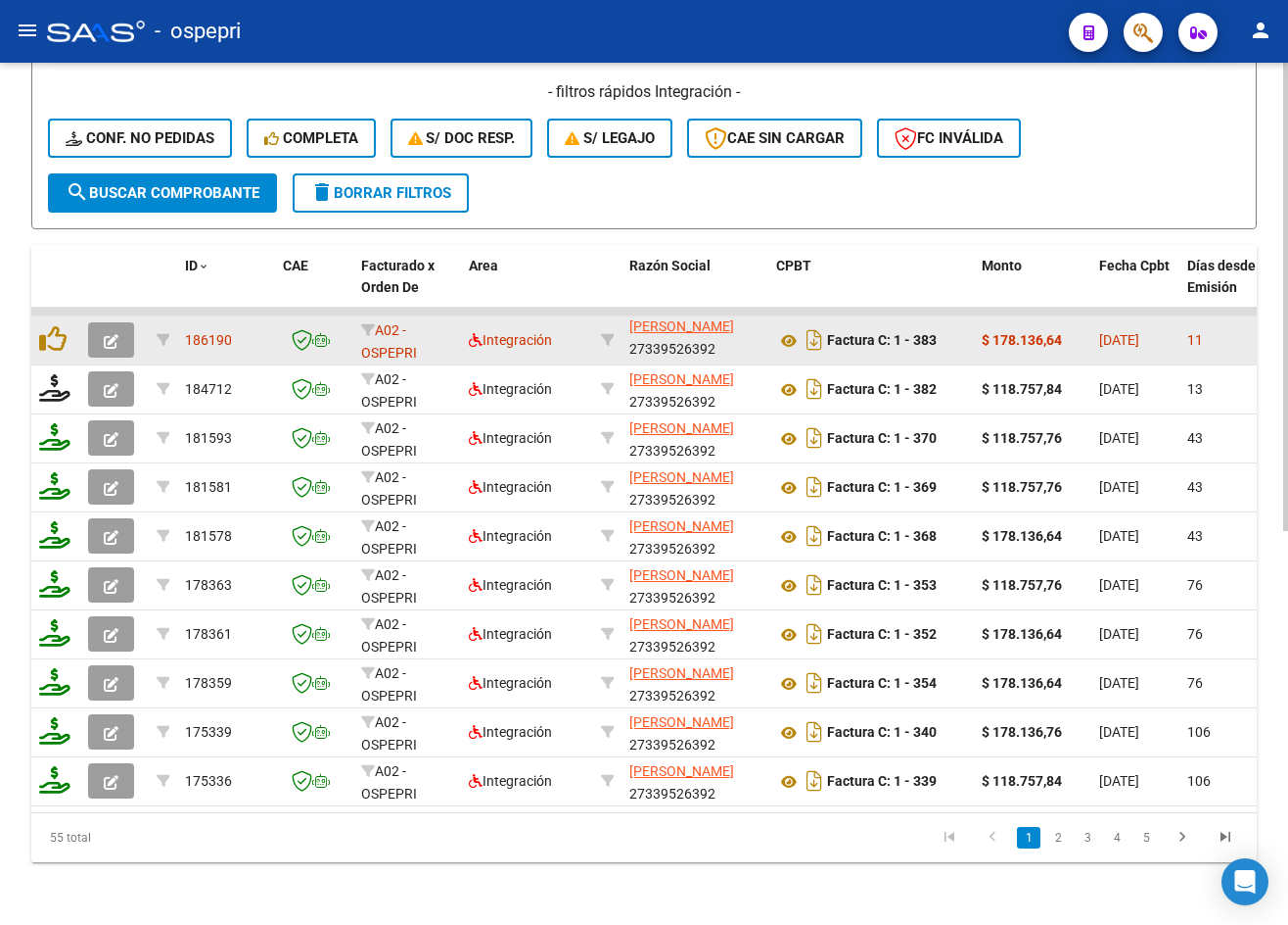
scroll to position [0, 0]
click at [108, 334] on icon "button" at bounding box center [111, 341] width 15 height 15
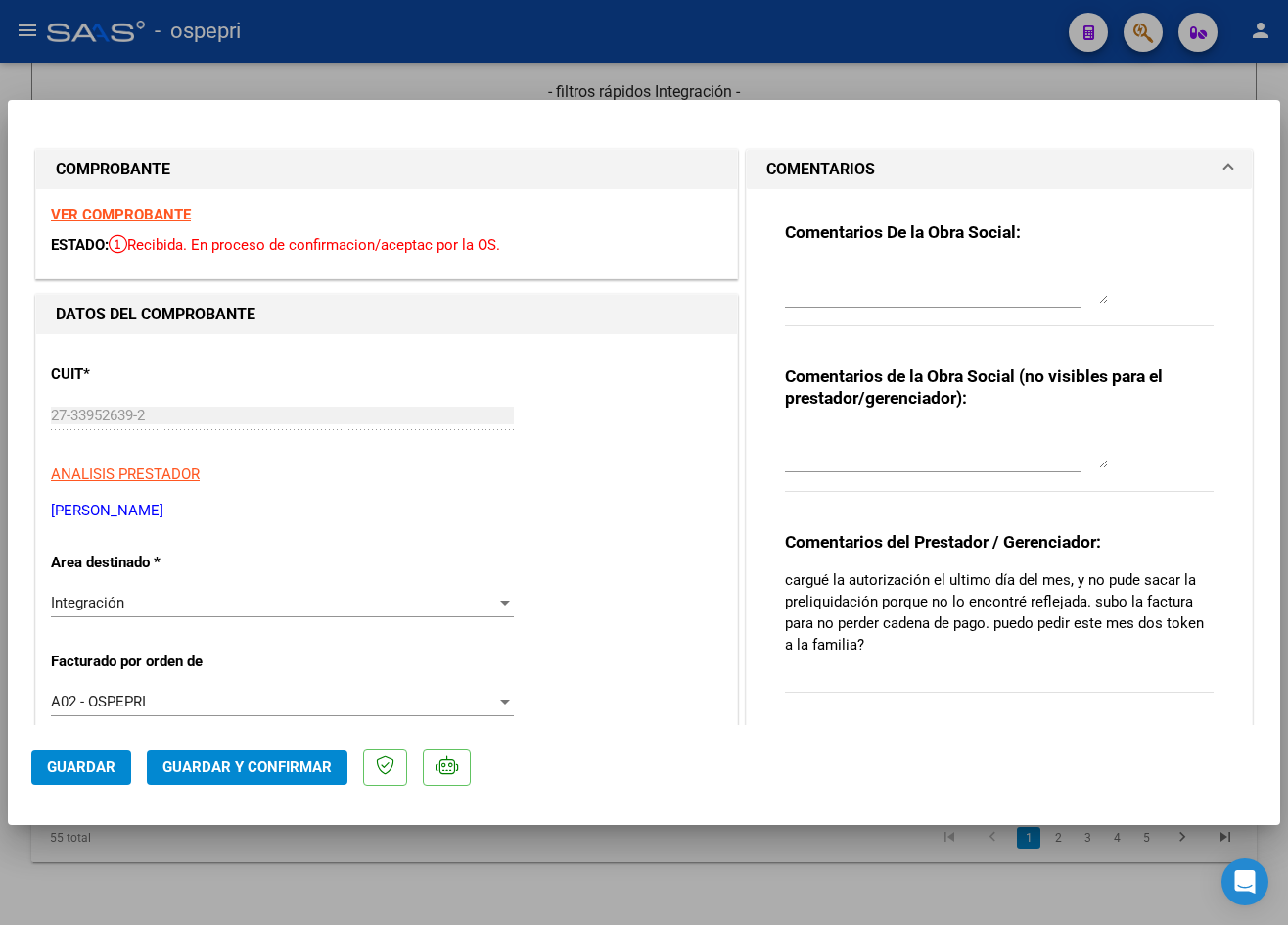
click at [121, 207] on strong "VER COMPROBANTE" at bounding box center [121, 215] width 140 height 18
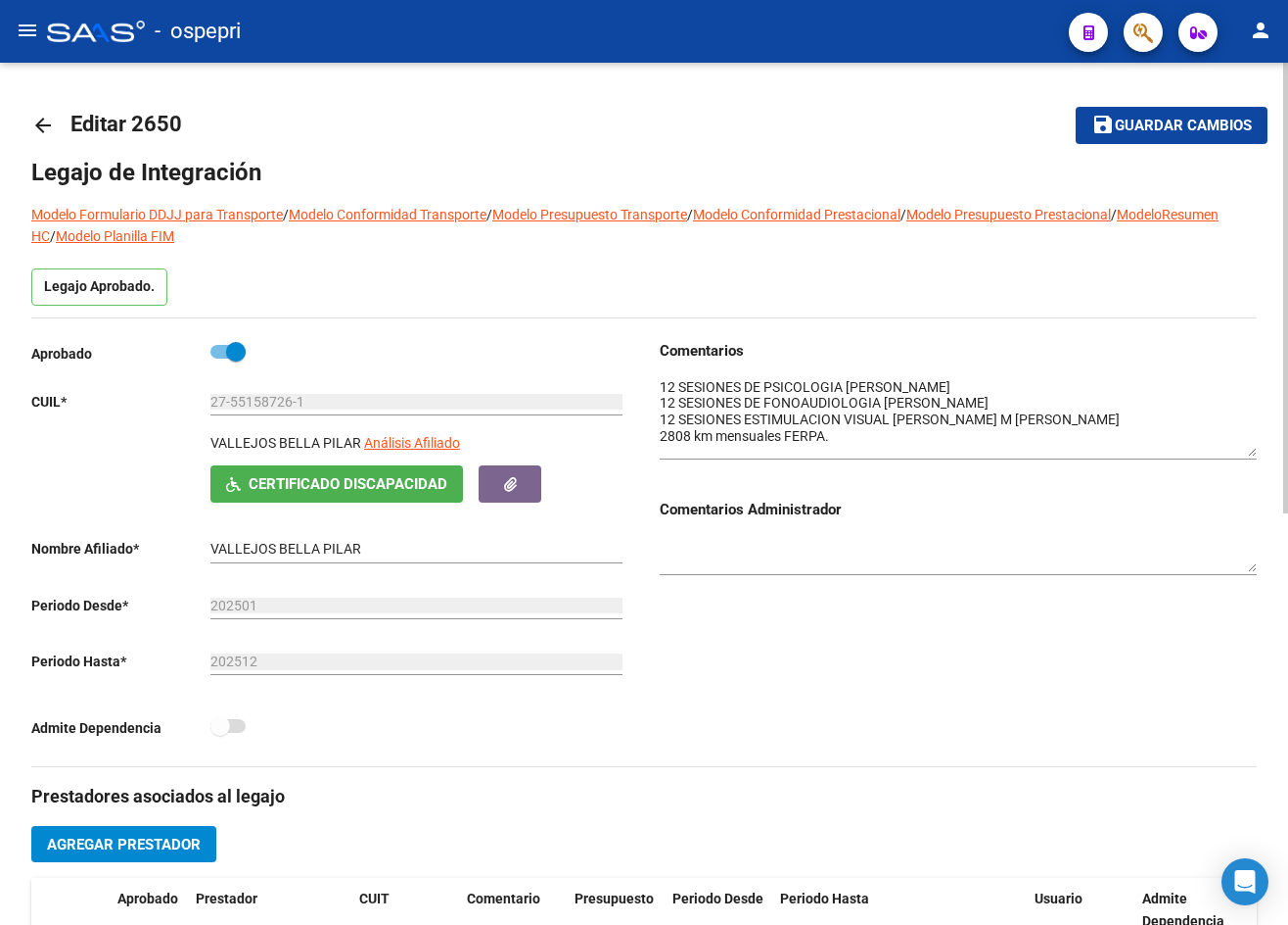
drag, startPoint x: 0, startPoint y: 0, endPoint x: 39, endPoint y: 120, distance: 126.2
click at [39, 120] on mat-icon "arrow_back" at bounding box center [43, 126] width 24 height 24
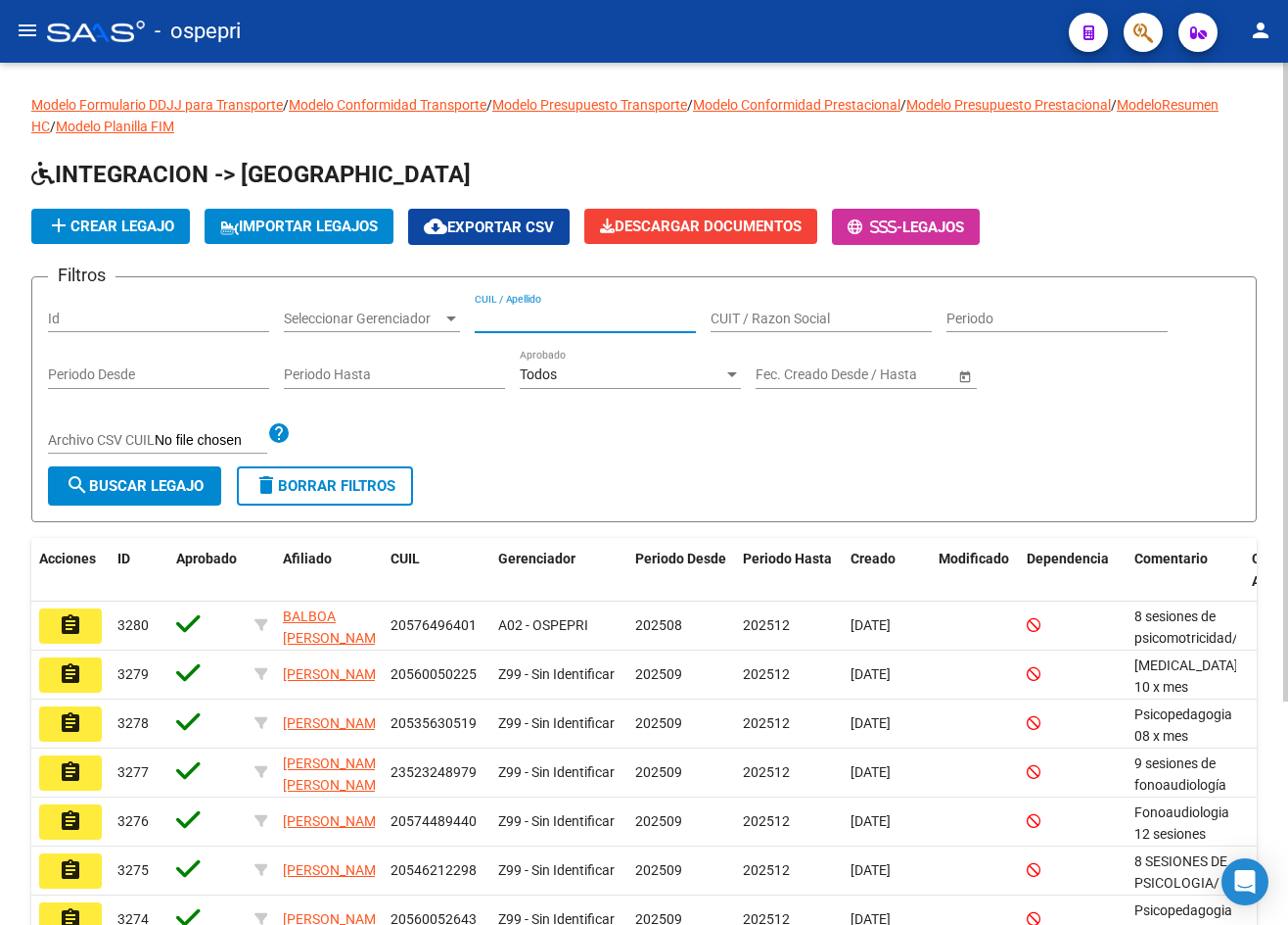
click at [568, 320] on input "CUIL / Apellido" at bounding box center [586, 319] width 222 height 17
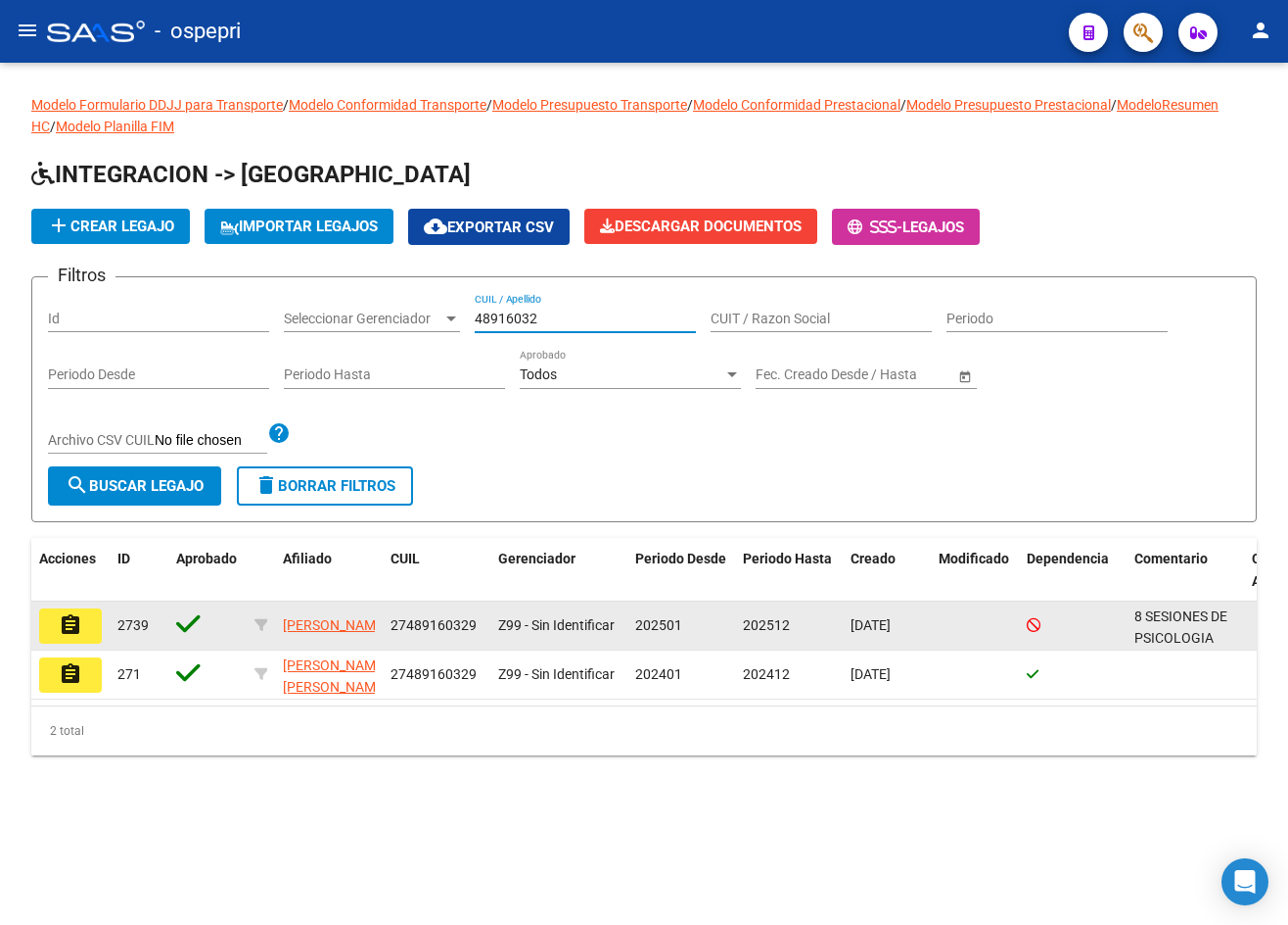
type input "48916032"
click at [55, 632] on button "assignment" at bounding box center [70, 625] width 63 height 35
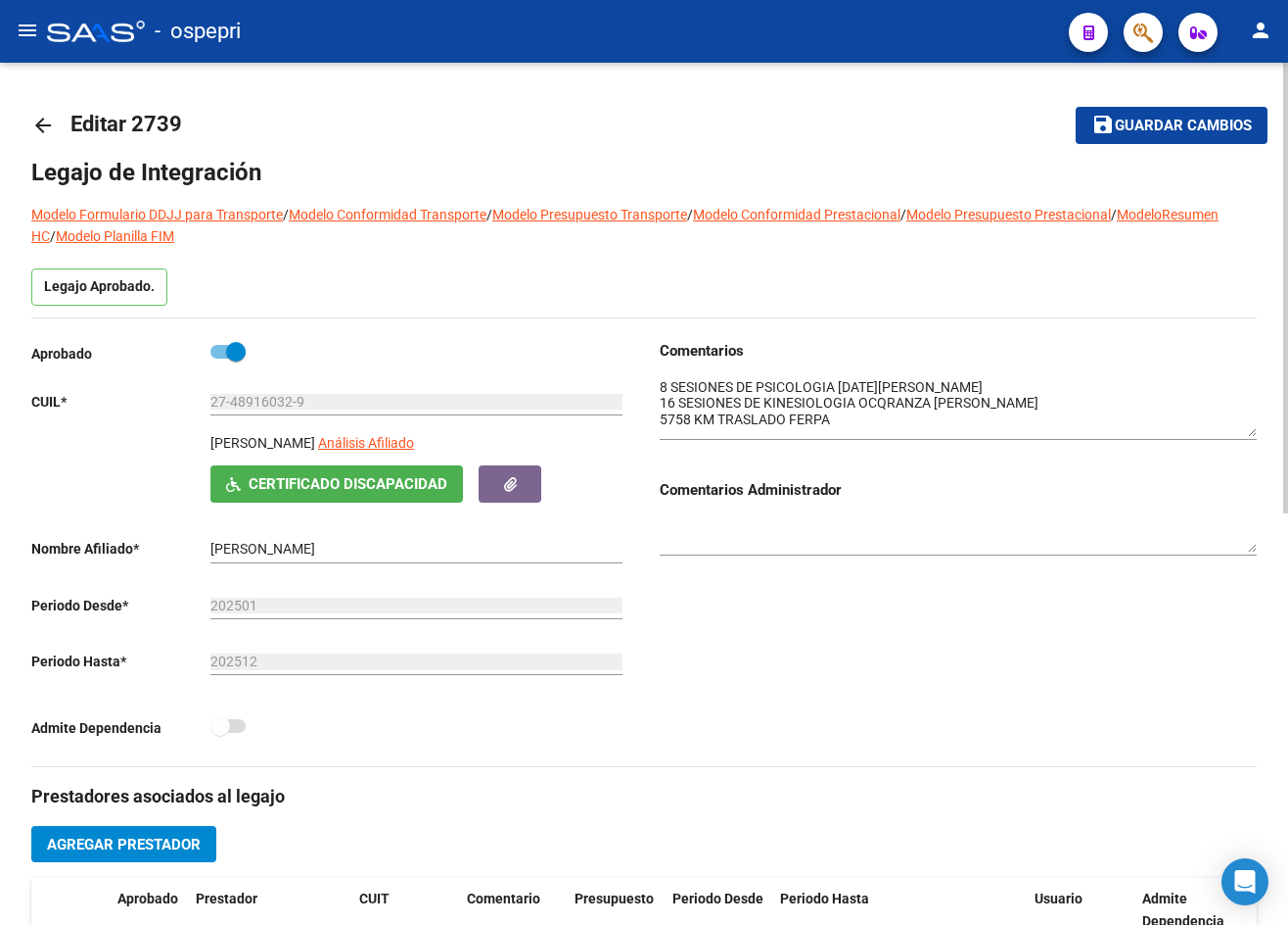
drag, startPoint x: 1252, startPoint y: 410, endPoint x: 1246, endPoint y: 432, distance: 22.8
click at [1246, 432] on textarea at bounding box center [959, 408] width 597 height 60
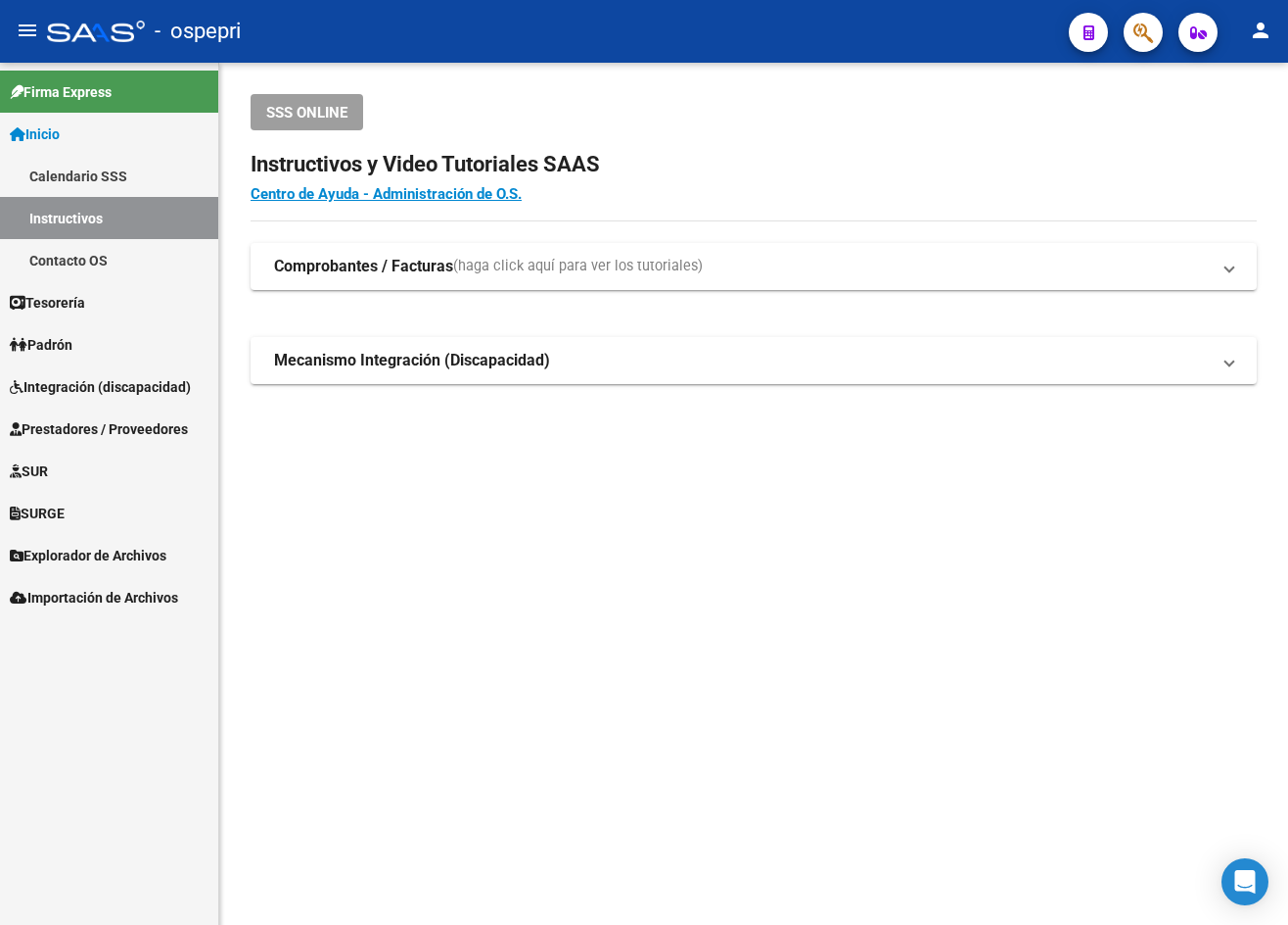
click at [95, 426] on span "Prestadores / Proveedores" at bounding box center [99, 430] width 178 height 22
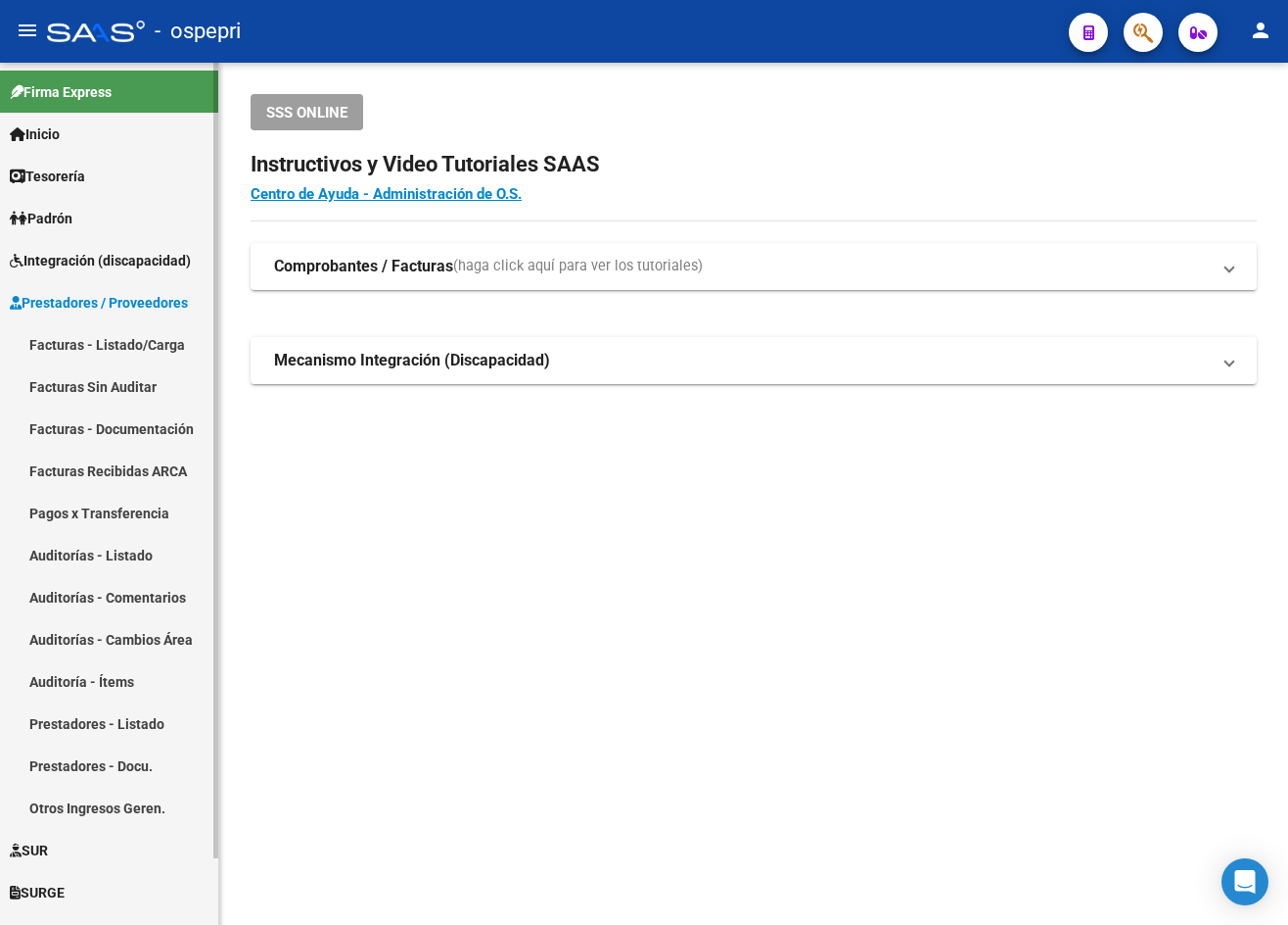
click at [99, 347] on link "Facturas - Listado/Carga" at bounding box center [109, 345] width 219 height 42
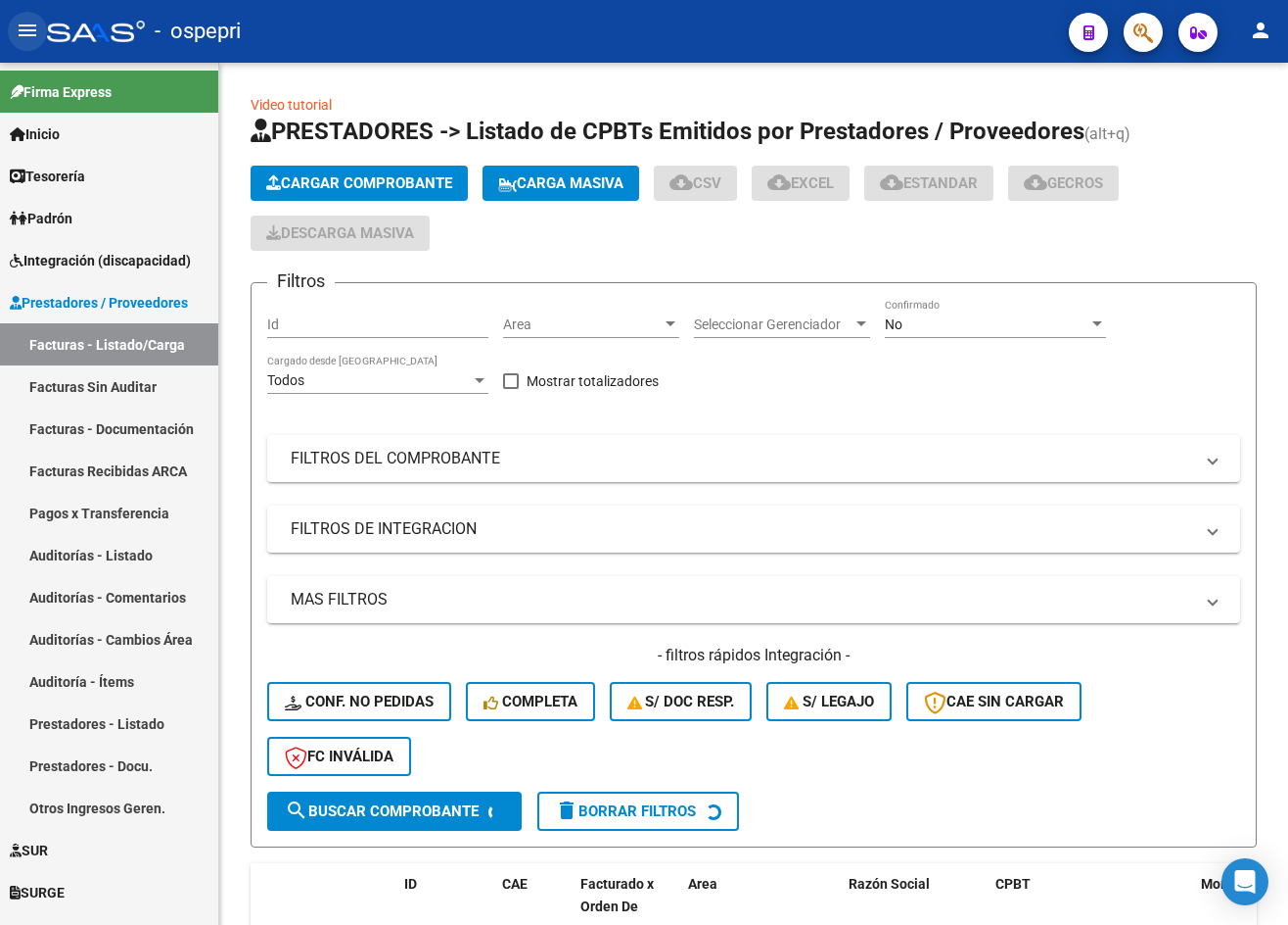
click at [13, 38] on button "menu" at bounding box center [27, 31] width 39 height 39
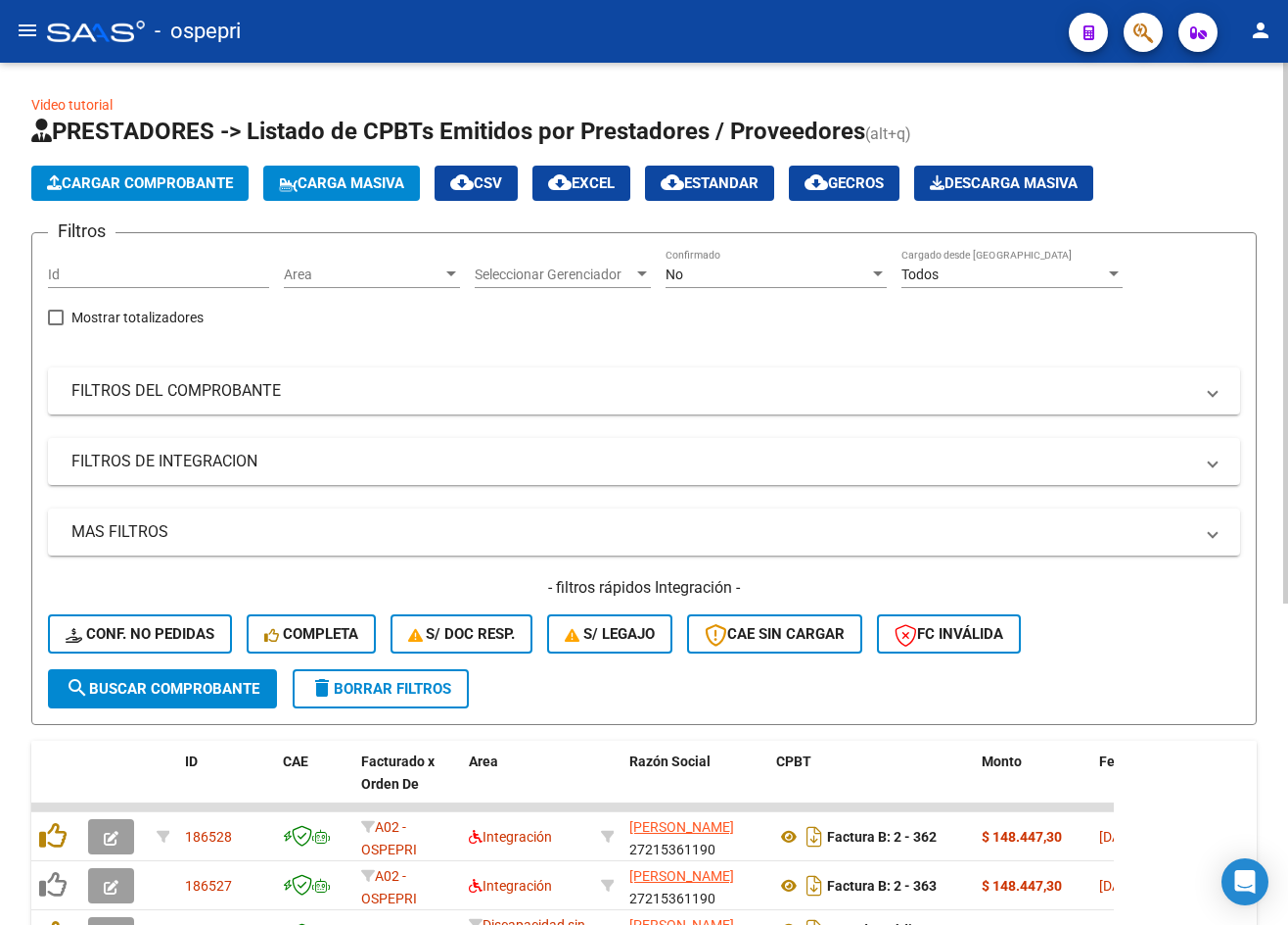
click at [784, 278] on div "No" at bounding box center [768, 275] width 204 height 17
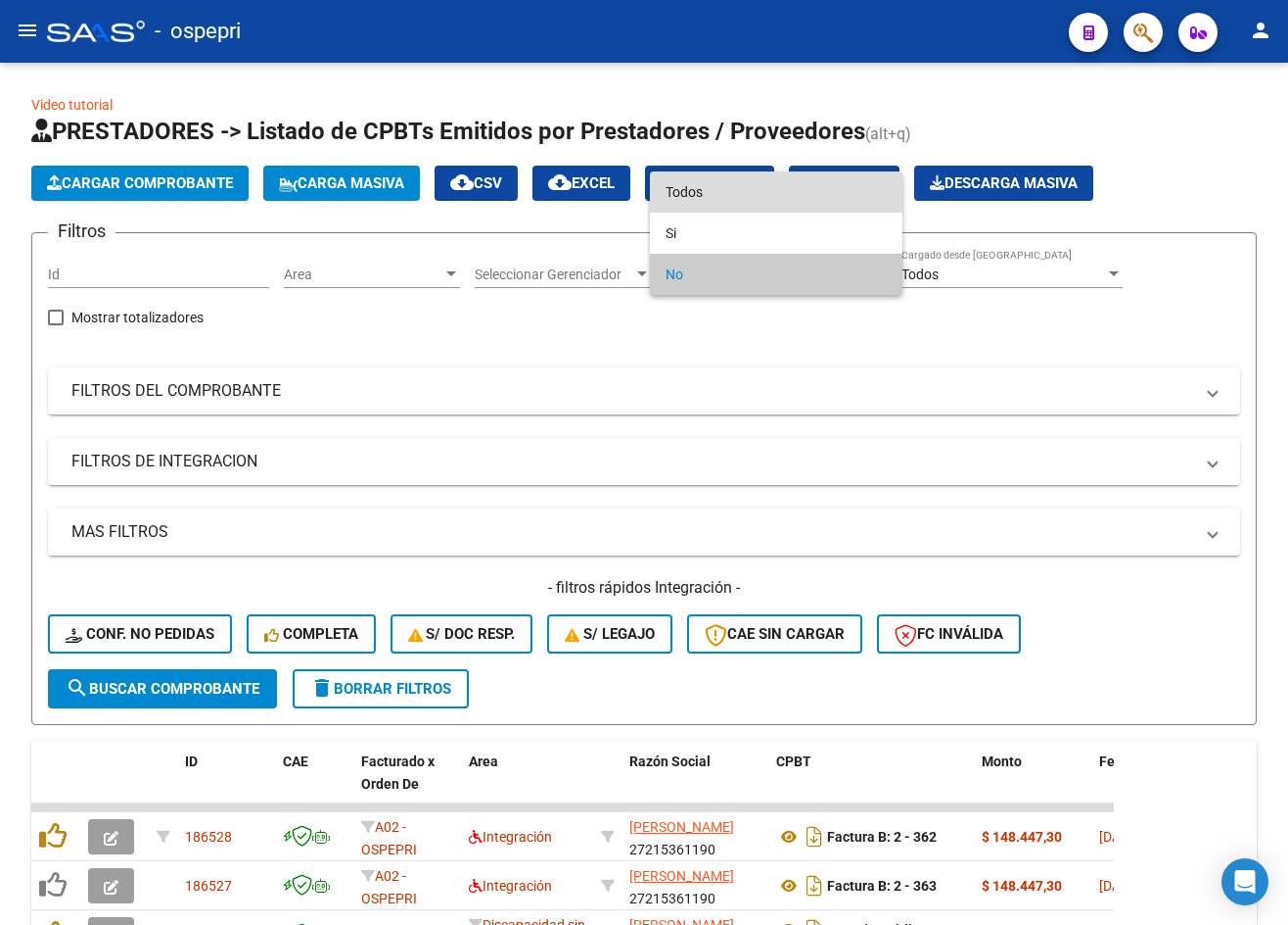
click at [741, 205] on span "Todos" at bounding box center [777, 192] width 222 height 41
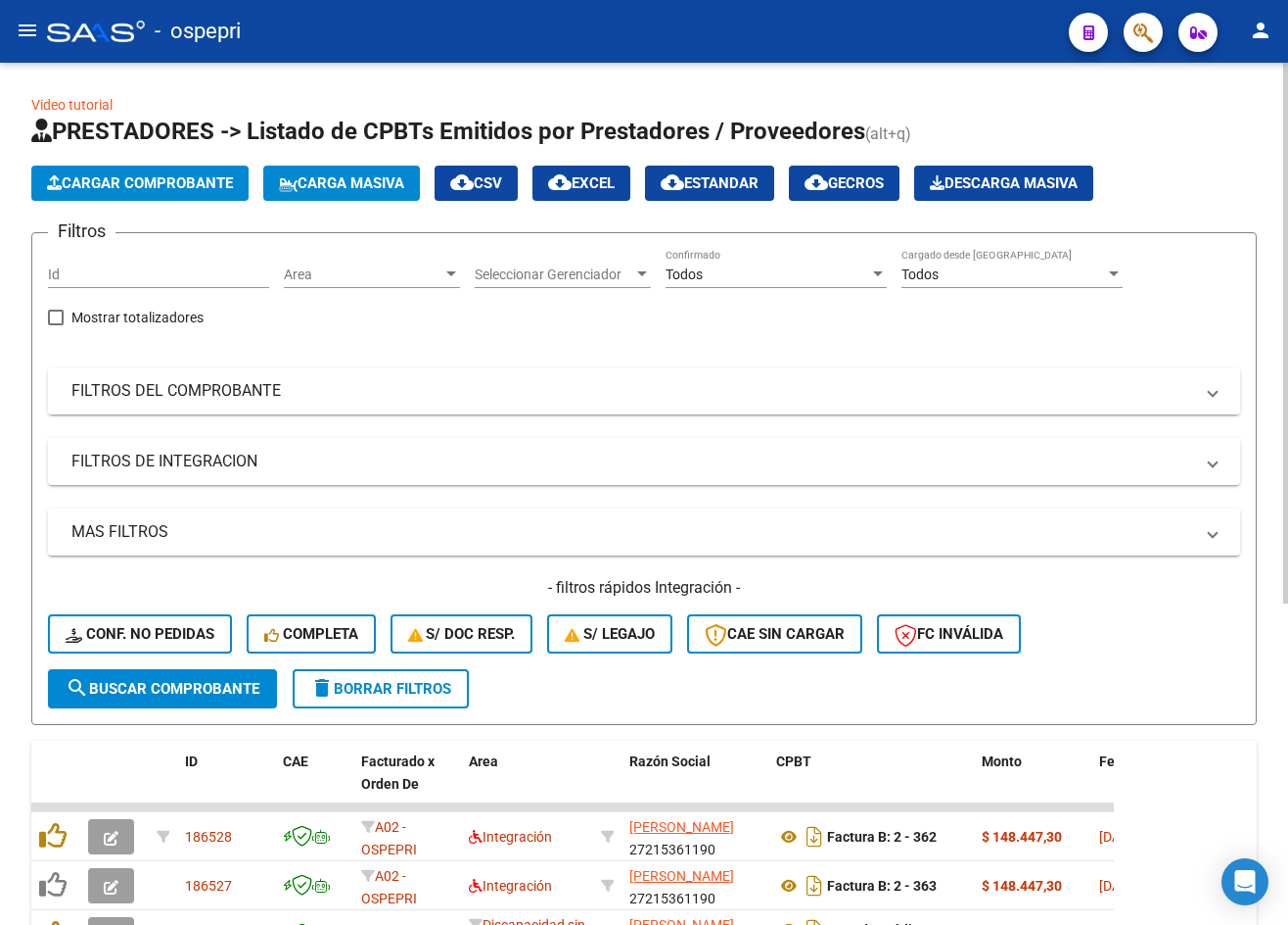
click at [731, 402] on mat-panel-title "FILTROS DEL COMPROBANTE" at bounding box center [633, 391] width 1122 height 22
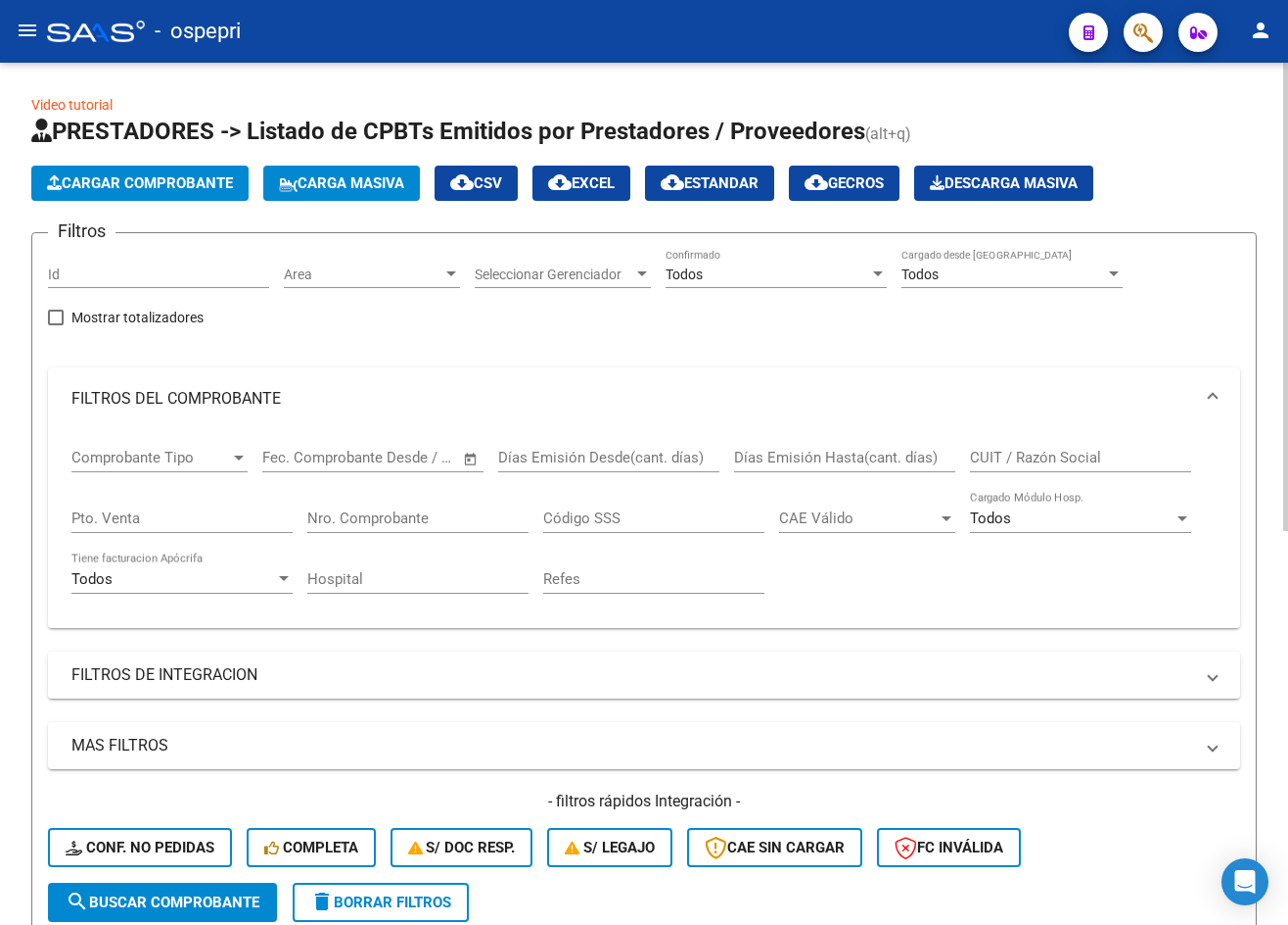
click at [342, 518] on input "Nro. Comprobante" at bounding box center [418, 518] width 222 height 18
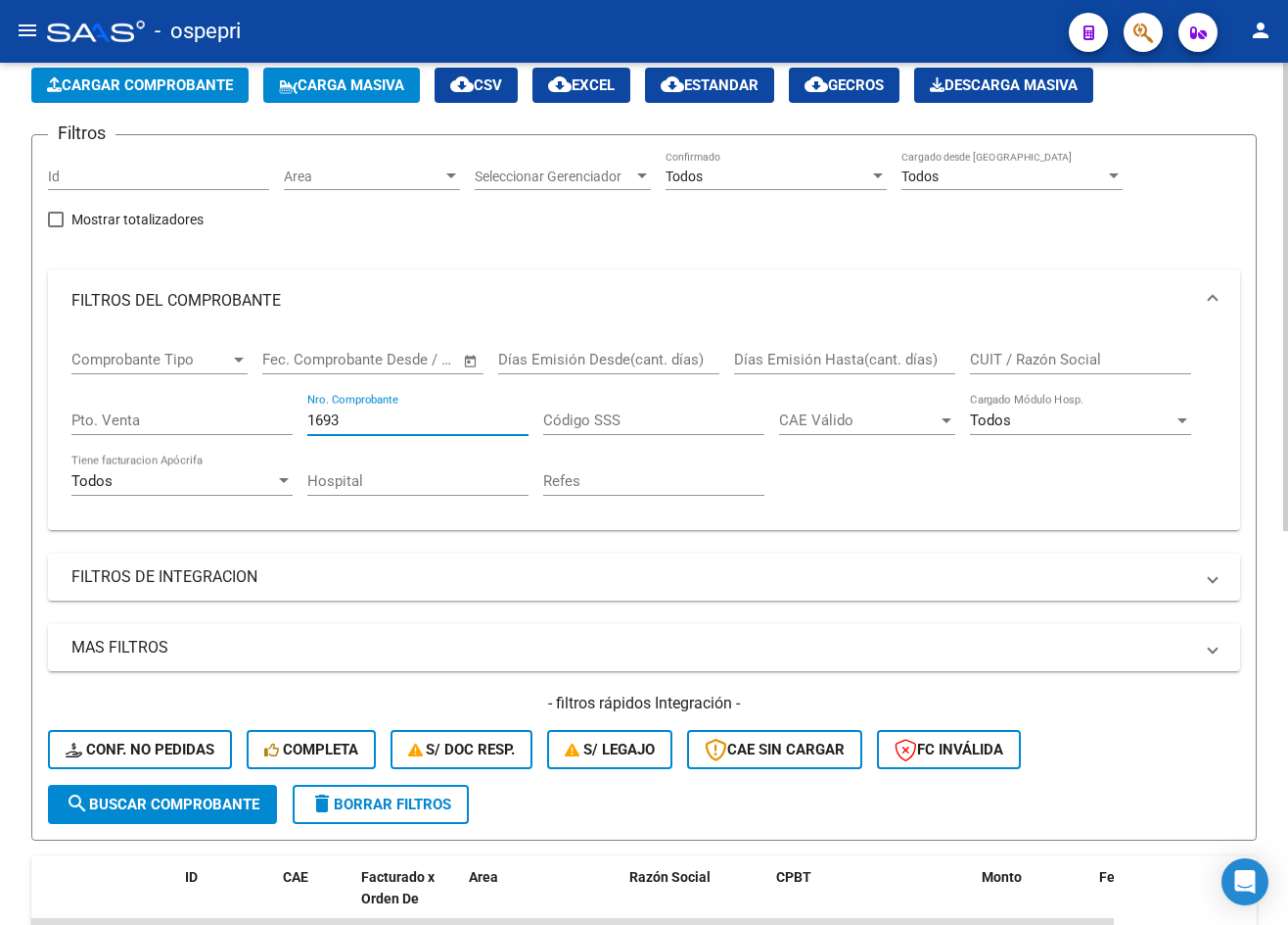
type input "1693"
click at [124, 807] on span "search Buscar Comprobante" at bounding box center [163, 804] width 194 height 18
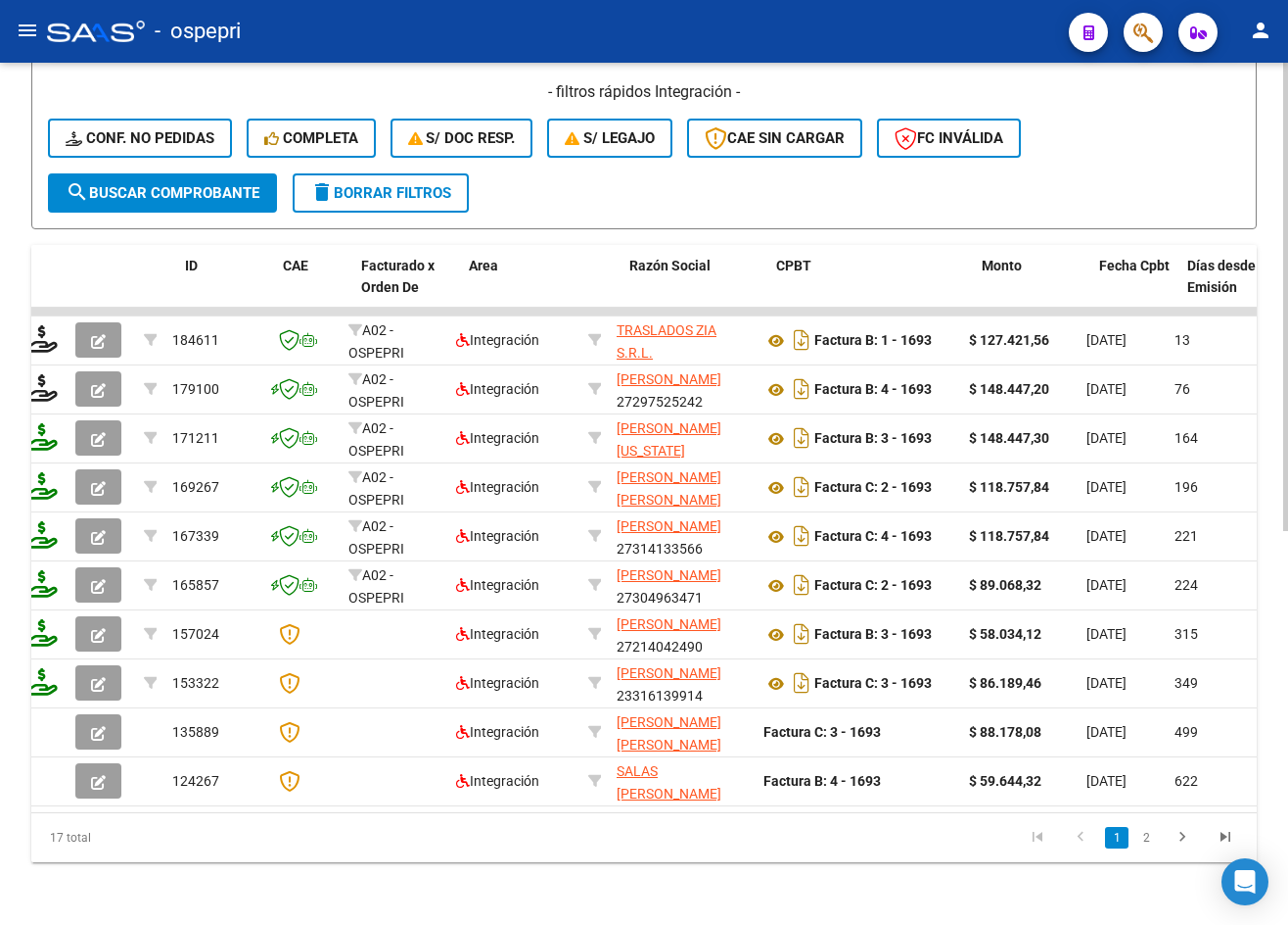
scroll to position [0, 0]
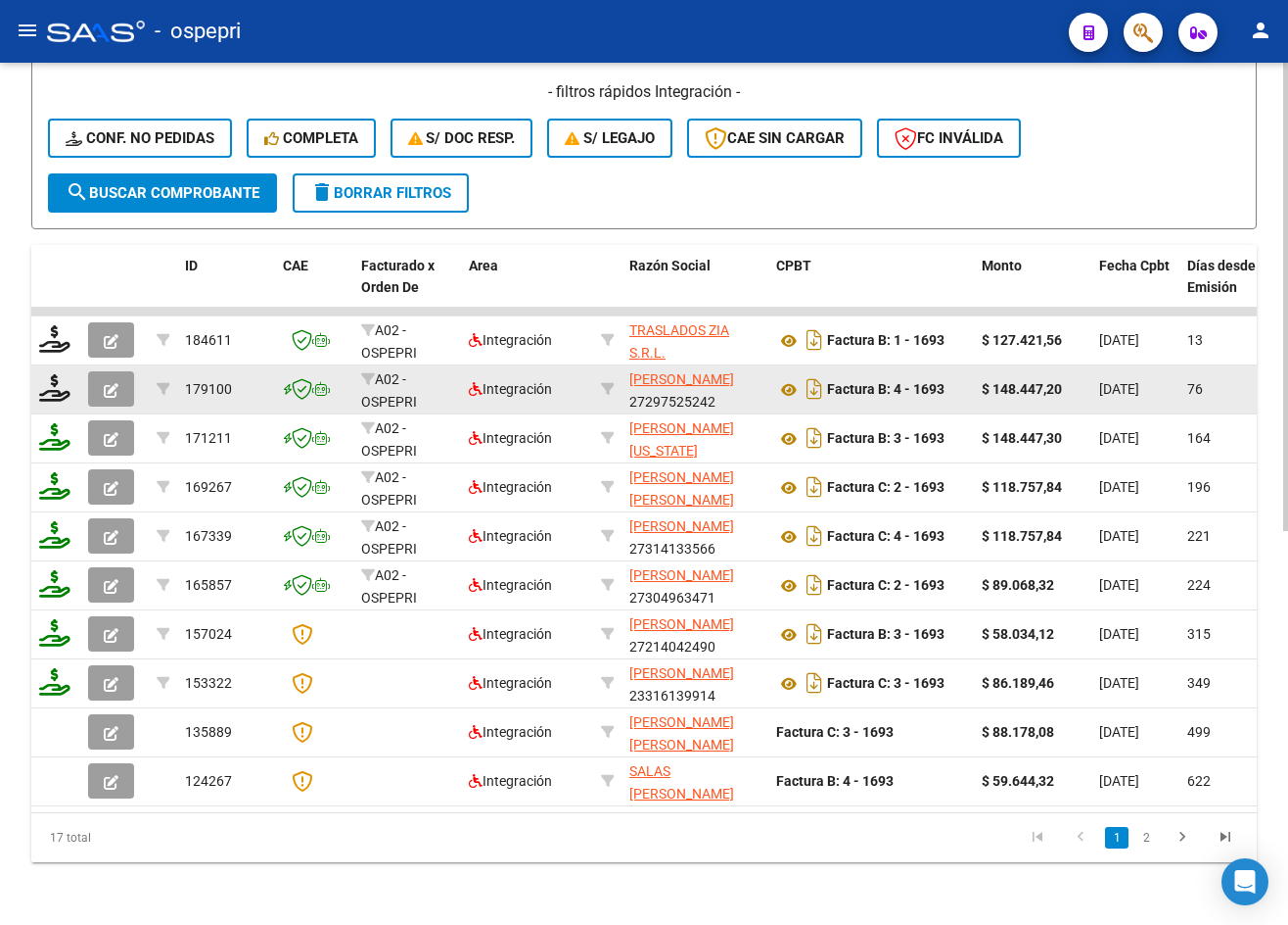
click at [116, 383] on icon "button" at bounding box center [111, 390] width 15 height 15
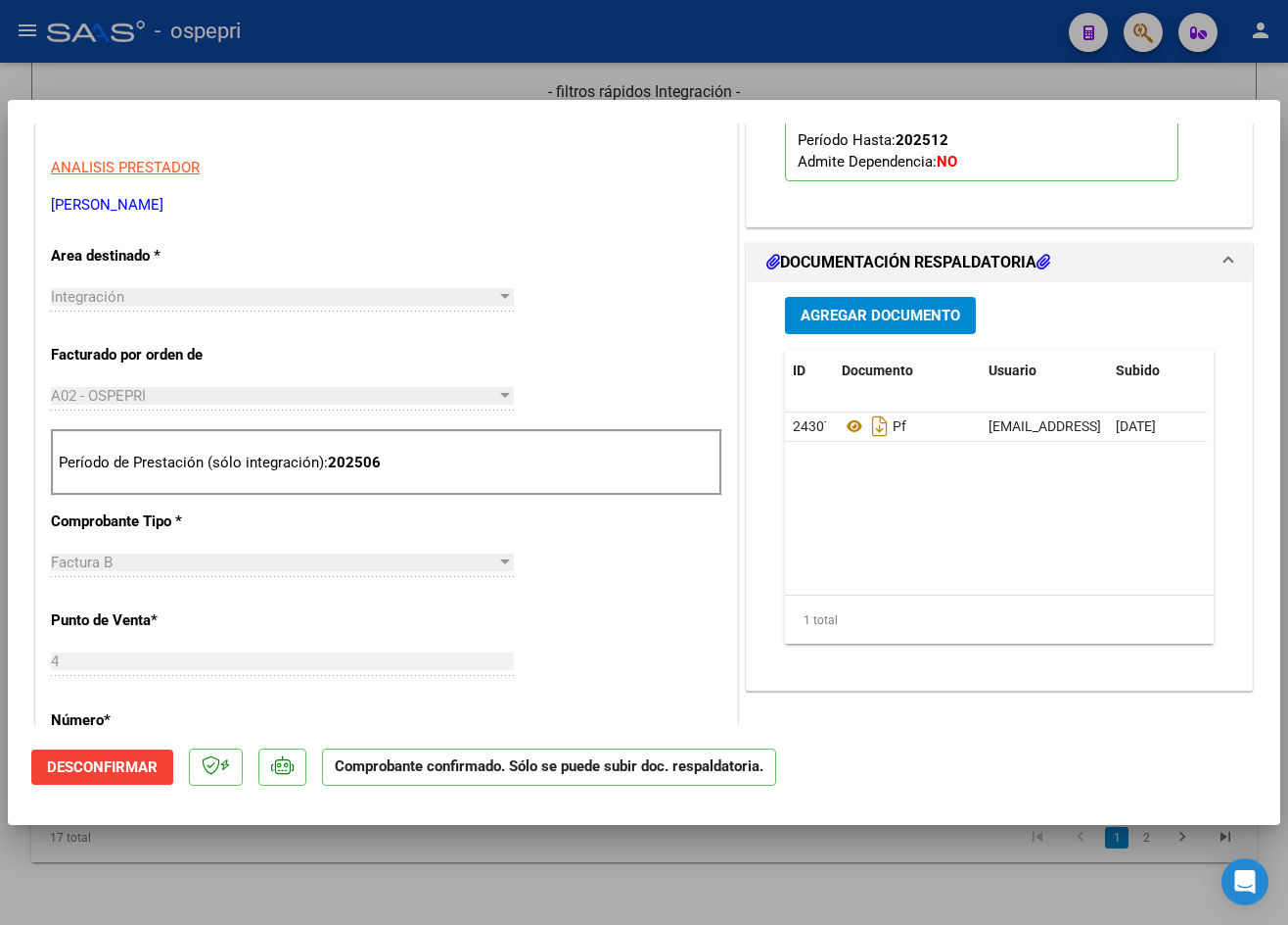
scroll to position [783, 0]
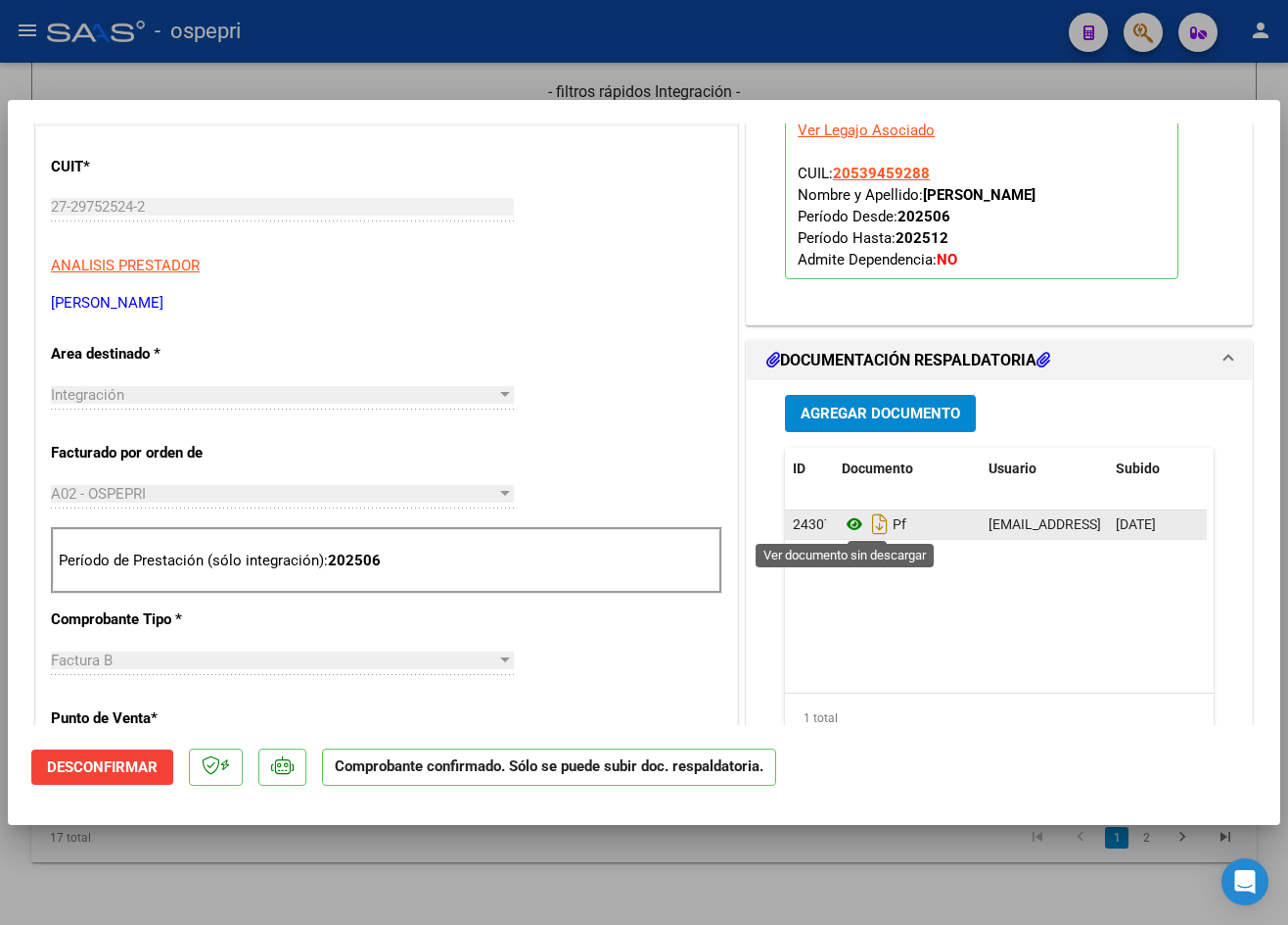
click at [842, 528] on icon at bounding box center [854, 524] width 25 height 24
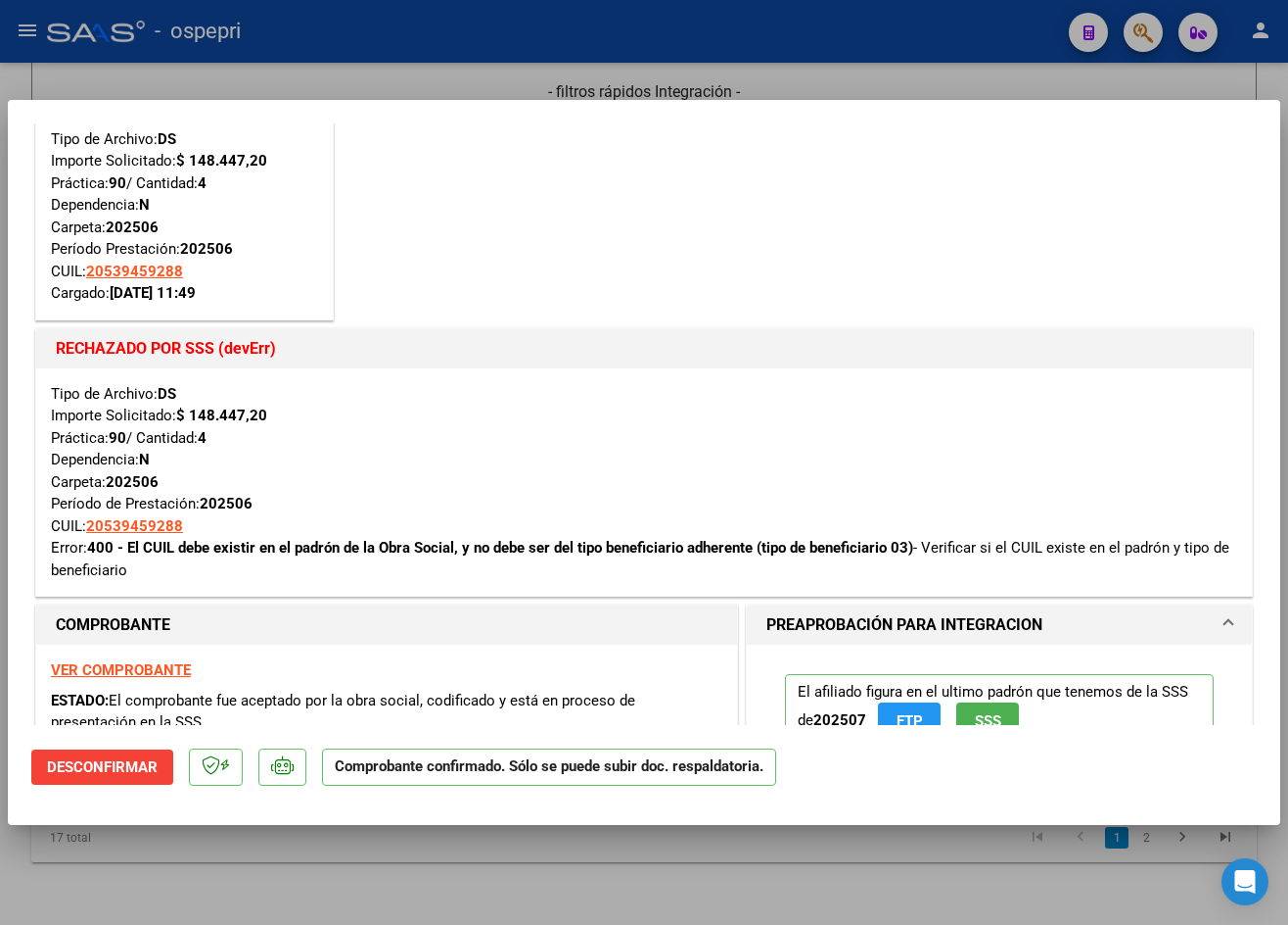
scroll to position [392, 0]
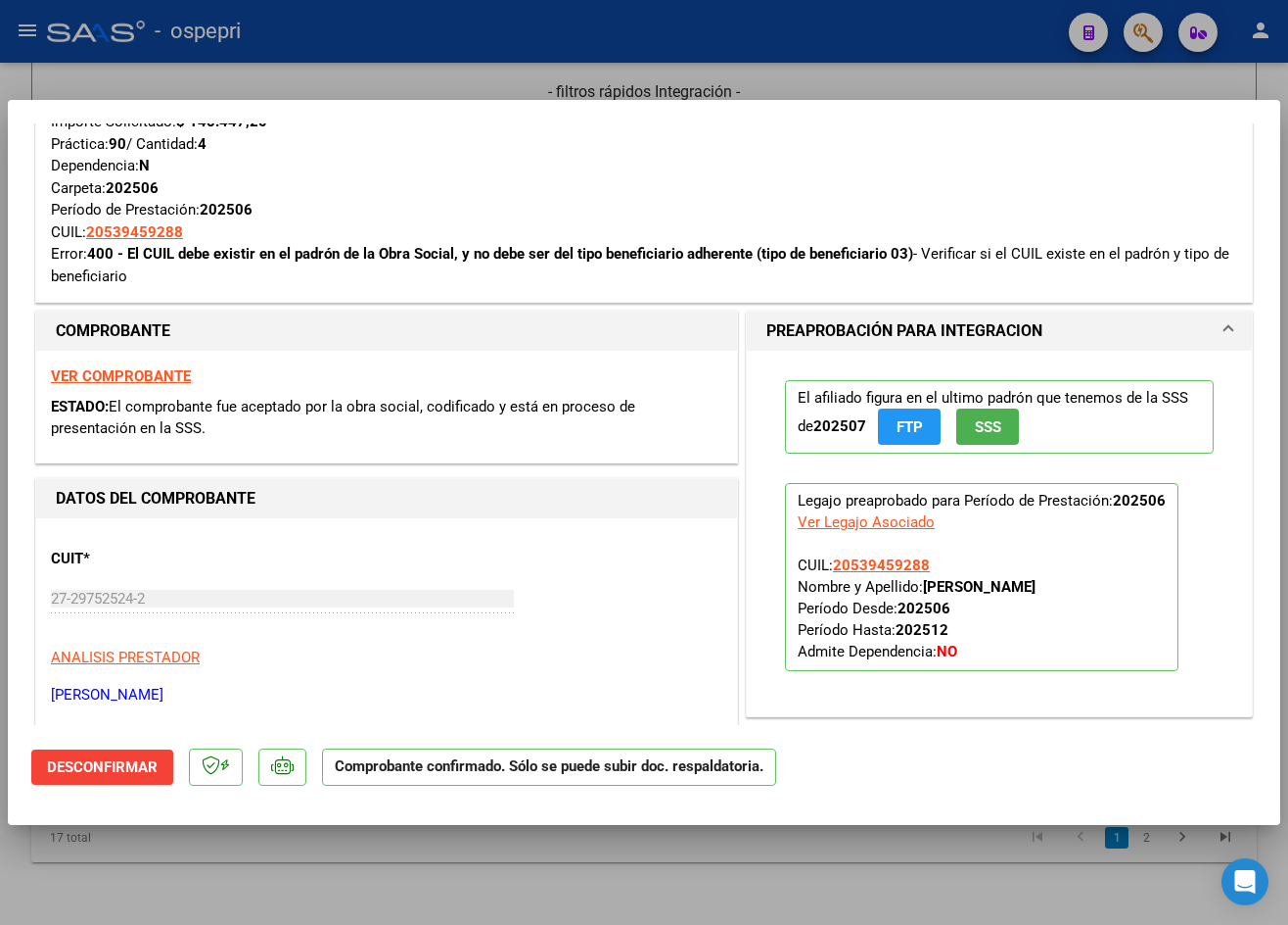
click at [137, 371] on strong "VER COMPROBANTE" at bounding box center [121, 377] width 140 height 18
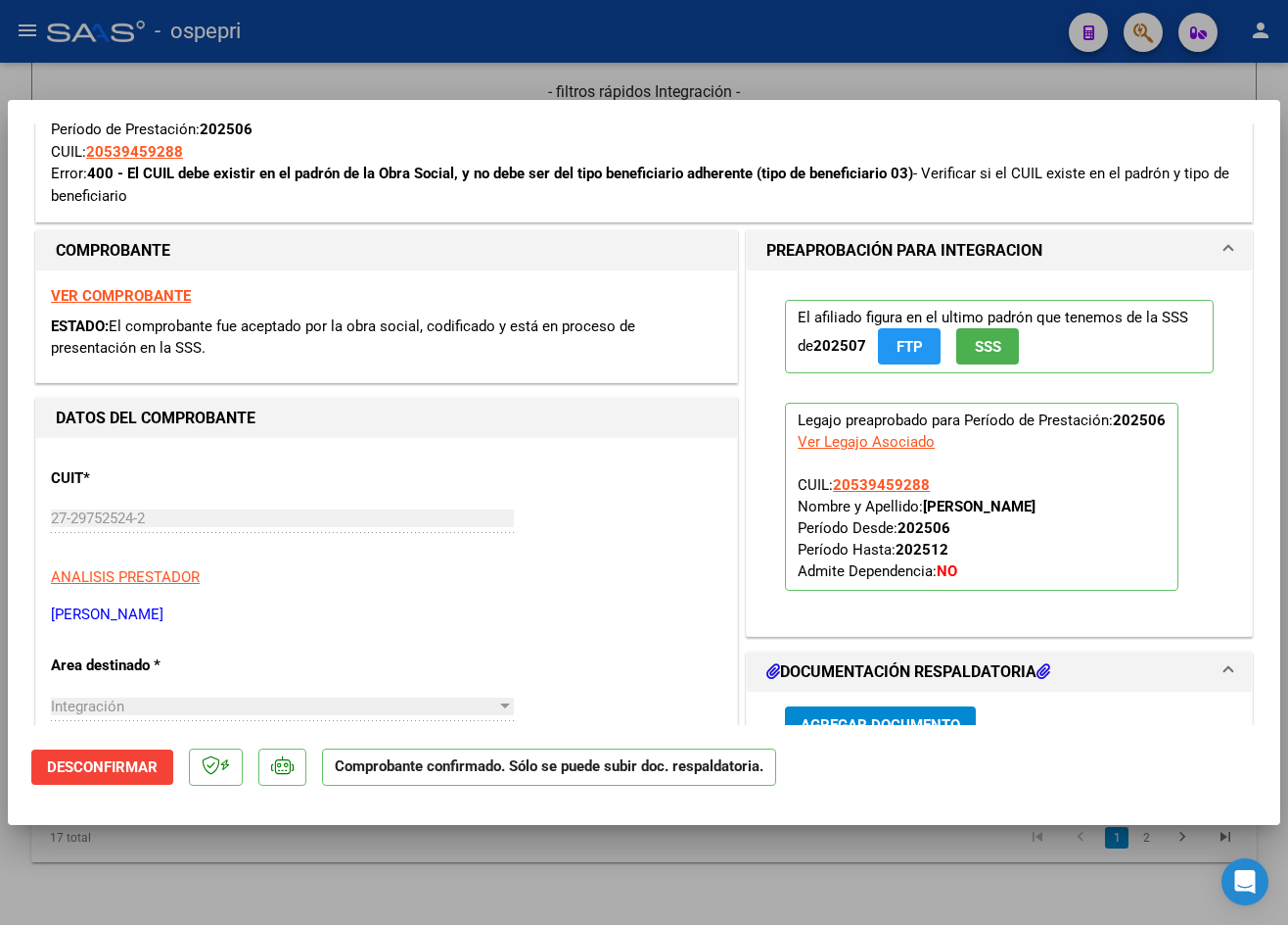
scroll to position [471, 0]
click at [961, 78] on div at bounding box center [644, 462] width 1288 height 925
type input "$ 0,00"
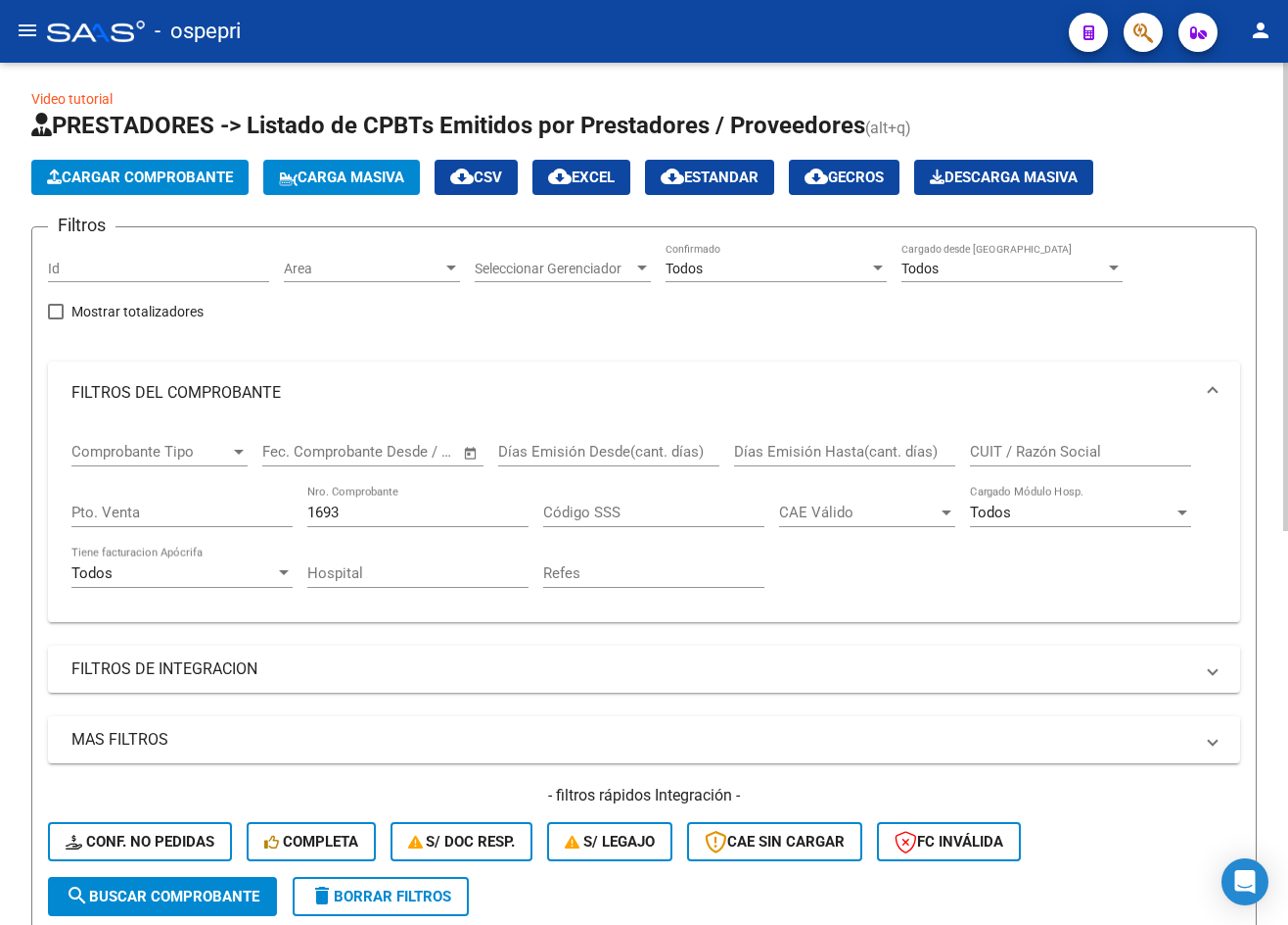
scroll to position [0, 0]
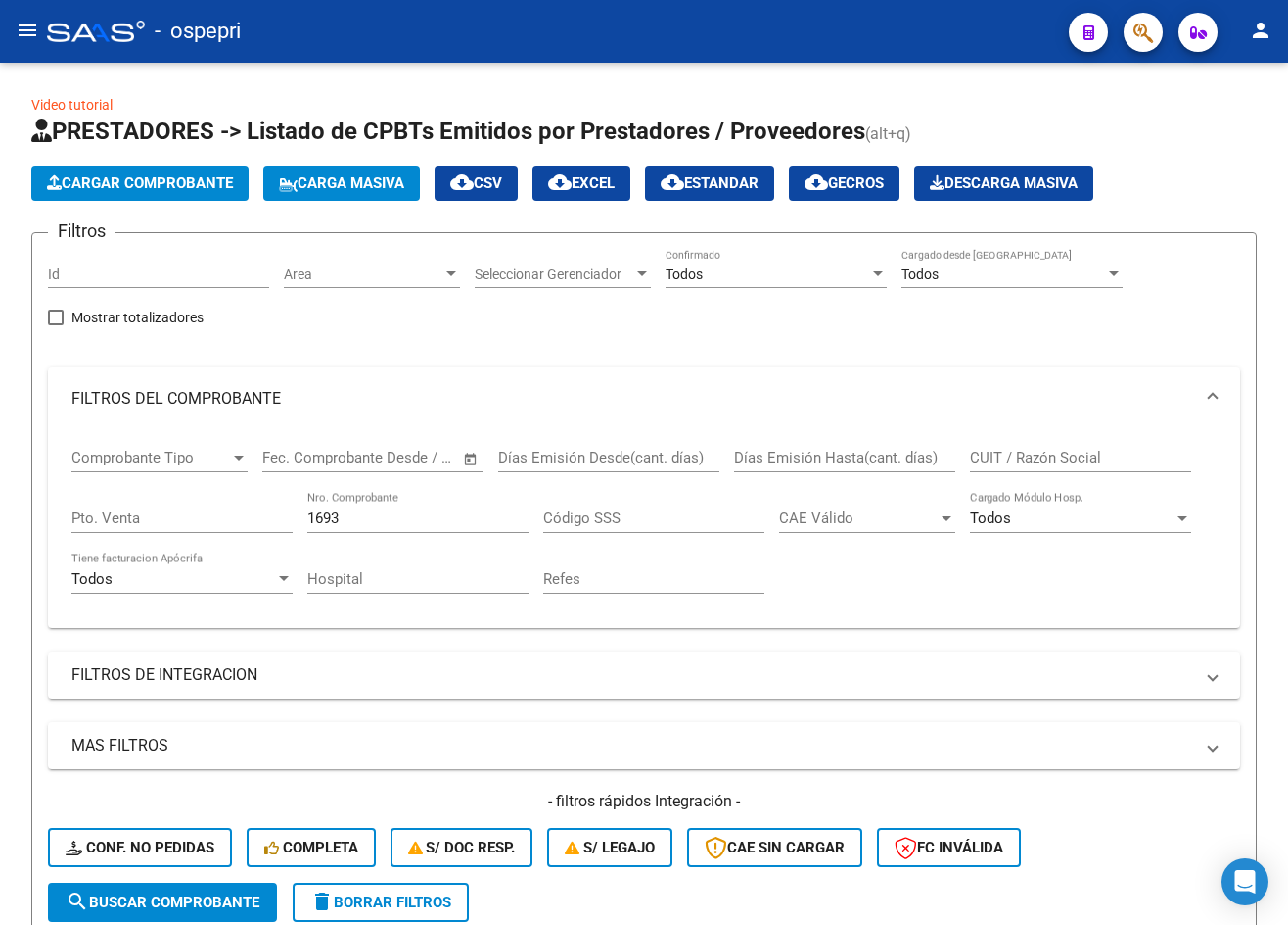
click at [26, 28] on mat-icon "menu" at bounding box center [28, 31] width 24 height 24
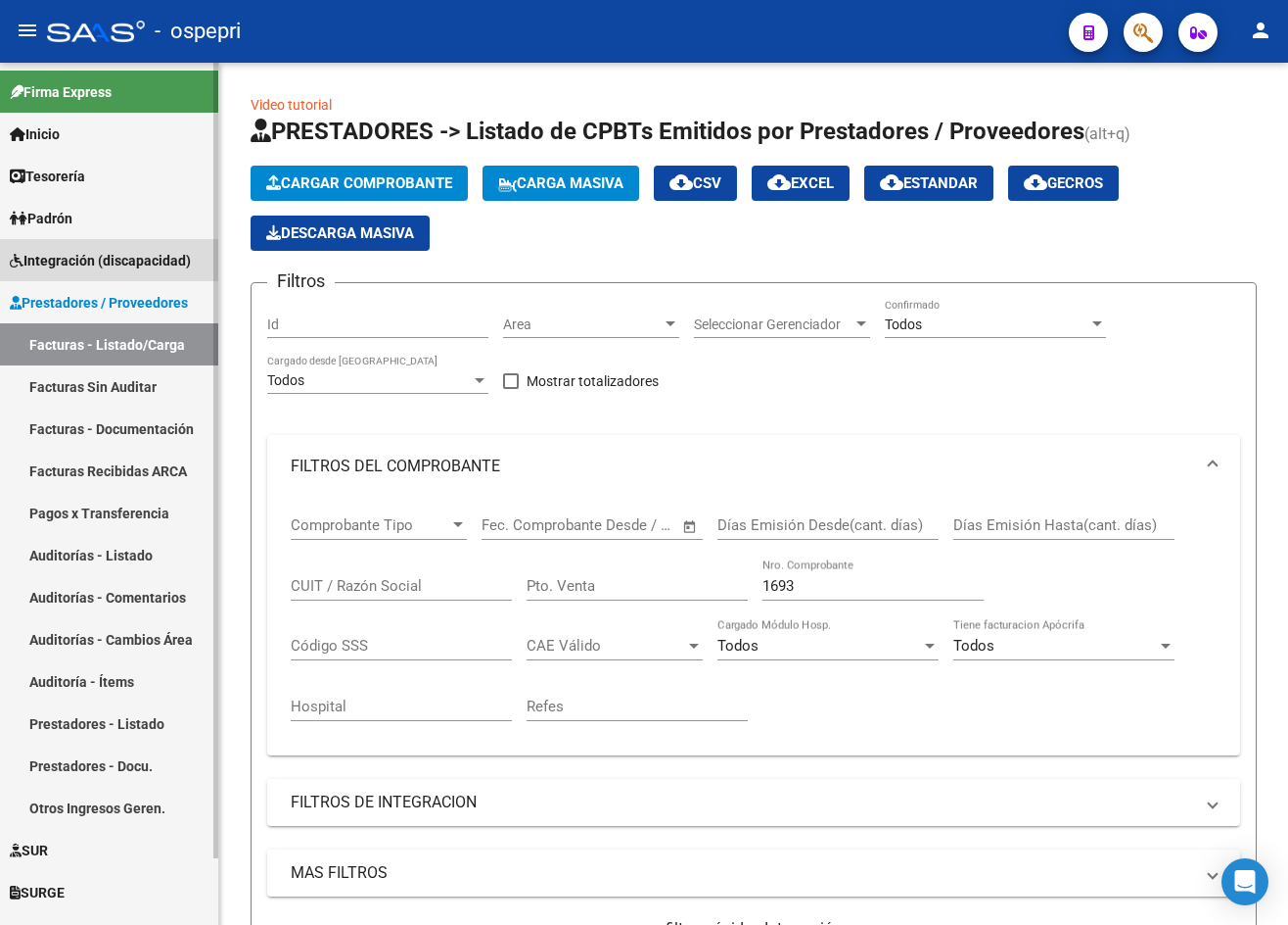
click at [73, 261] on span "Integración (discapacidad)" at bounding box center [100, 261] width 181 height 22
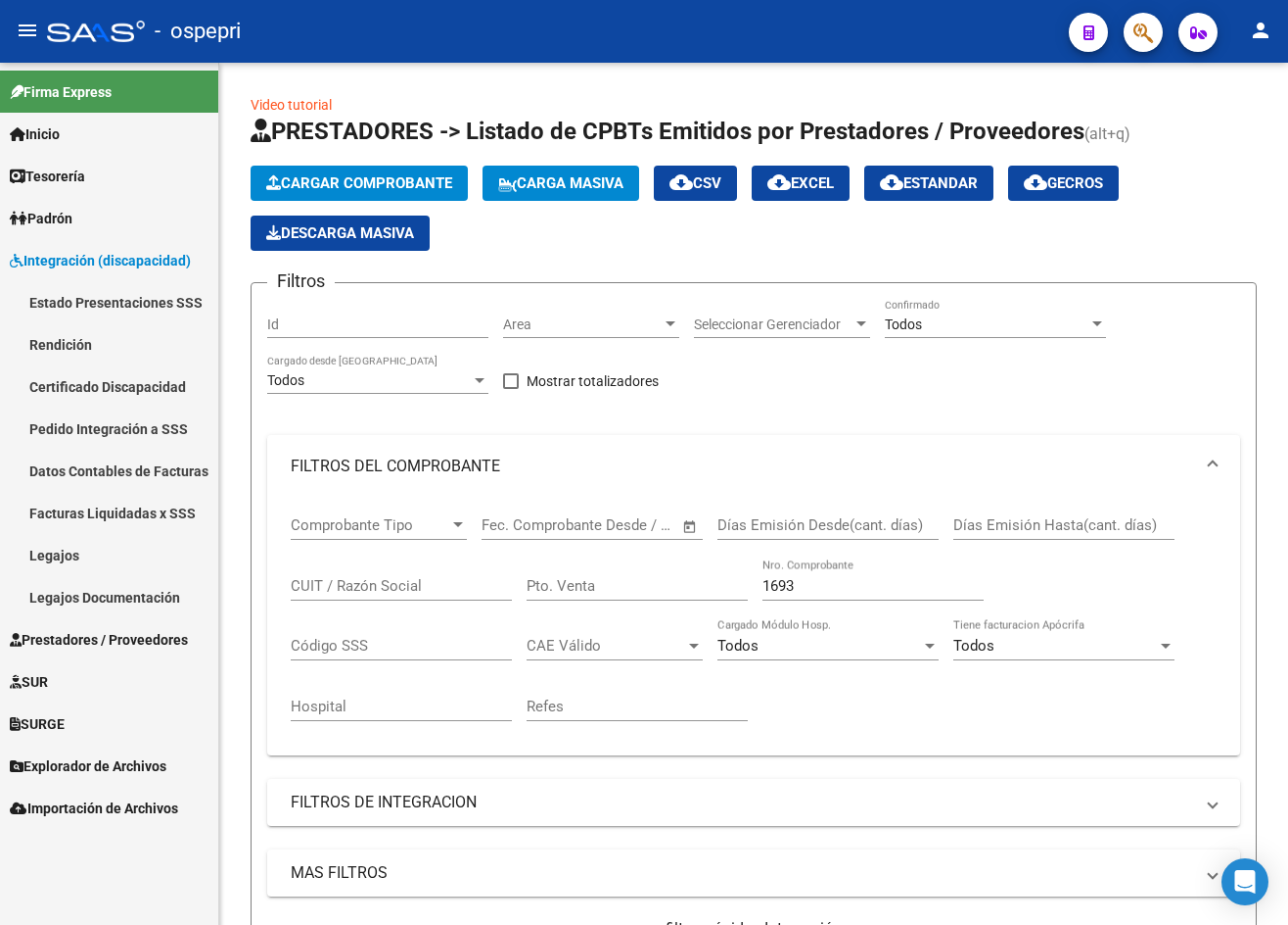
click at [87, 425] on link "Pedido Integración a SSS" at bounding box center [109, 429] width 219 height 42
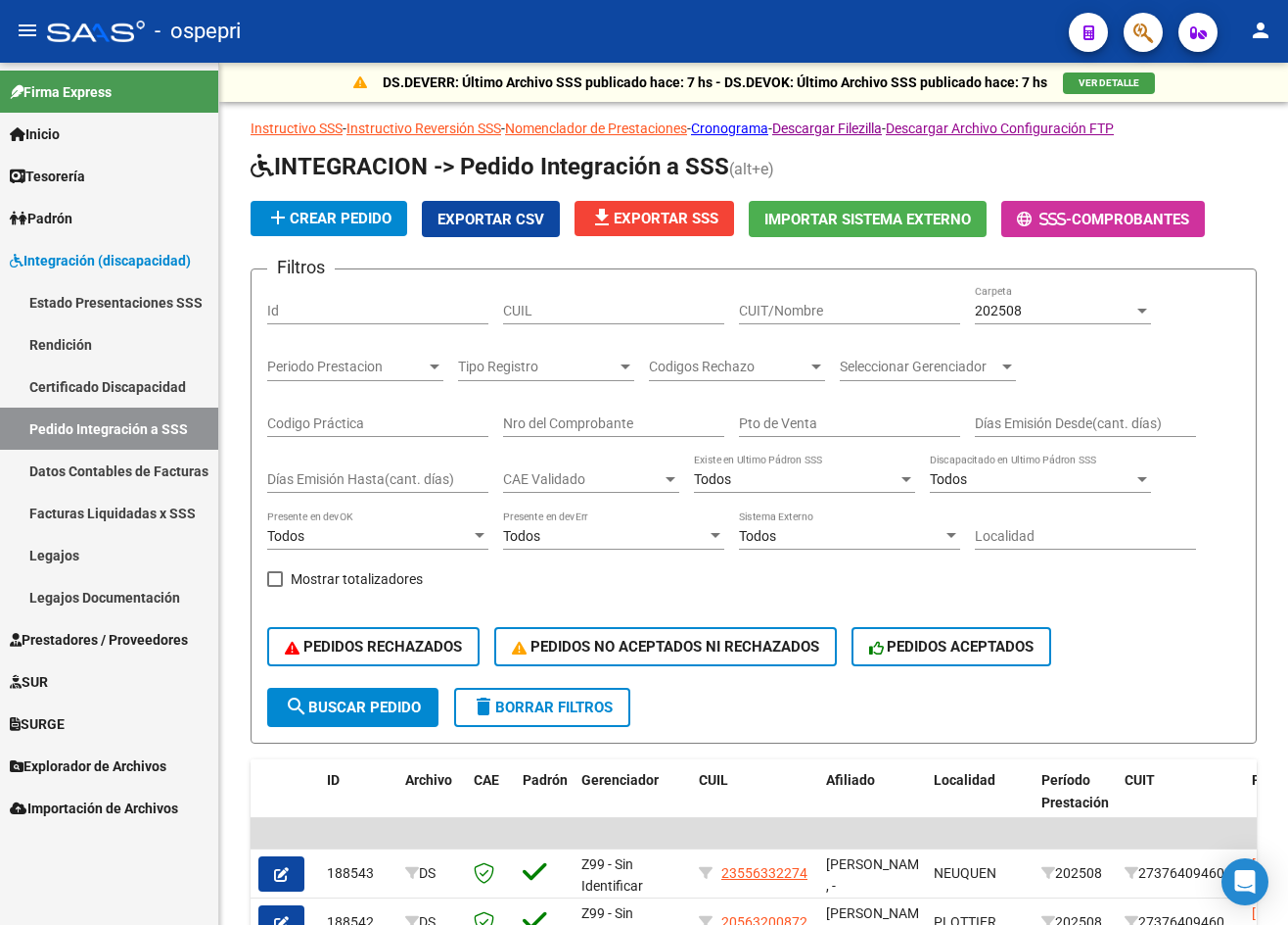
click at [22, 30] on mat-icon "menu" at bounding box center [28, 31] width 24 height 24
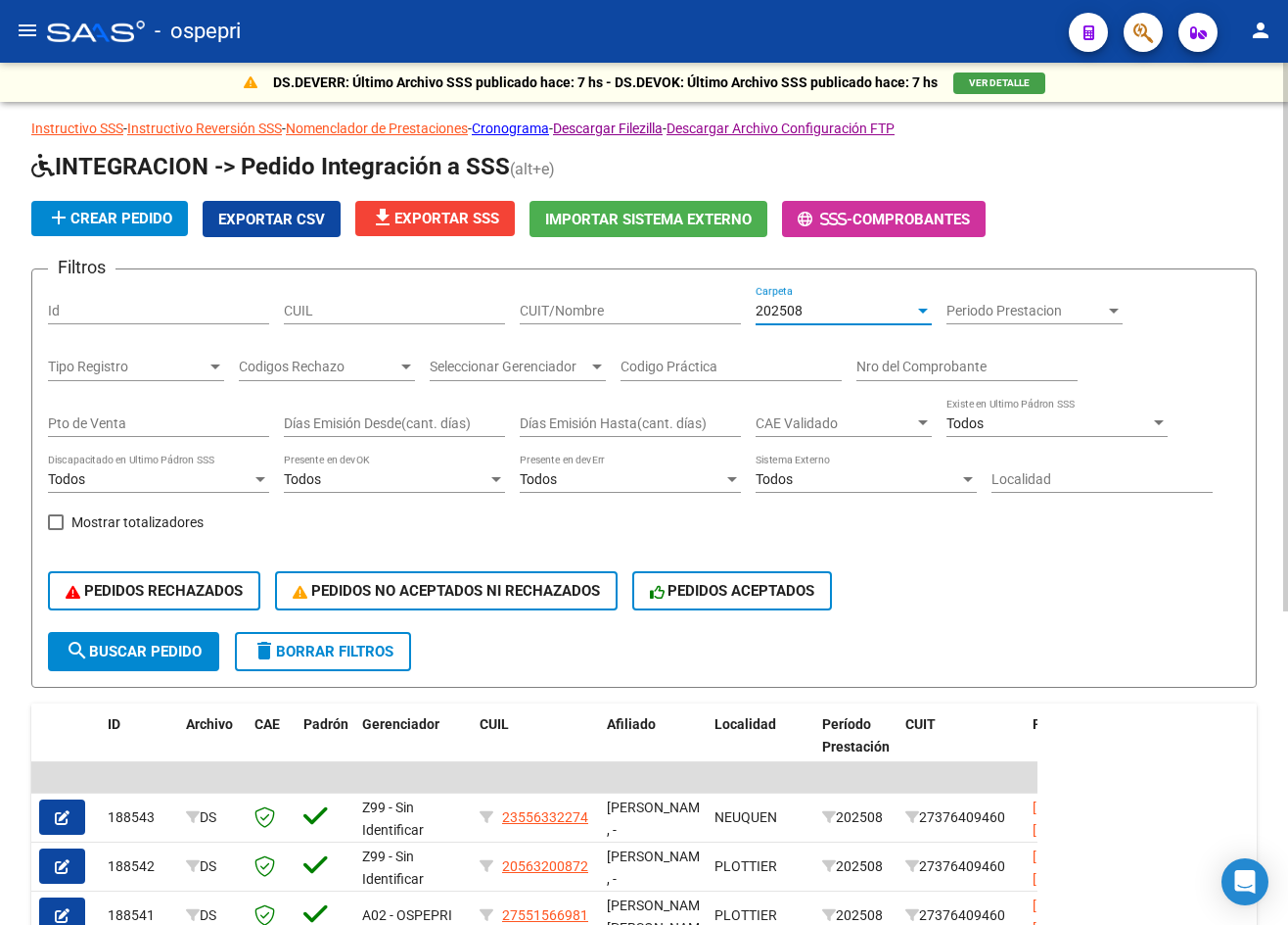
click at [767, 309] on span "202508" at bounding box center [779, 311] width 47 height 16
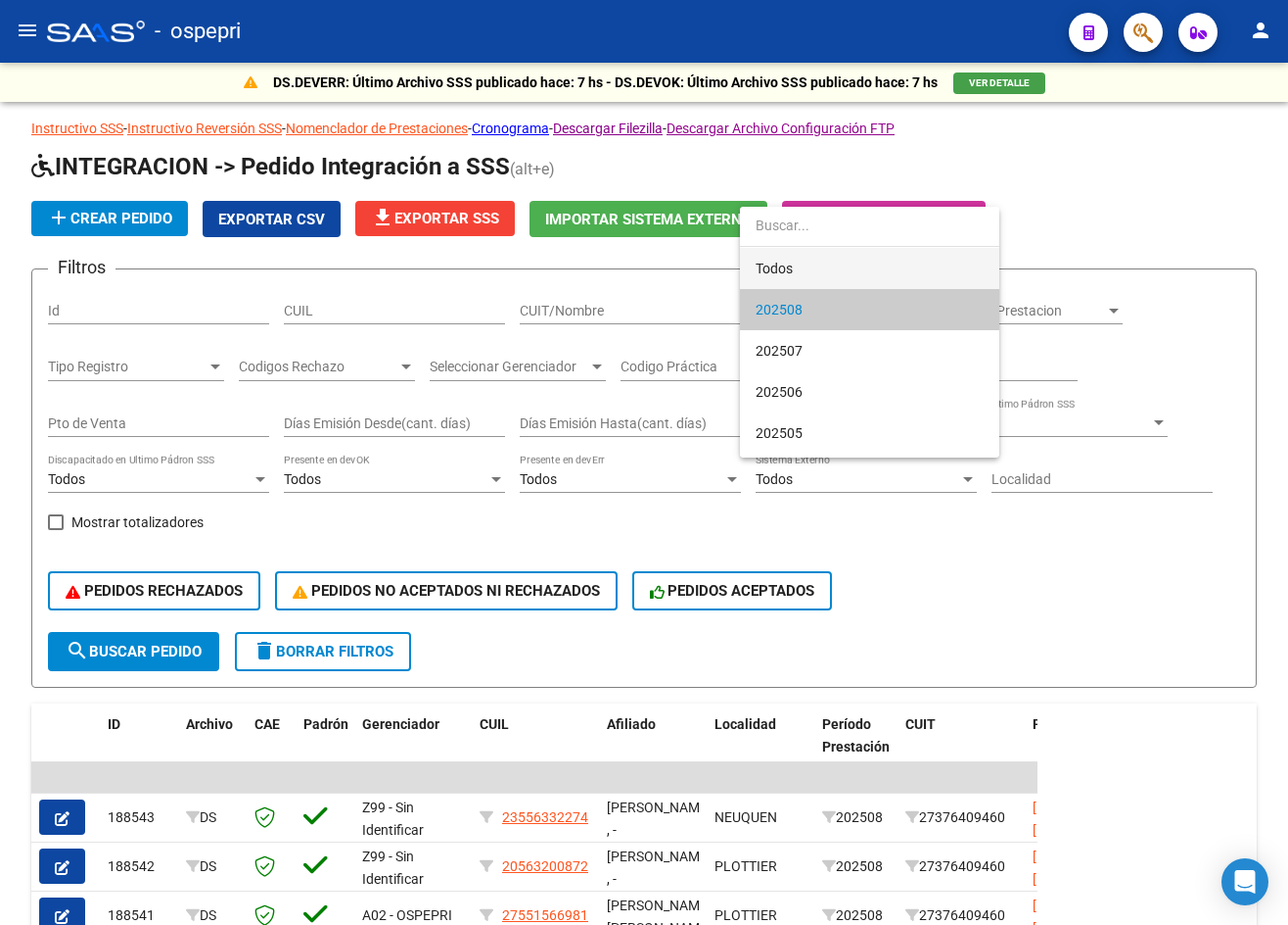
click at [802, 268] on span "Todos" at bounding box center [870, 268] width 228 height 41
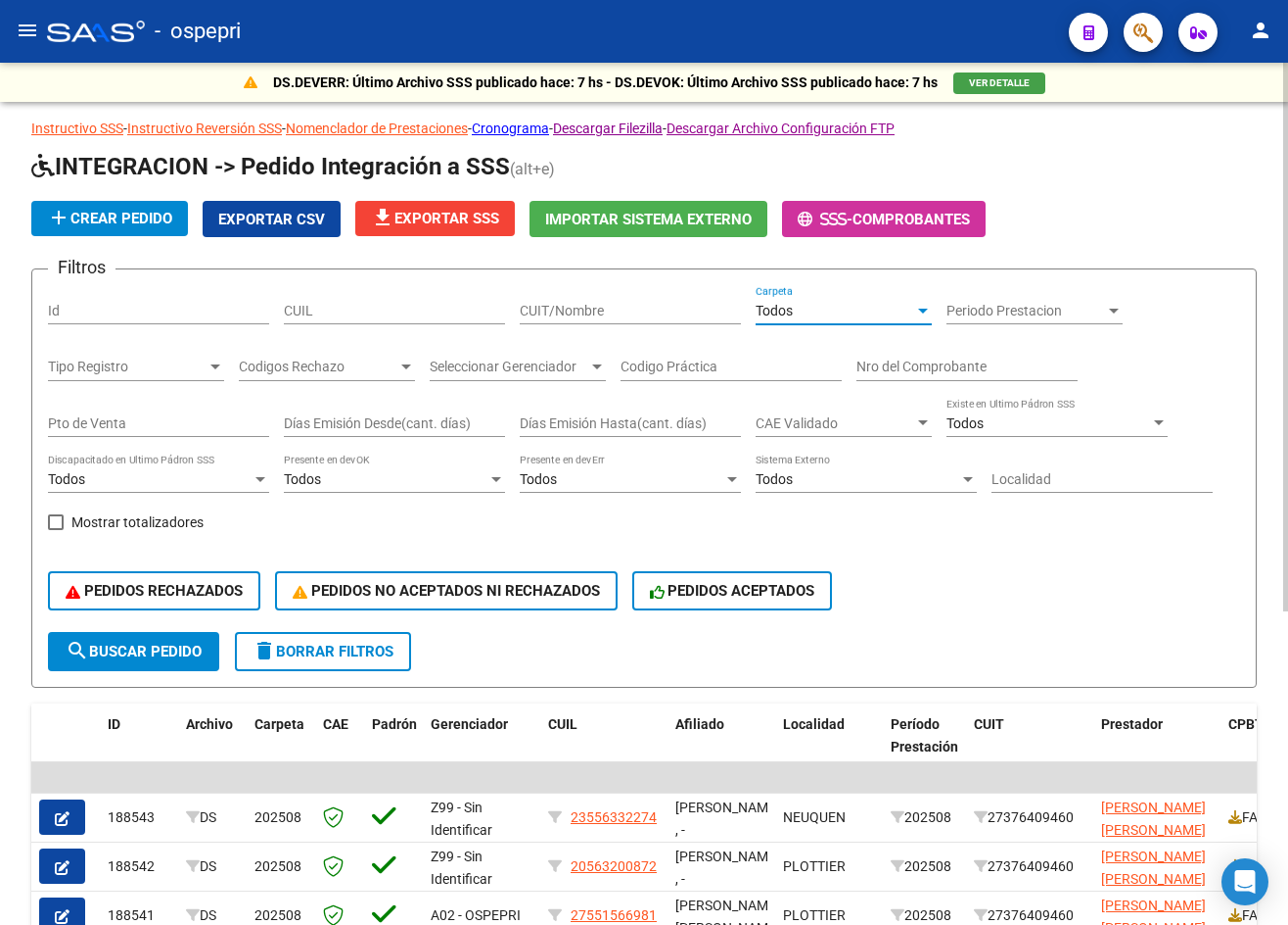
click at [930, 366] on input "Nro del Comprobante" at bounding box center [967, 367] width 222 height 17
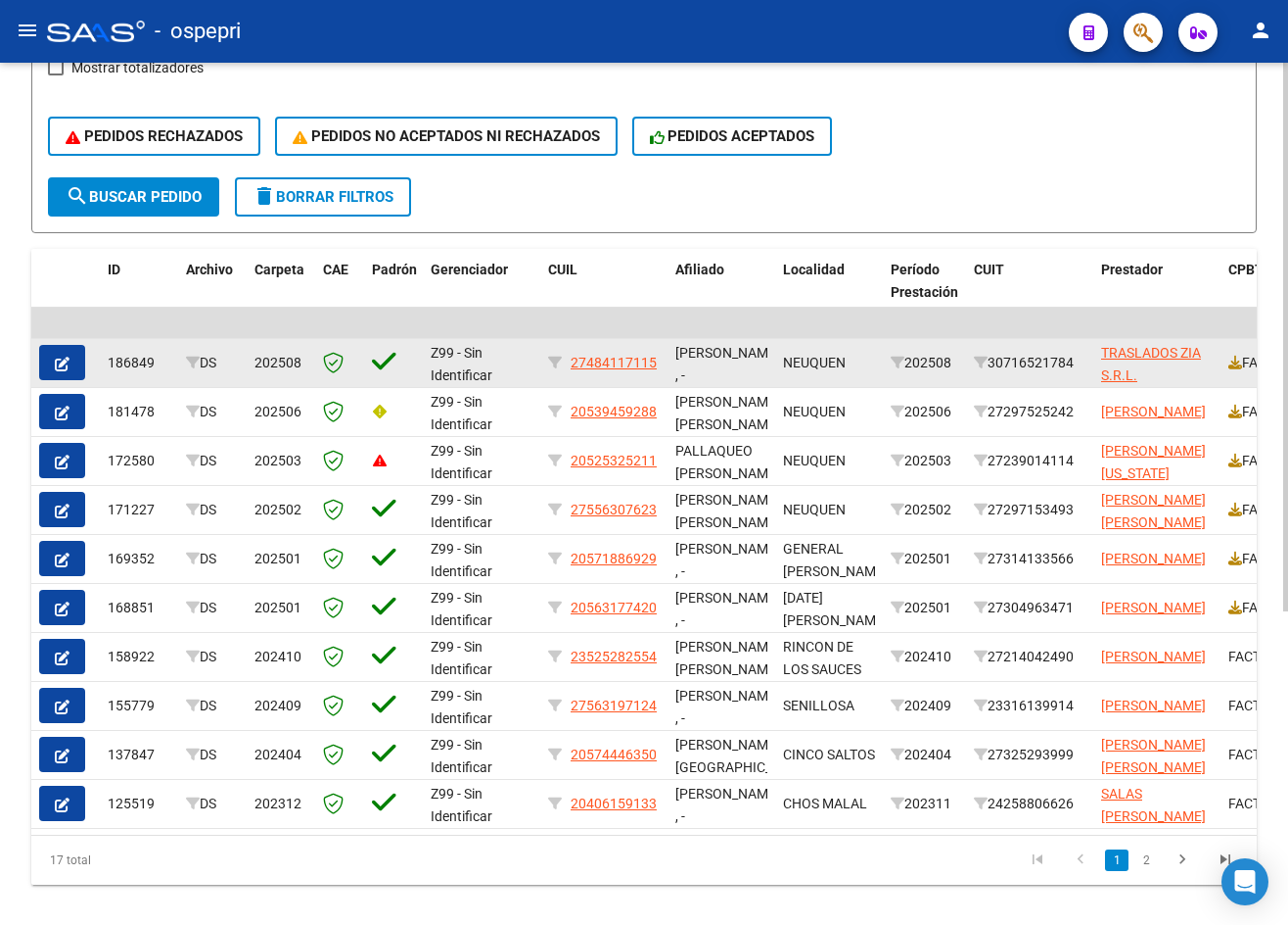
scroll to position [489, 0]
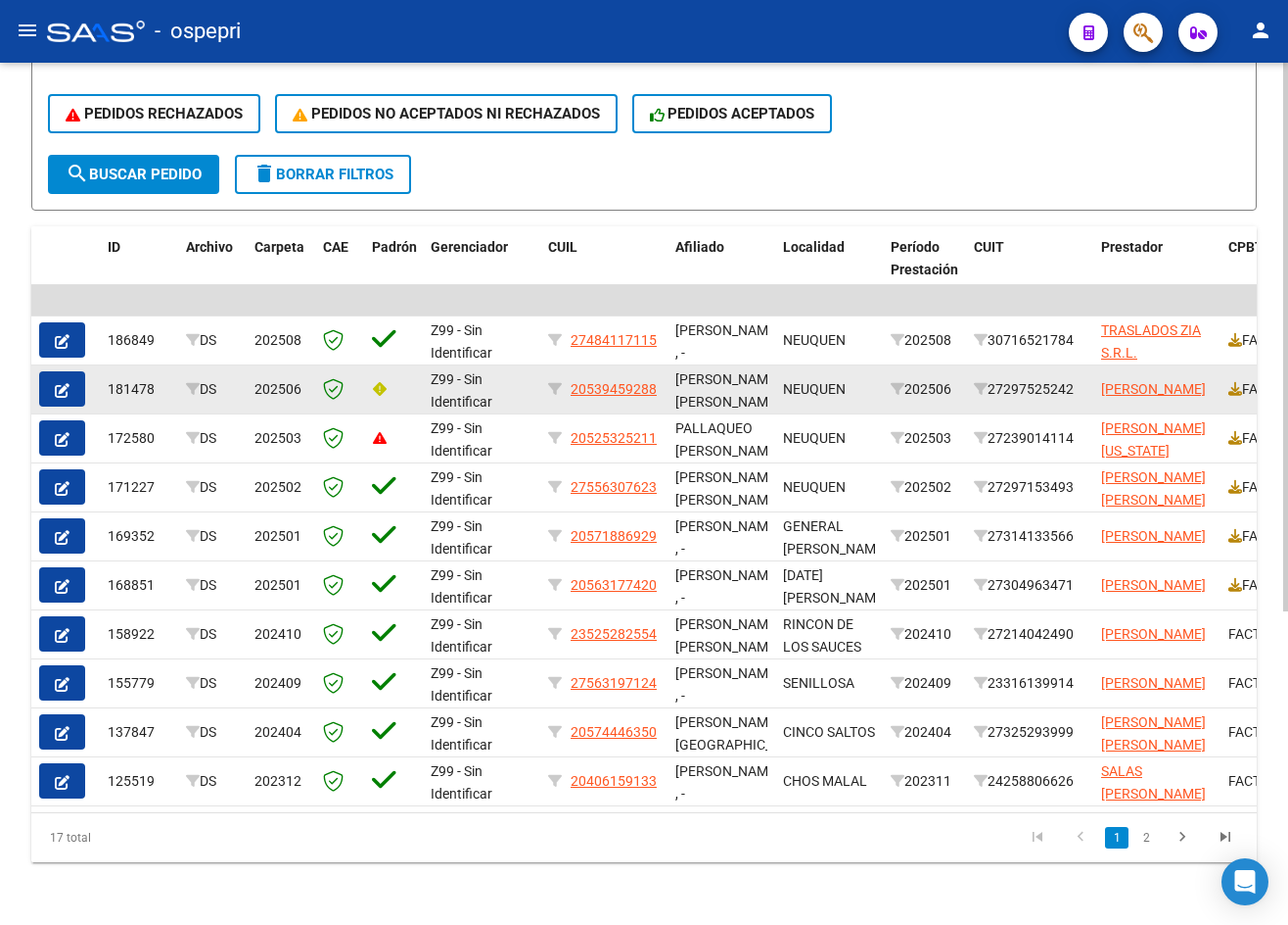
type input "1693"
click at [69, 383] on icon "button" at bounding box center [62, 390] width 15 height 15
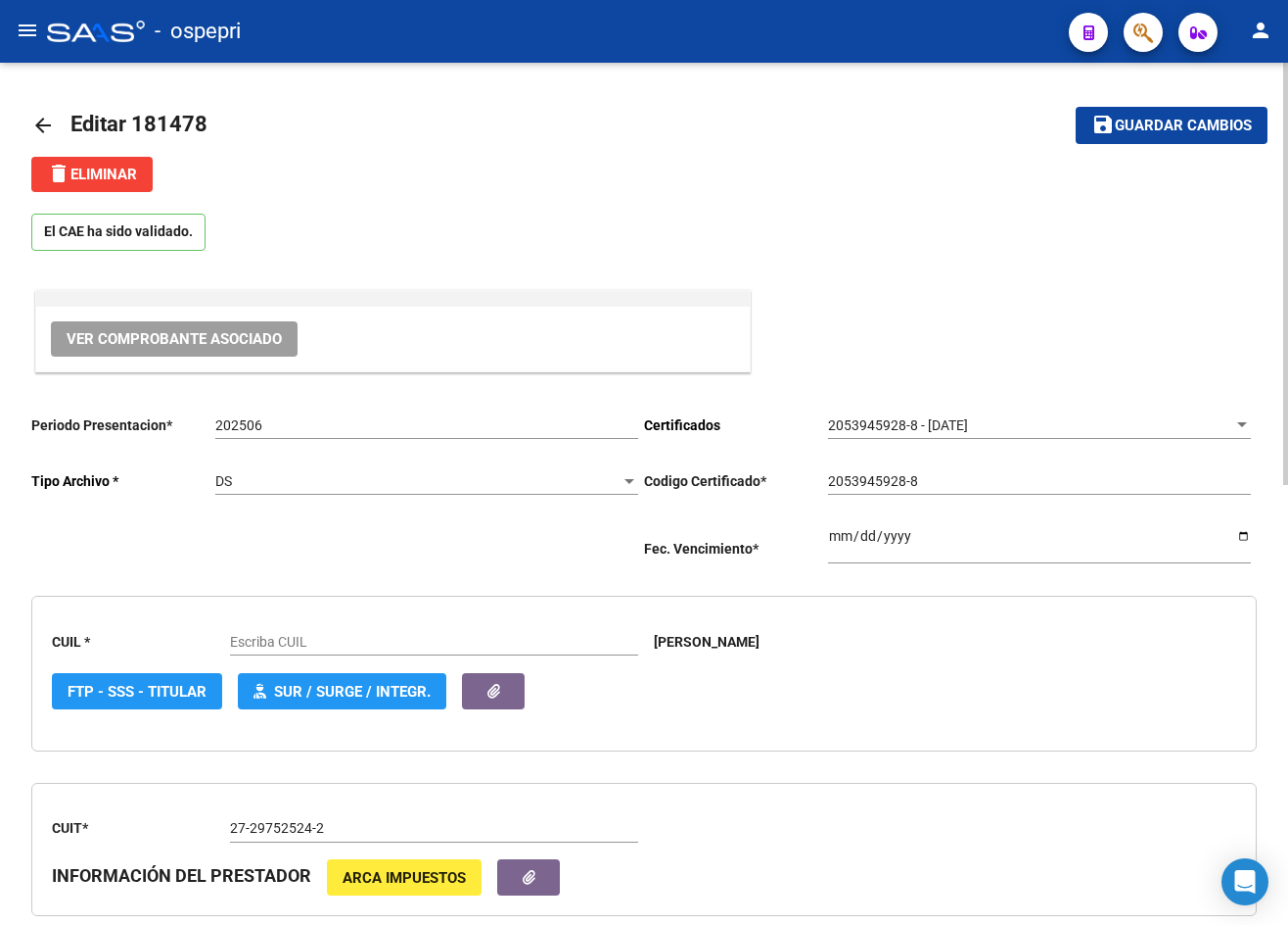
type input "20539459288"
click at [25, 30] on mat-icon "menu" at bounding box center [28, 31] width 24 height 24
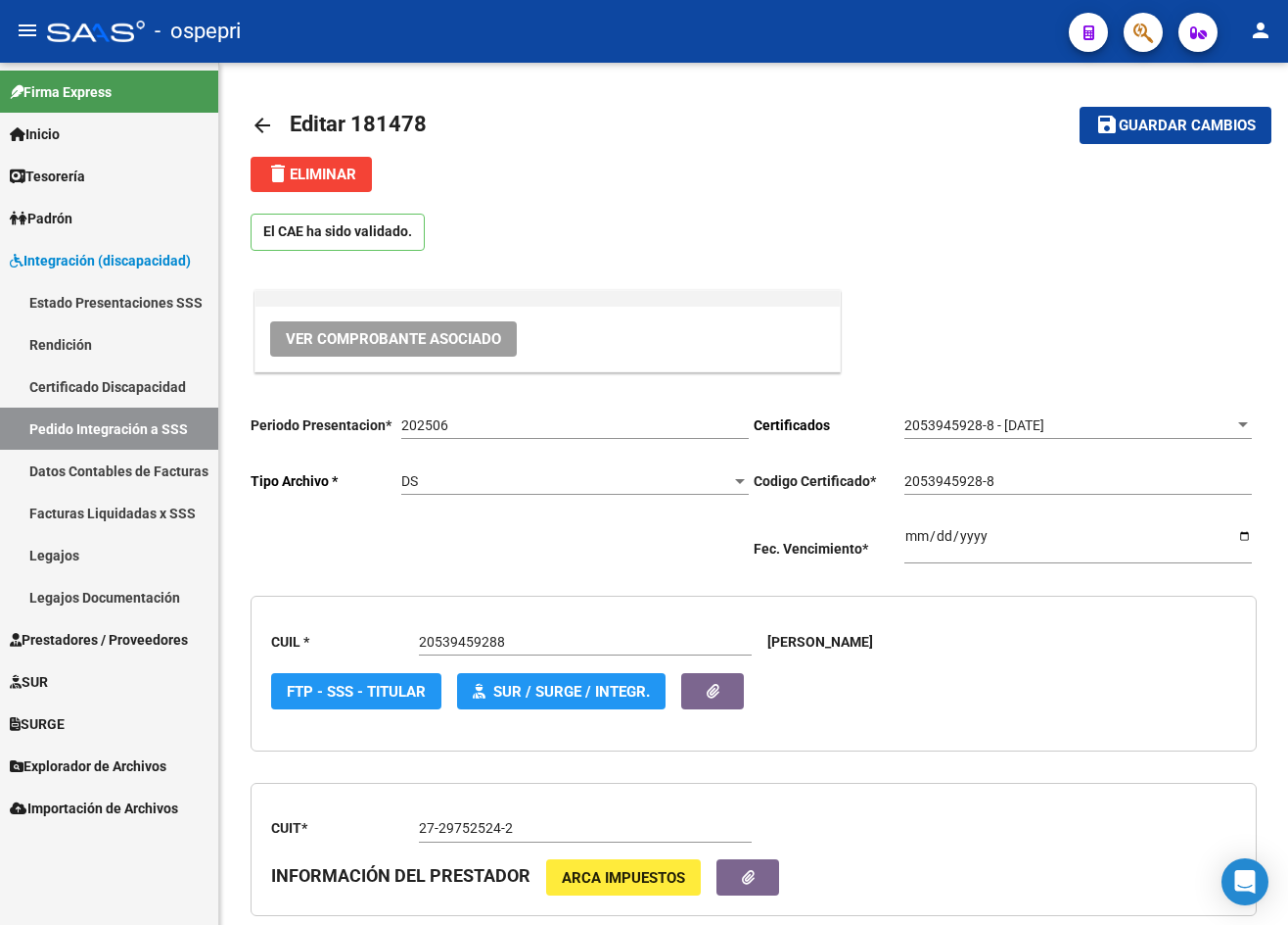
drag, startPoint x: 83, startPoint y: 555, endPoint x: 88, endPoint y: 514, distance: 41.3
click at [83, 555] on link "Legajos" at bounding box center [109, 554] width 219 height 42
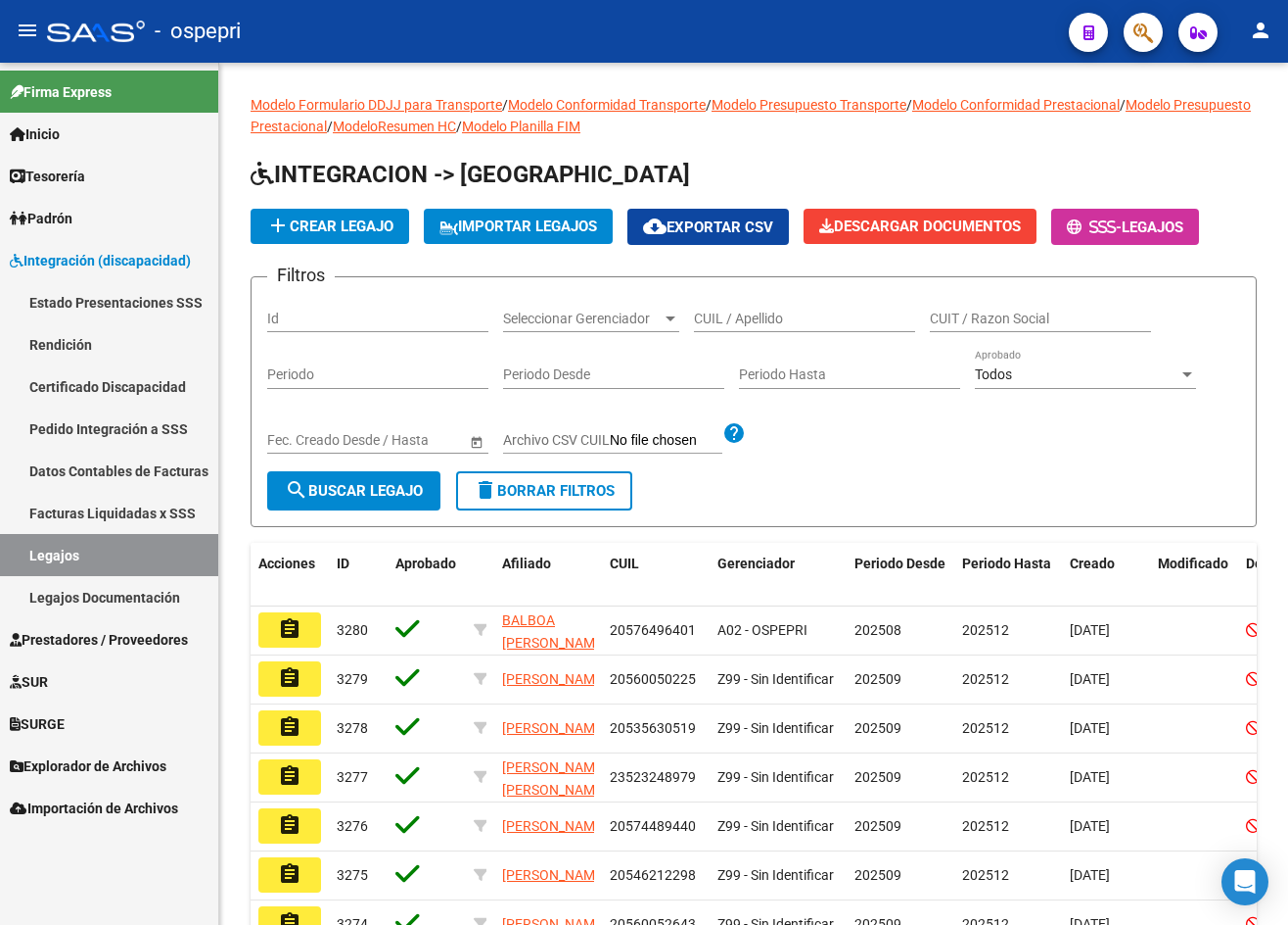
click at [29, 25] on mat-icon "menu" at bounding box center [28, 31] width 24 height 24
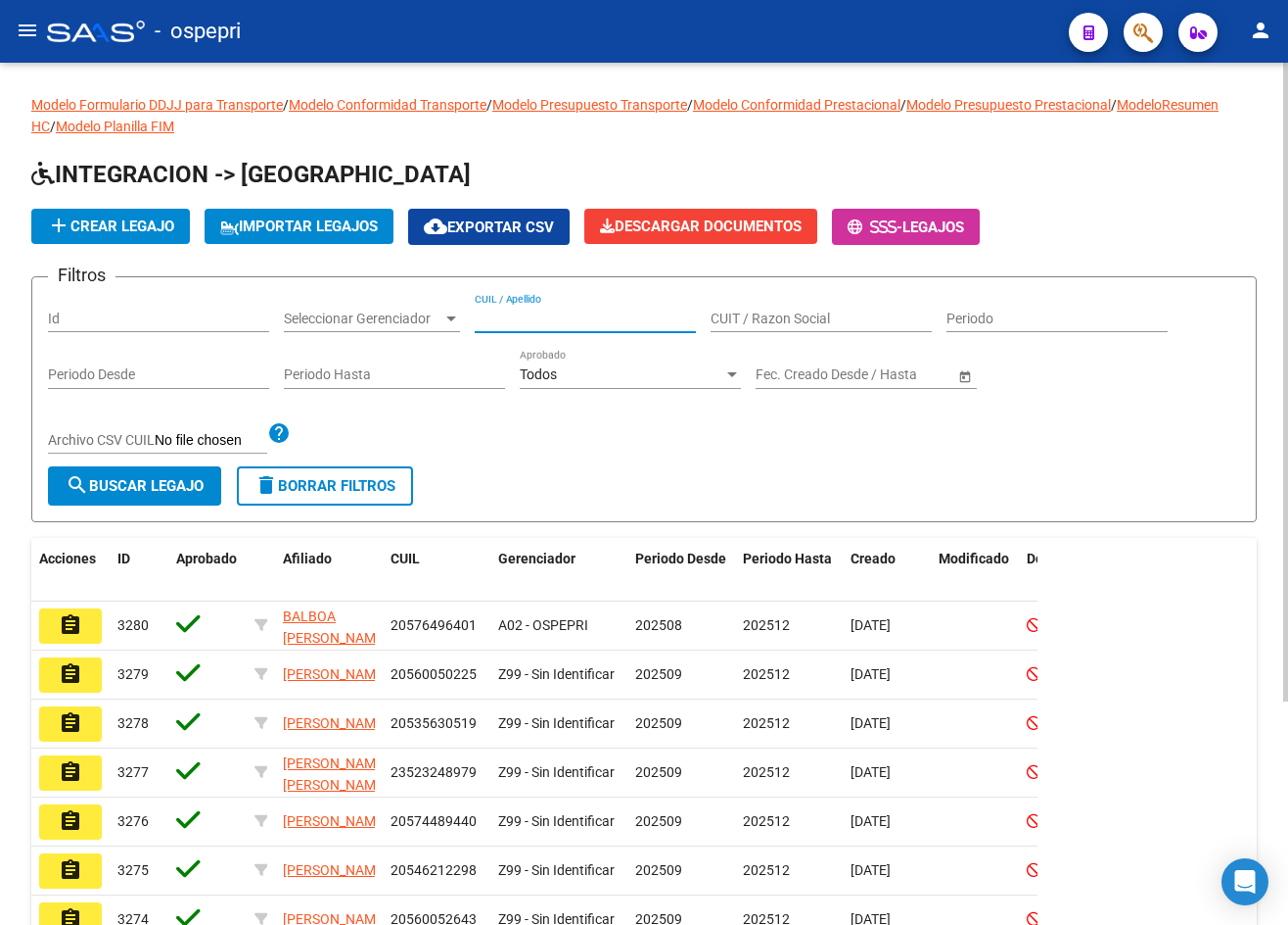
click at [510, 319] on input "CUIL / Apellido" at bounding box center [586, 319] width 222 height 17
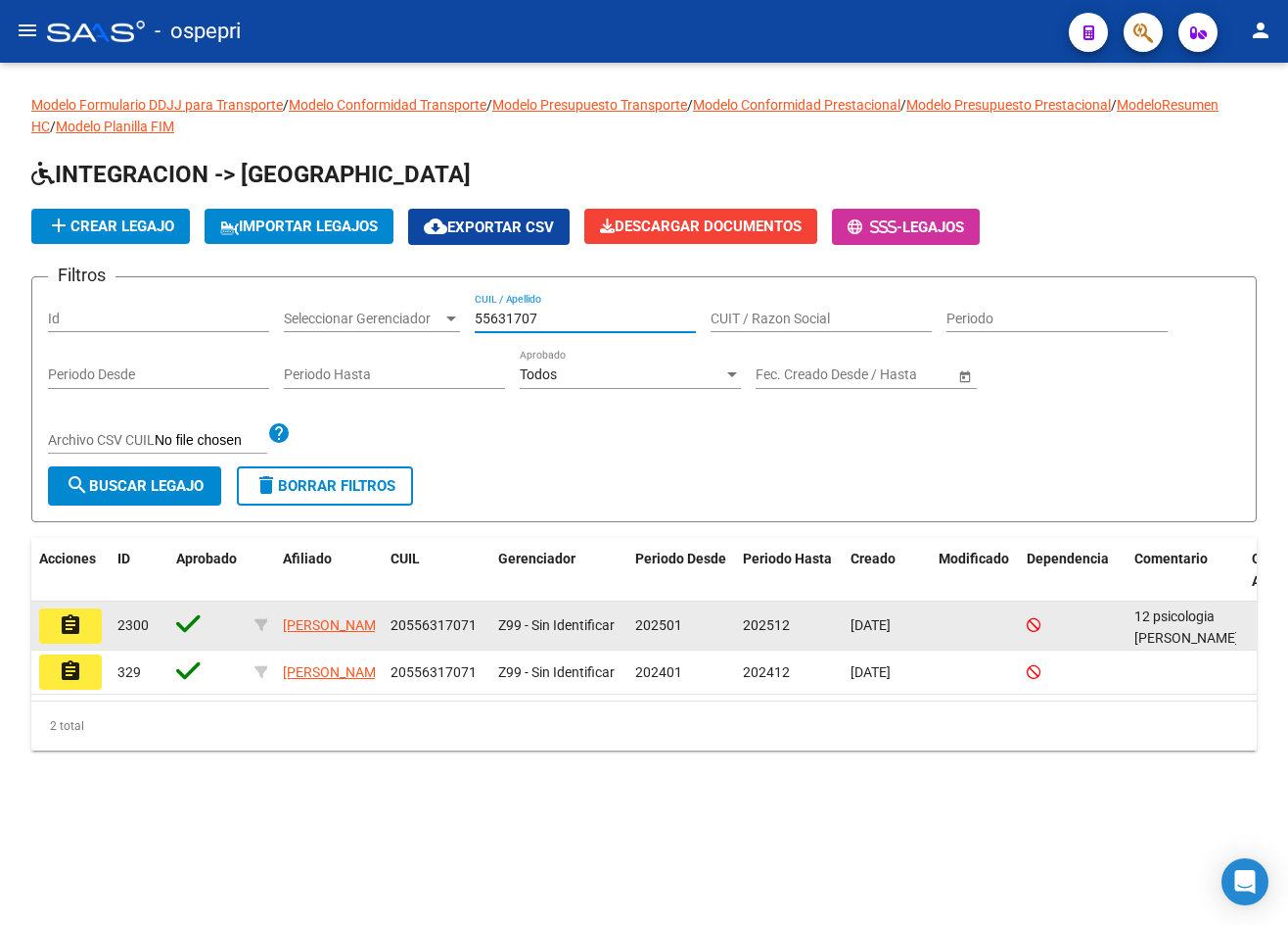
type input "55631707"
click at [54, 631] on button "assignment" at bounding box center [70, 625] width 63 height 35
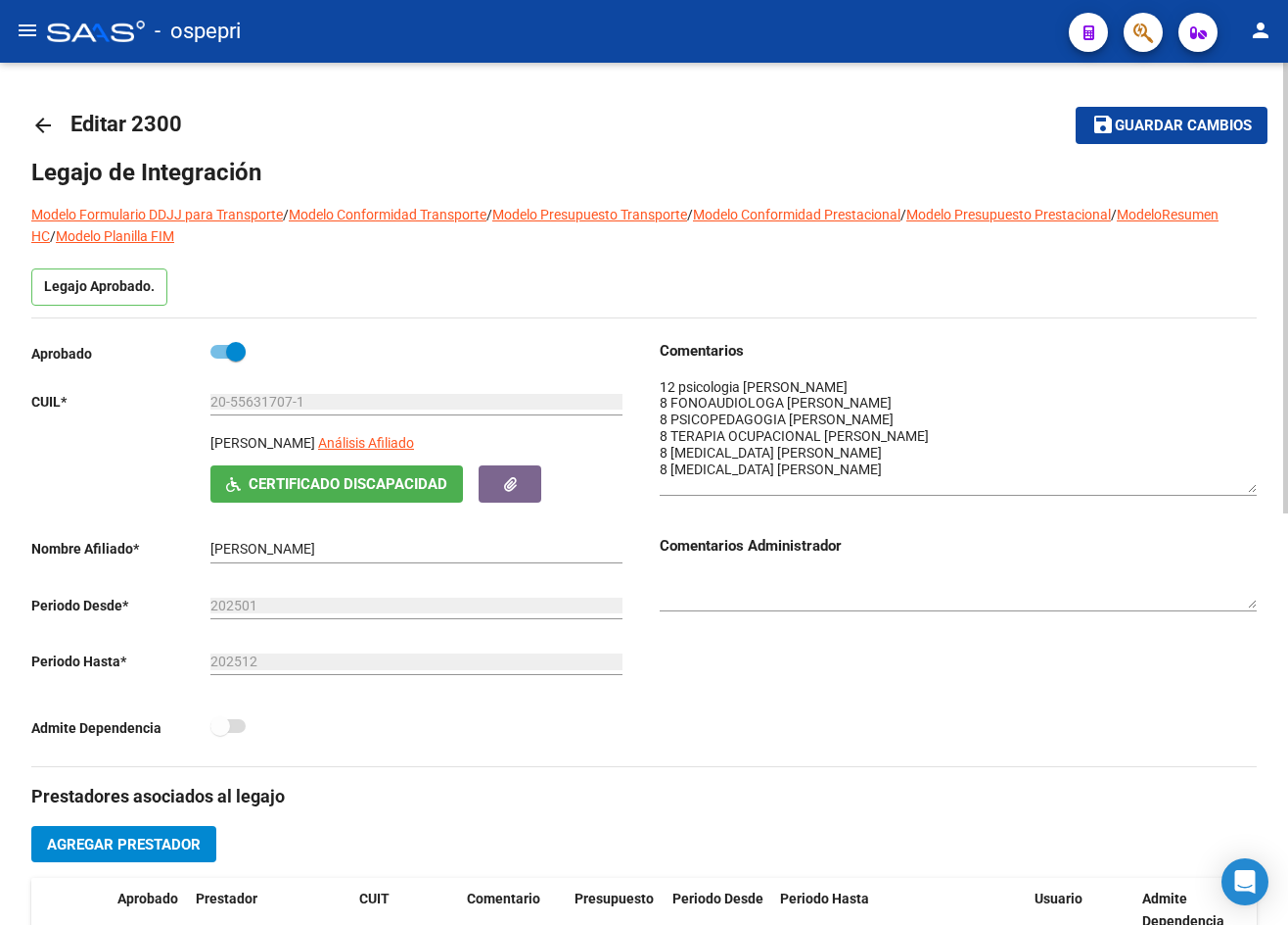
drag, startPoint x: 1253, startPoint y: 407, endPoint x: 1262, endPoint y: 484, distance: 77.5
click at [1262, 484] on div "arrow_back Editar 2300 save Guardar cambios Legajo de Integración Modelo Formul…" at bounding box center [644, 886] width 1288 height 1647
click at [43, 119] on mat-icon "arrow_back" at bounding box center [43, 126] width 24 height 24
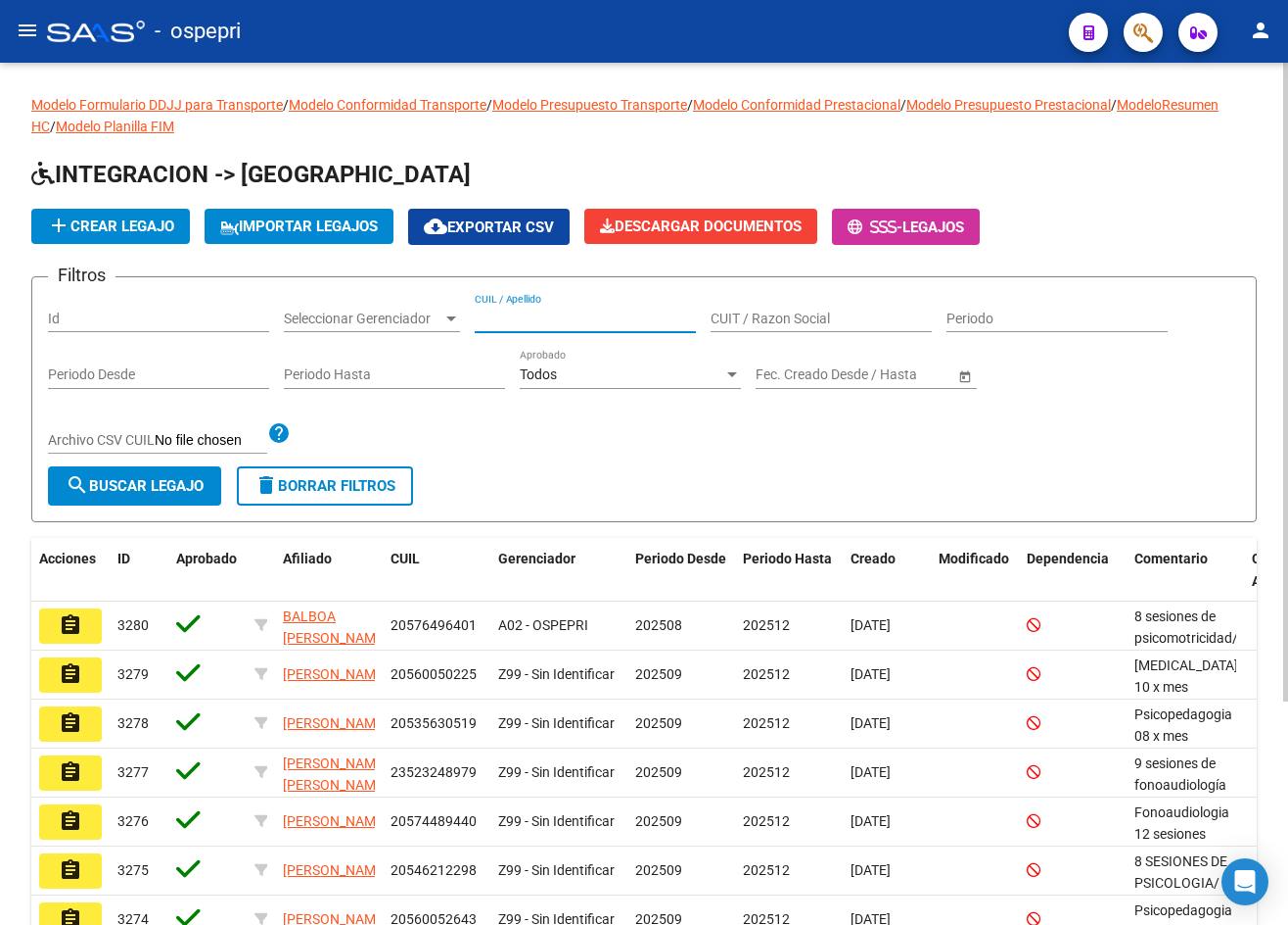
click at [540, 318] on input "CUIL / Apellido" at bounding box center [586, 319] width 222 height 17
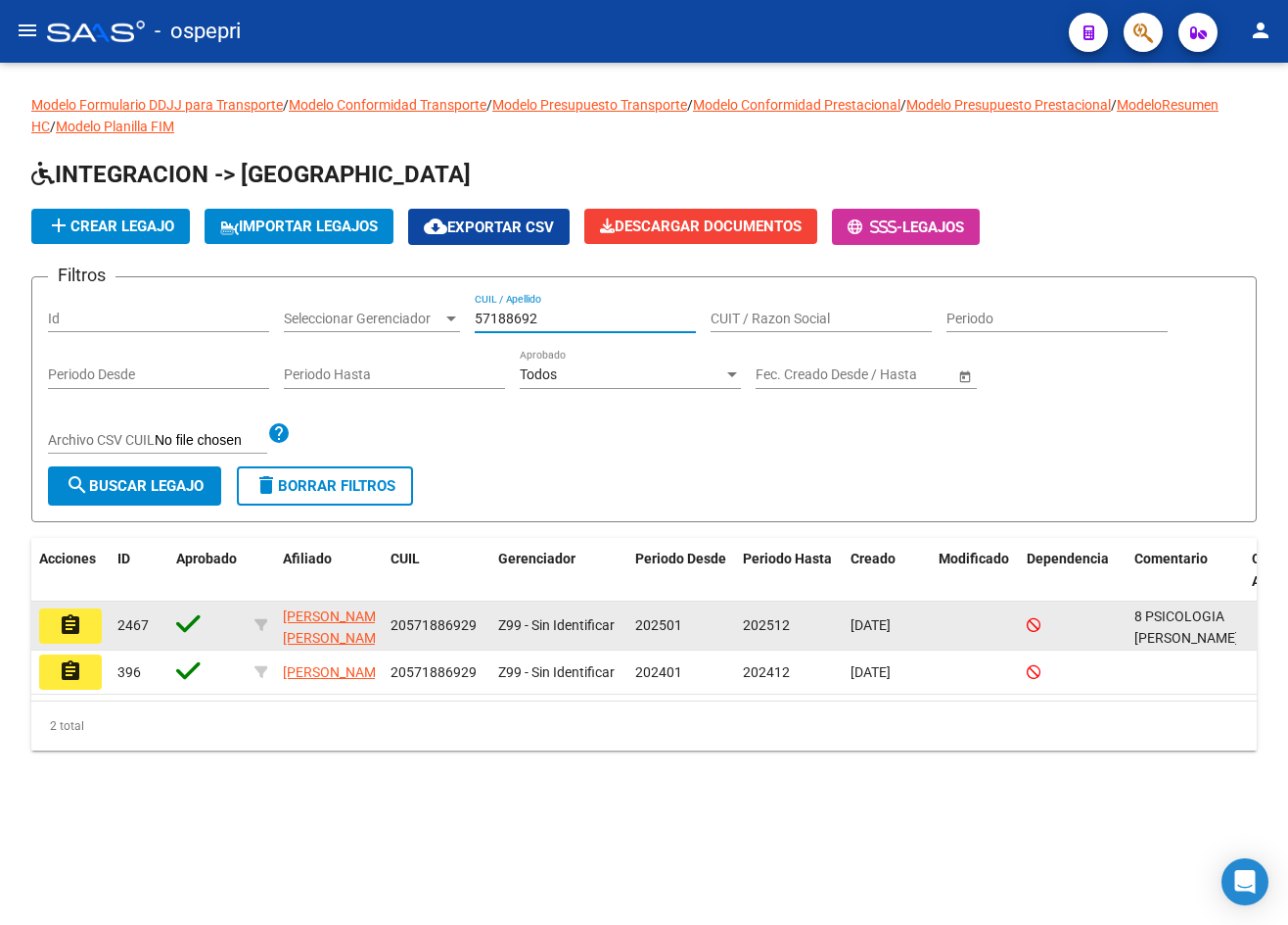
type input "57188692"
click at [85, 630] on button "assignment" at bounding box center [70, 625] width 63 height 35
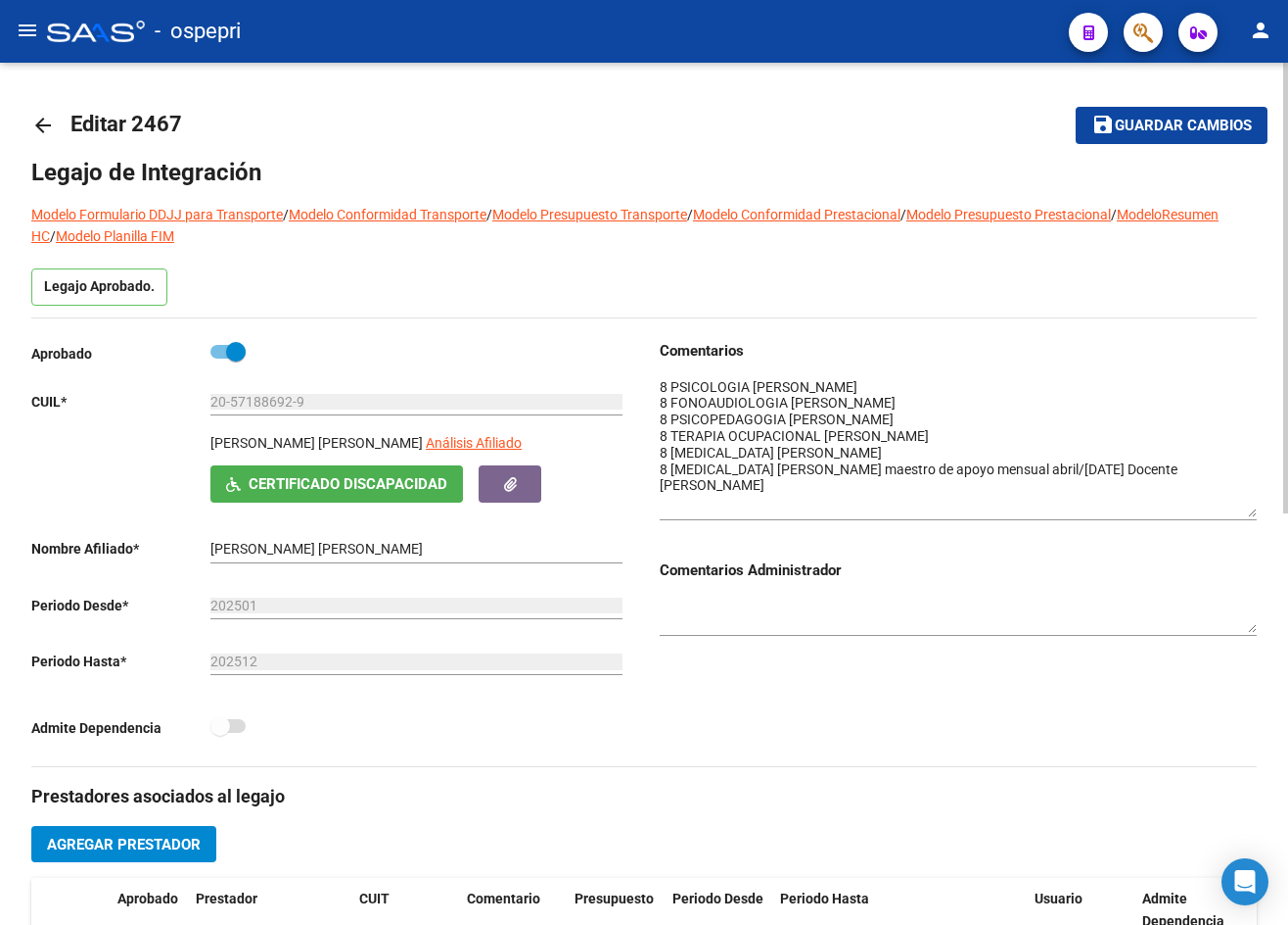
drag, startPoint x: 1249, startPoint y: 410, endPoint x: 1256, endPoint y: 512, distance: 102.2
click at [1256, 512] on textarea at bounding box center [959, 448] width 597 height 140
click at [34, 127] on mat-icon "arrow_back" at bounding box center [43, 126] width 24 height 24
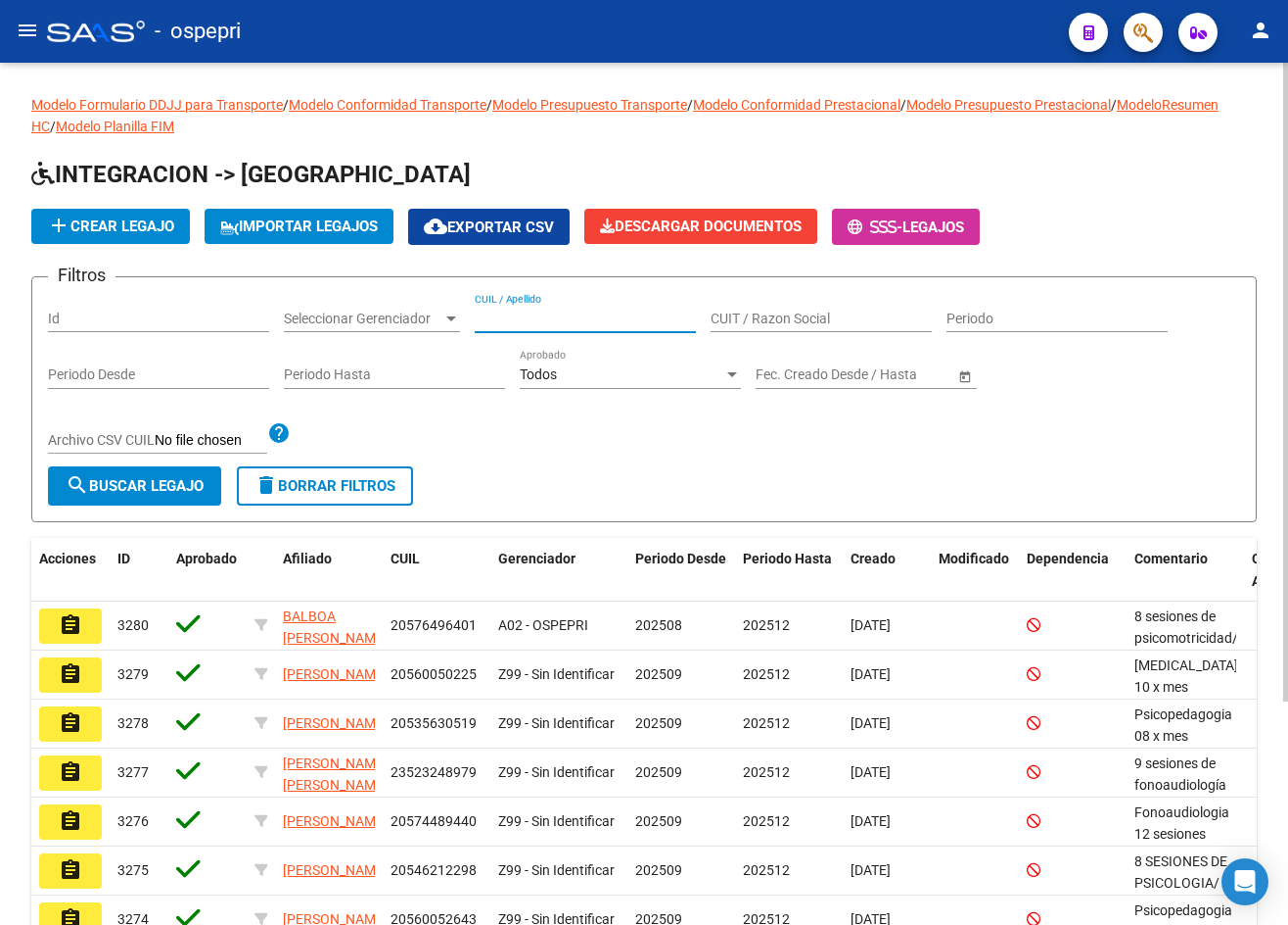
click at [520, 312] on input "CUIL / Apellido" at bounding box center [586, 319] width 222 height 17
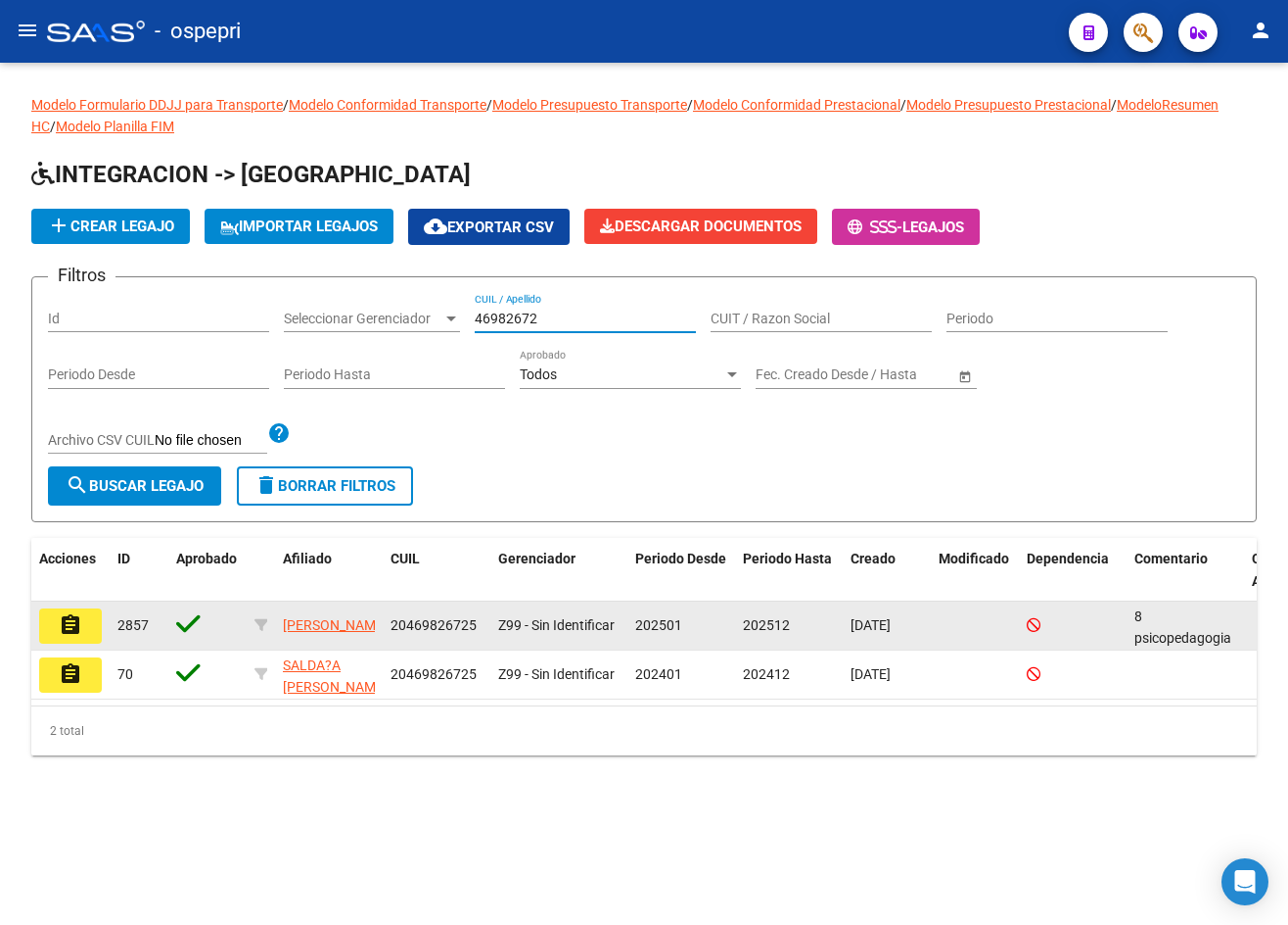
type input "46982672"
click at [70, 630] on mat-icon "assignment" at bounding box center [71, 625] width 24 height 24
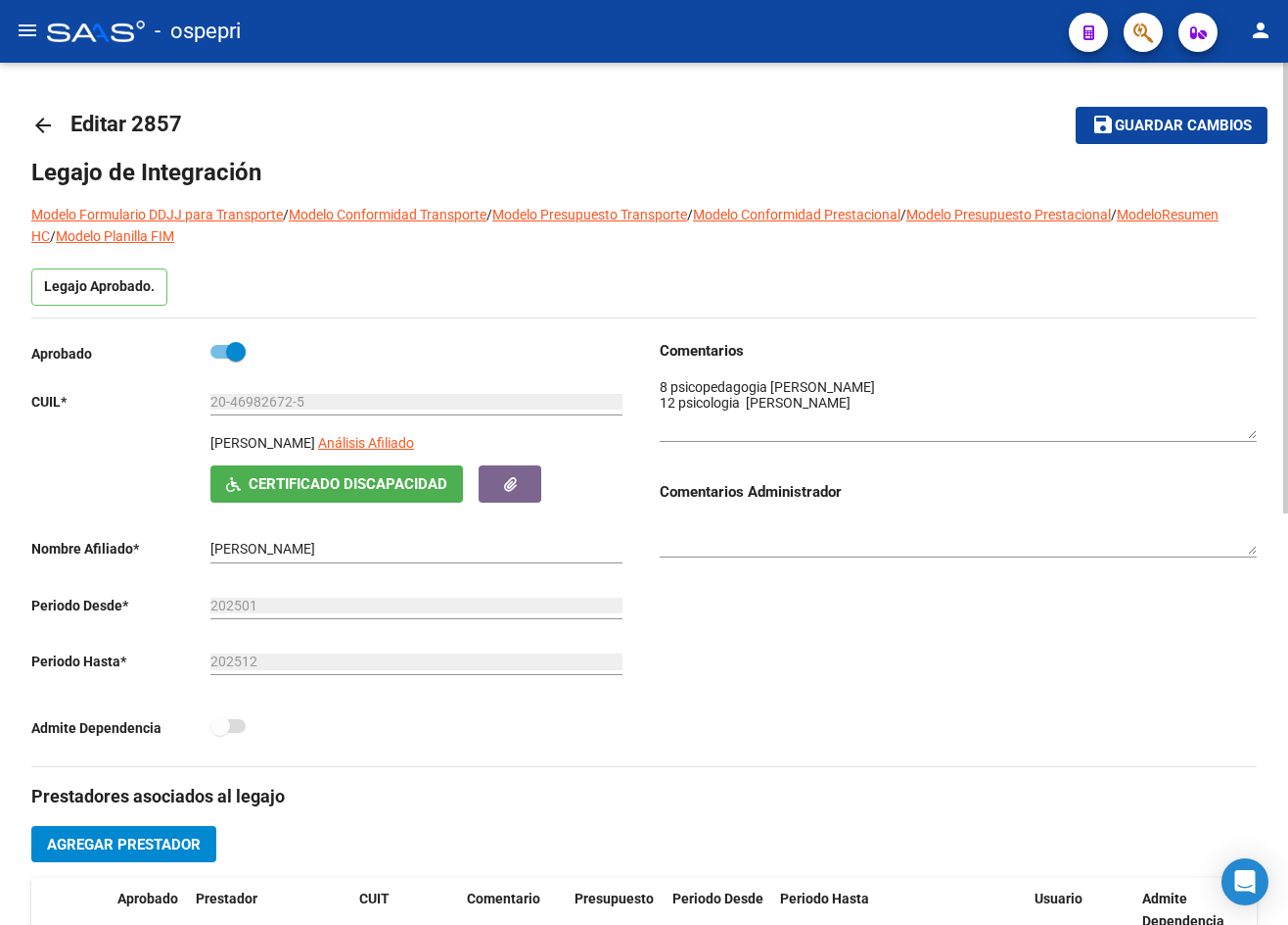
drag, startPoint x: 1250, startPoint y: 410, endPoint x: 1244, endPoint y: 430, distance: 20.9
click at [1244, 430] on textarea at bounding box center [959, 409] width 597 height 62
click at [44, 125] on mat-icon "arrow_back" at bounding box center [43, 126] width 24 height 24
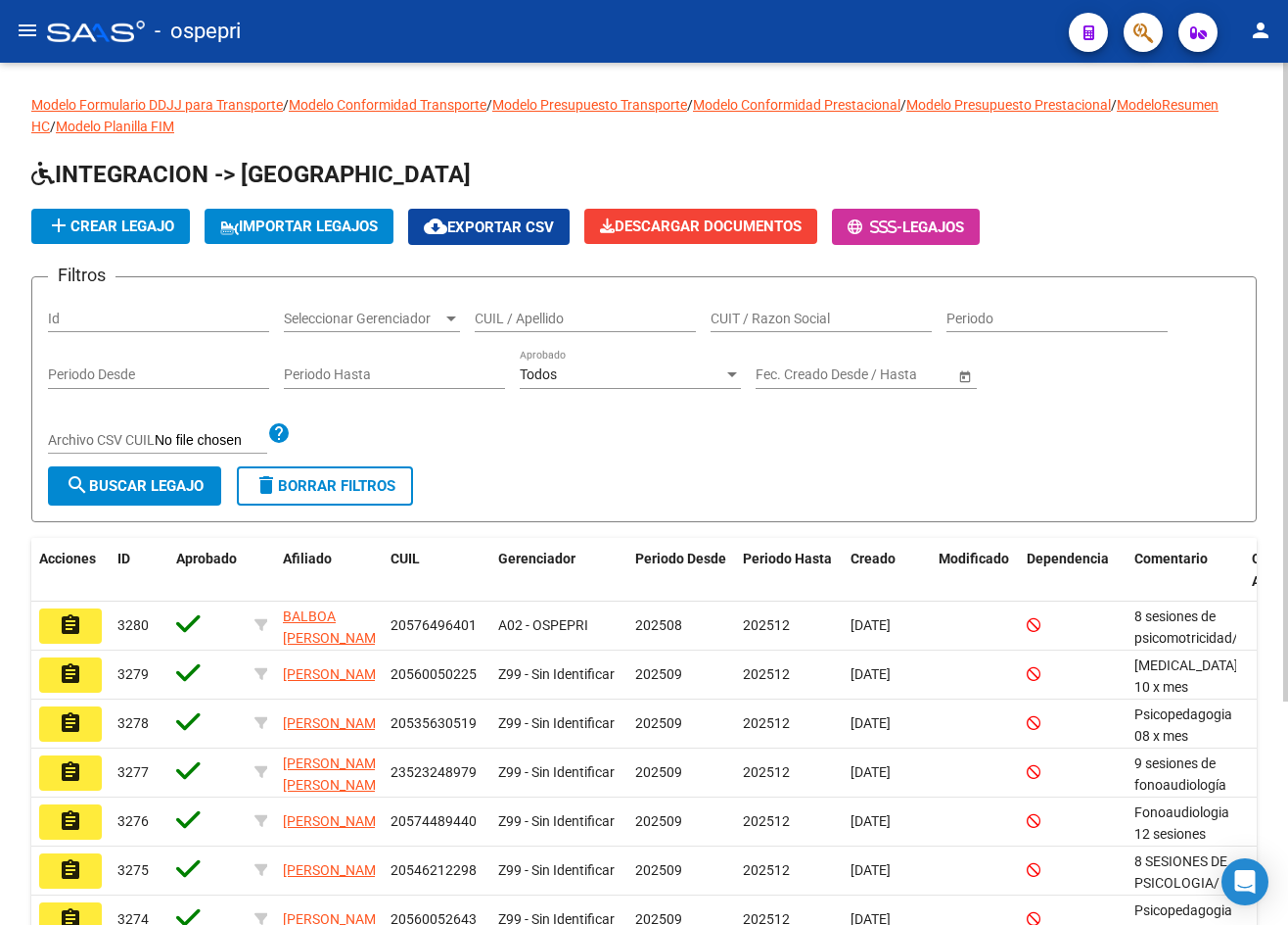
click at [552, 312] on input "CUIL / Apellido" at bounding box center [586, 319] width 222 height 17
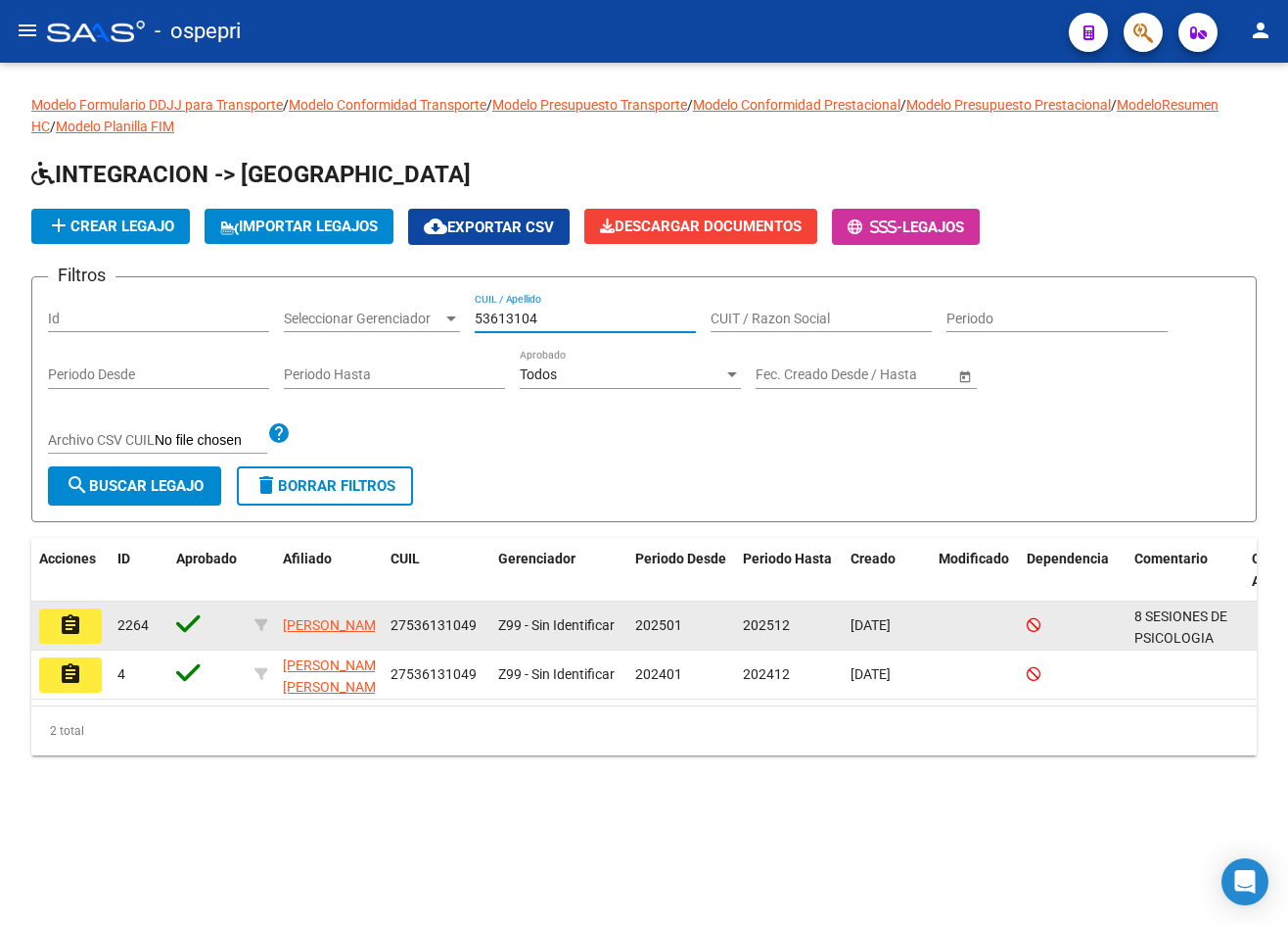
type input "53613104"
click at [74, 623] on mat-icon "assignment" at bounding box center [71, 625] width 24 height 24
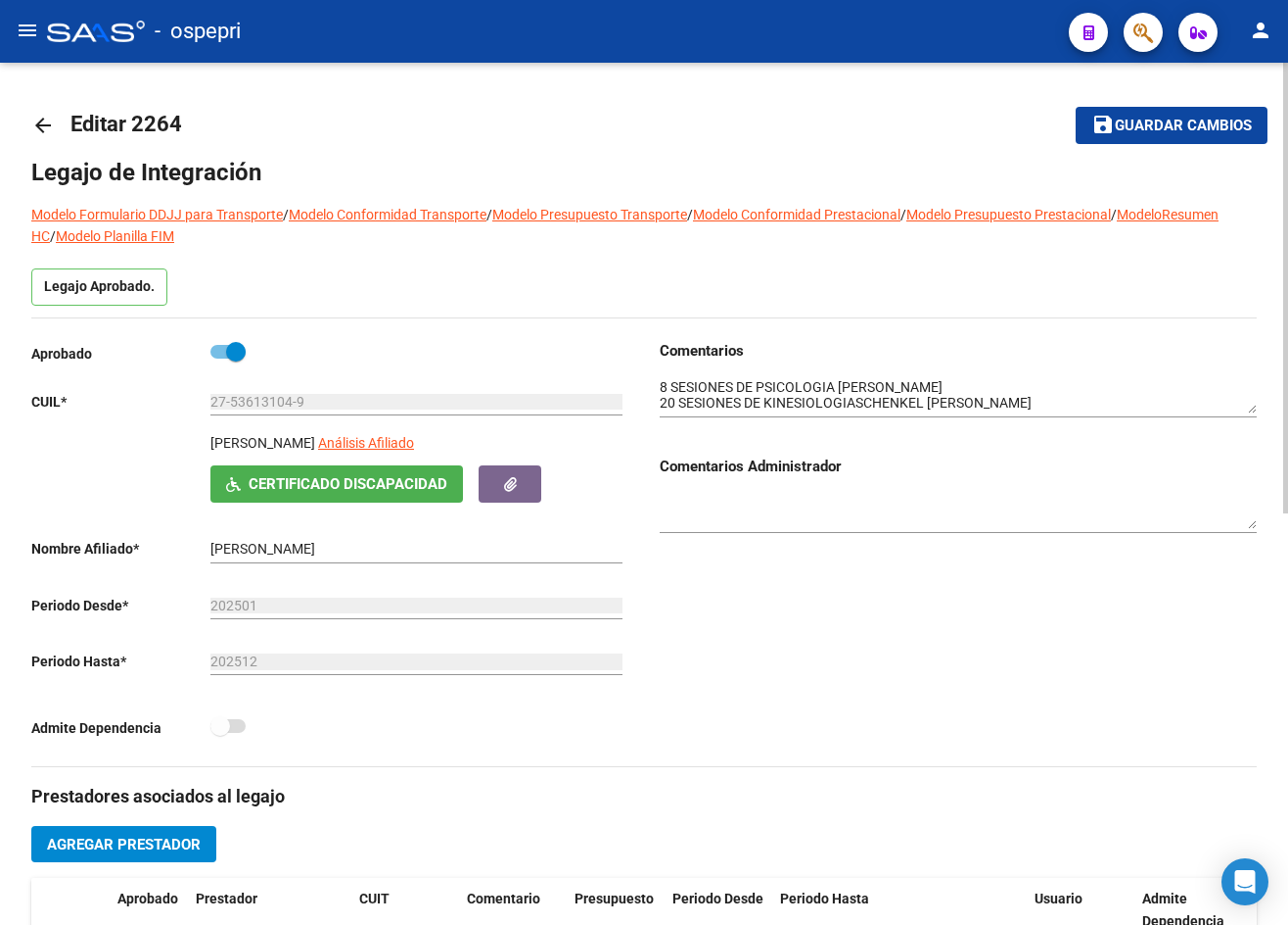
click at [1250, 415] on div at bounding box center [959, 390] width 597 height 56
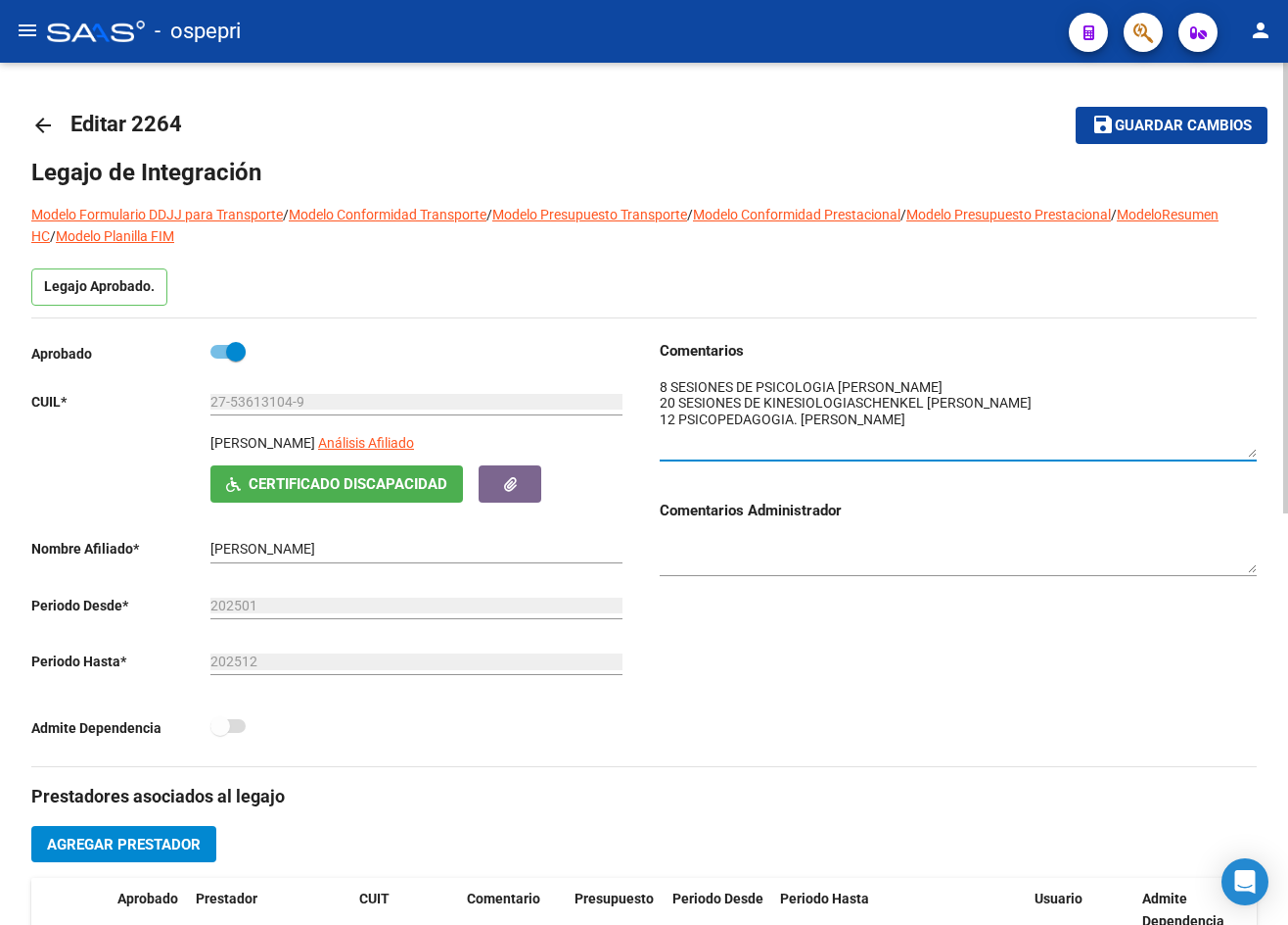
drag, startPoint x: 1251, startPoint y: 410, endPoint x: 1251, endPoint y: 453, distance: 43.0
click at [1251, 453] on textarea at bounding box center [959, 418] width 597 height 80
click at [41, 125] on mat-icon "arrow_back" at bounding box center [43, 126] width 24 height 24
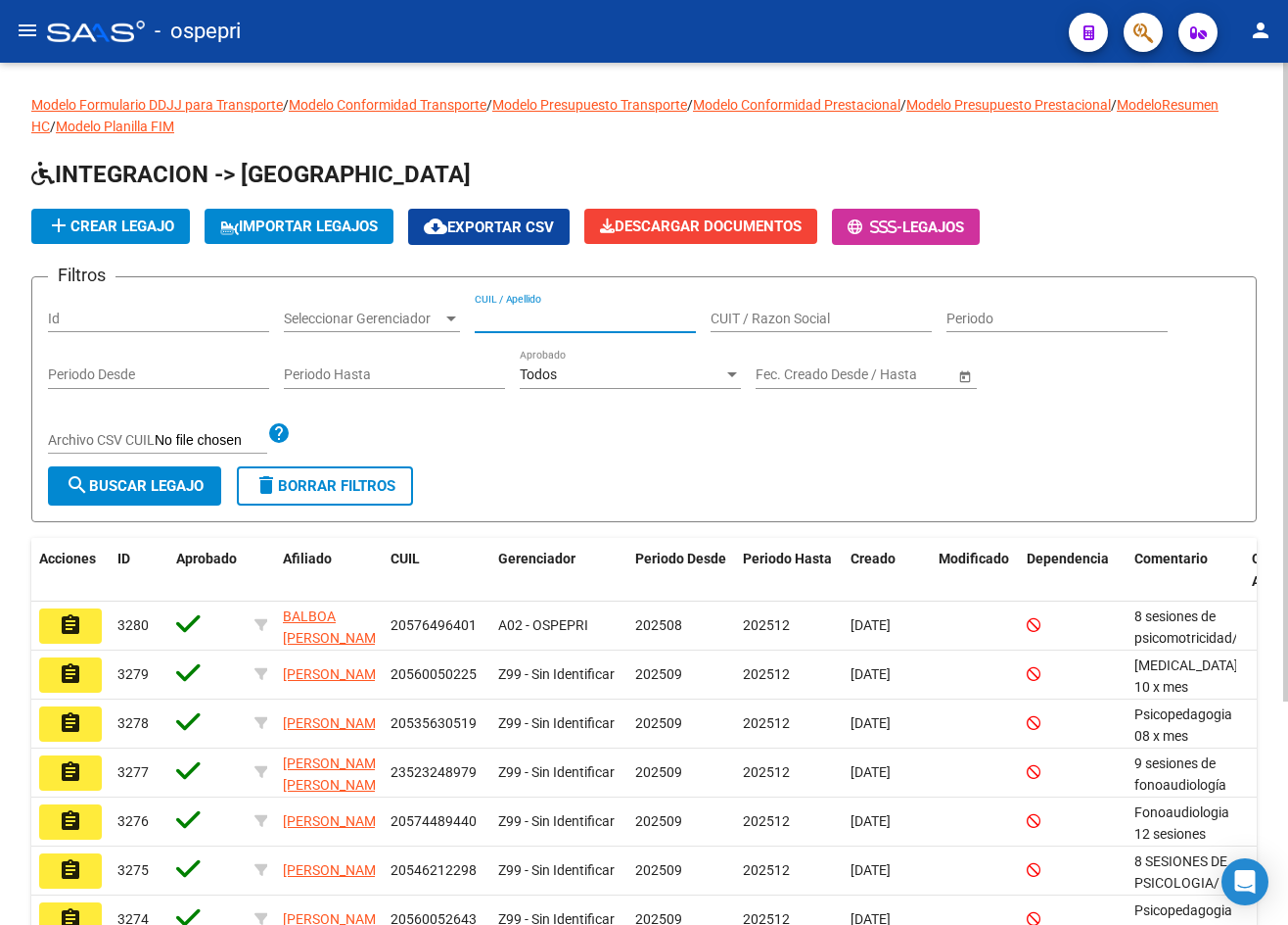
click at [540, 313] on input "CUIL / Apellido" at bounding box center [586, 319] width 222 height 17
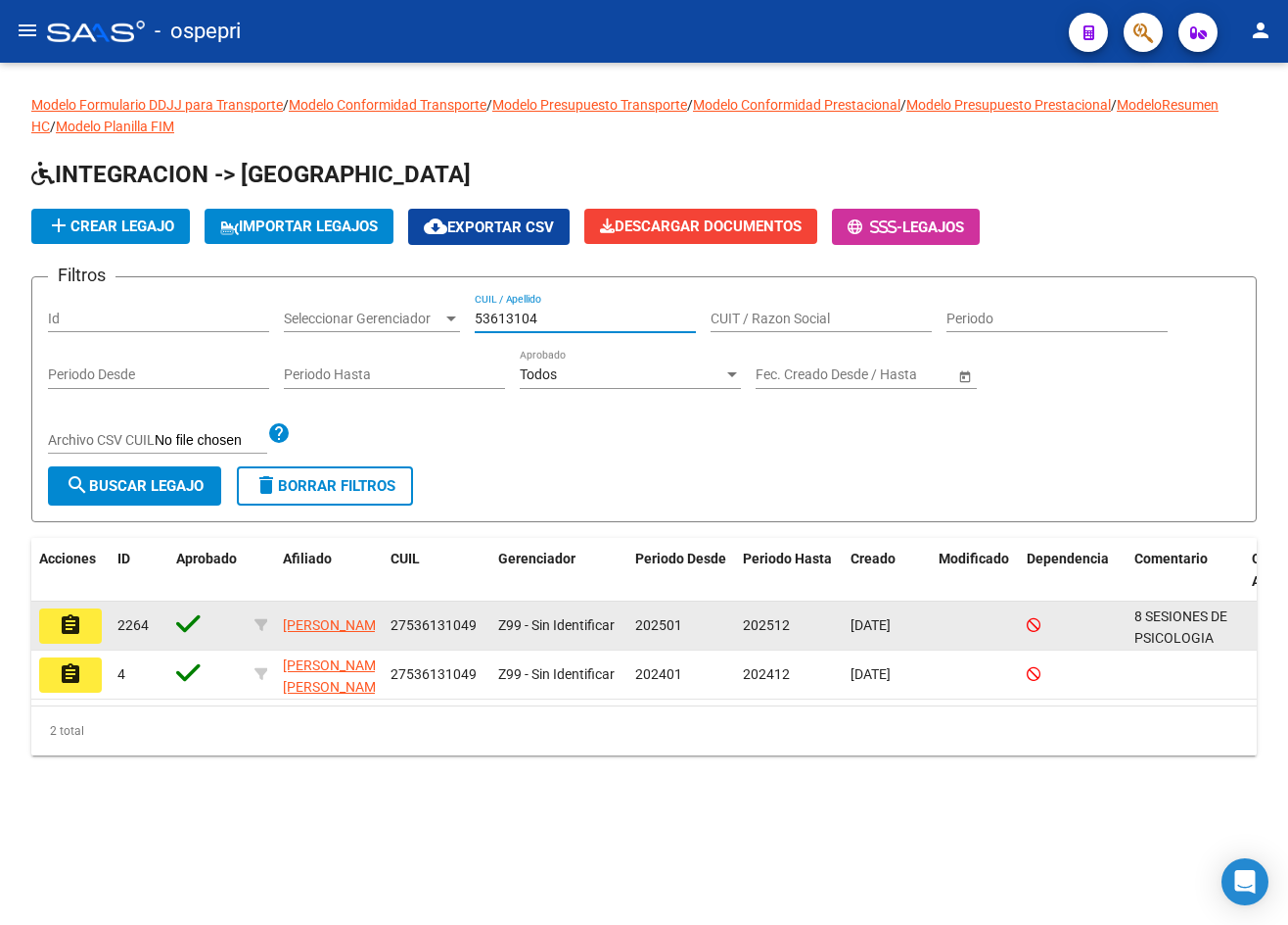
type input "53613104"
click at [67, 622] on mat-icon "assignment" at bounding box center [71, 625] width 24 height 24
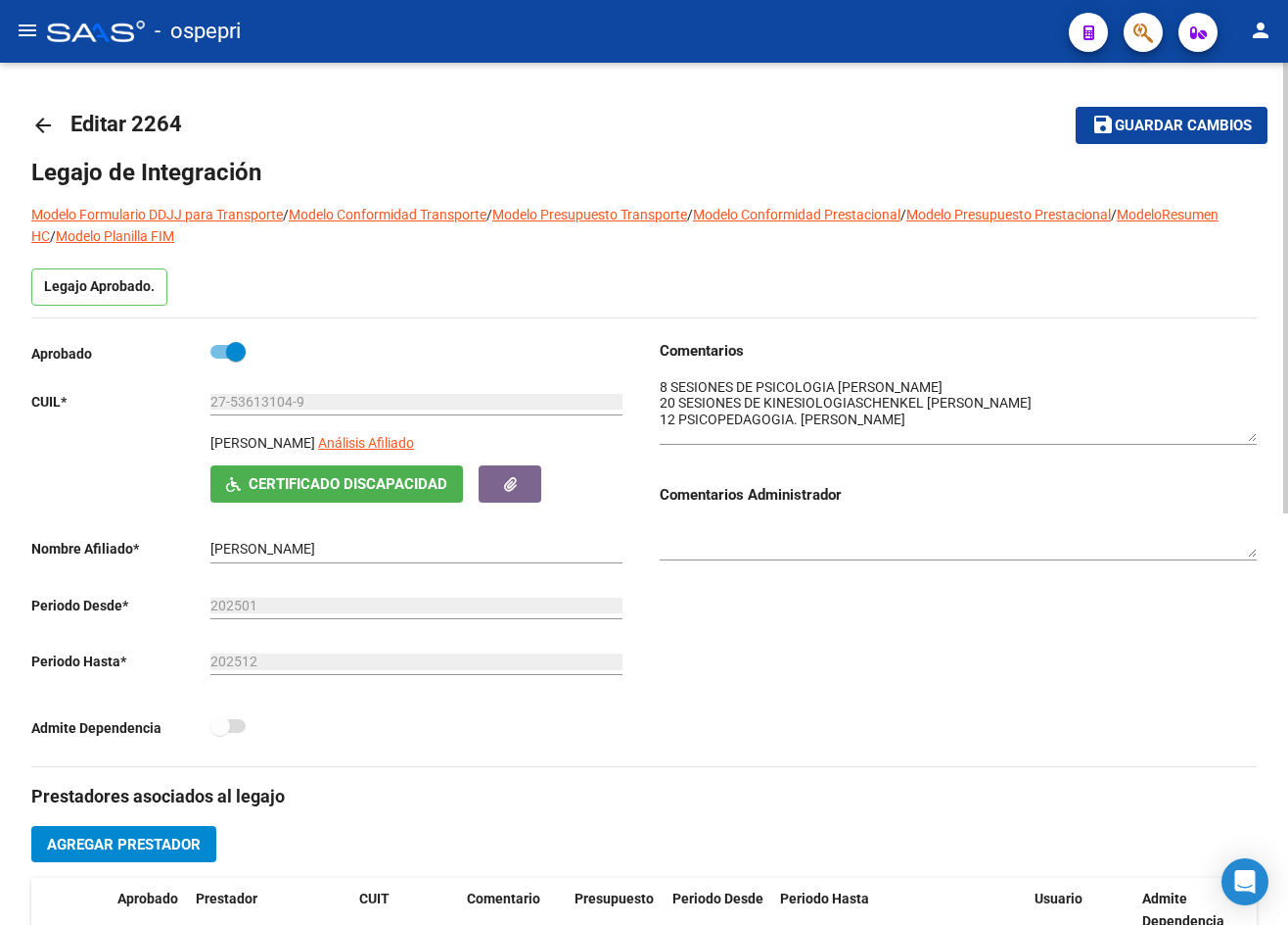
drag, startPoint x: 1254, startPoint y: 412, endPoint x: 1258, endPoint y: 439, distance: 27.3
click at [1258, 439] on div "arrow_back Editar 2264 save Guardar cambios Legajo de Integración Modelo Formul…" at bounding box center [644, 886] width 1288 height 1647
click at [50, 125] on mat-icon "arrow_back" at bounding box center [43, 126] width 24 height 24
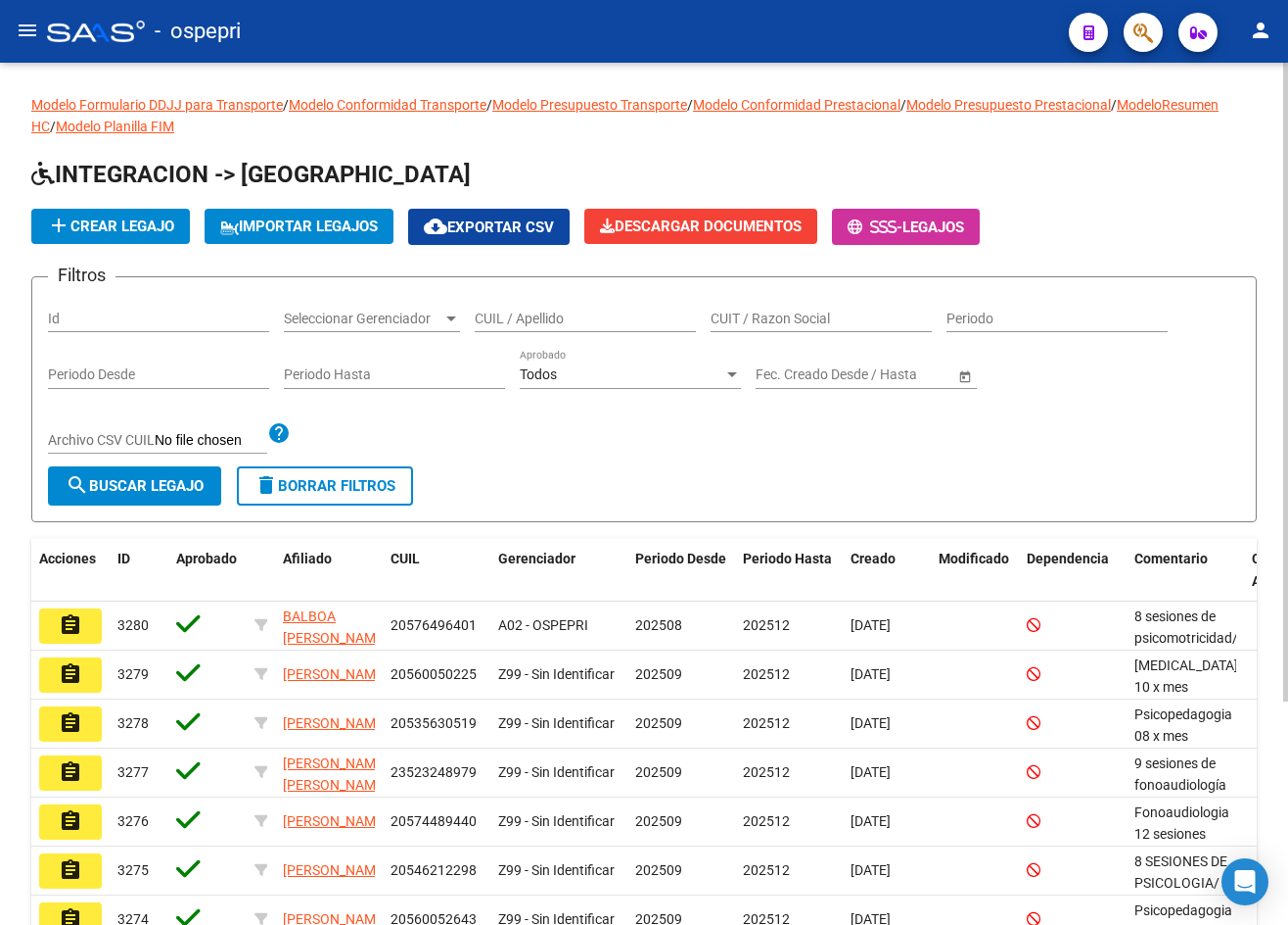
click at [519, 313] on input "CUIL / Apellido" at bounding box center [586, 319] width 222 height 17
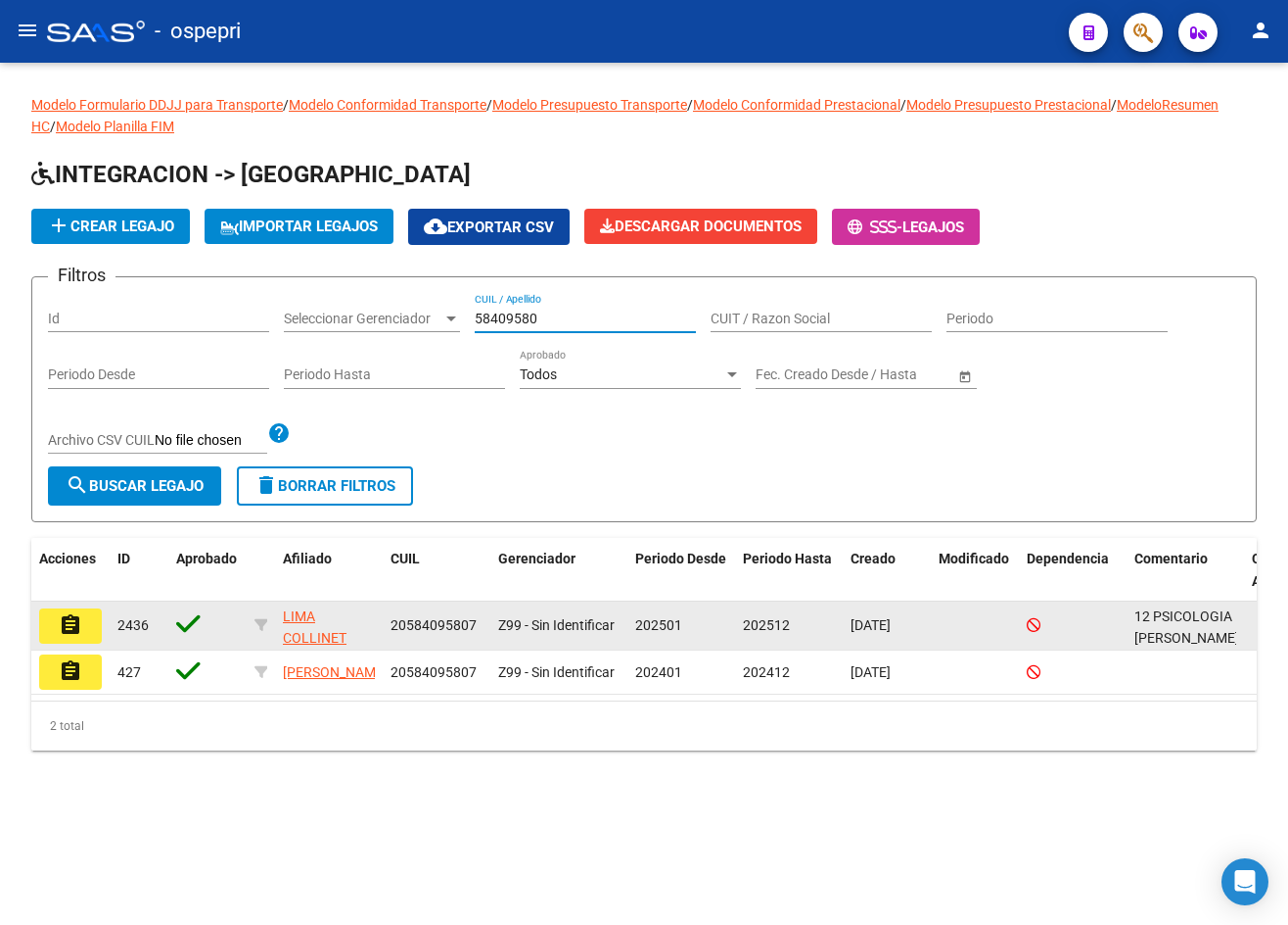
type input "58409580"
click at [83, 630] on button "assignment" at bounding box center [70, 625] width 63 height 35
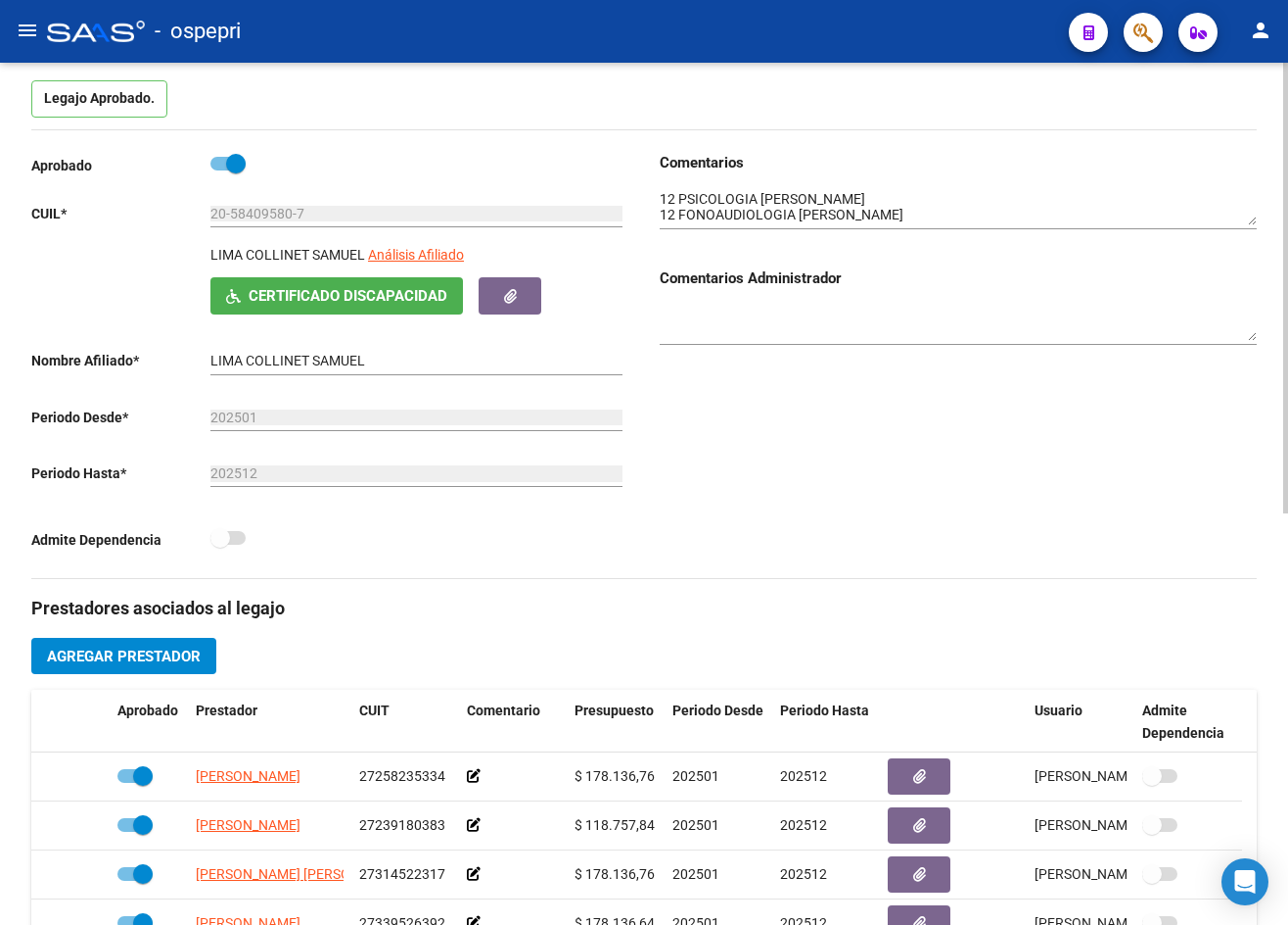
scroll to position [196, 0]
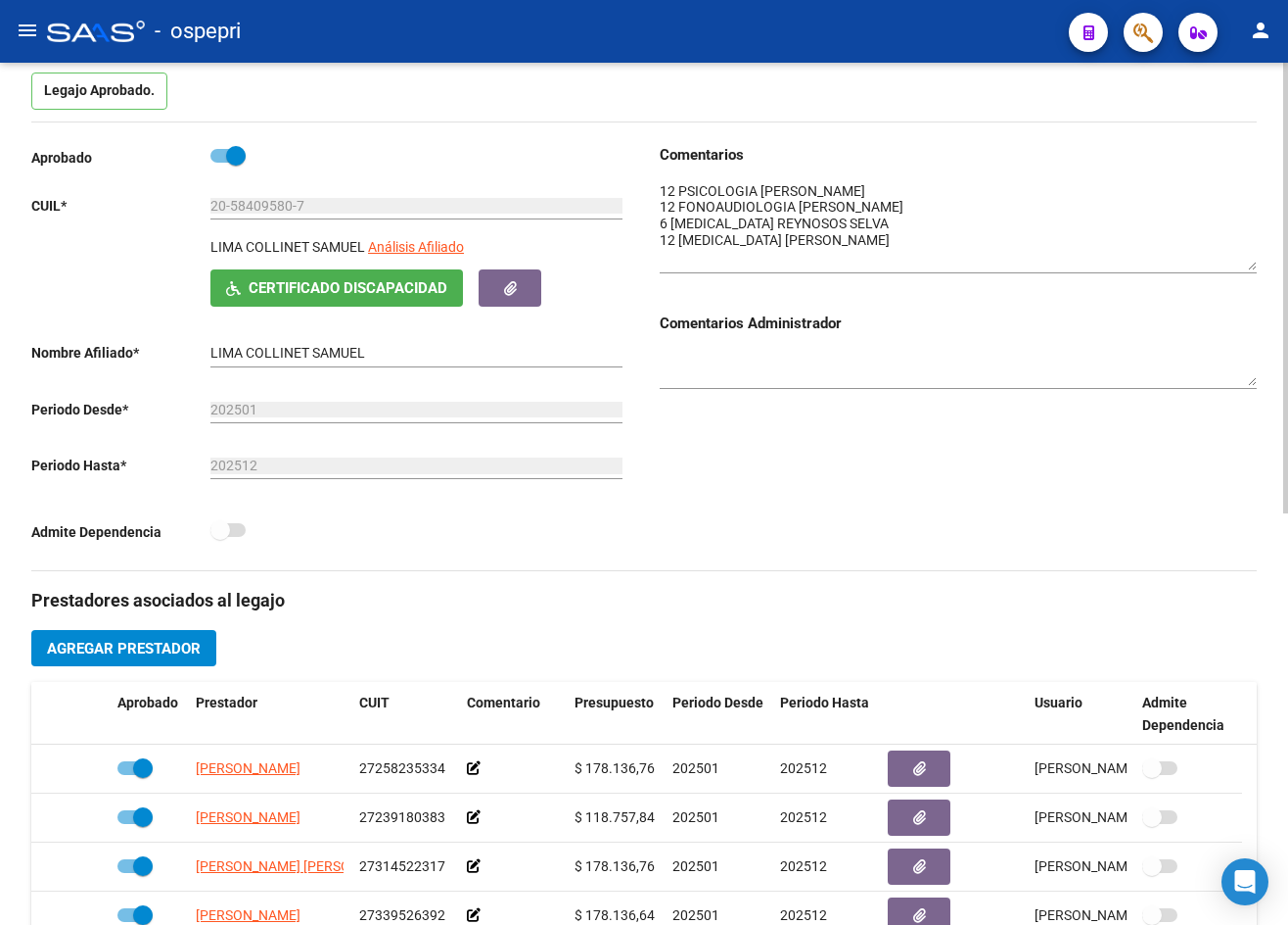
drag, startPoint x: 1247, startPoint y: 213, endPoint x: 1249, endPoint y: 265, distance: 52.0
click at [1249, 265] on textarea at bounding box center [959, 225] width 597 height 89
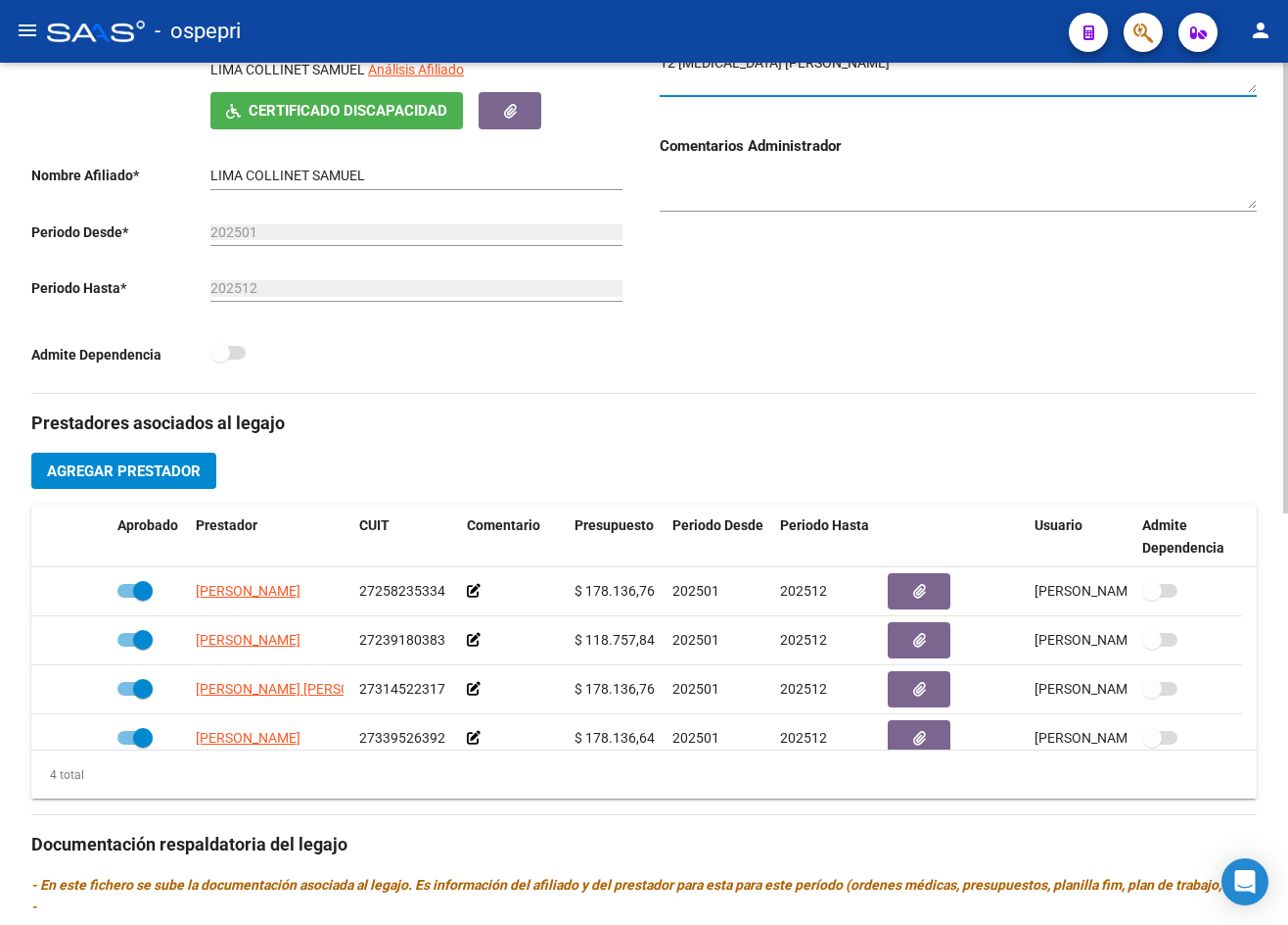
scroll to position [392, 0]
